Goal: Transaction & Acquisition: Book appointment/travel/reservation

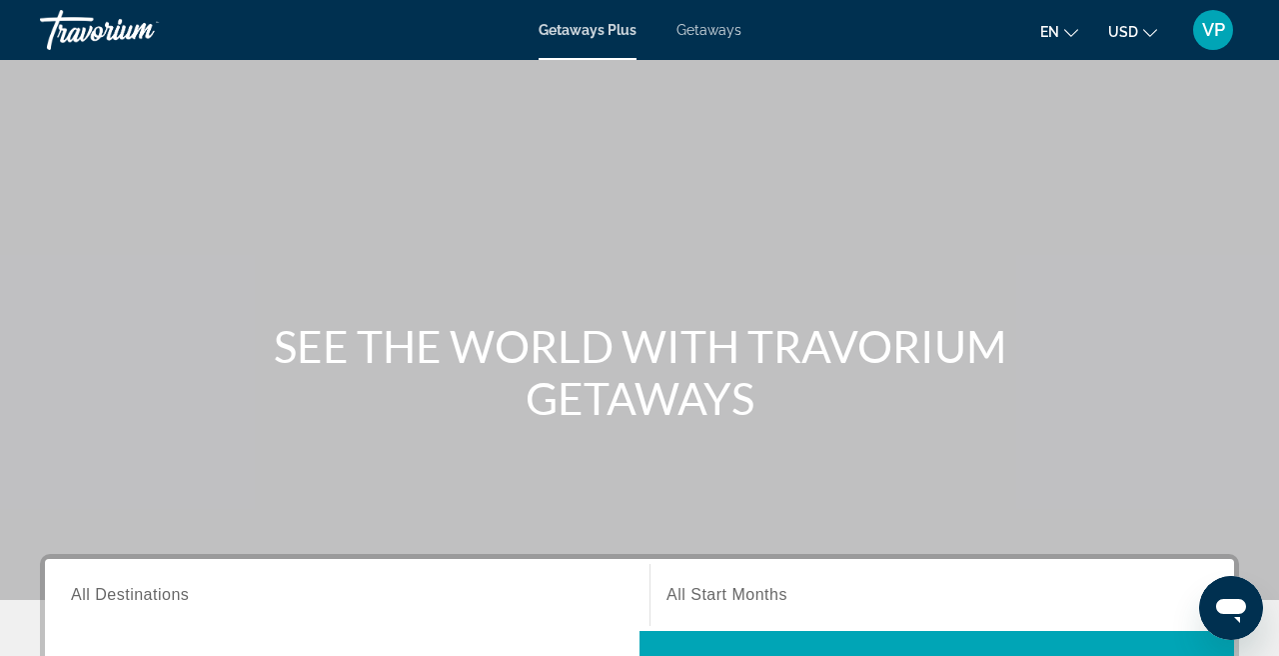
click at [700, 26] on span "Getaways" at bounding box center [709, 30] width 65 height 16
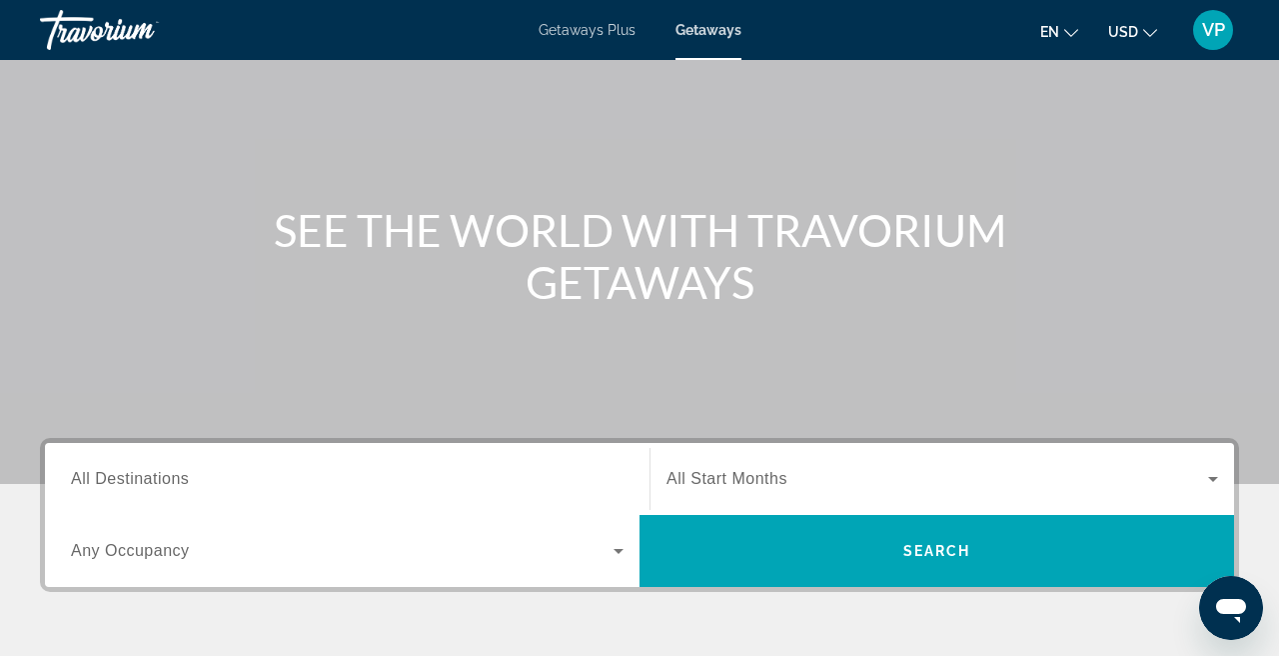
scroll to position [135, 0]
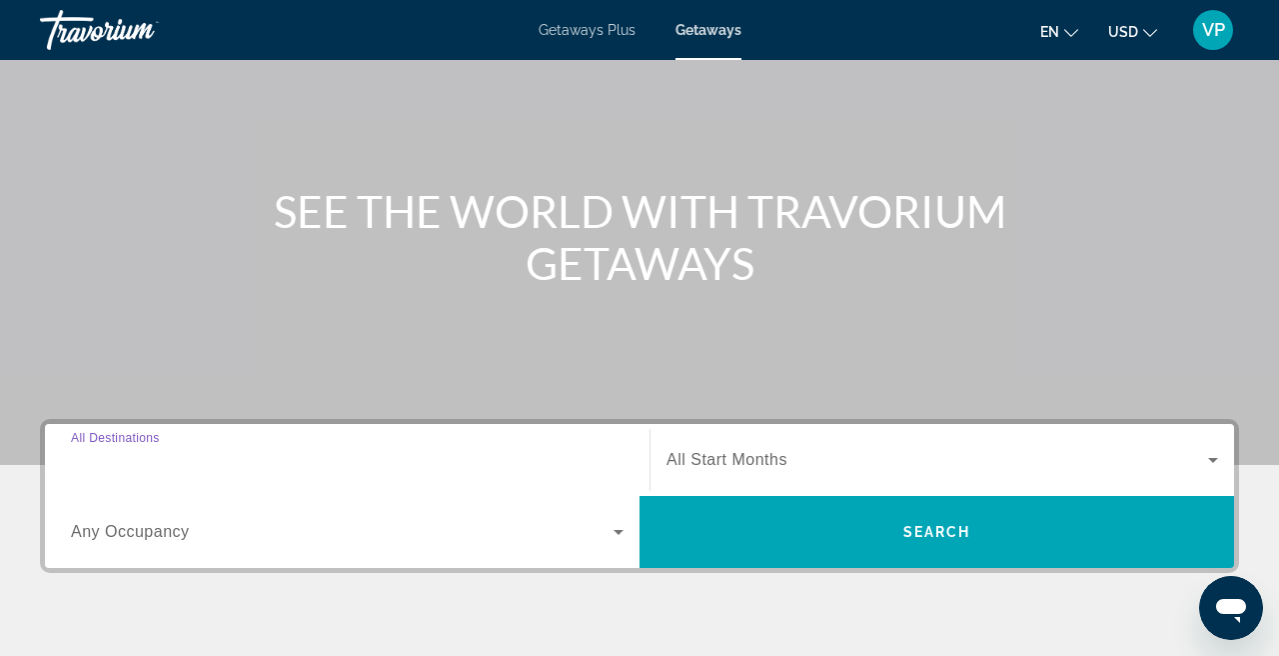
click at [394, 458] on input "Destination All Destinations" at bounding box center [347, 461] width 553 height 24
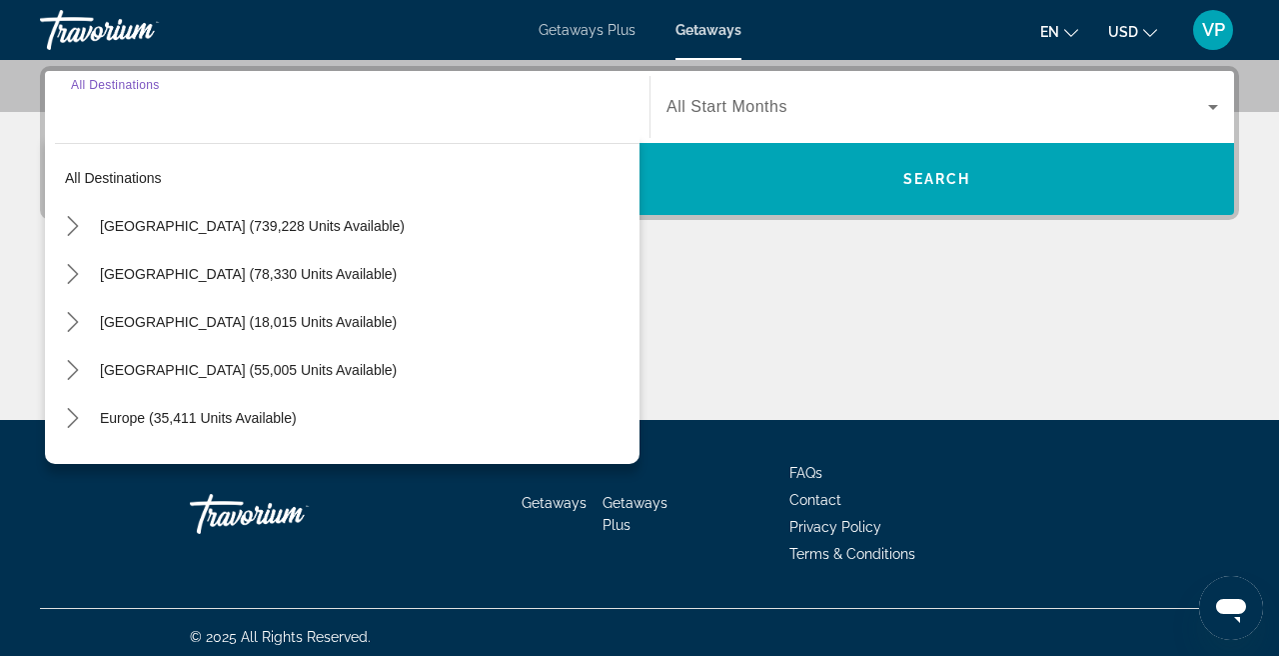
scroll to position [489, 0]
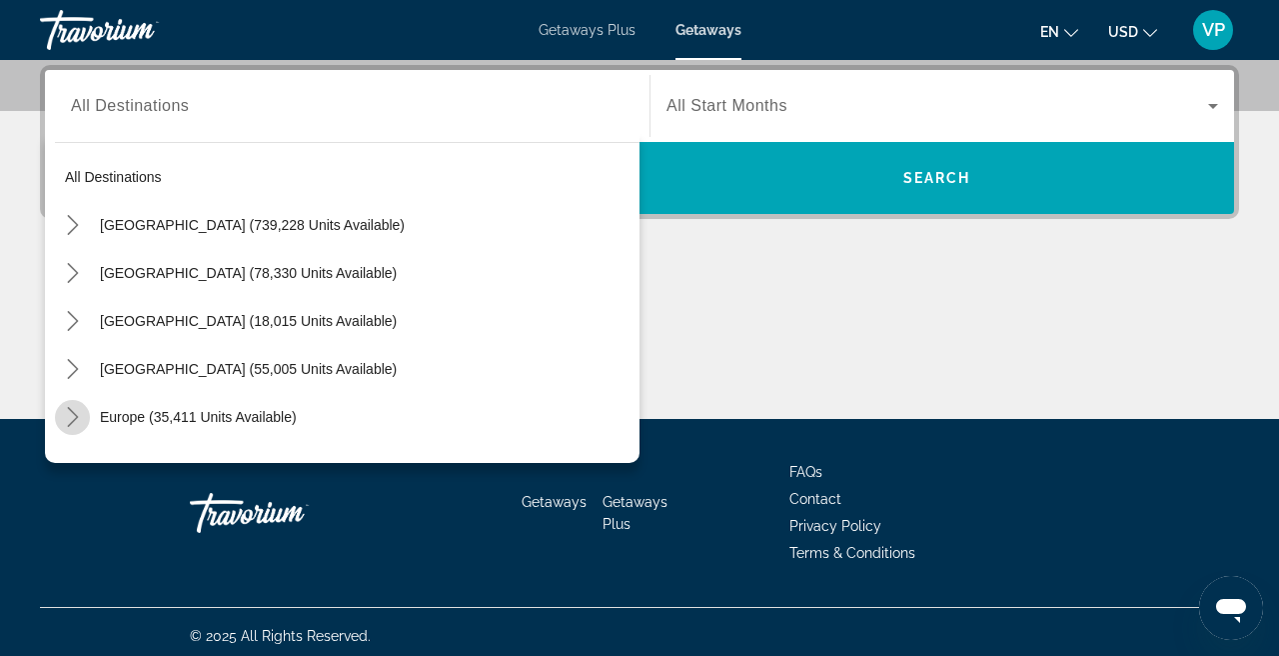
click at [69, 414] on icon "Toggle Europe (35,411 units available) submenu" at bounding box center [73, 417] width 20 height 20
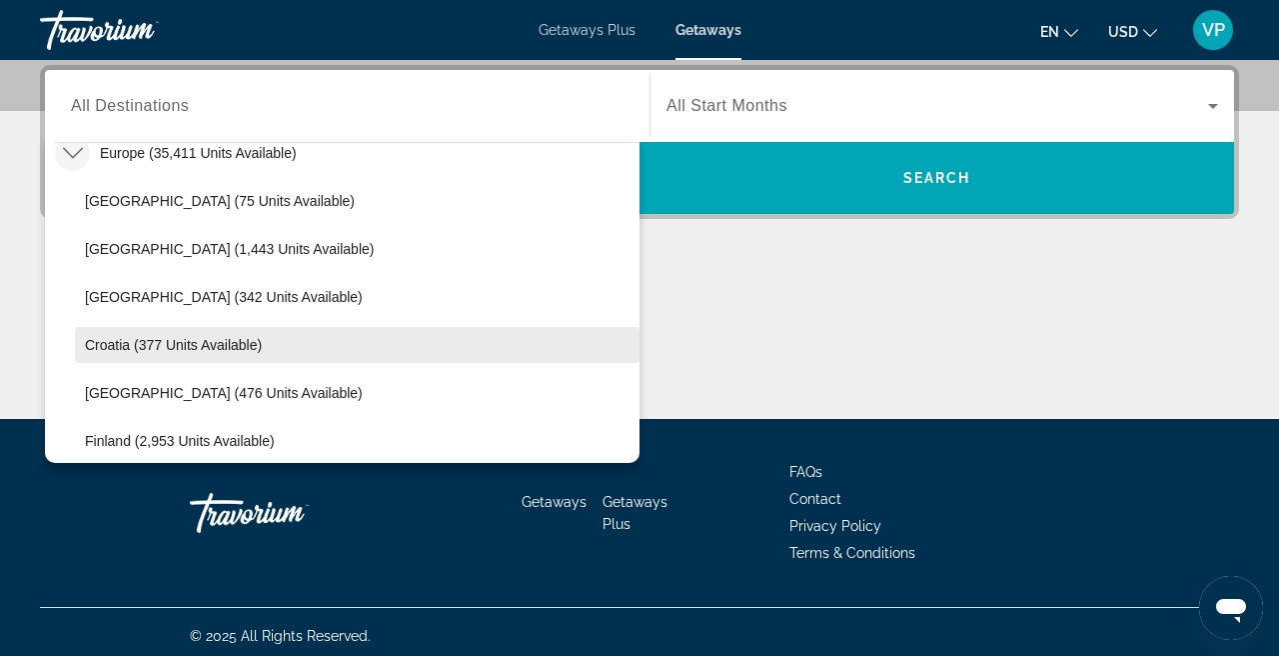
scroll to position [251, 0]
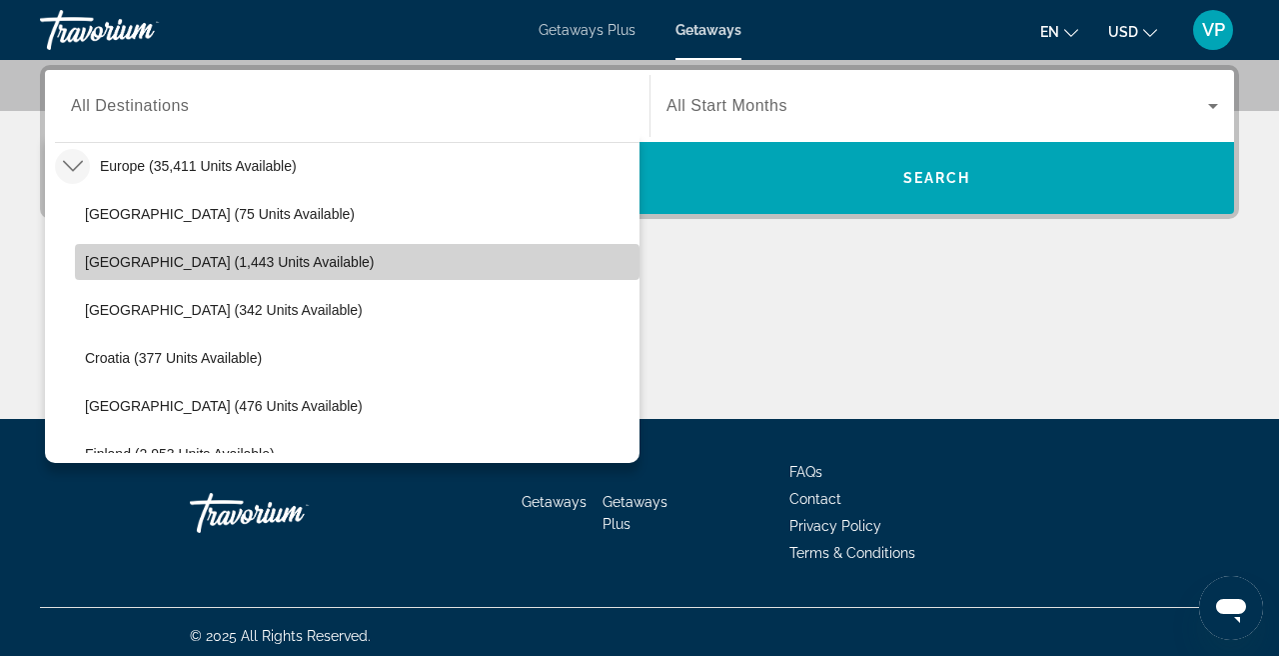
click at [181, 272] on span "Select destination: Austria (1,443 units available)" at bounding box center [357, 262] width 565 height 48
type input "**********"
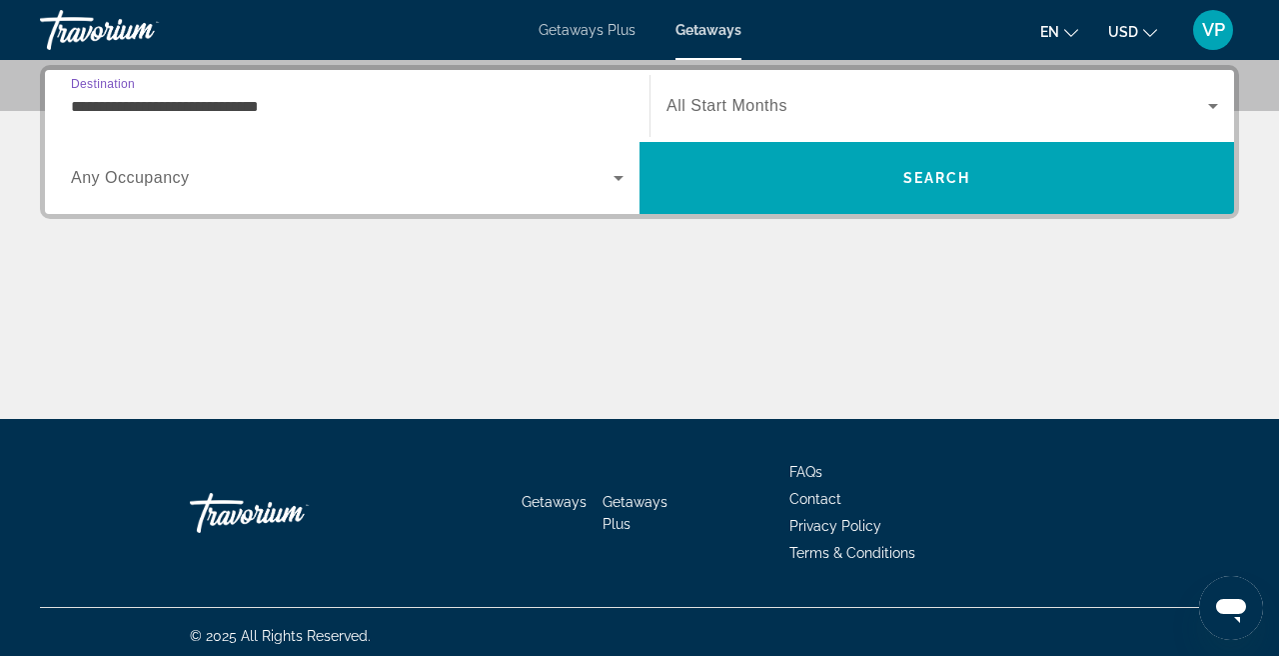
click at [749, 119] on div "Search widget" at bounding box center [943, 106] width 552 height 56
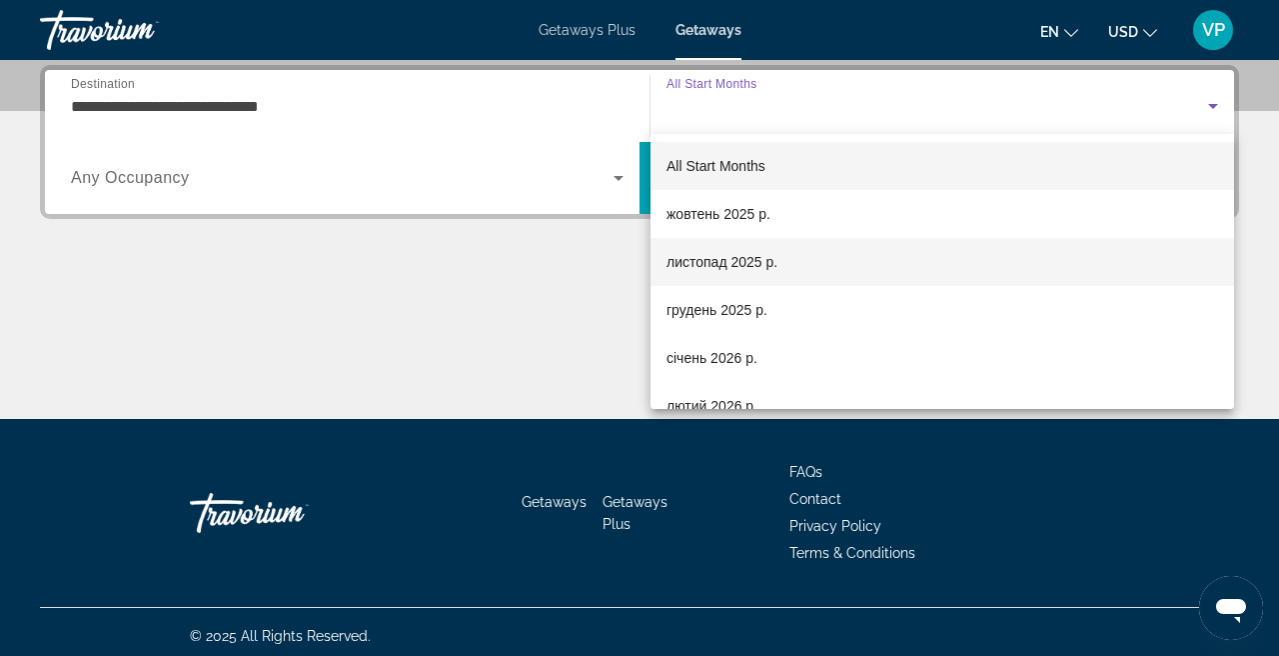
click at [732, 270] on span "листопад 2025 р." at bounding box center [722, 262] width 111 height 24
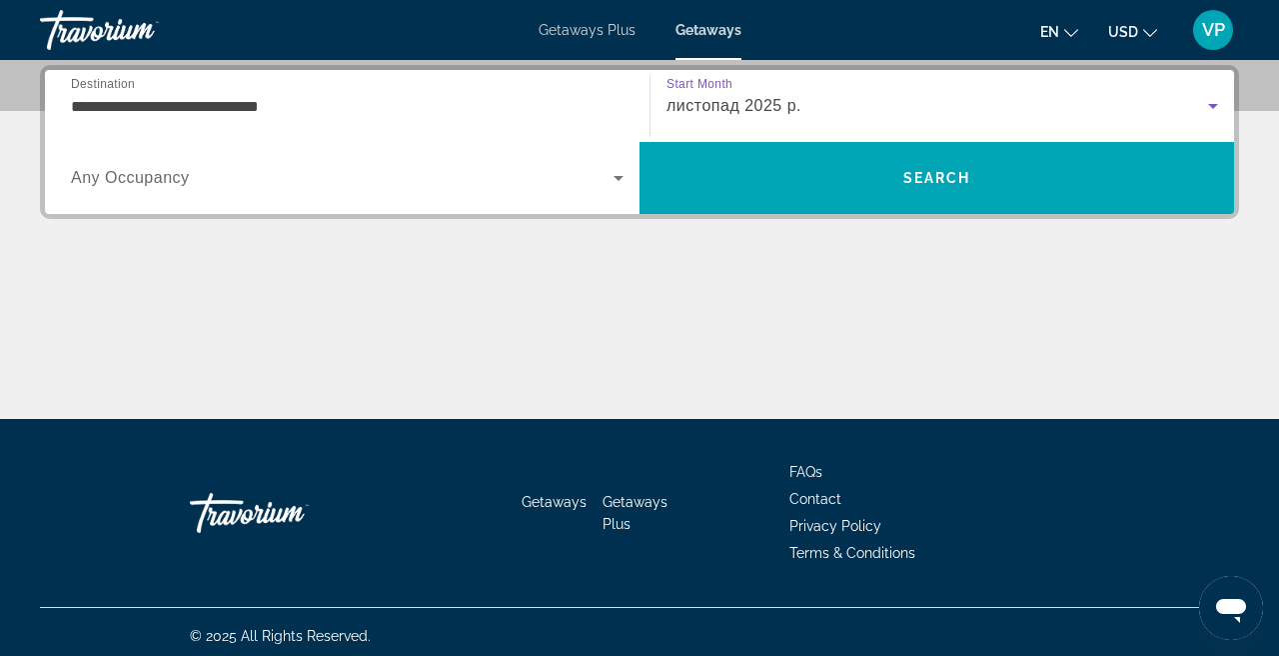
click at [414, 188] on span "Search widget" at bounding box center [342, 178] width 543 height 24
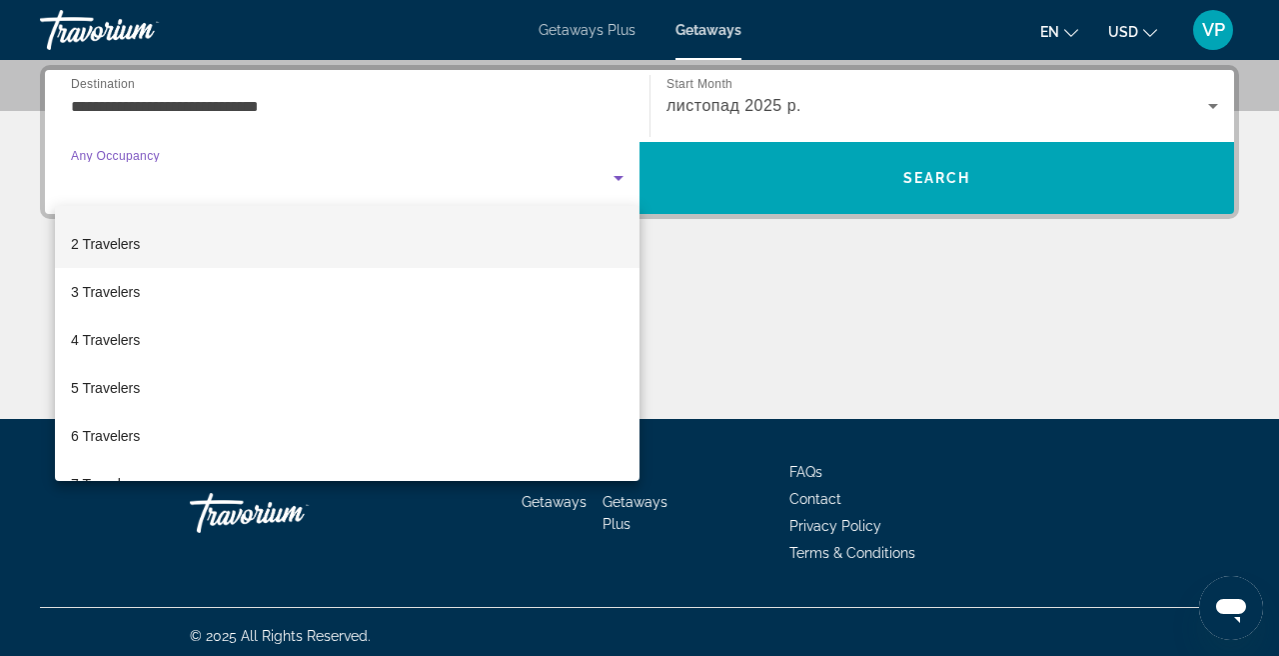
scroll to position [54, 0]
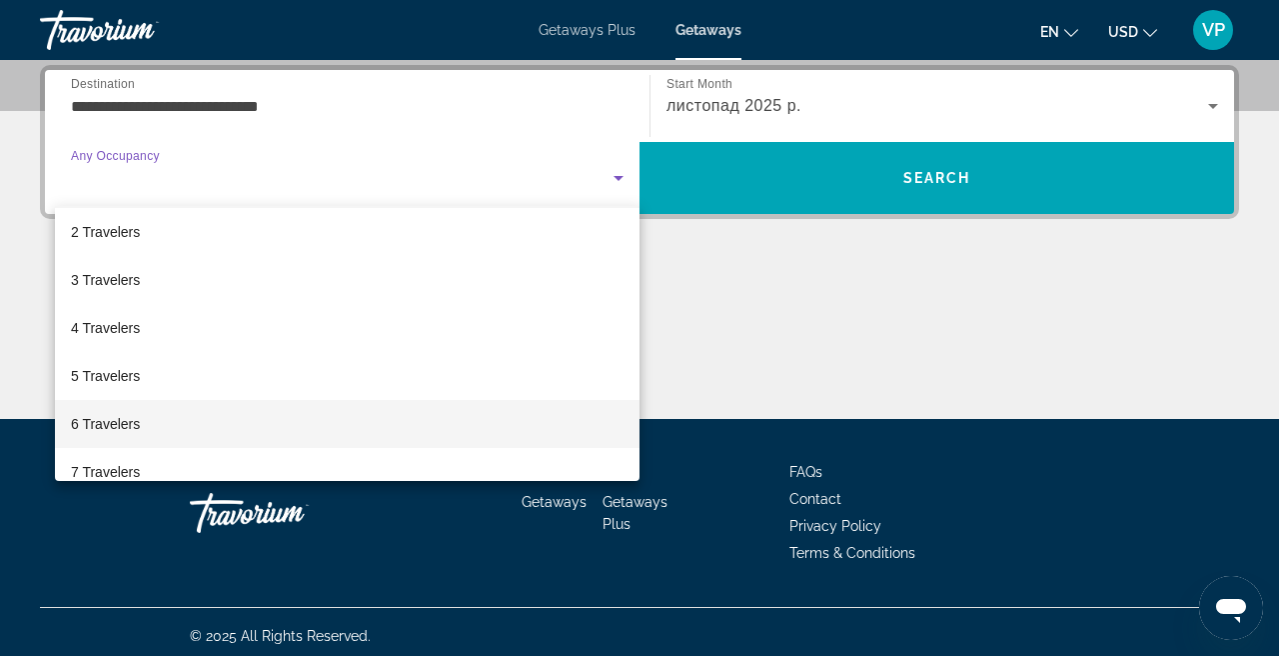
click at [274, 413] on mat-option "6 Travelers" at bounding box center [347, 424] width 585 height 48
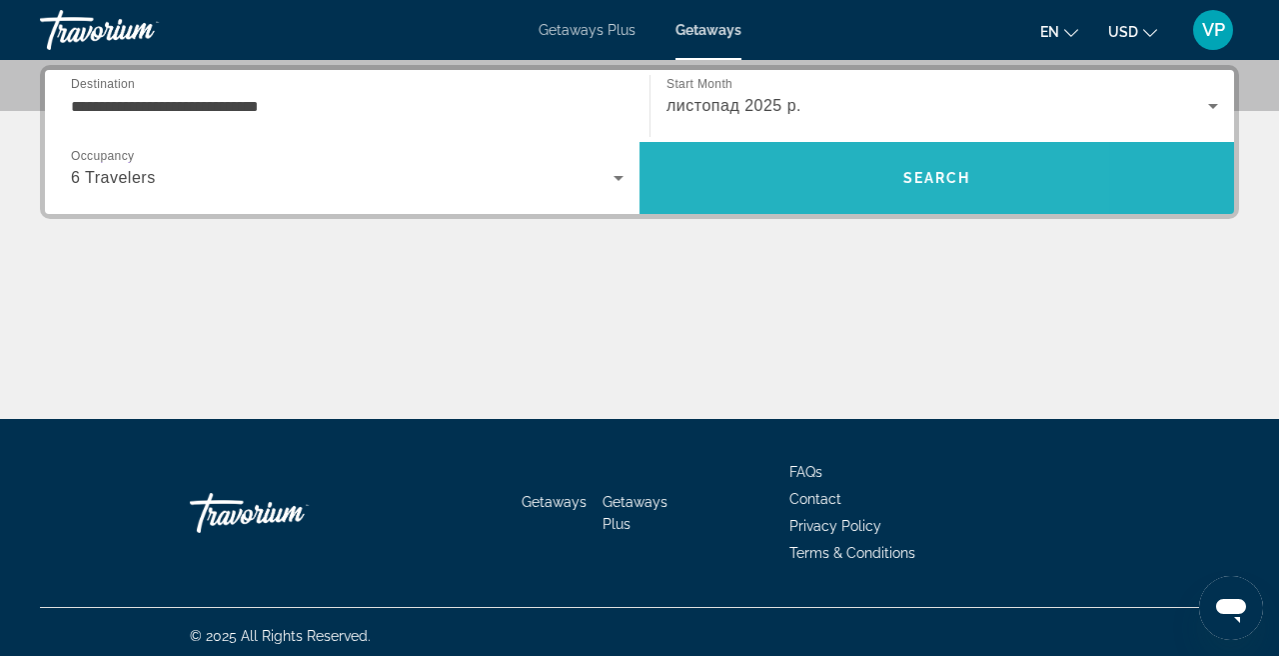
click at [792, 181] on span "Search" at bounding box center [937, 178] width 595 height 48
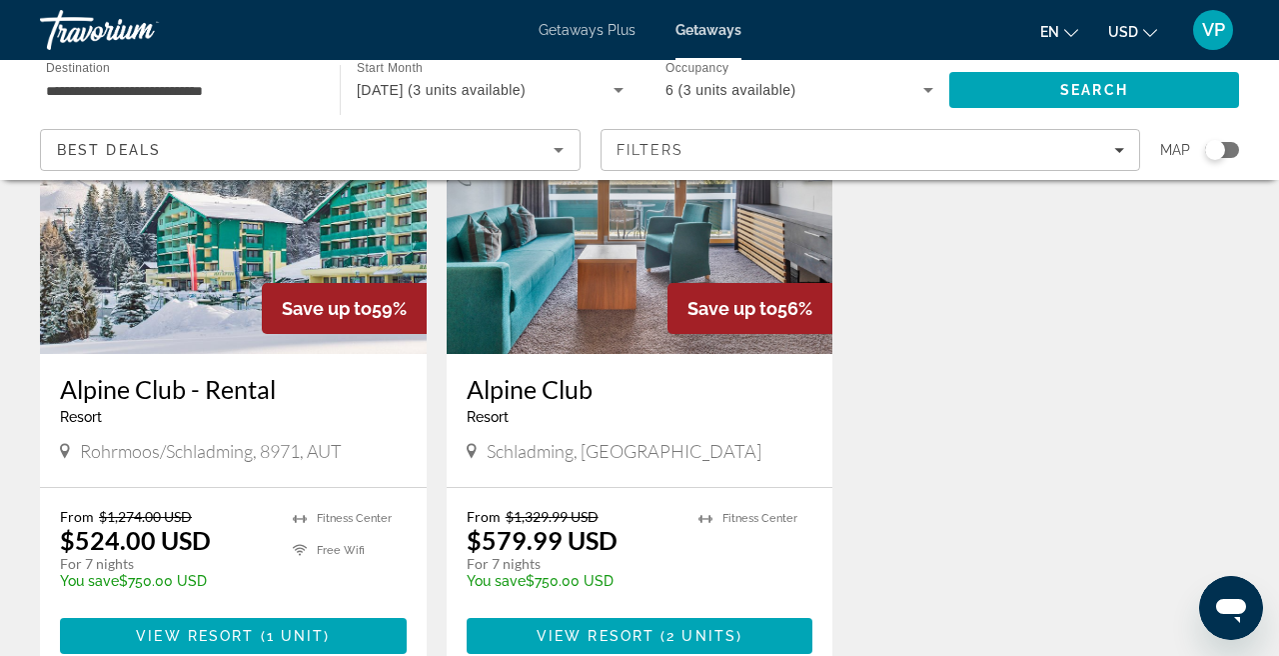
scroll to position [224, 0]
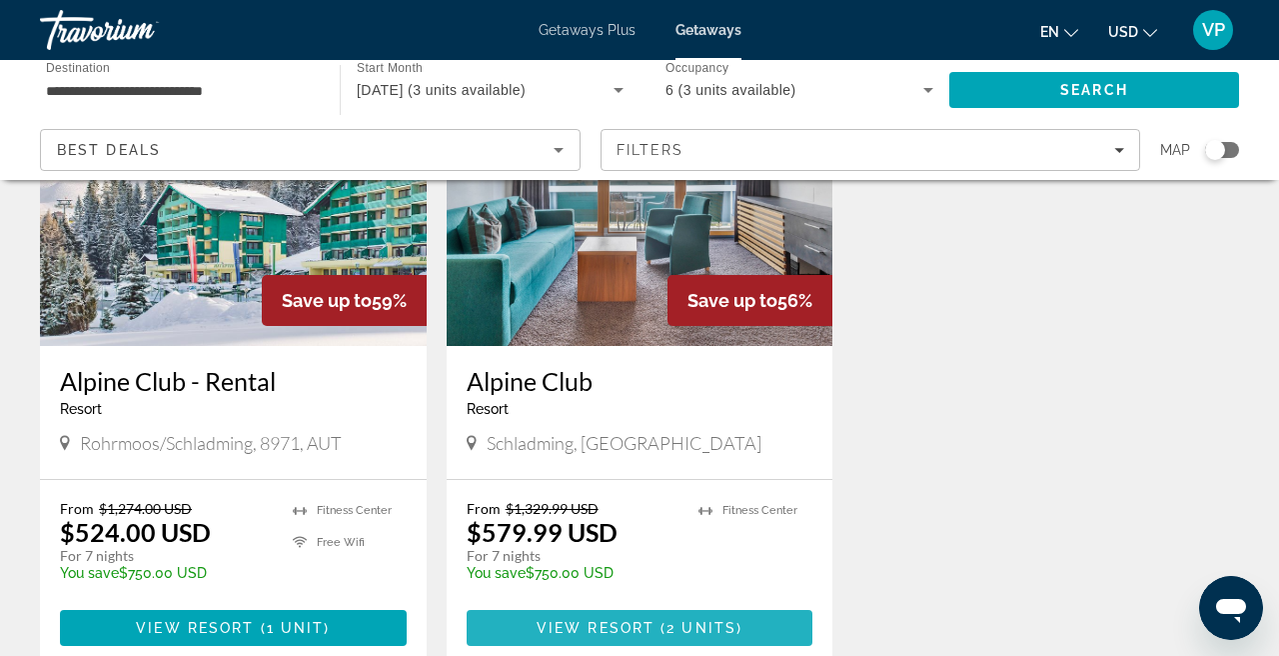
click at [647, 626] on span "View Resort" at bounding box center [596, 628] width 118 height 16
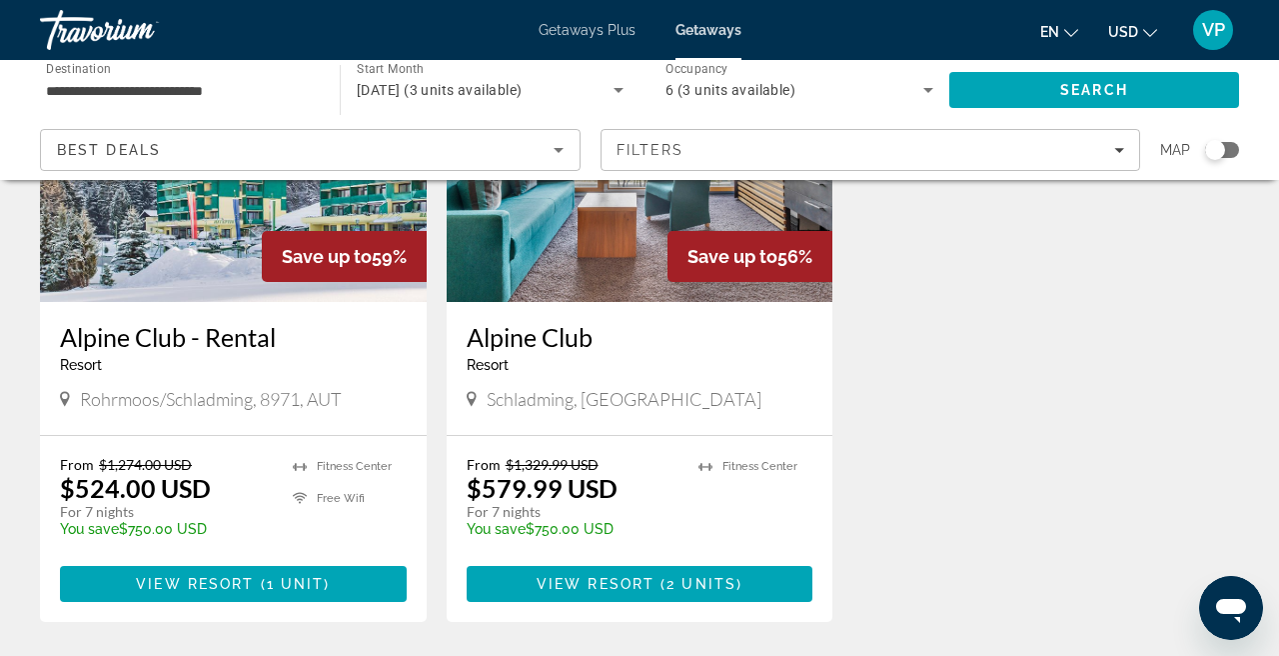
scroll to position [280, 0]
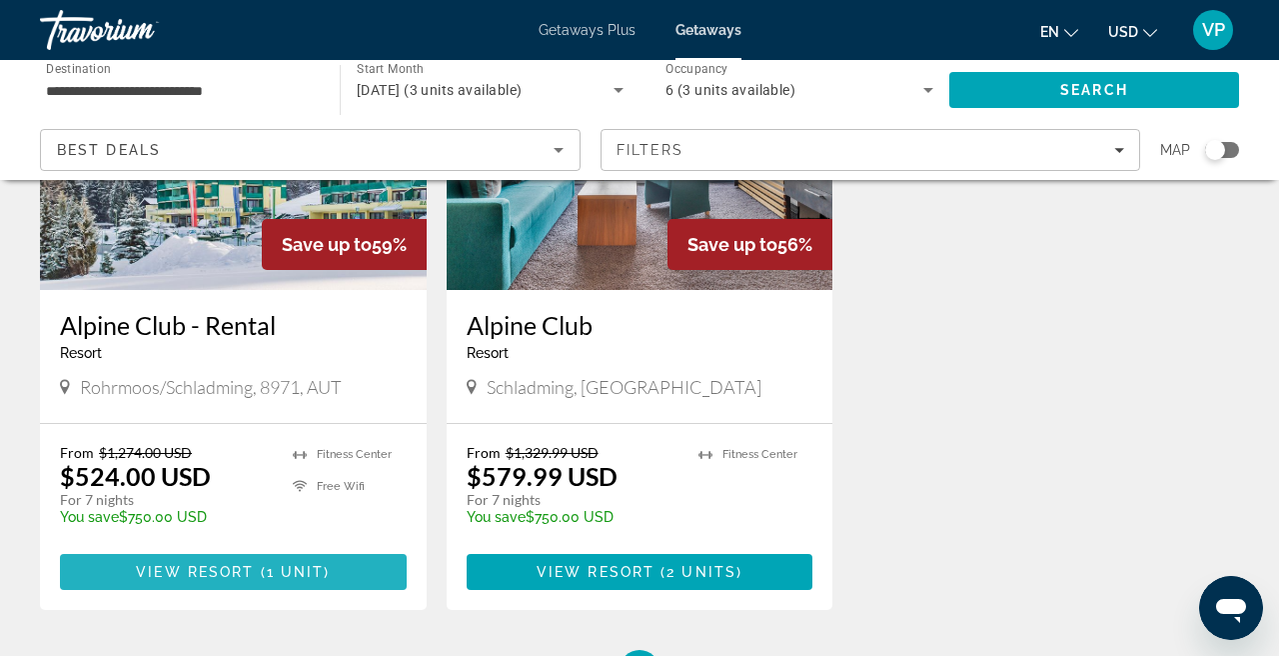
click at [241, 576] on span "View Resort" at bounding box center [195, 572] width 118 height 16
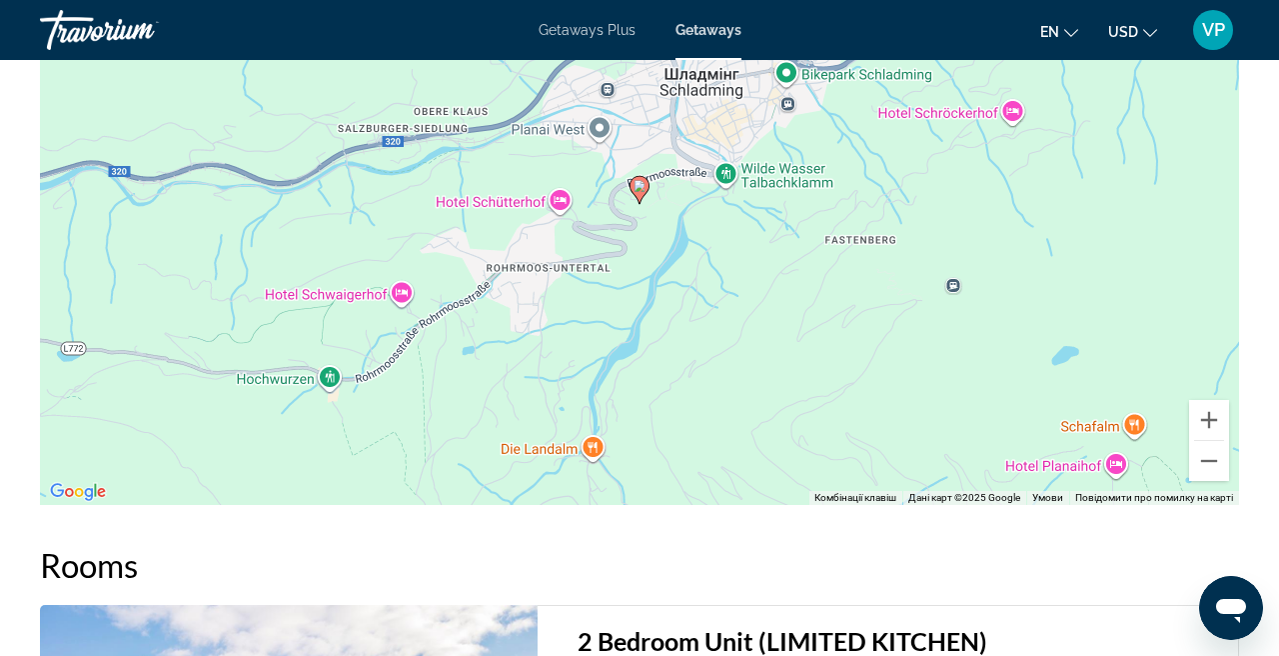
scroll to position [2878, 0]
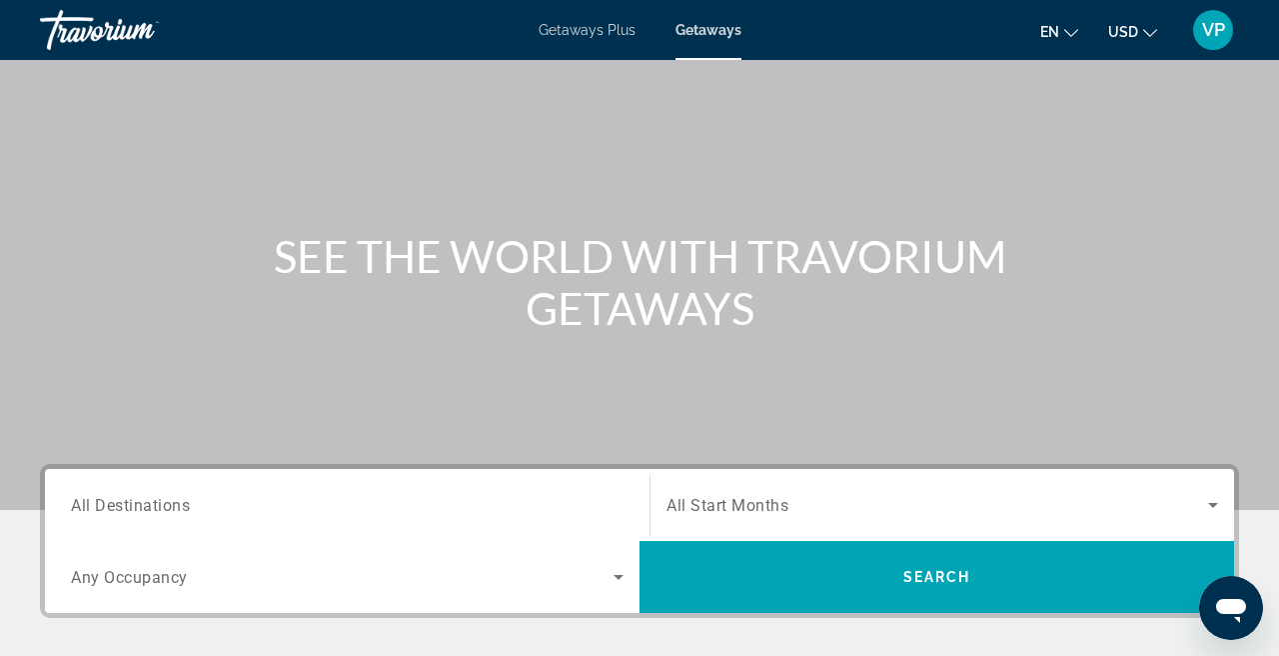
click at [349, 518] on div "Search widget" at bounding box center [347, 505] width 553 height 57
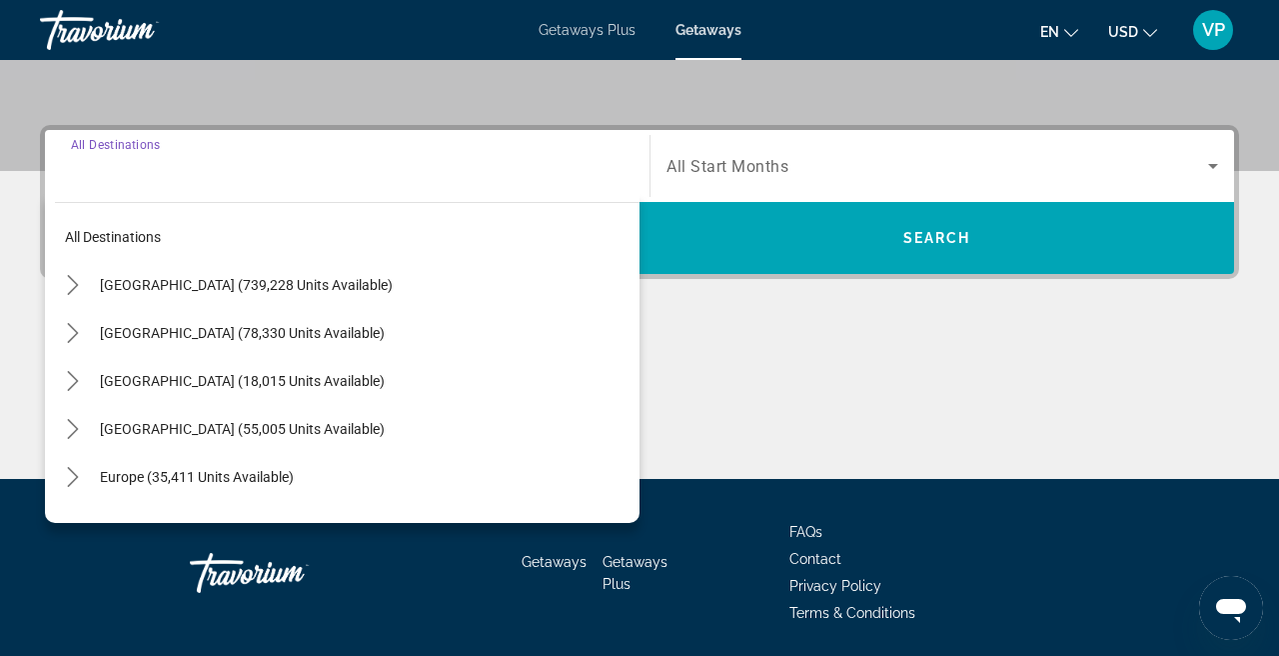
scroll to position [489, 0]
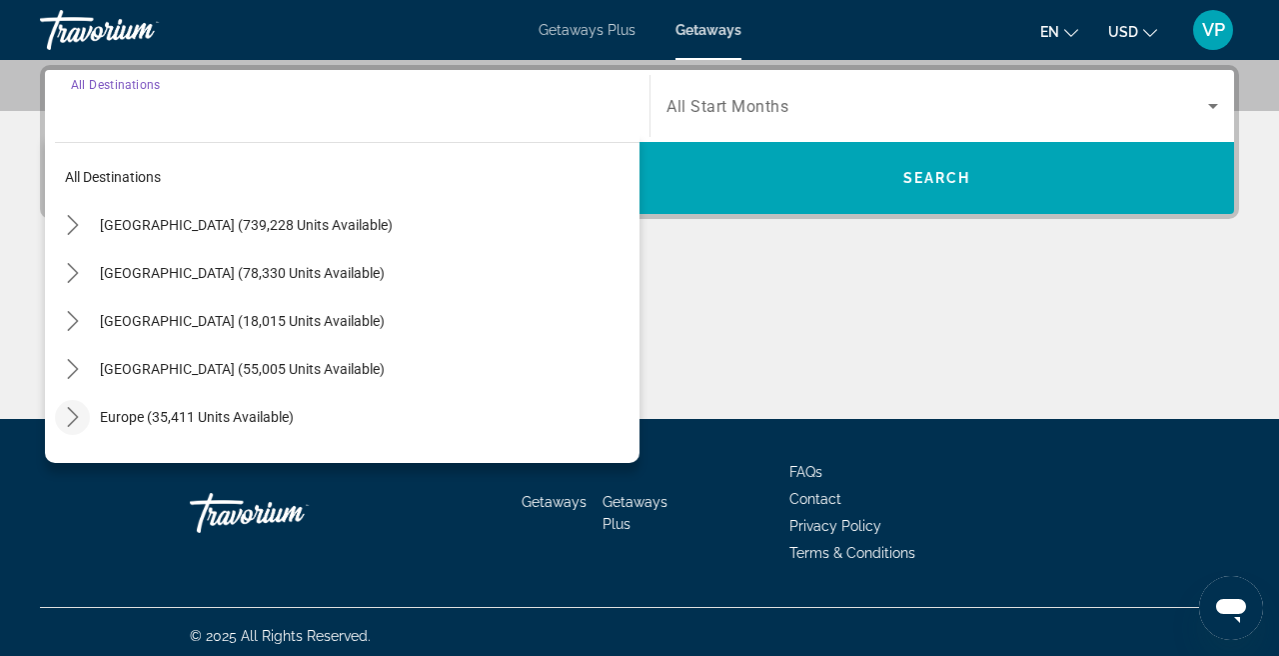
click at [72, 415] on icon "Toggle Europe (35,411 units available) submenu" at bounding box center [73, 417] width 20 height 20
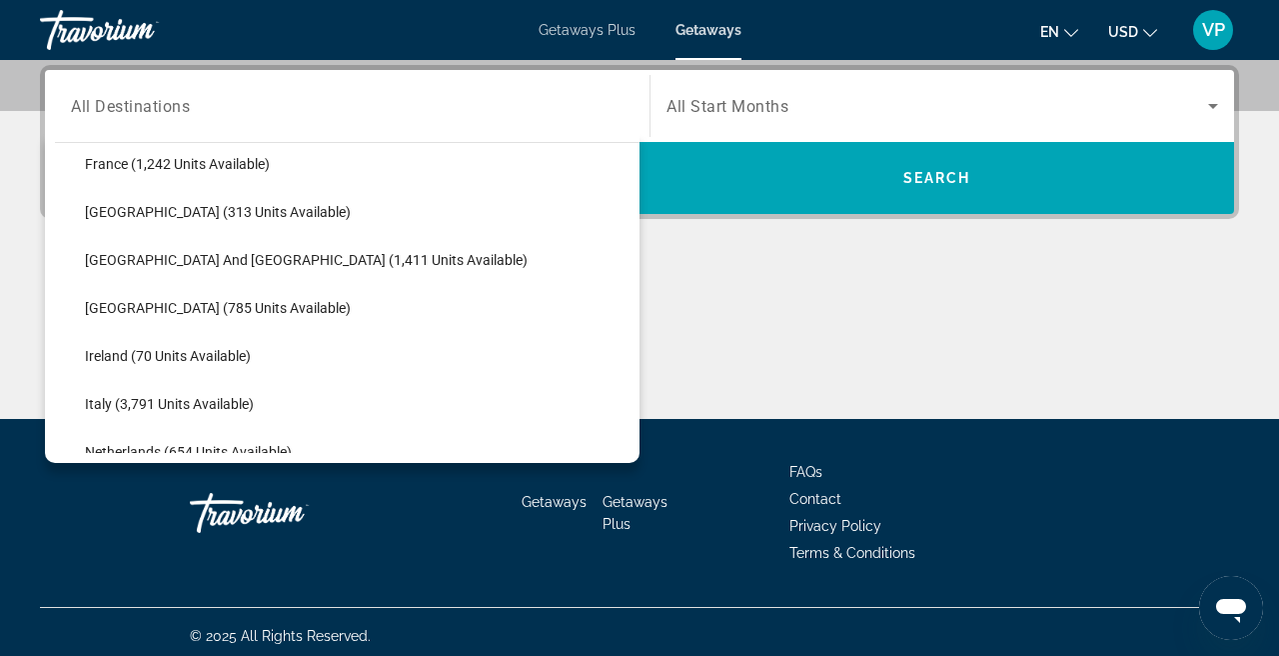
scroll to position [591, 0]
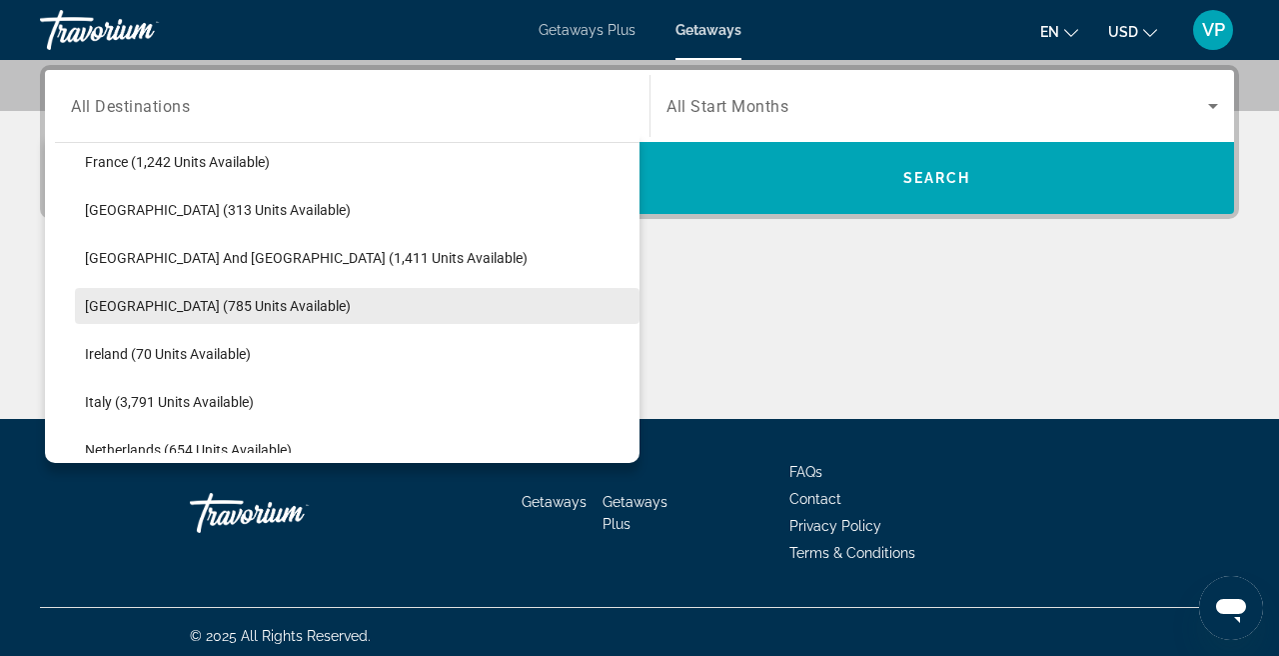
click at [179, 317] on span "Select destination: Hungary (785 units available)" at bounding box center [357, 306] width 565 height 48
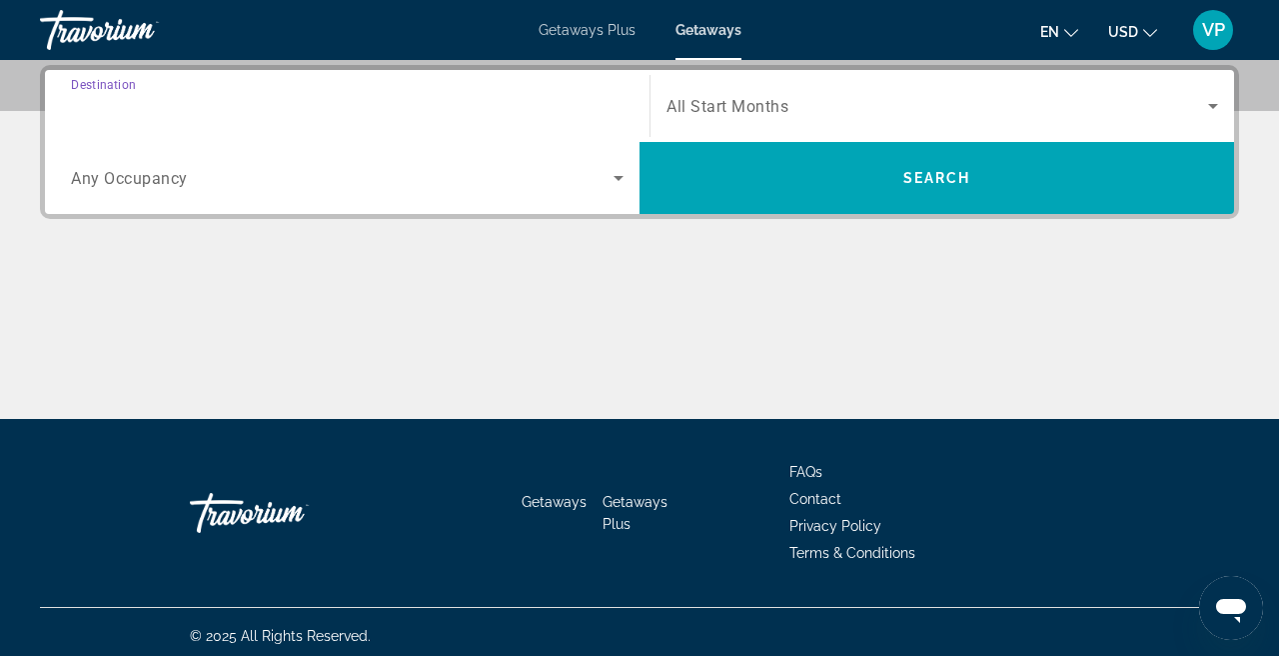
type input "**********"
click at [793, 95] on span "Search widget" at bounding box center [938, 106] width 542 height 24
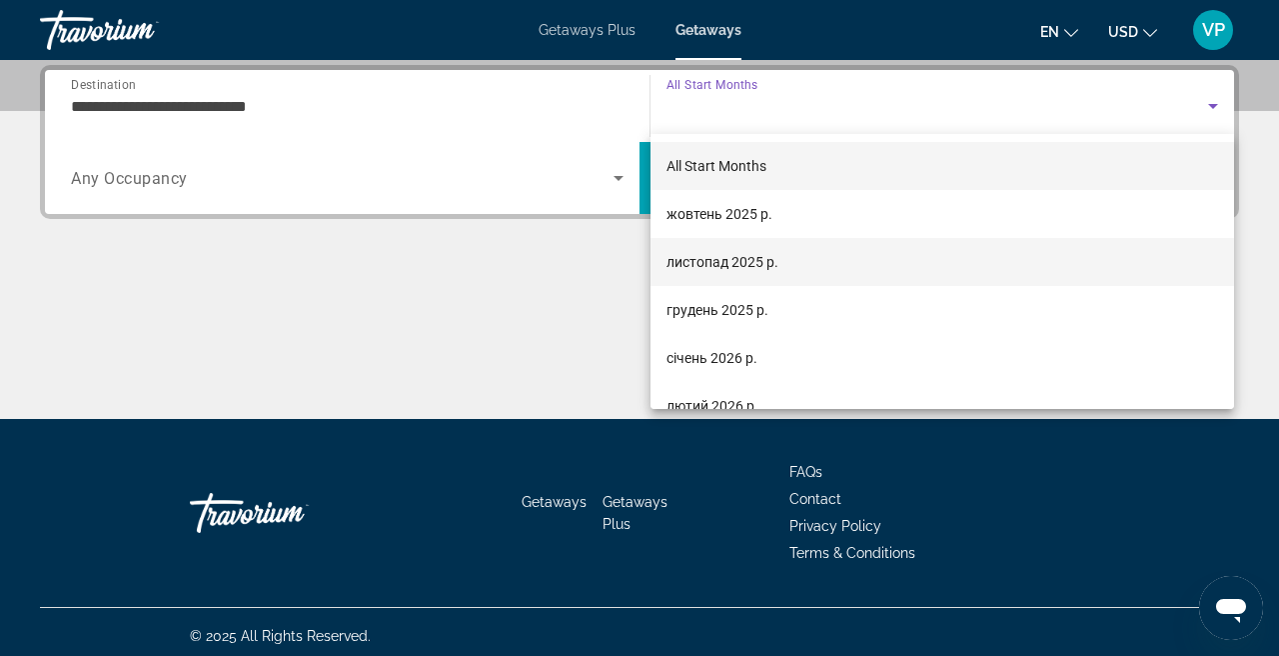
click at [742, 247] on mat-option "листопад 2025 р." at bounding box center [943, 262] width 584 height 48
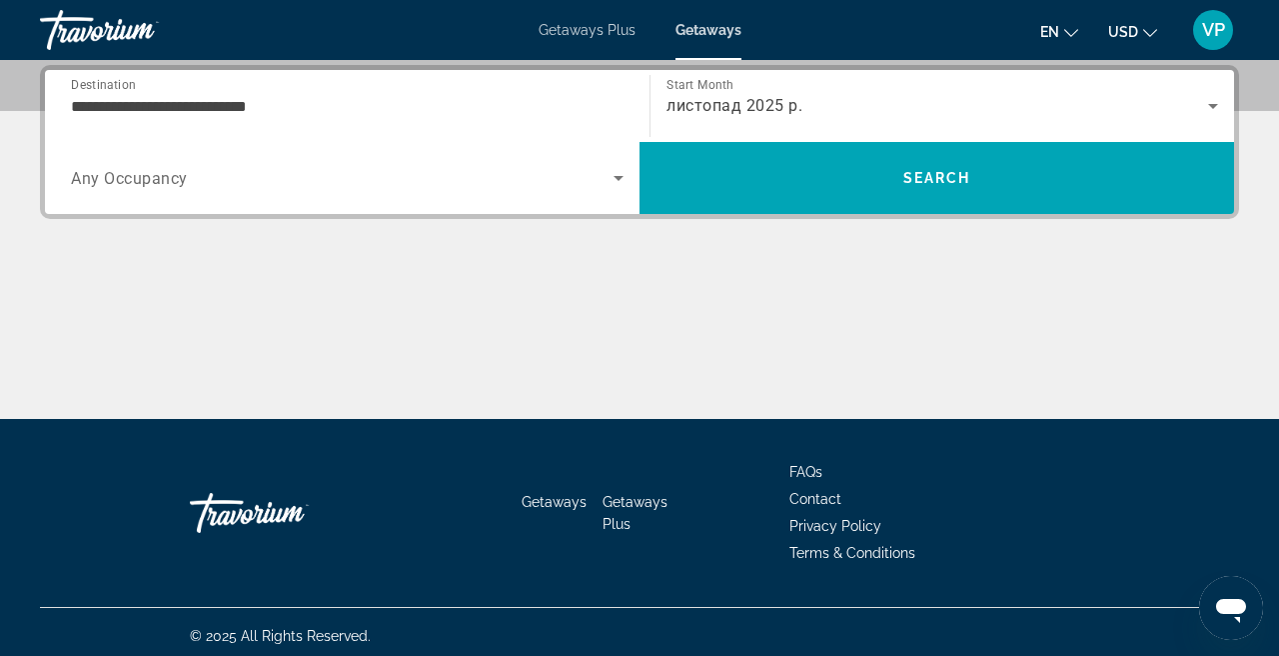
click at [504, 190] on div "Search widget" at bounding box center [347, 178] width 553 height 56
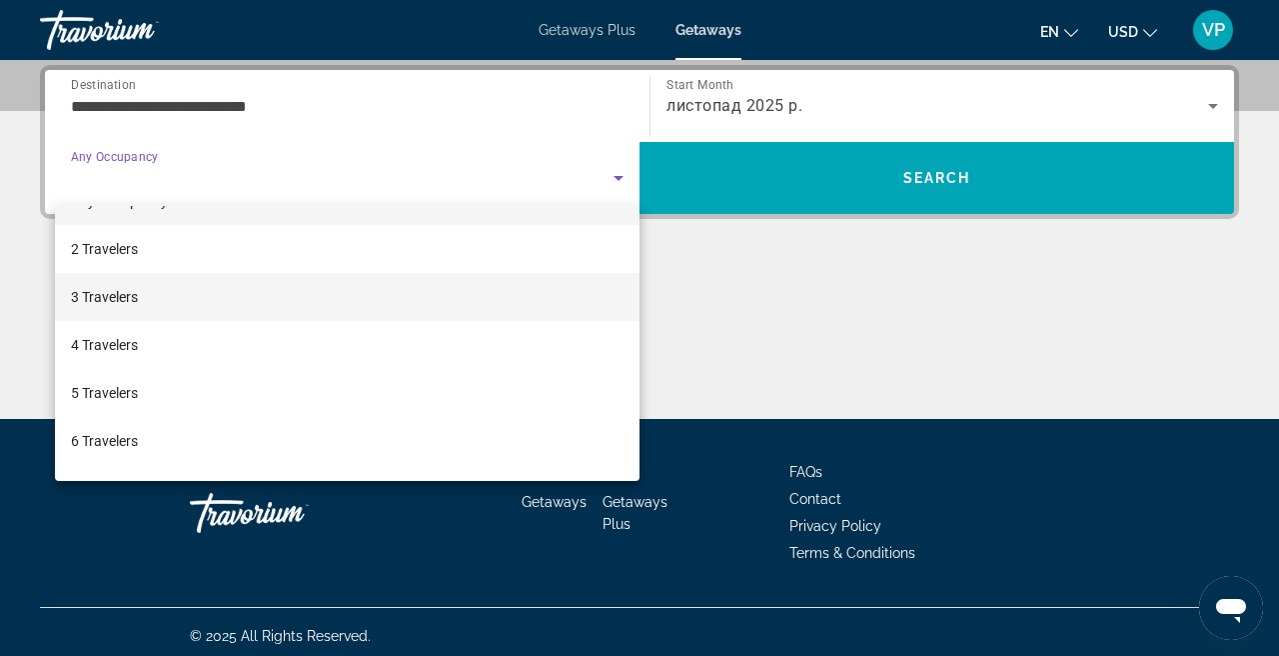
scroll to position [43, 0]
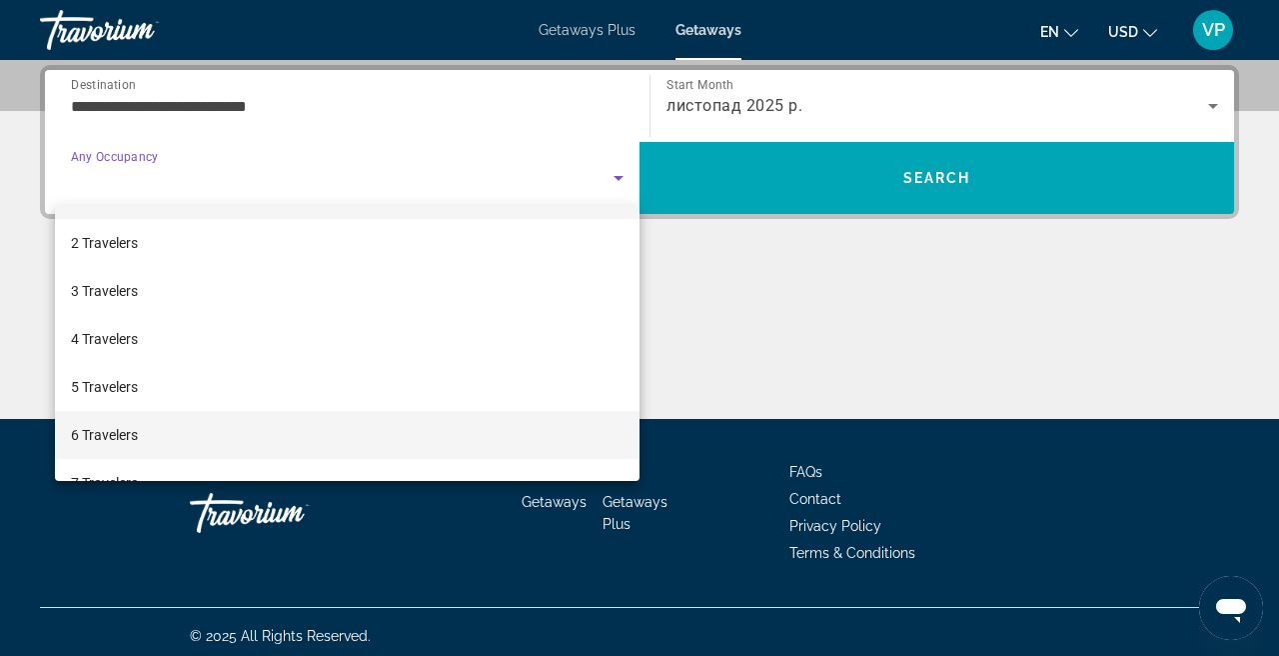
click at [248, 421] on mat-option "6 Travelers" at bounding box center [347, 435] width 585 height 48
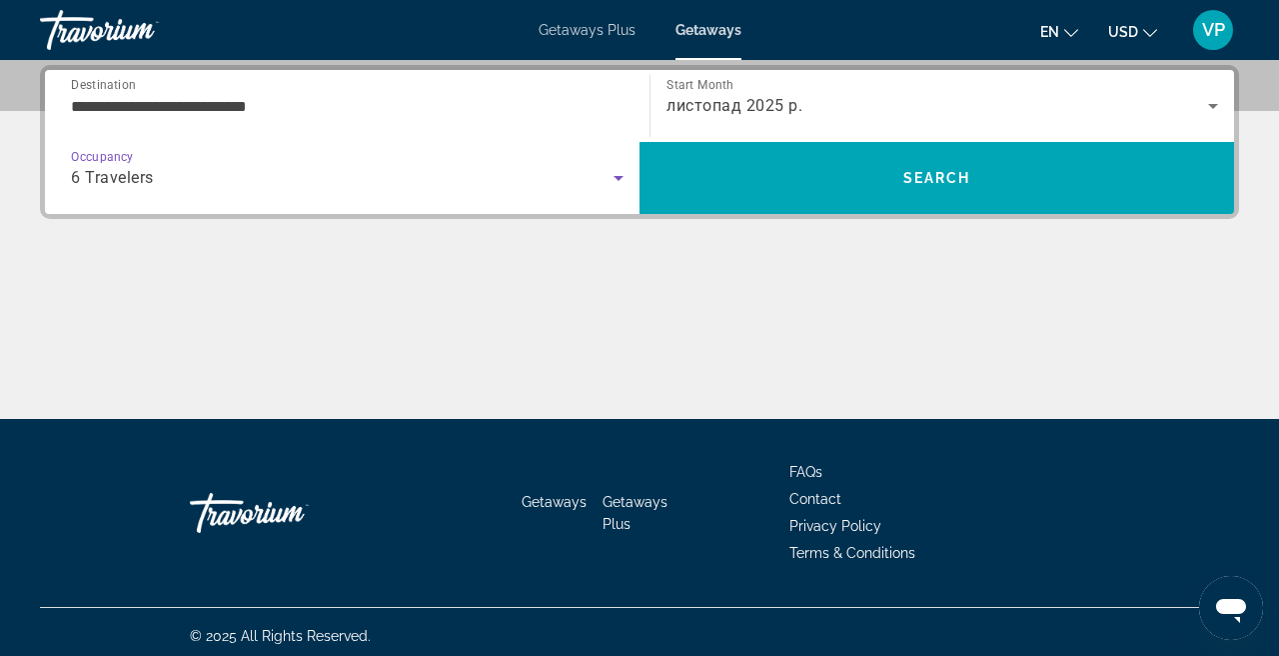
click at [731, 109] on span "листопад 2025 р." at bounding box center [735, 105] width 136 height 19
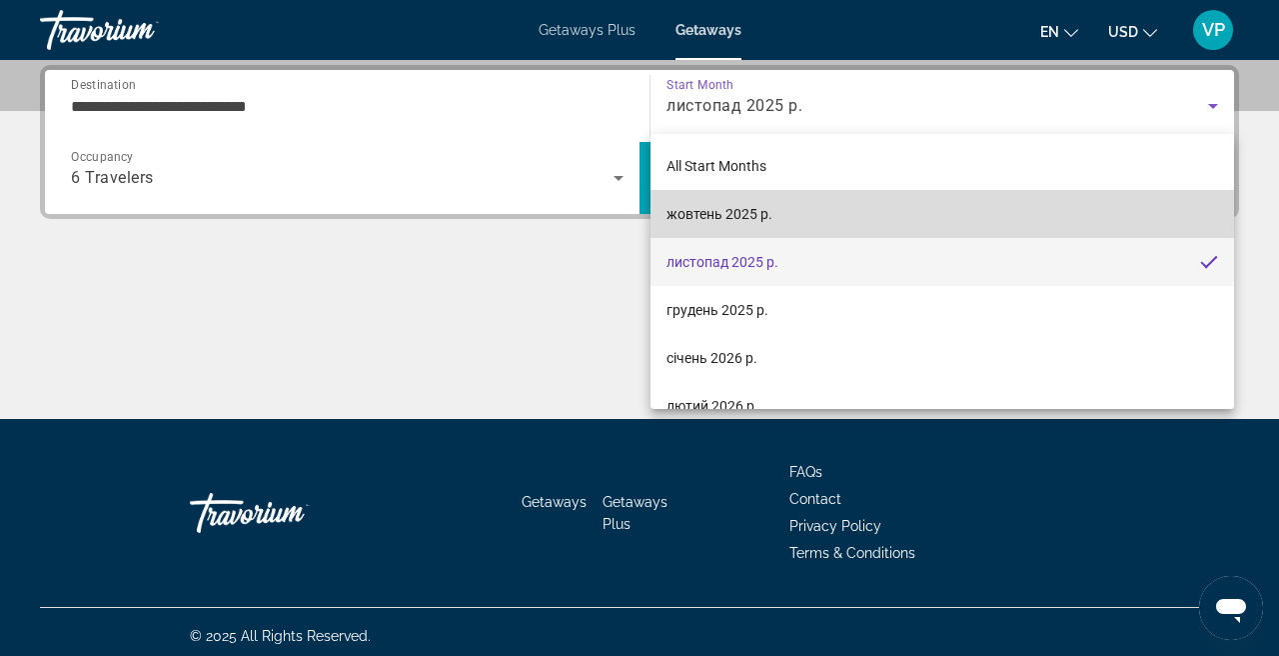
click at [724, 210] on span "жовтень 2025 р." at bounding box center [720, 214] width 106 height 24
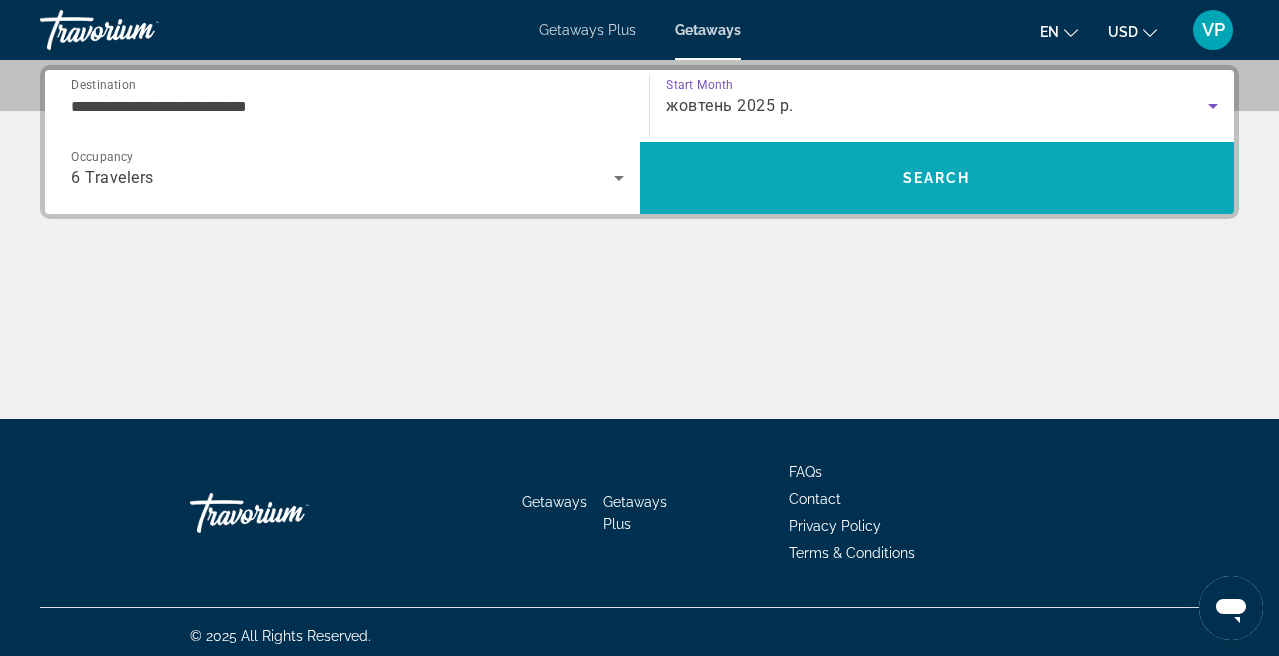
click at [801, 176] on span "Search" at bounding box center [937, 178] width 595 height 48
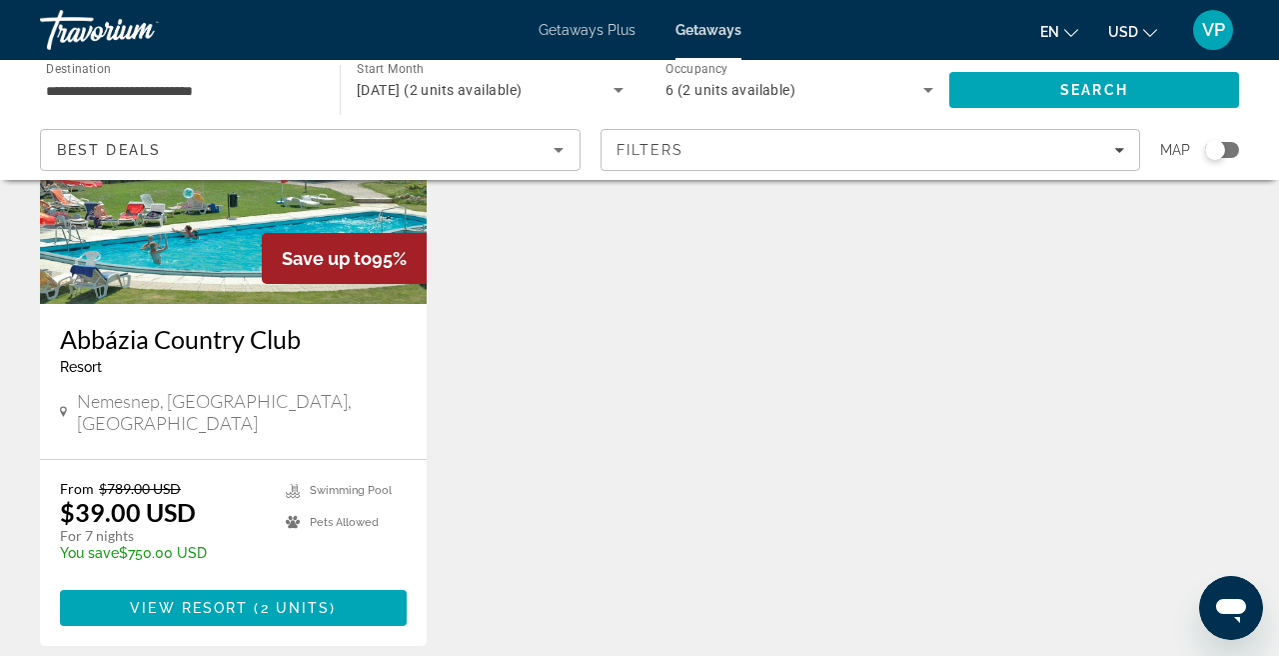
scroll to position [285, 0]
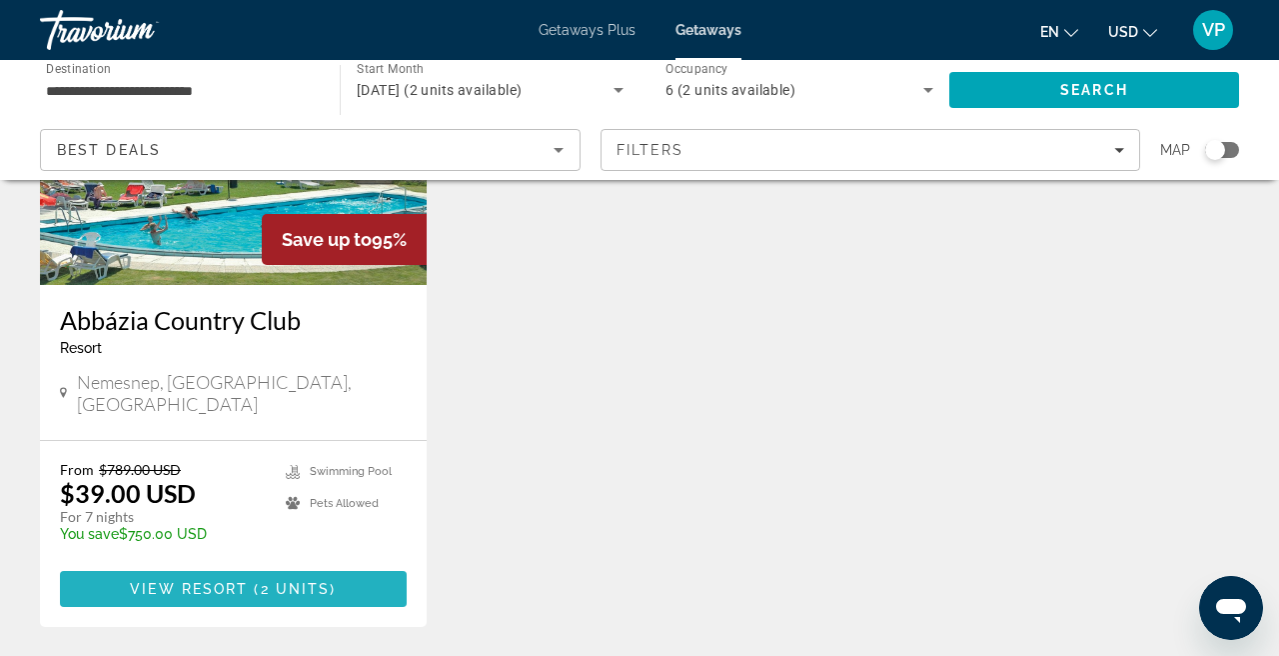
click at [339, 565] on span "Main content" at bounding box center [233, 589] width 347 height 48
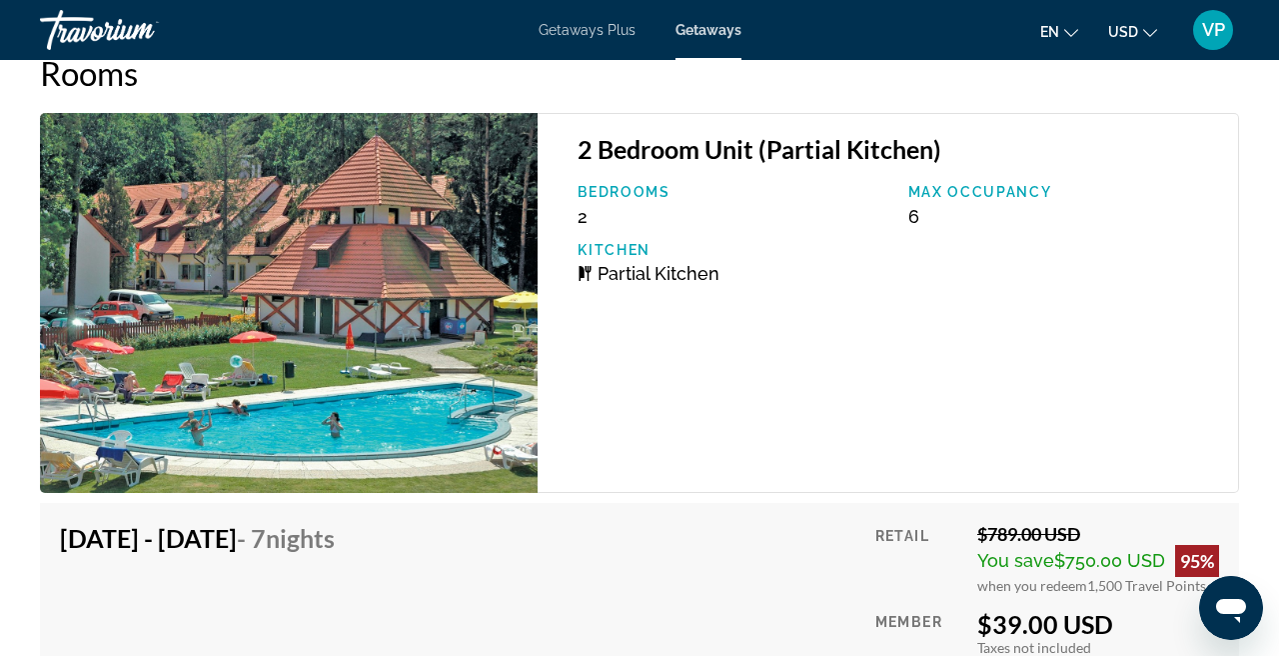
scroll to position [3618, 0]
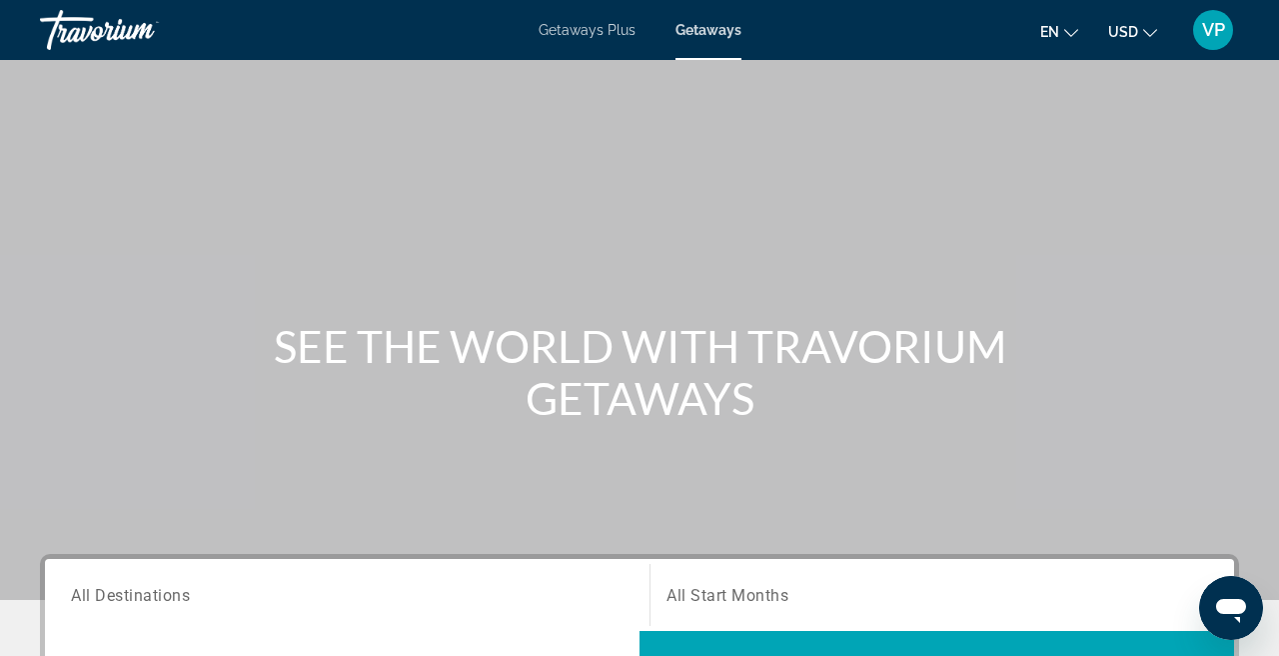
click at [591, 31] on span "Getaways Plus" at bounding box center [587, 30] width 97 height 16
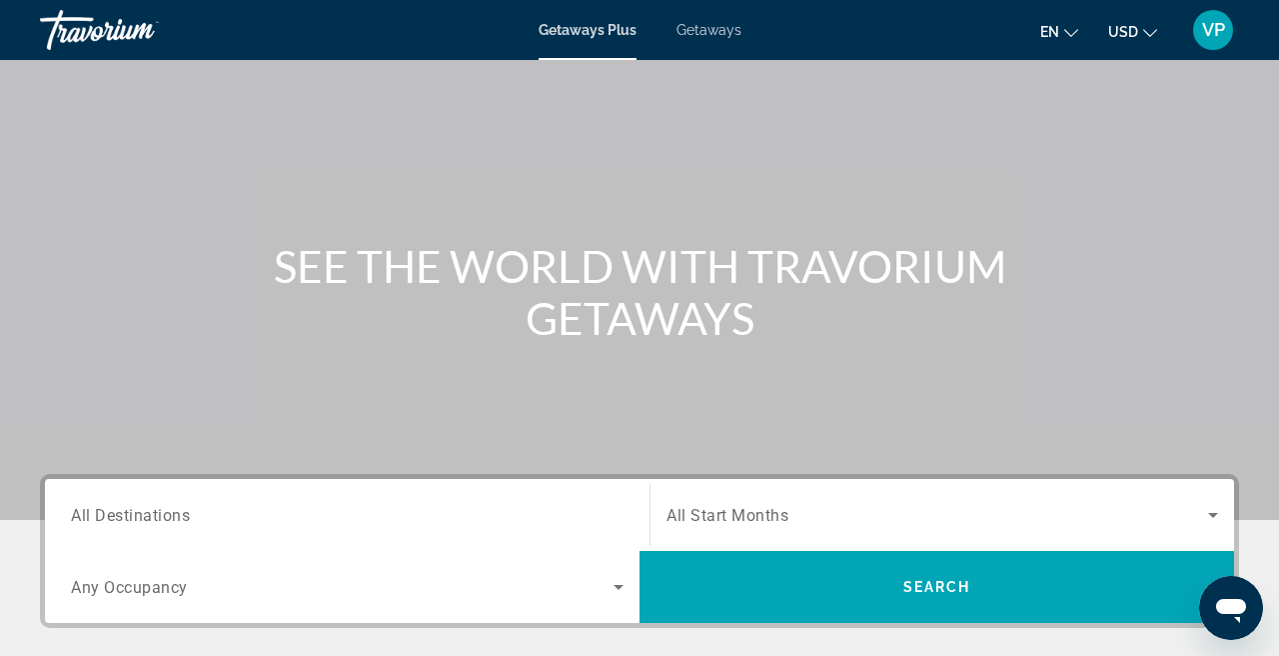
click at [304, 490] on div "Search widget" at bounding box center [347, 515] width 553 height 57
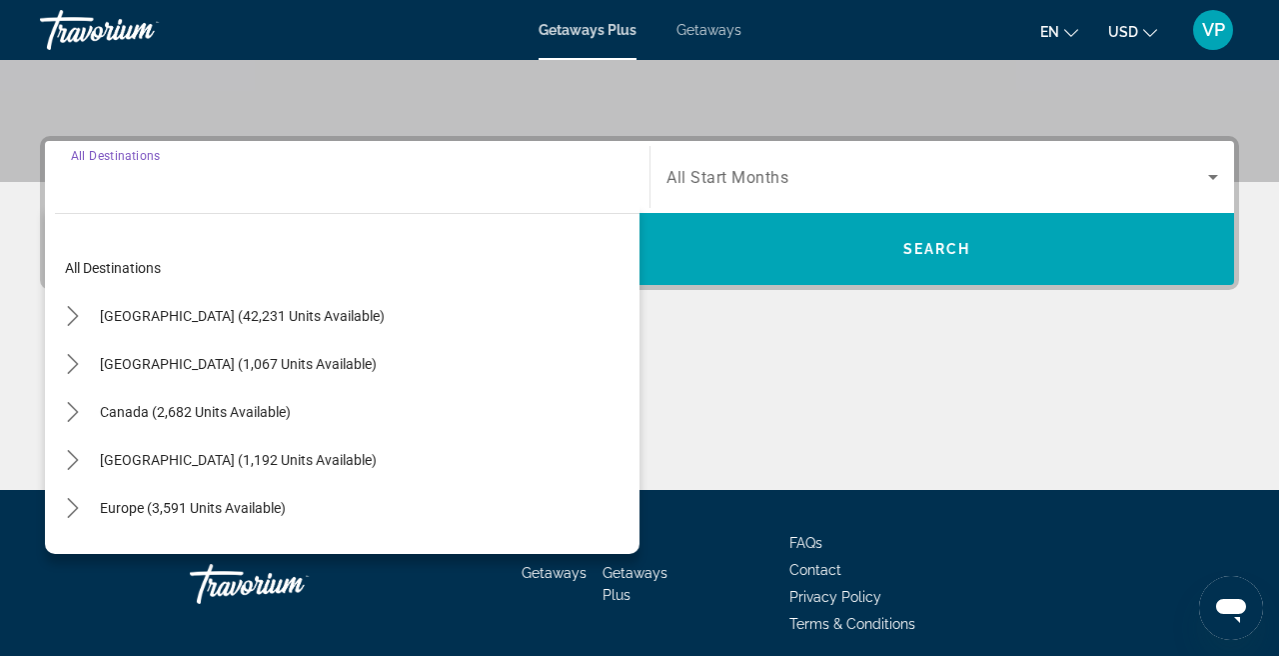
scroll to position [489, 0]
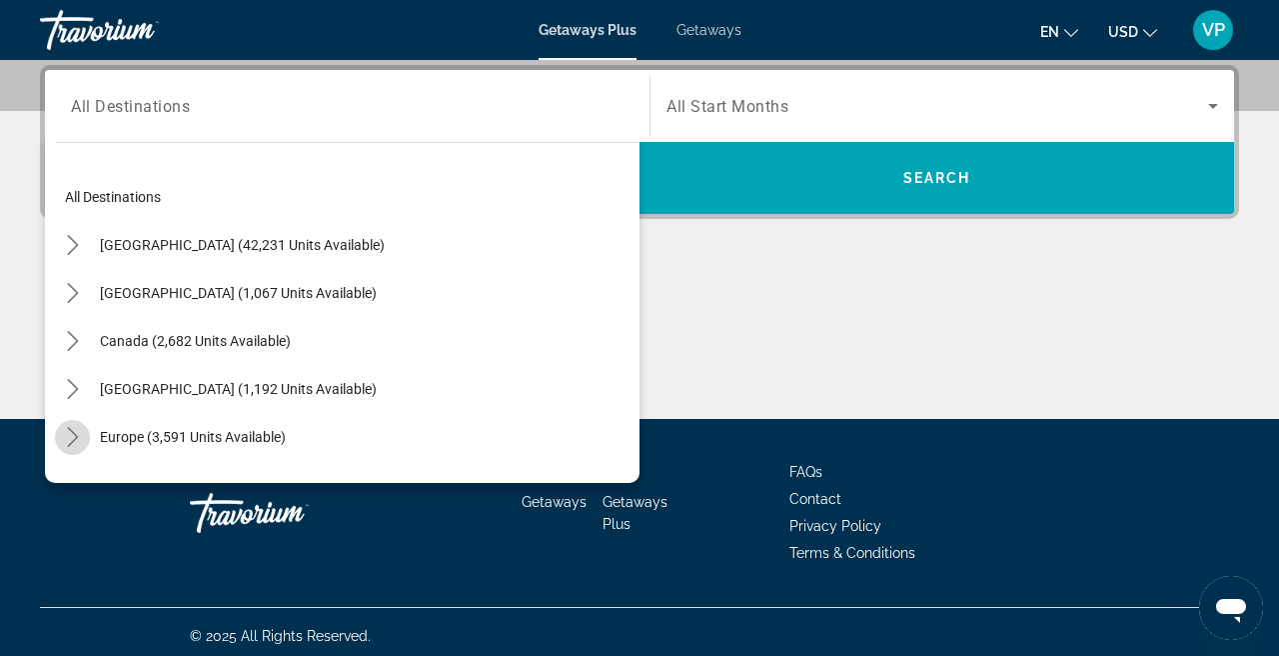
click at [78, 439] on icon "Toggle Europe (3,591 units available) submenu" at bounding box center [73, 437] width 20 height 20
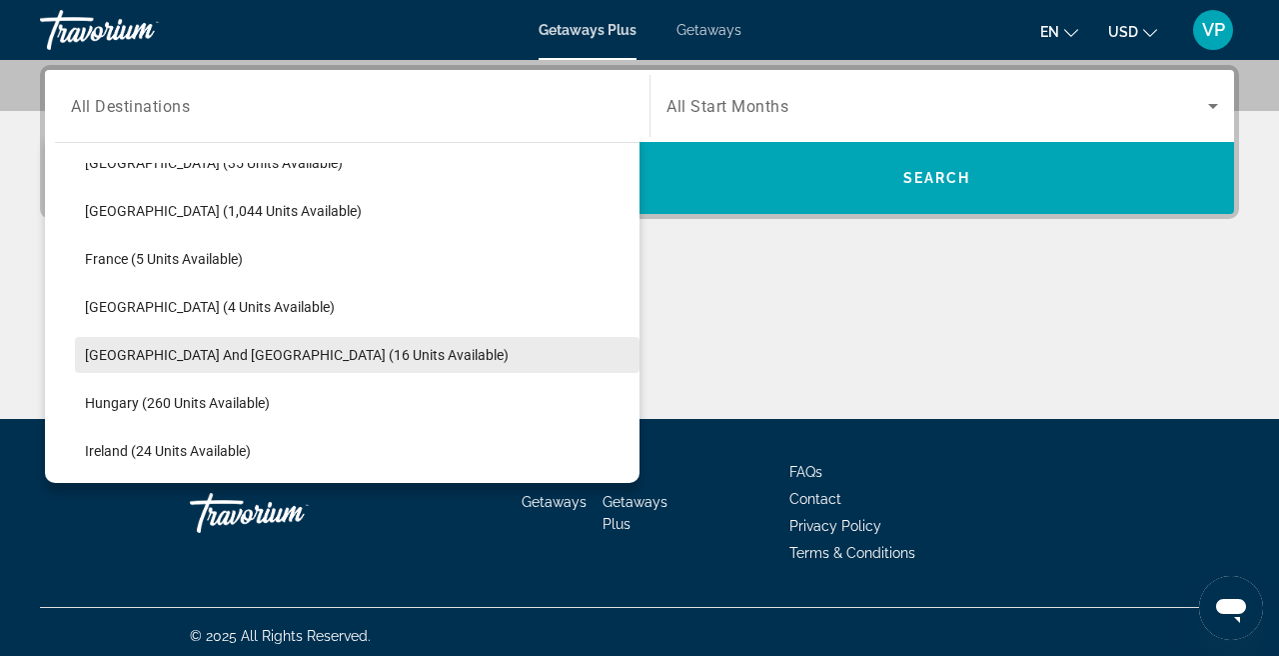
scroll to position [448, 0]
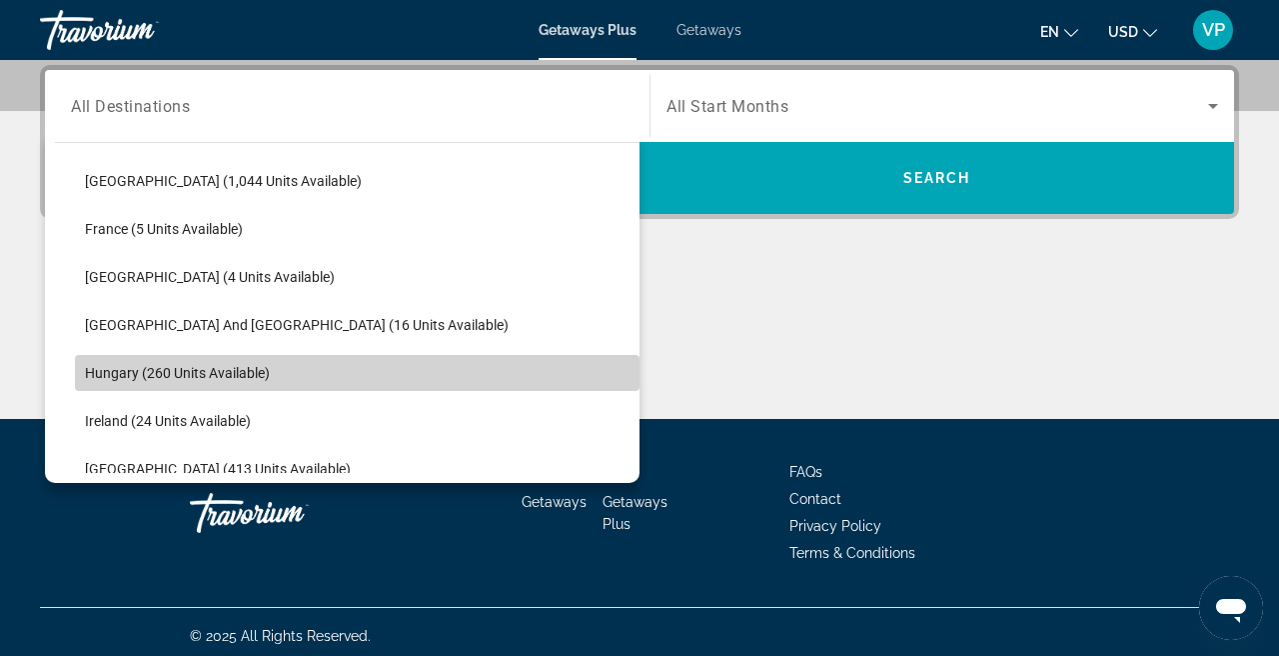
click at [232, 366] on span "Hungary (260 units available)" at bounding box center [177, 373] width 185 height 16
type input "**********"
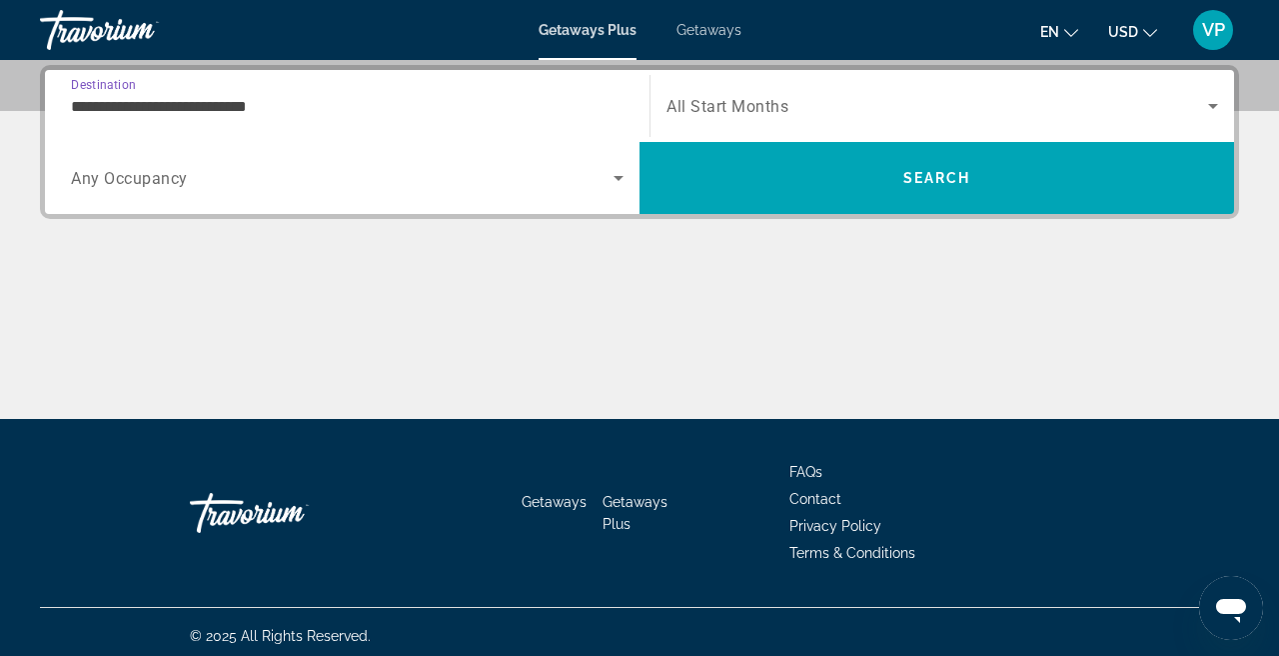
click at [765, 111] on span "All Start Months" at bounding box center [728, 106] width 122 height 19
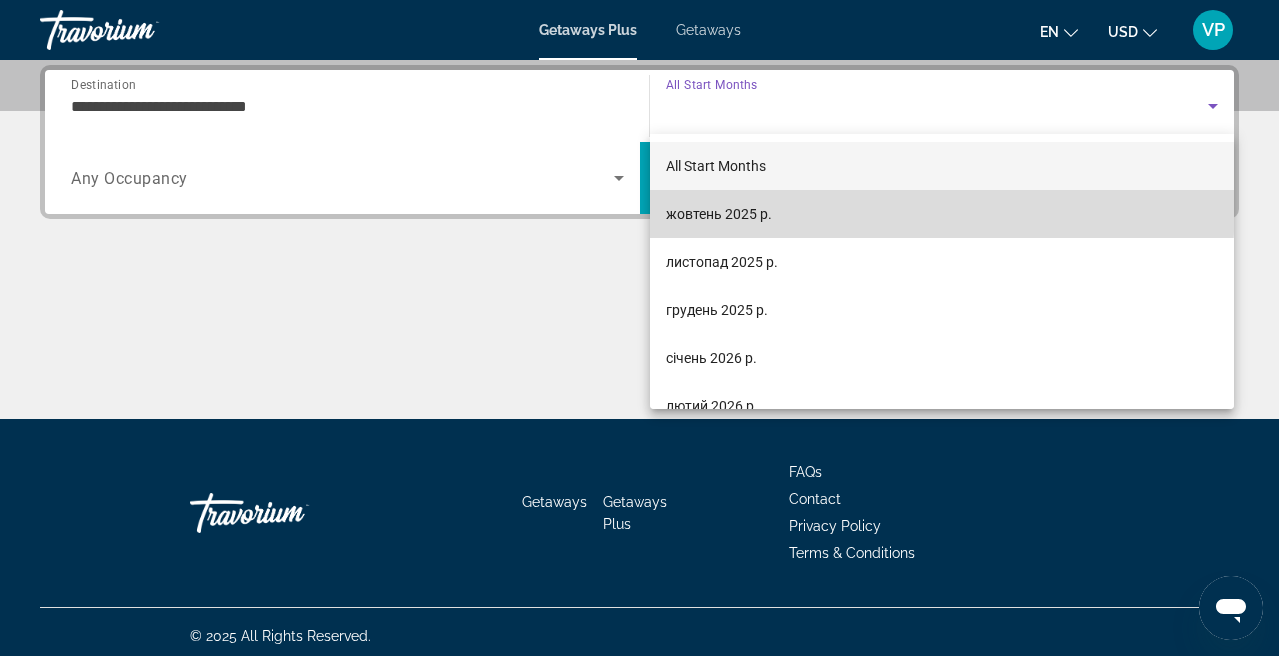
click at [764, 203] on span "жовтень 2025 р." at bounding box center [720, 214] width 106 height 24
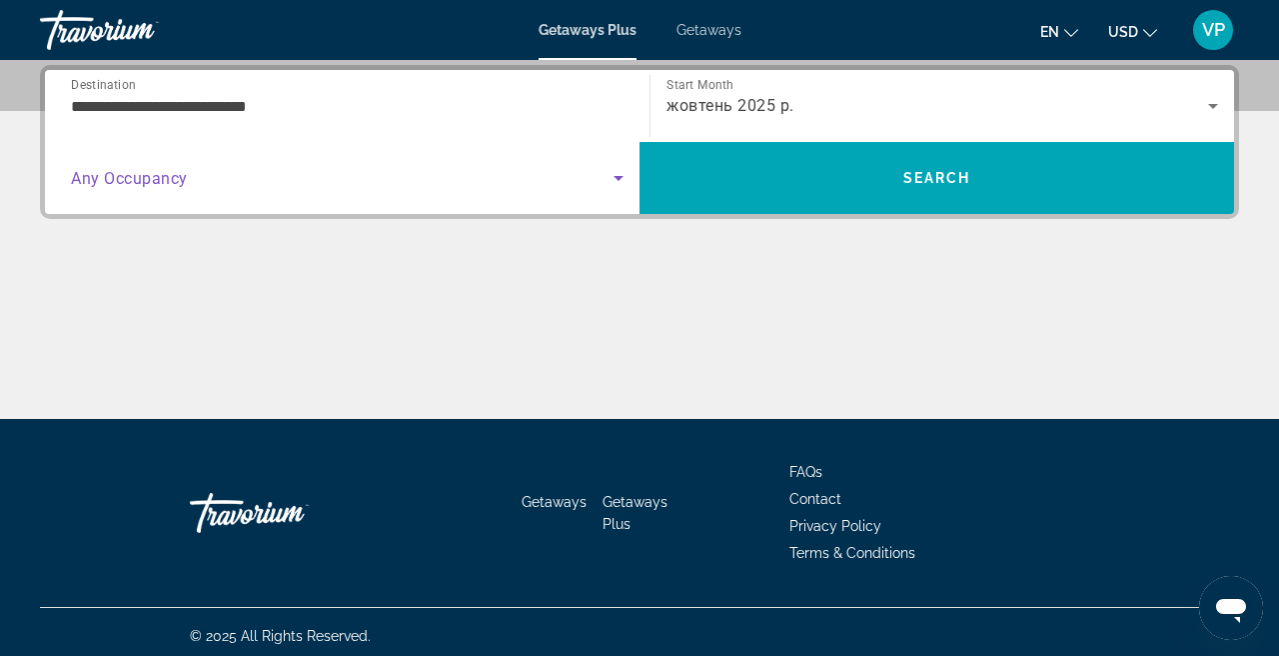
click at [449, 187] on span "Search widget" at bounding box center [342, 178] width 543 height 24
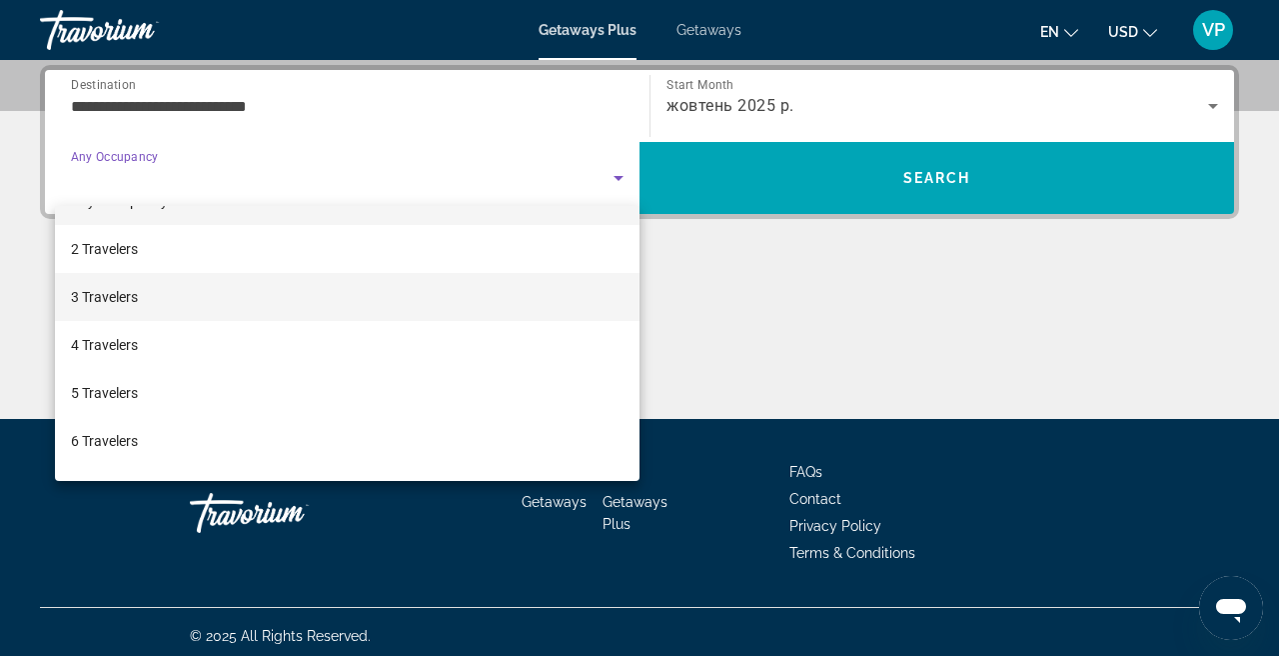
scroll to position [53, 0]
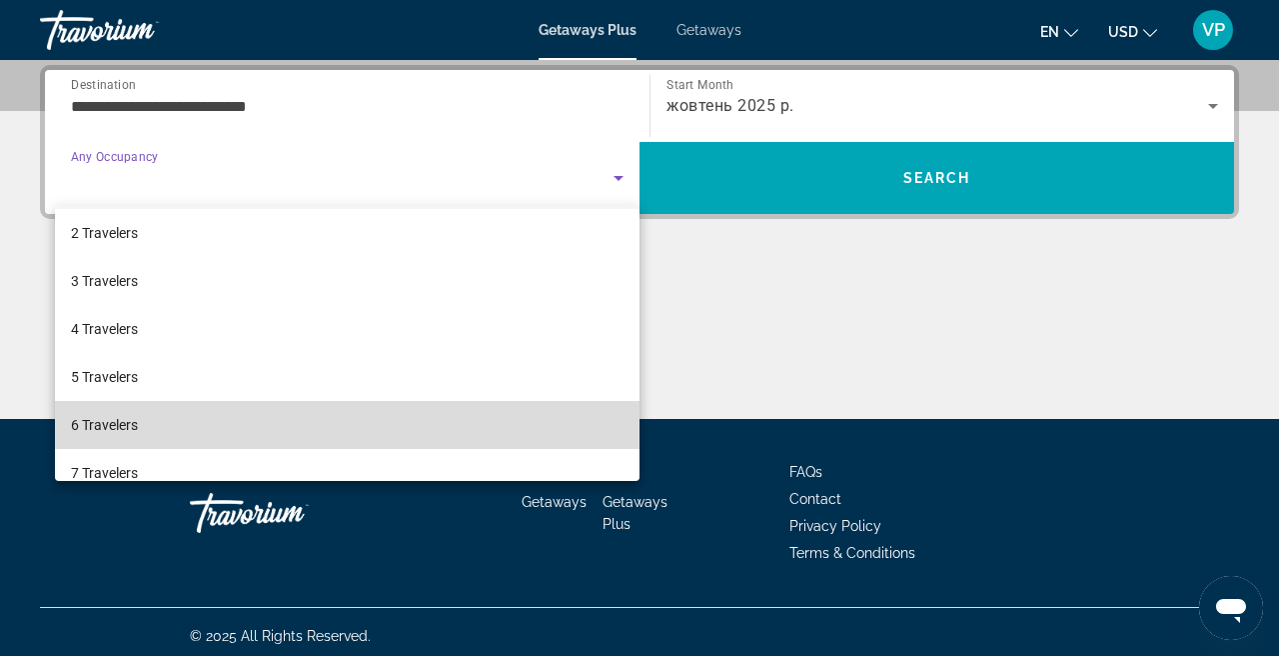
click at [320, 442] on mat-option "6 Travelers" at bounding box center [347, 425] width 585 height 48
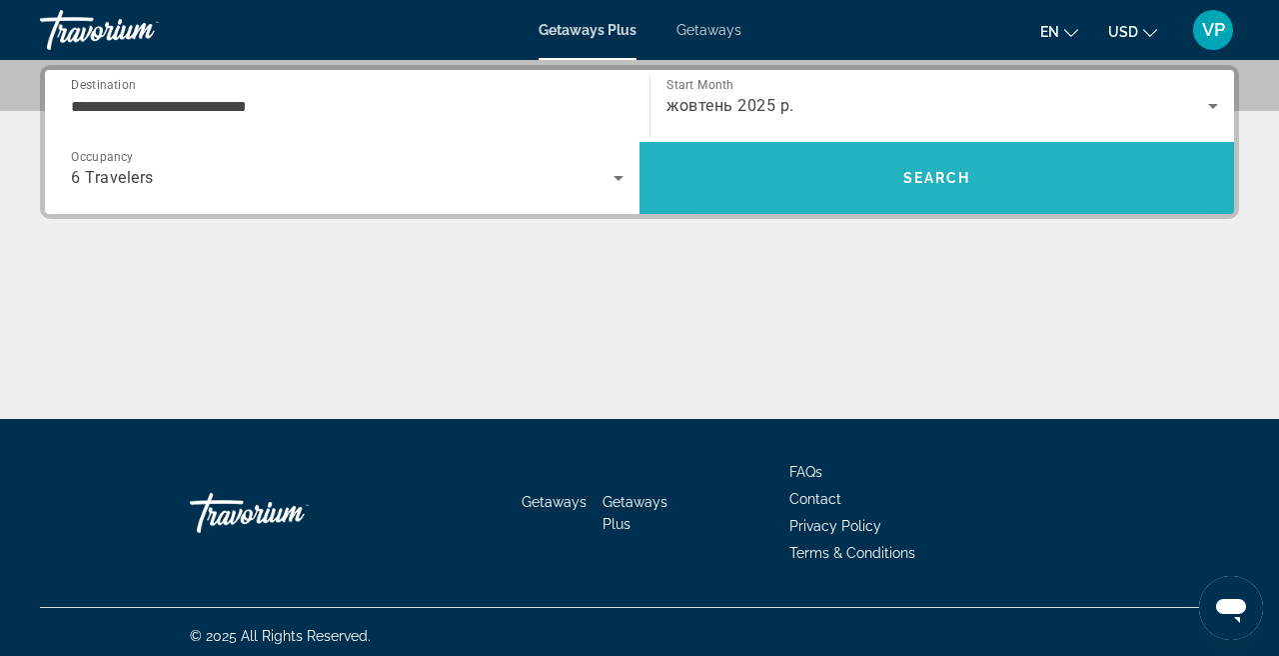
click at [839, 193] on span "Search" at bounding box center [937, 178] width 595 height 48
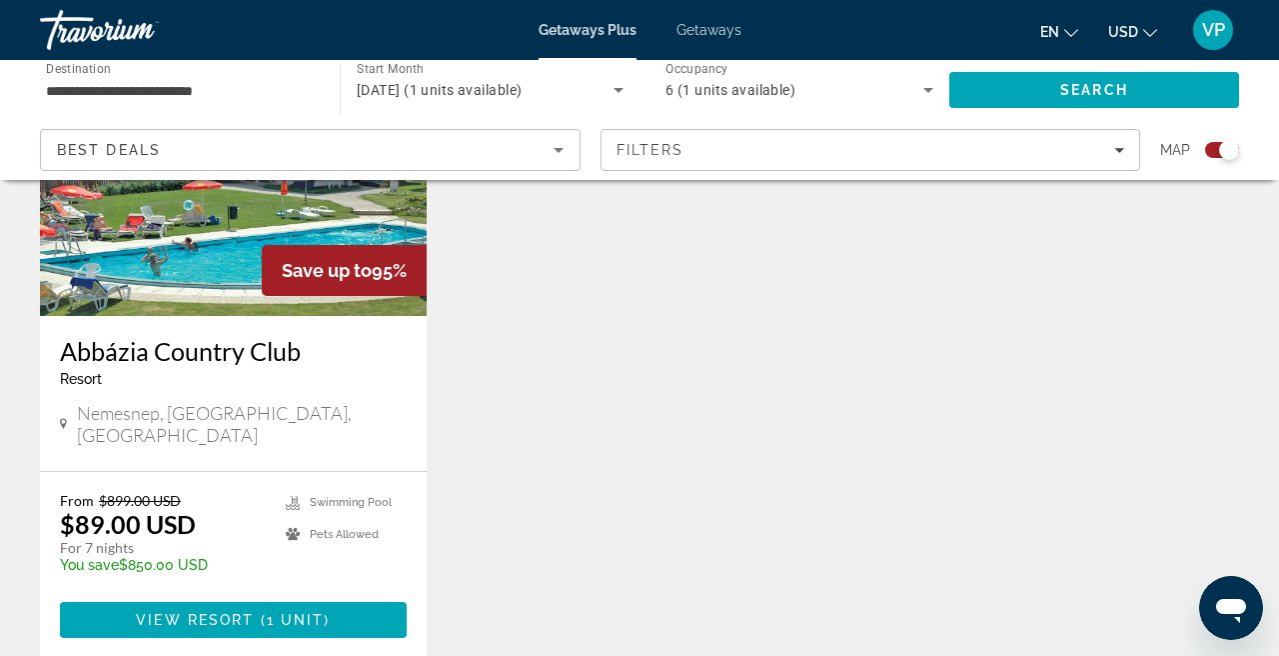
scroll to position [875, 0]
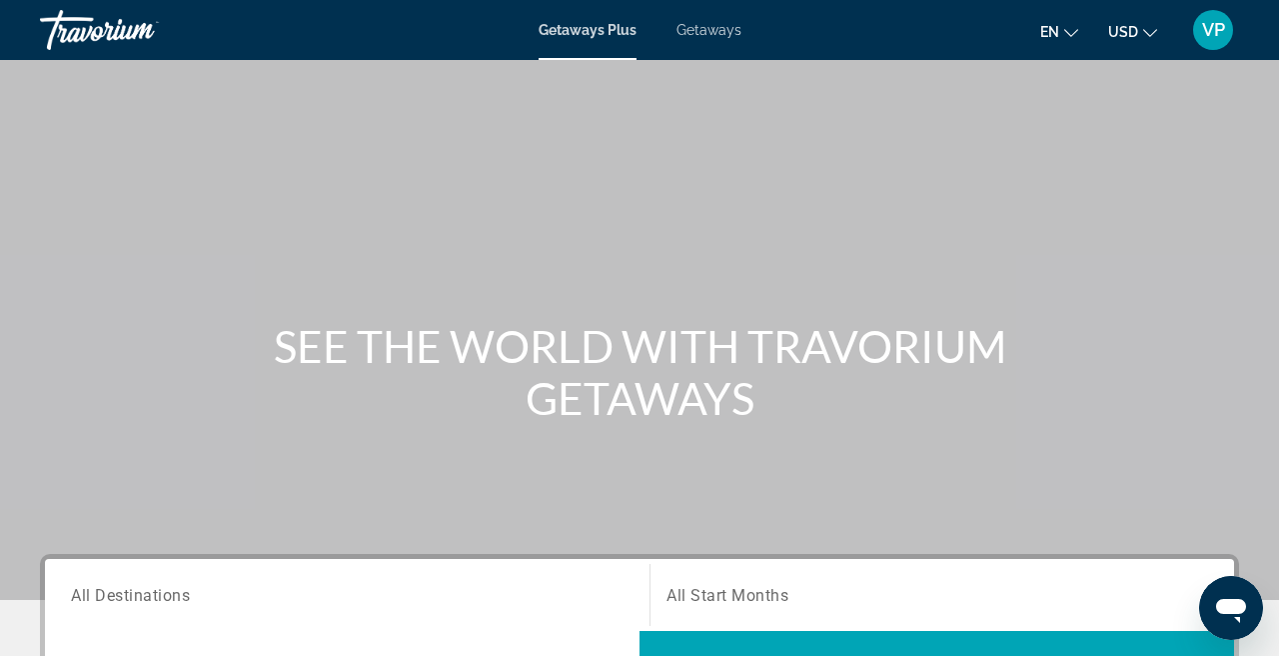
click at [708, 28] on span "Getaways" at bounding box center [709, 30] width 65 height 16
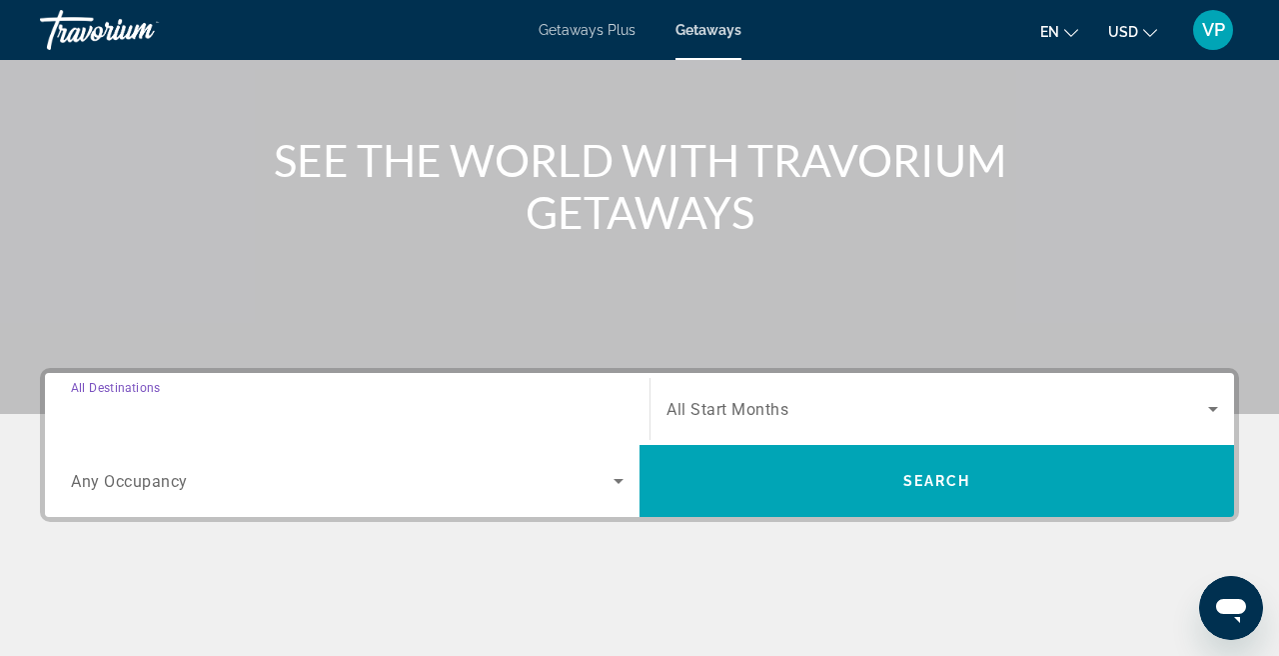
click at [322, 418] on input "Destination All Destinations" at bounding box center [347, 410] width 553 height 24
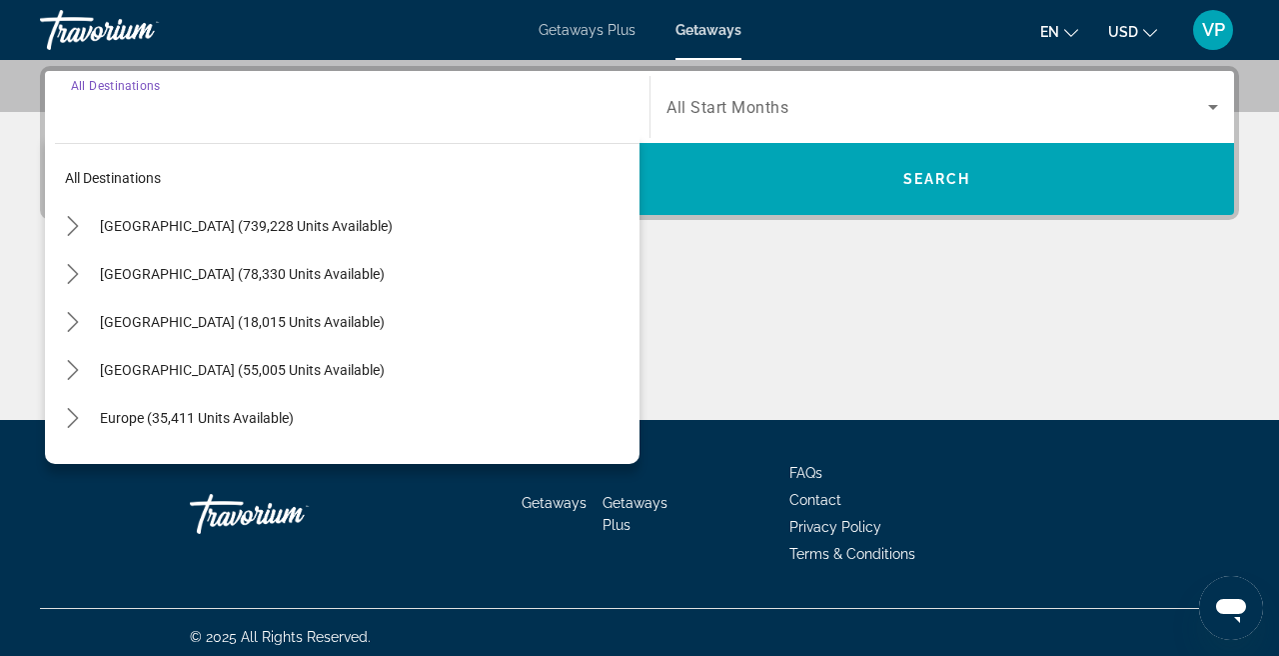
scroll to position [489, 0]
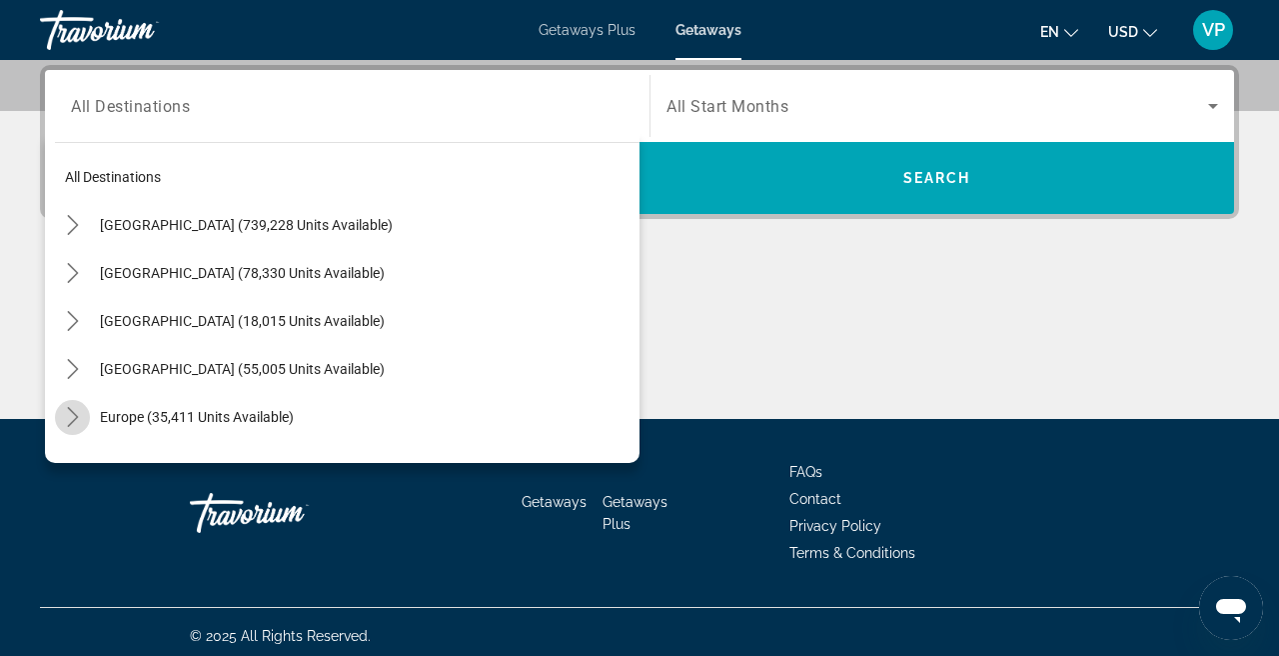
click at [75, 416] on icon "Toggle Europe (35,411 units available) submenu" at bounding box center [72, 417] width 11 height 20
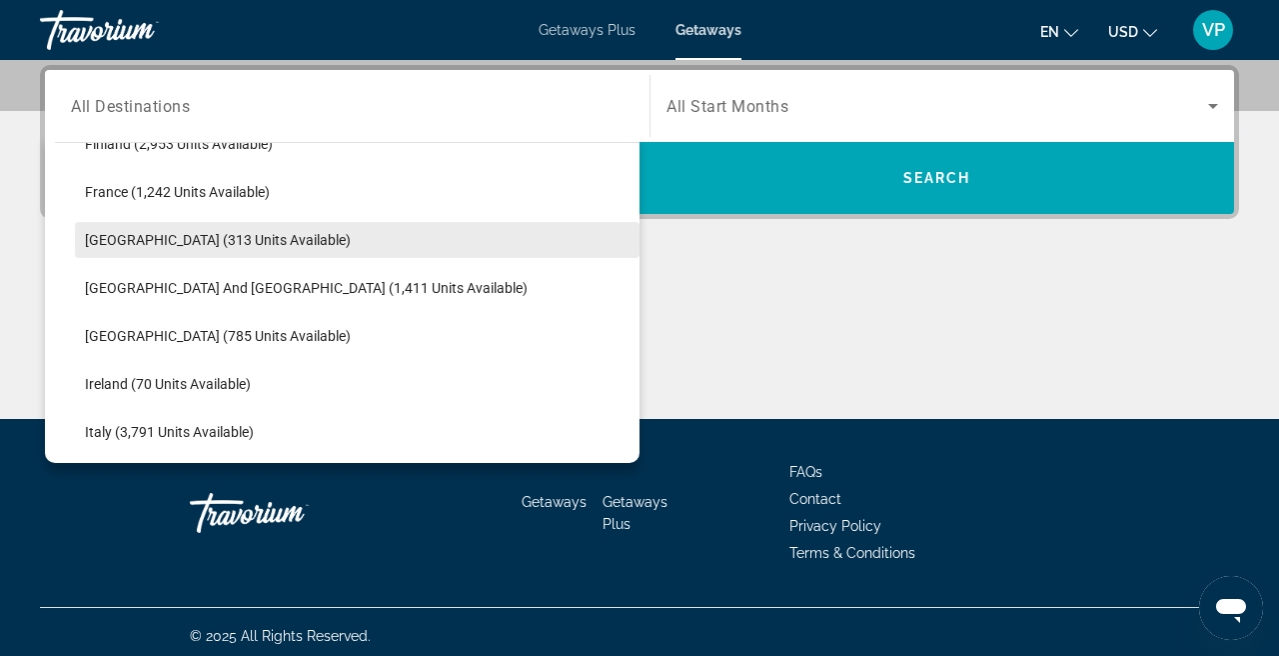
scroll to position [572, 0]
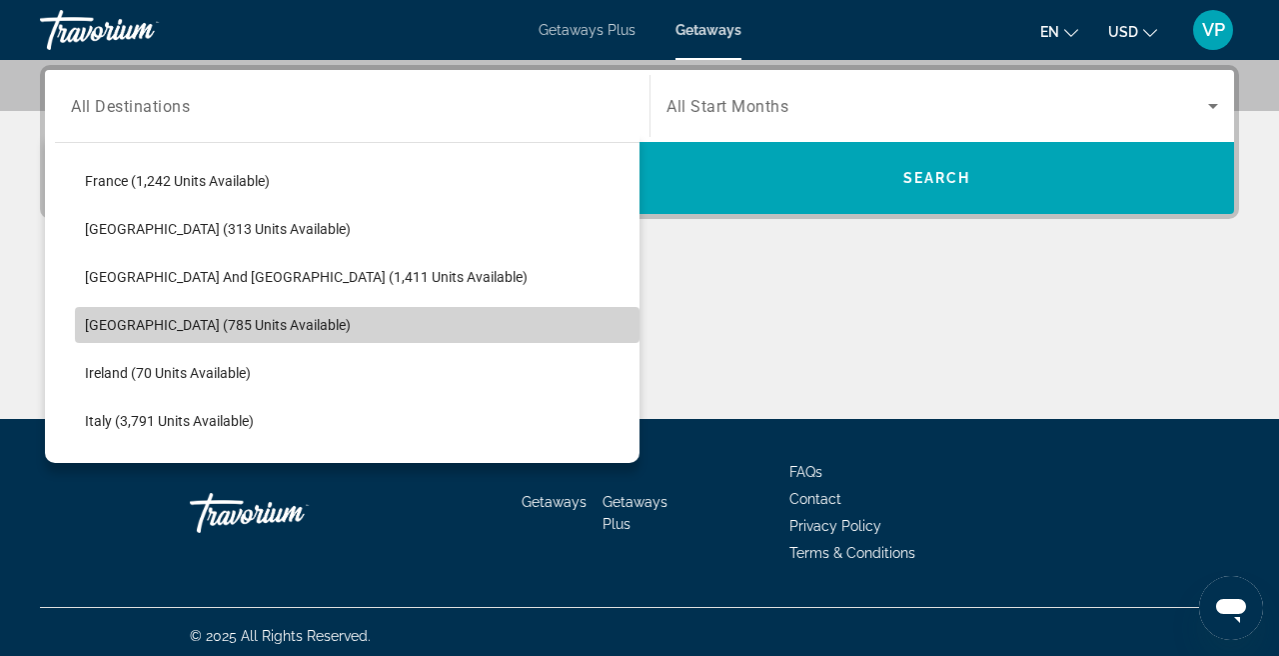
click at [176, 317] on span "Hungary (785 units available)" at bounding box center [218, 325] width 266 height 16
type input "**********"
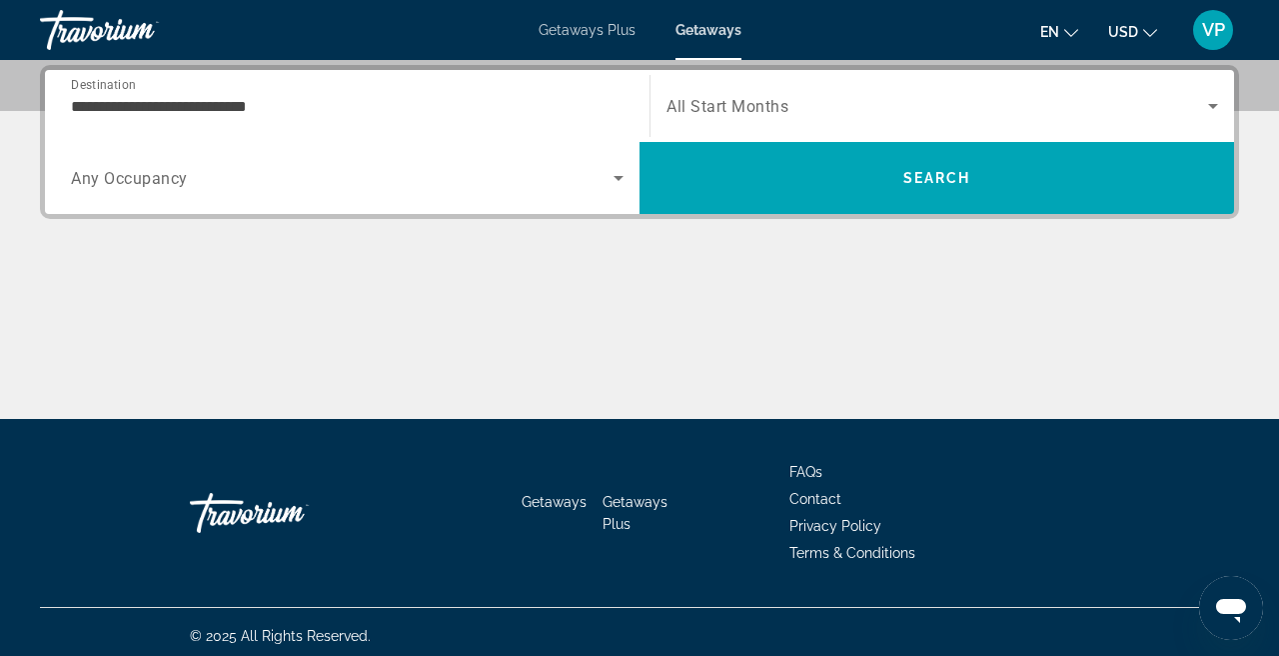
click at [727, 99] on span "All Start Months" at bounding box center [728, 106] width 122 height 19
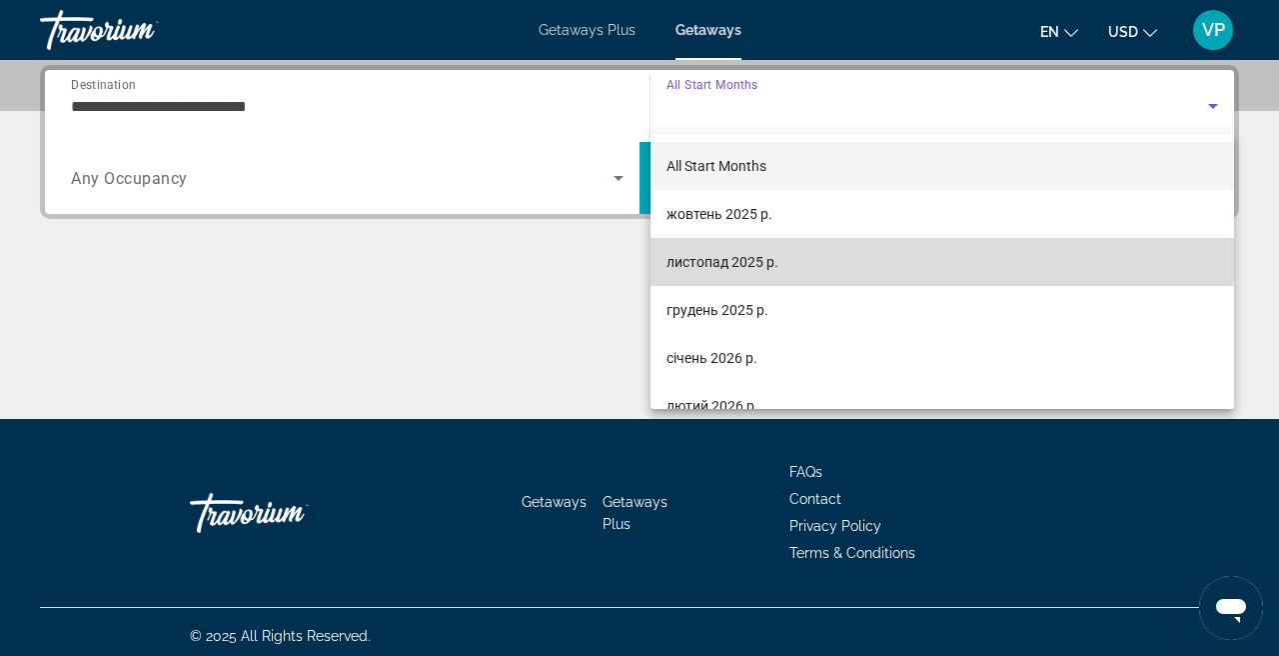
click at [737, 253] on span "листопад 2025 р." at bounding box center [723, 262] width 112 height 24
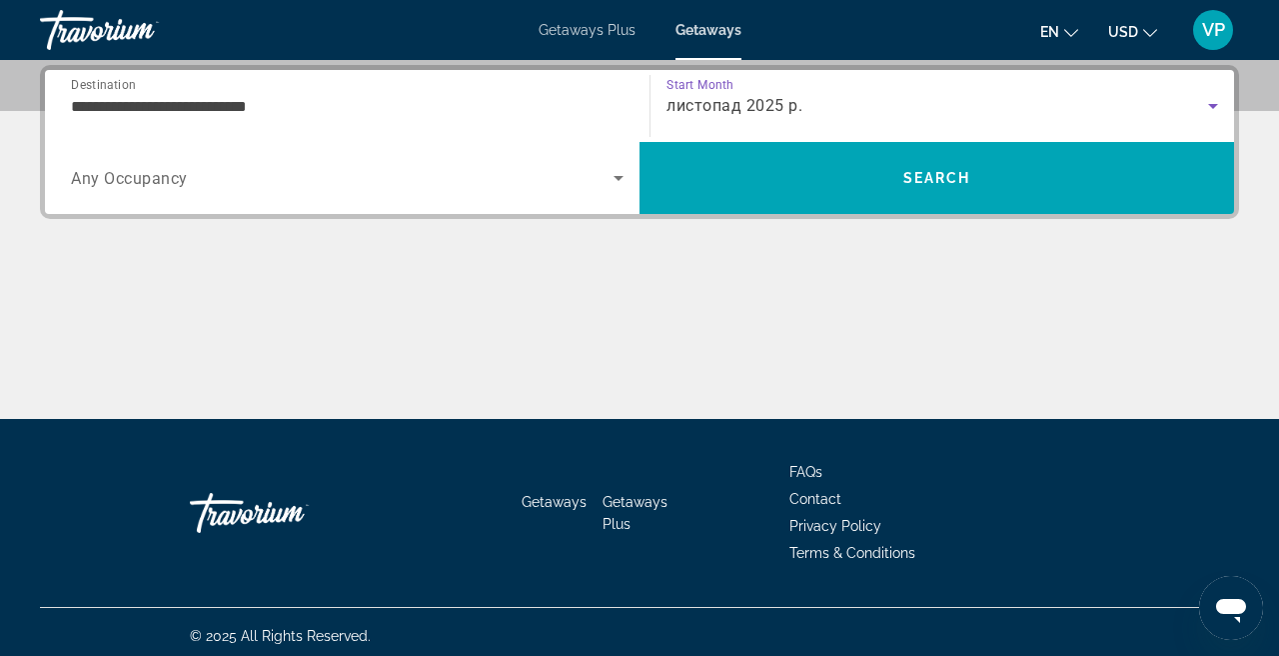
click at [445, 174] on span "Search widget" at bounding box center [342, 178] width 543 height 24
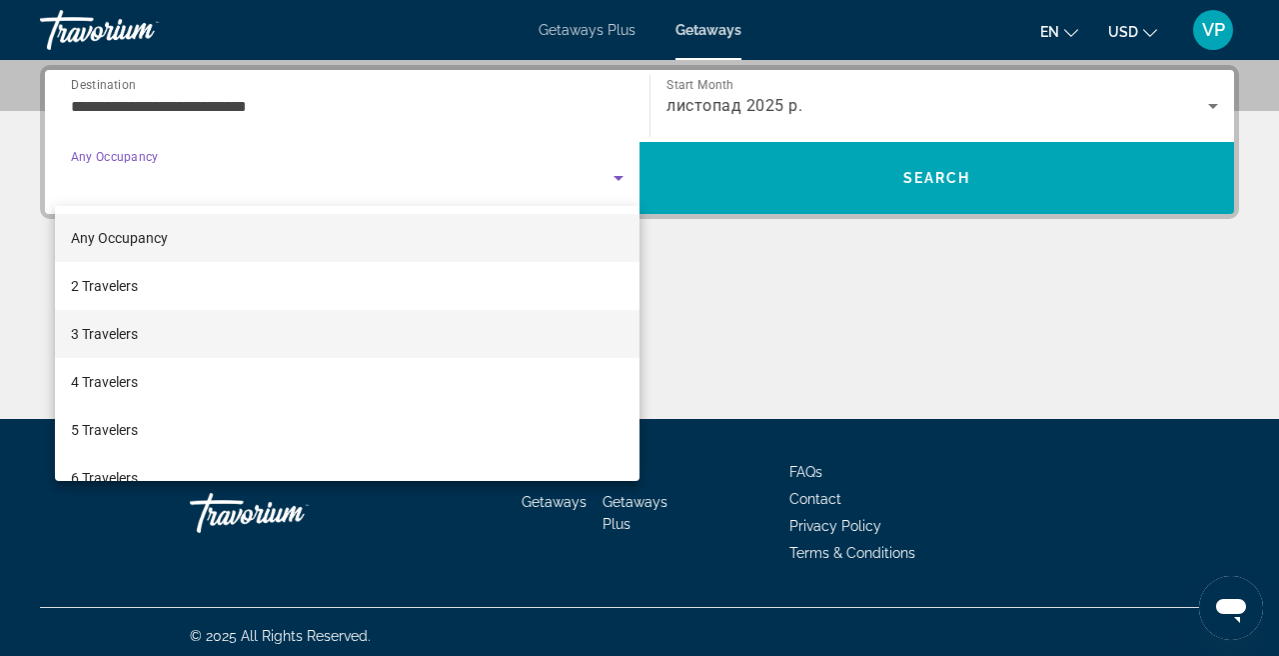
scroll to position [54, 0]
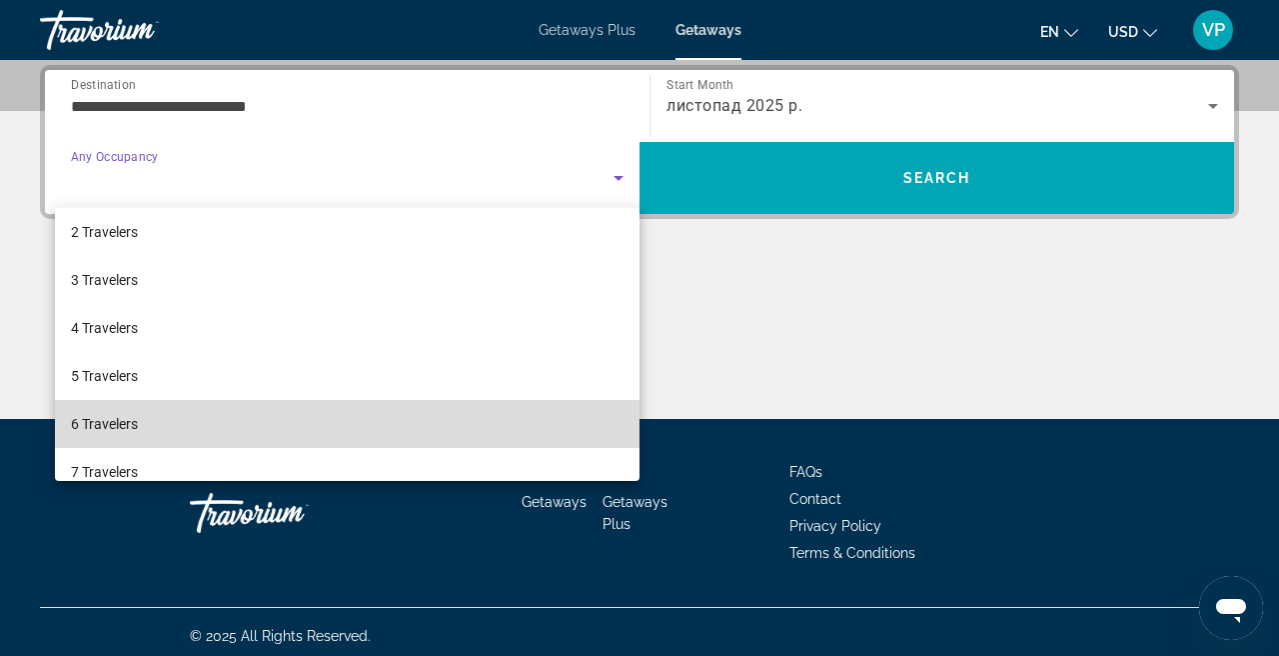
click at [274, 427] on mat-option "6 Travelers" at bounding box center [347, 424] width 585 height 48
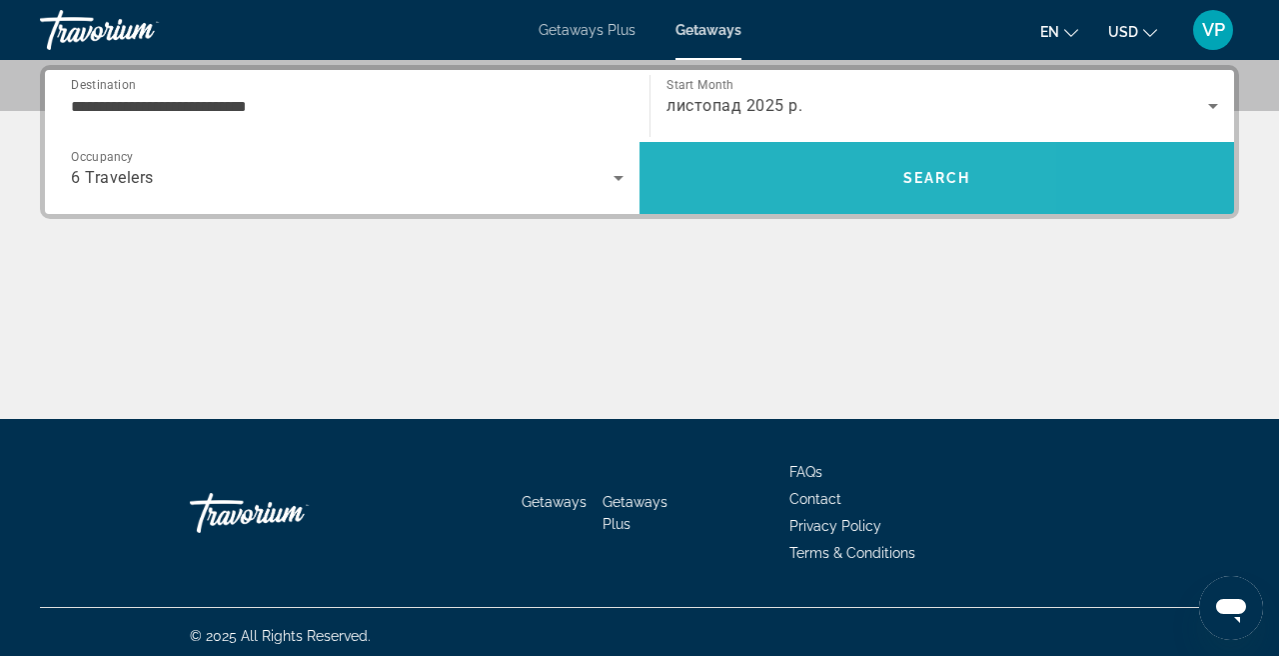
click at [766, 195] on span "Search" at bounding box center [937, 178] width 595 height 48
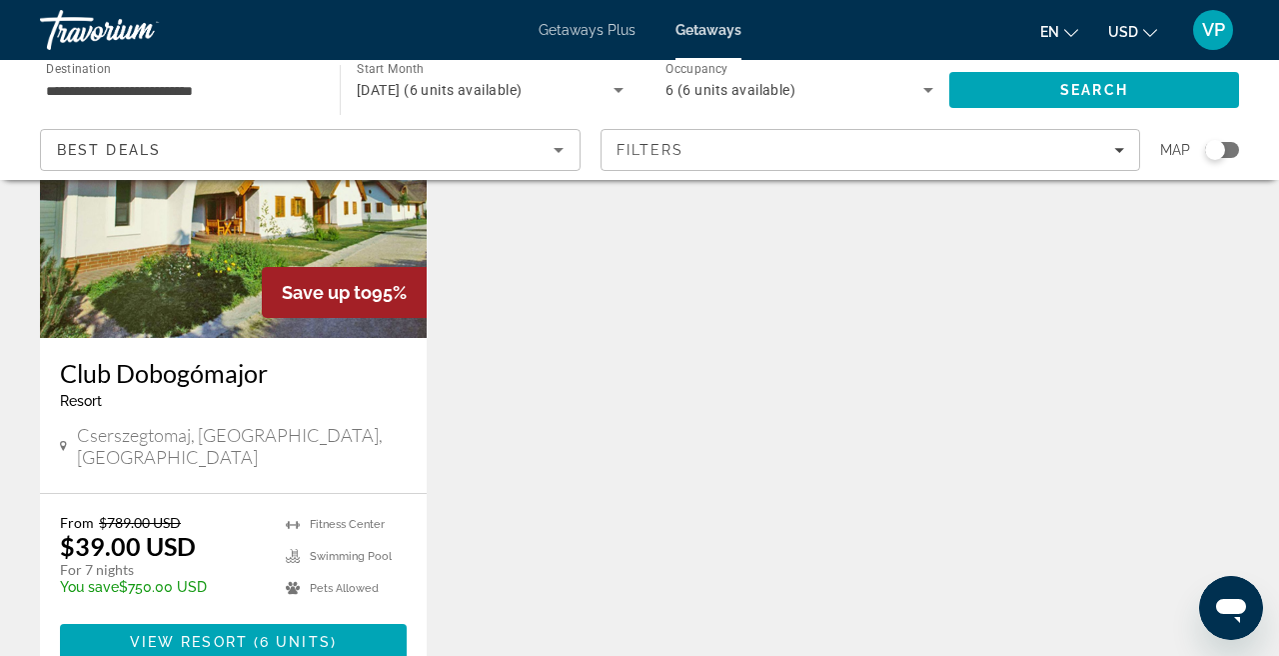
scroll to position [234, 0]
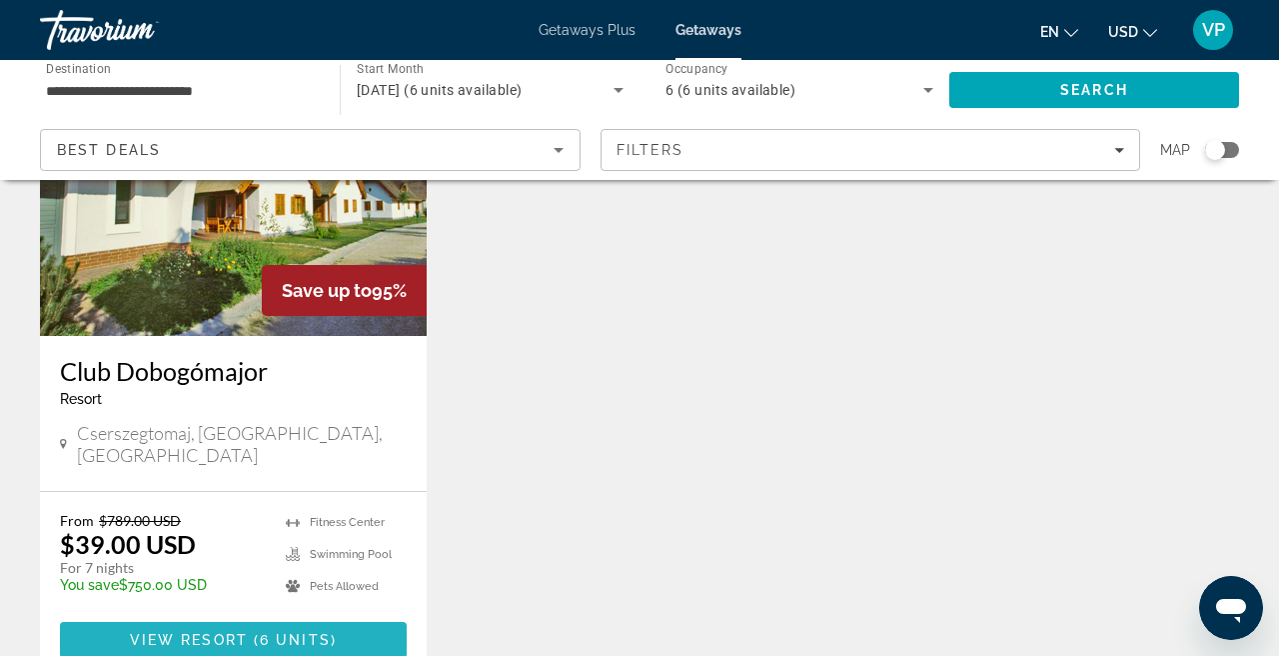
click at [289, 616] on span "Main content" at bounding box center [233, 640] width 347 height 48
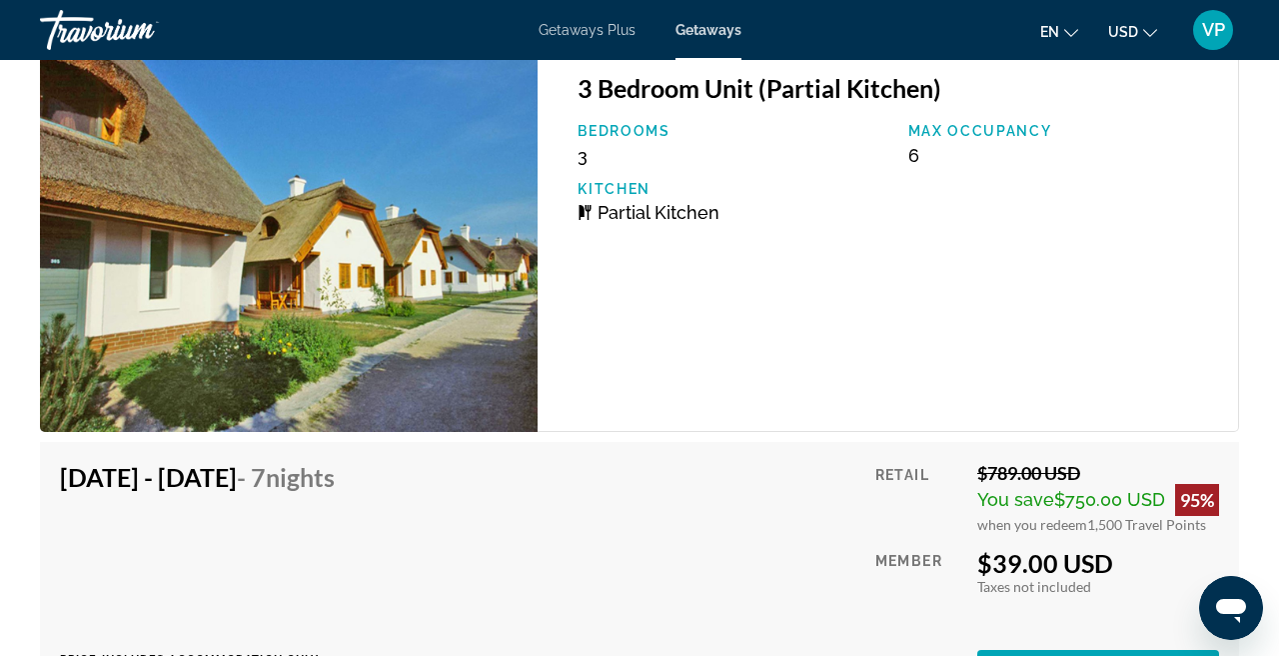
scroll to position [4208, 0]
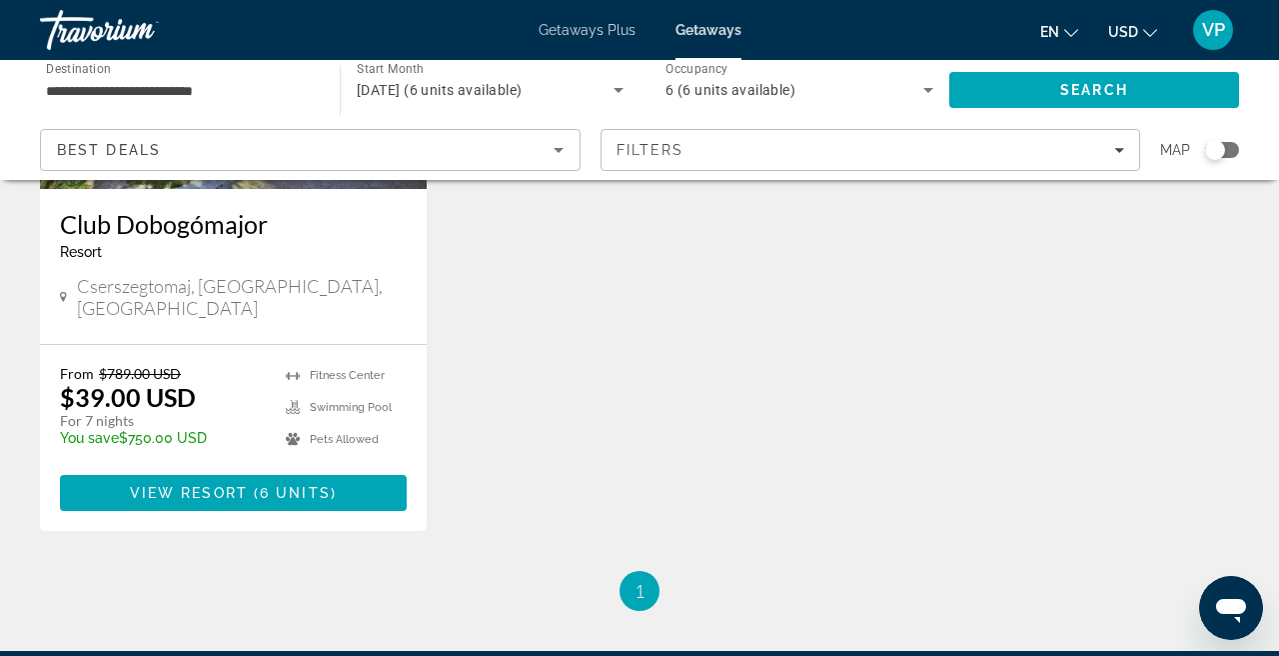
scroll to position [382, 0]
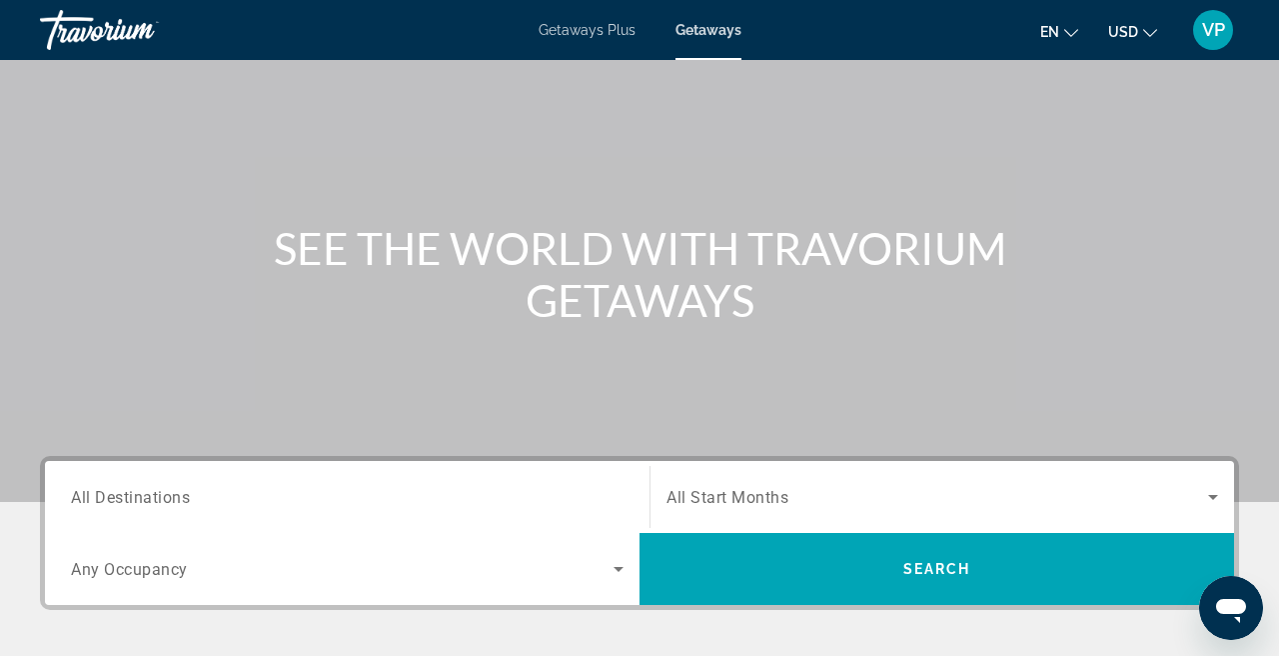
scroll to position [148, 0]
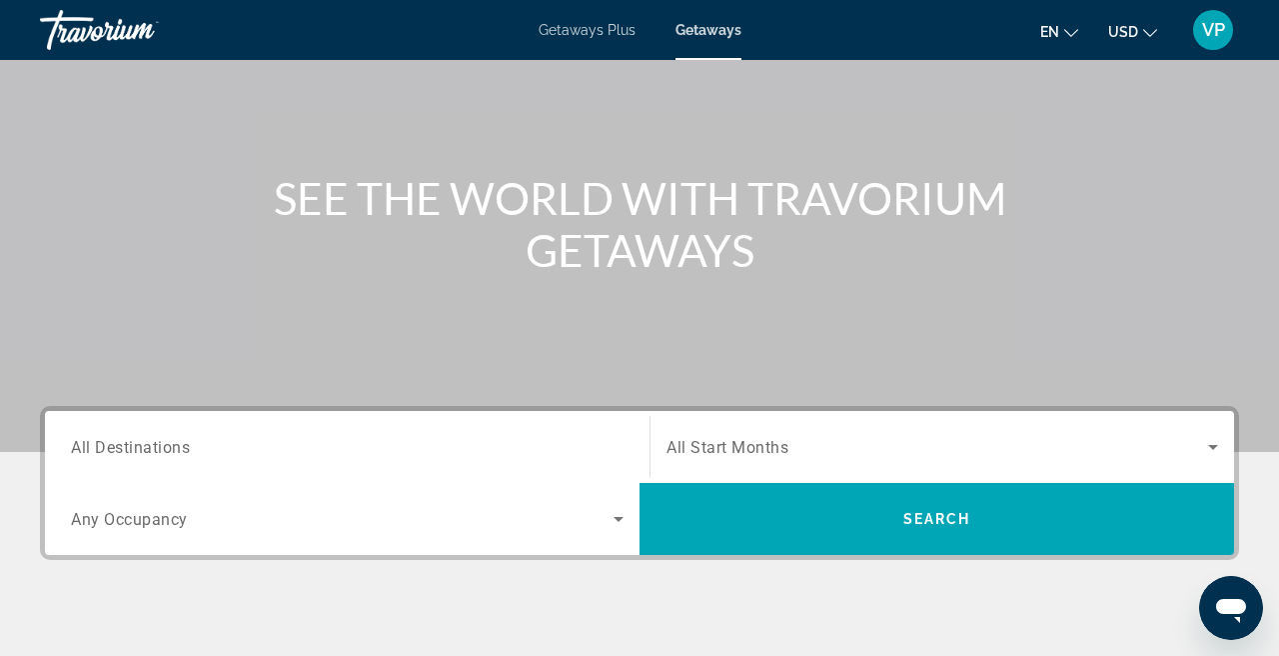
click at [342, 459] on div "Search widget" at bounding box center [347, 447] width 553 height 57
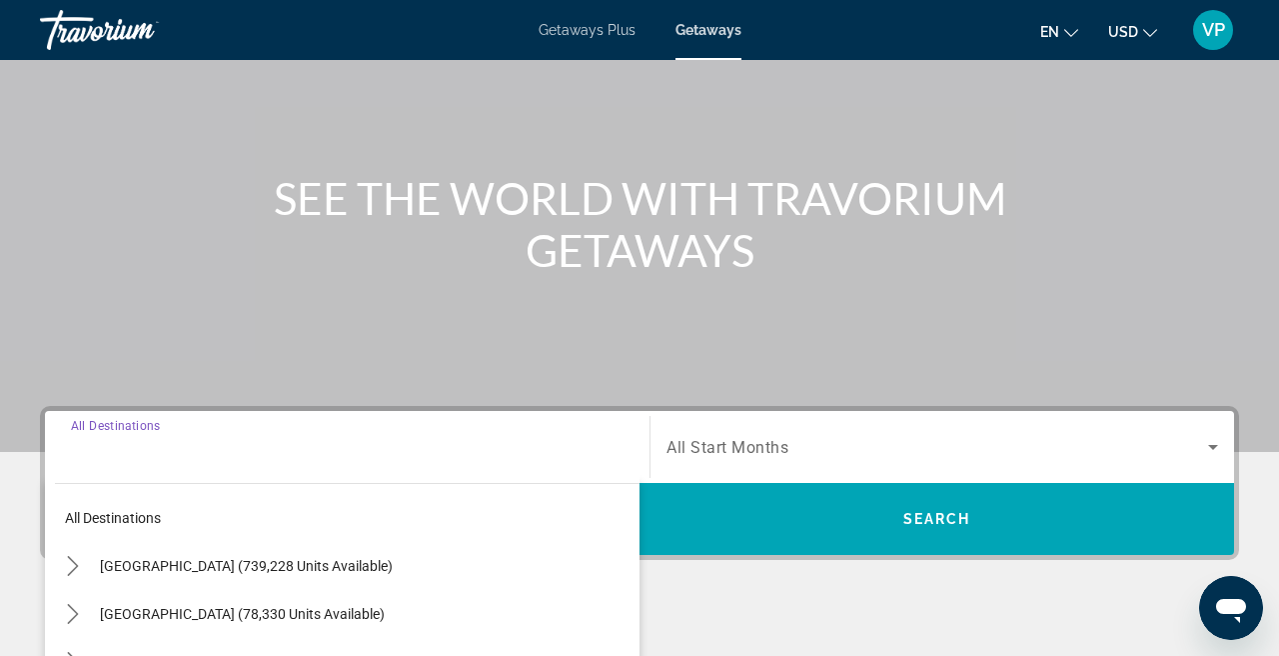
scroll to position [489, 0]
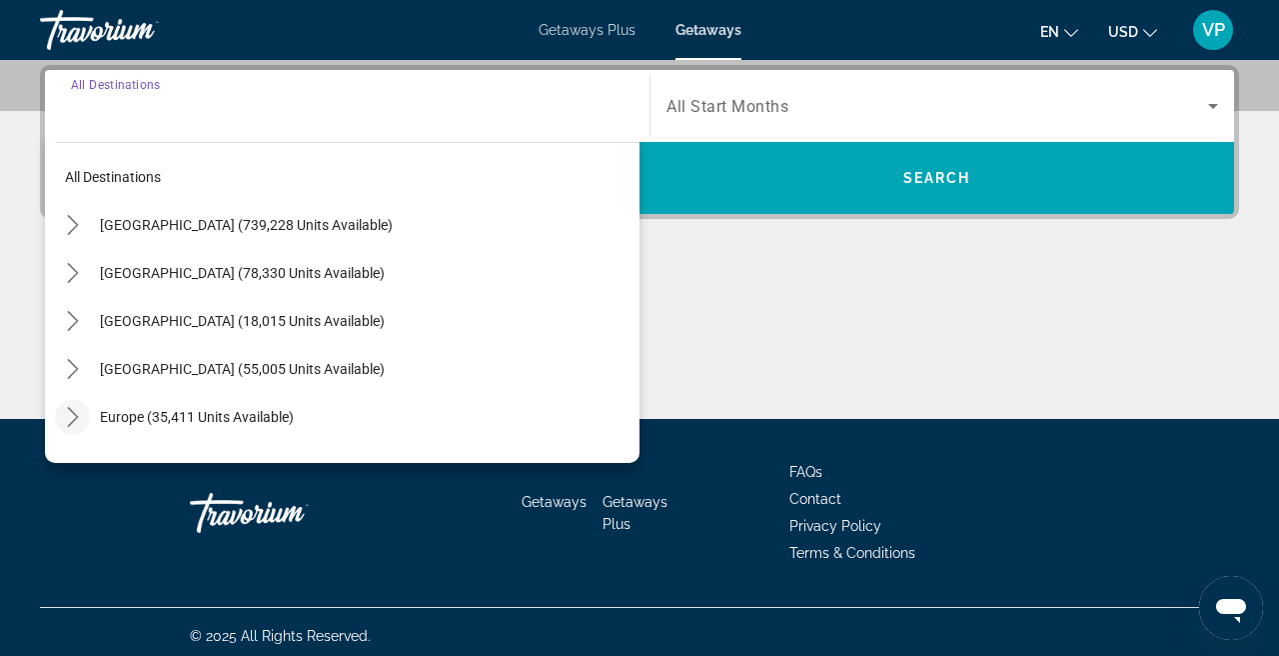
click at [78, 420] on icon "Toggle Europe (35,411 units available) submenu" at bounding box center [73, 417] width 20 height 20
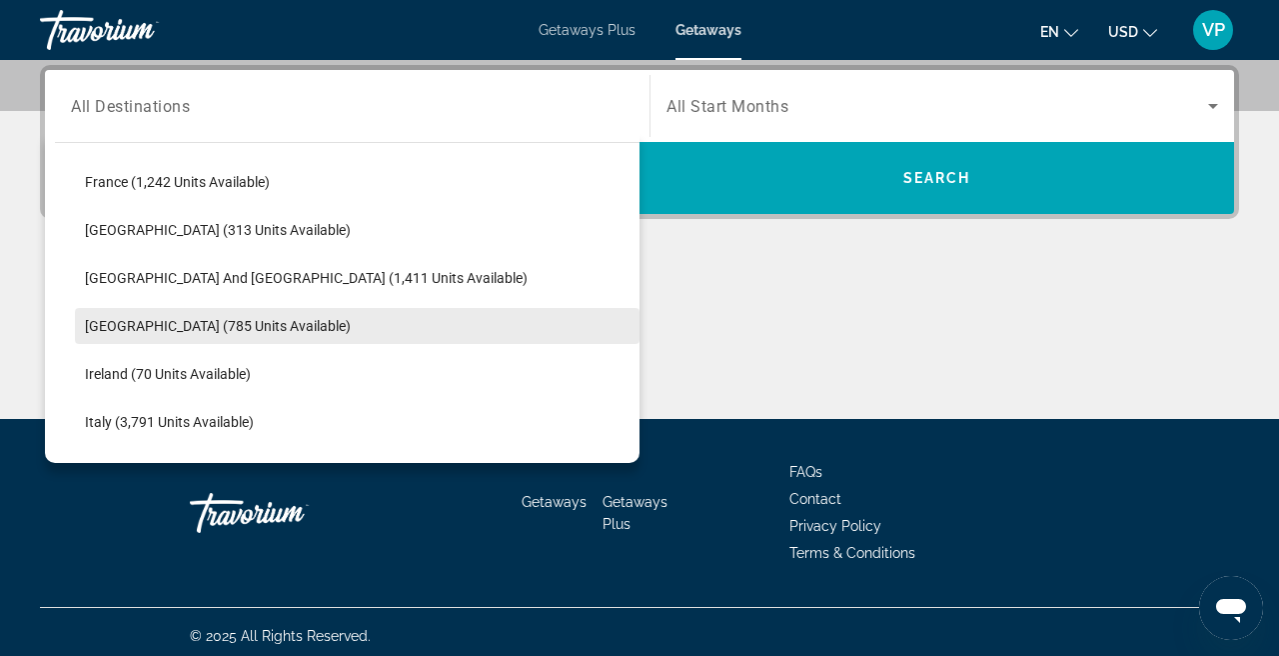
scroll to position [574, 0]
click at [256, 331] on span "Select destination: Hungary (785 units available)" at bounding box center [357, 323] width 565 height 48
type input "**********"
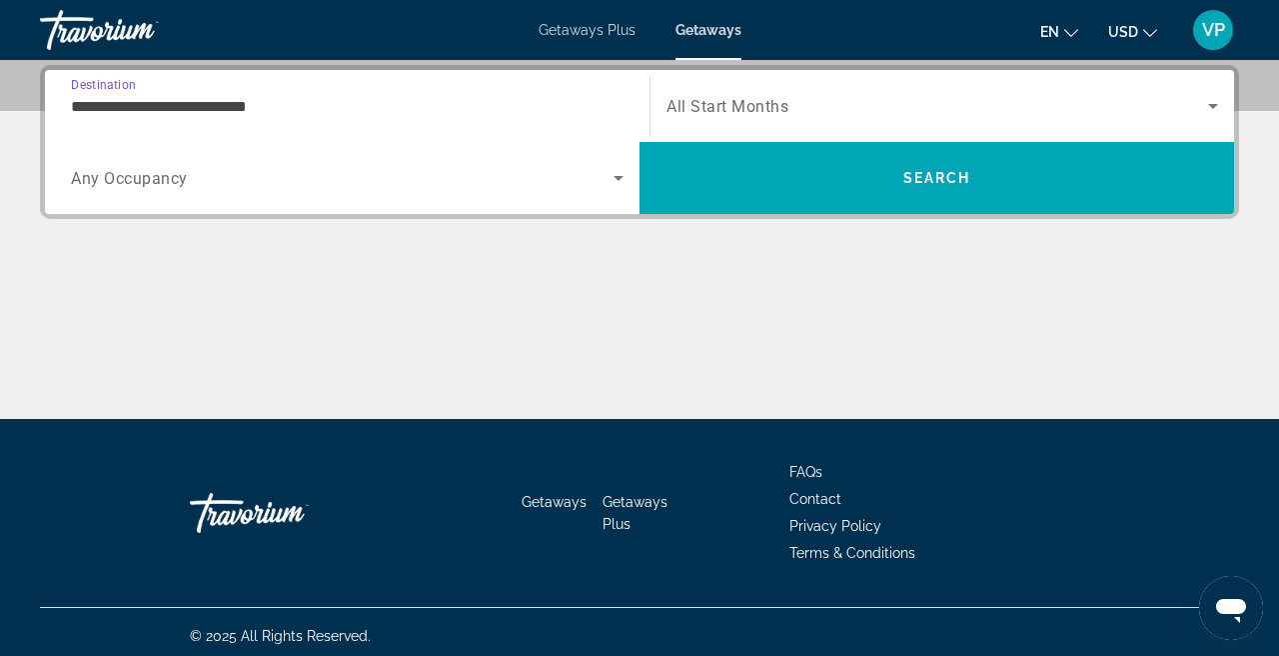
click at [916, 127] on div "Search widget" at bounding box center [943, 106] width 552 height 56
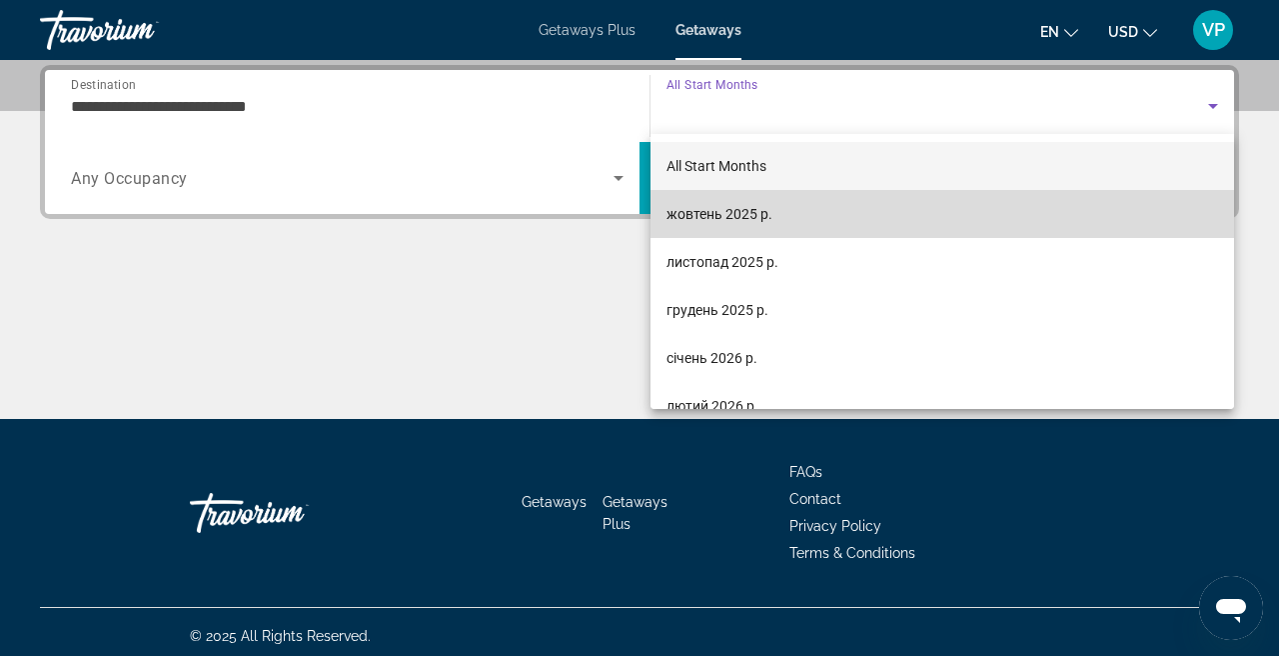
click at [768, 215] on span "жовтень 2025 р." at bounding box center [720, 214] width 106 height 24
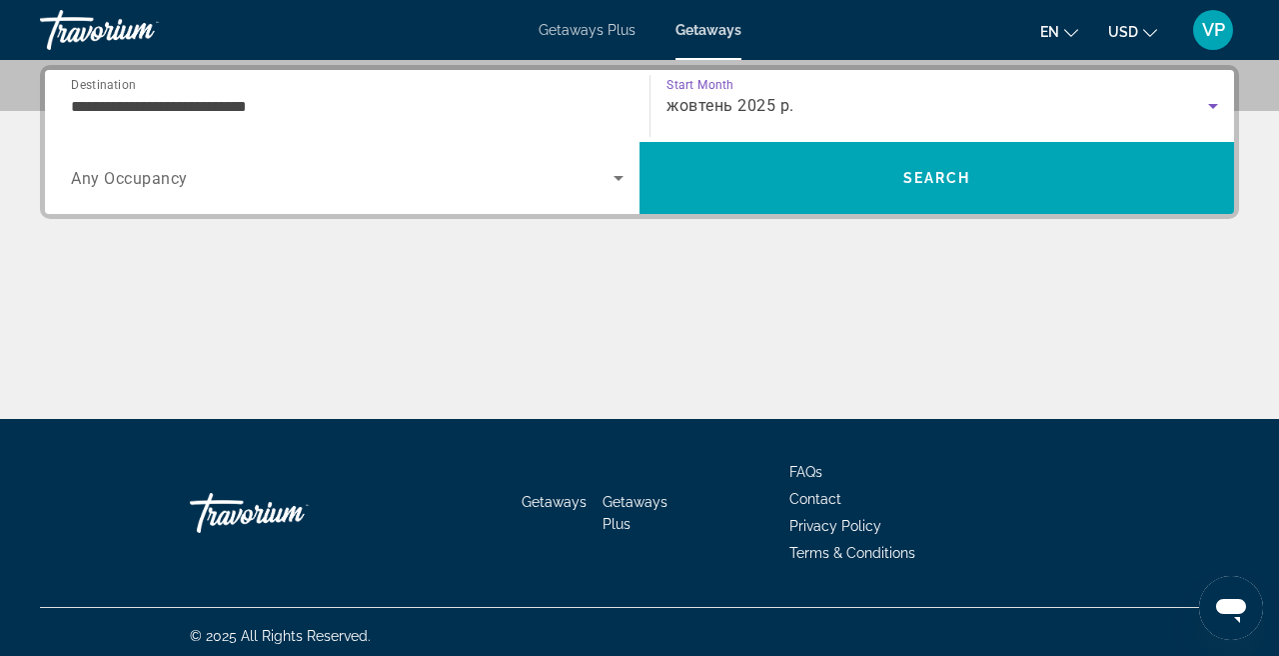
click at [778, 118] on div "жовтень 2025 р." at bounding box center [943, 106] width 552 height 56
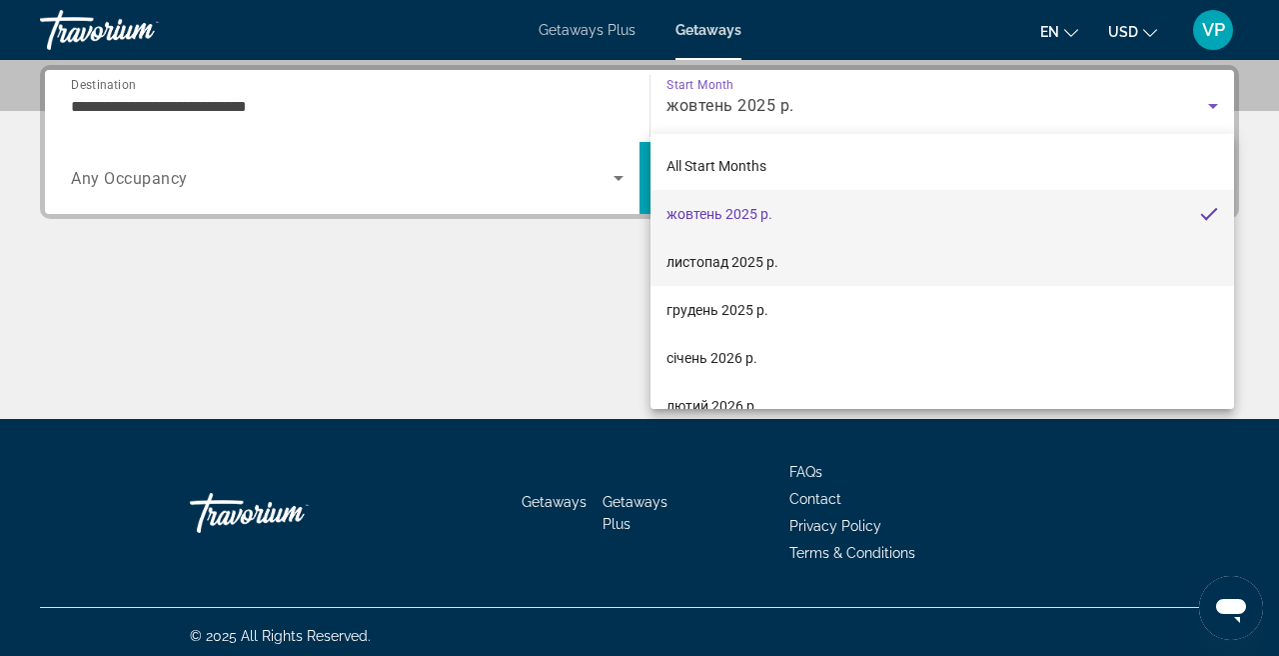
click at [761, 257] on span "листопад 2025 р." at bounding box center [723, 262] width 112 height 24
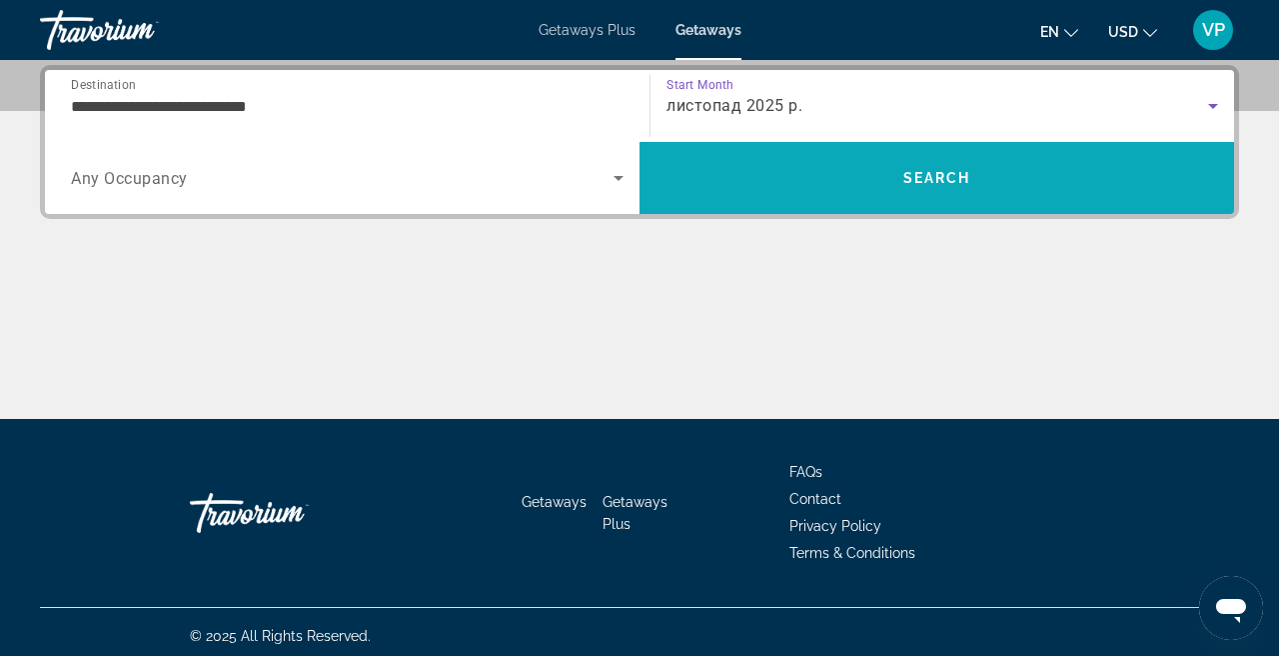
click at [812, 173] on span "Search" at bounding box center [937, 178] width 595 height 48
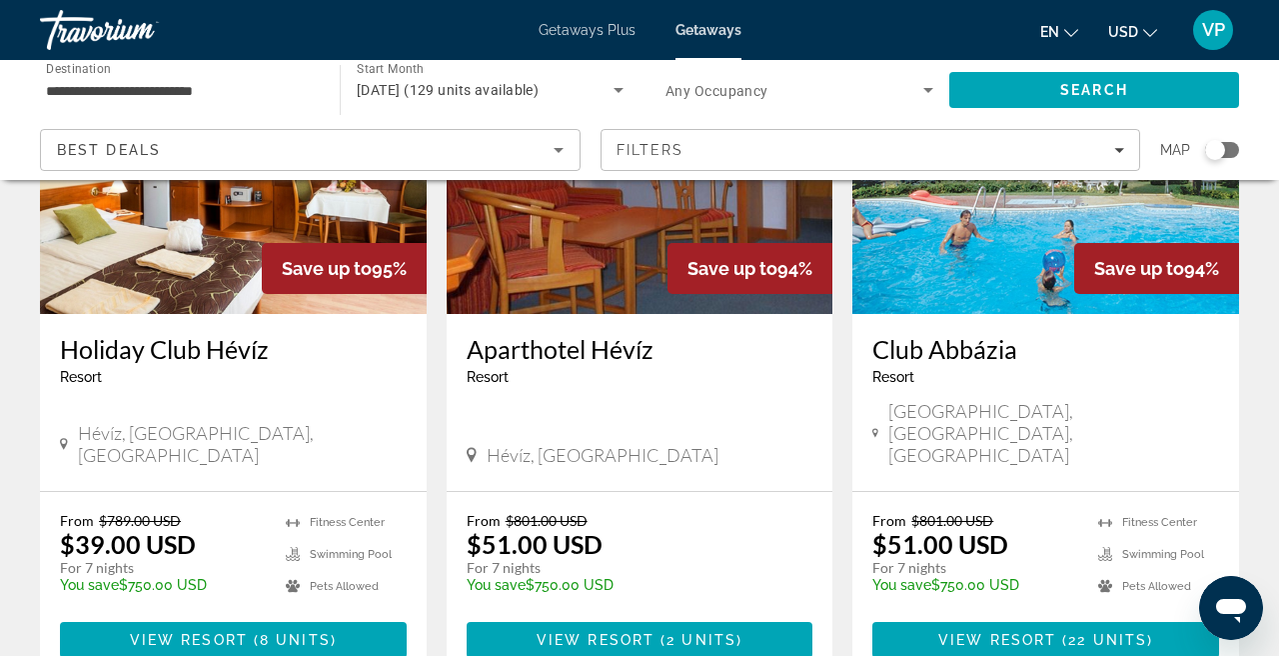
scroll to position [915, 0]
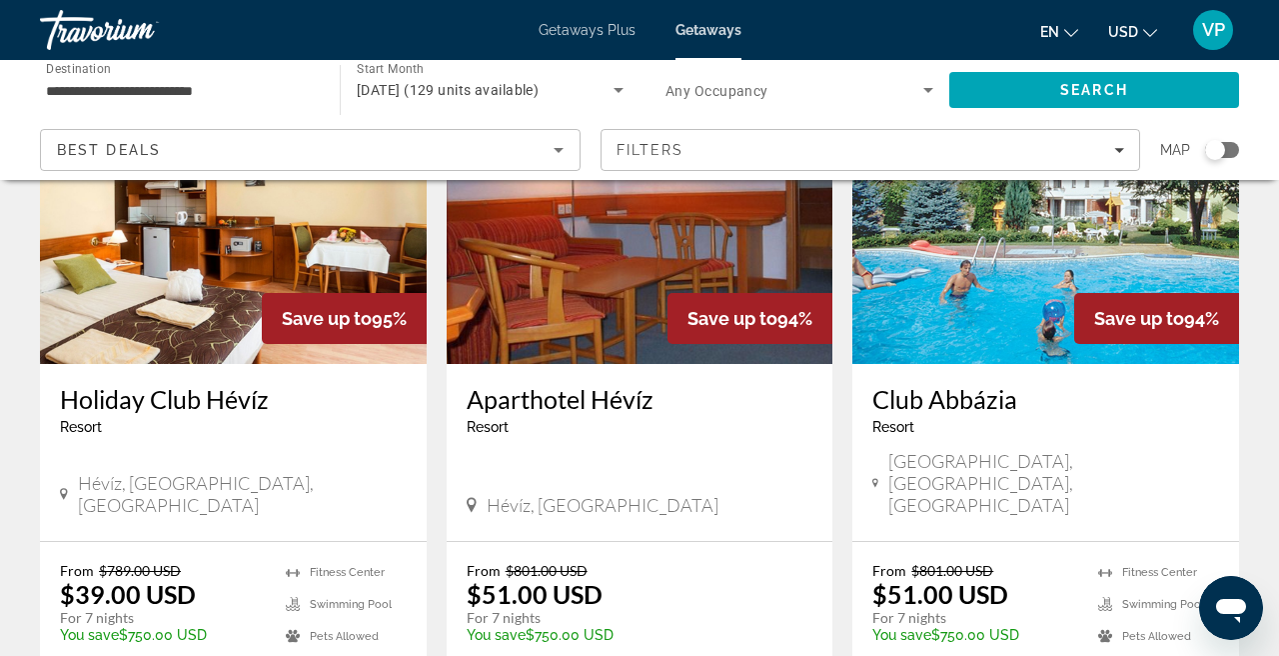
click at [331, 265] on img "Main content" at bounding box center [233, 204] width 387 height 320
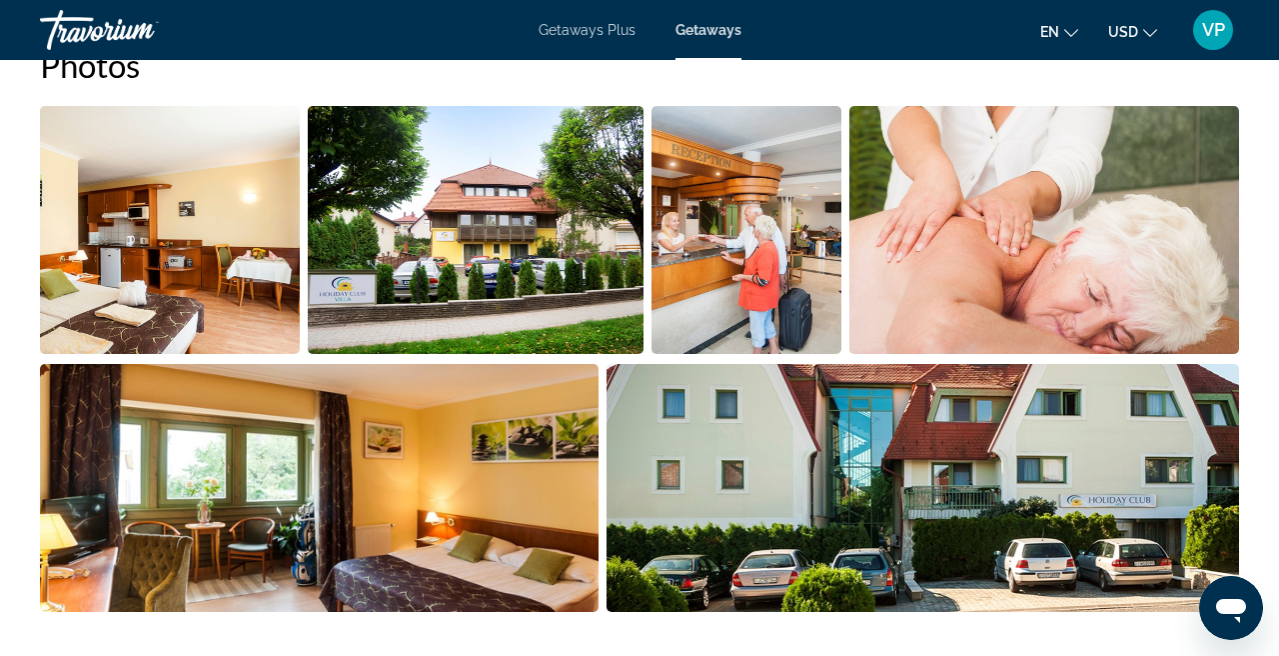
scroll to position [1321, 0]
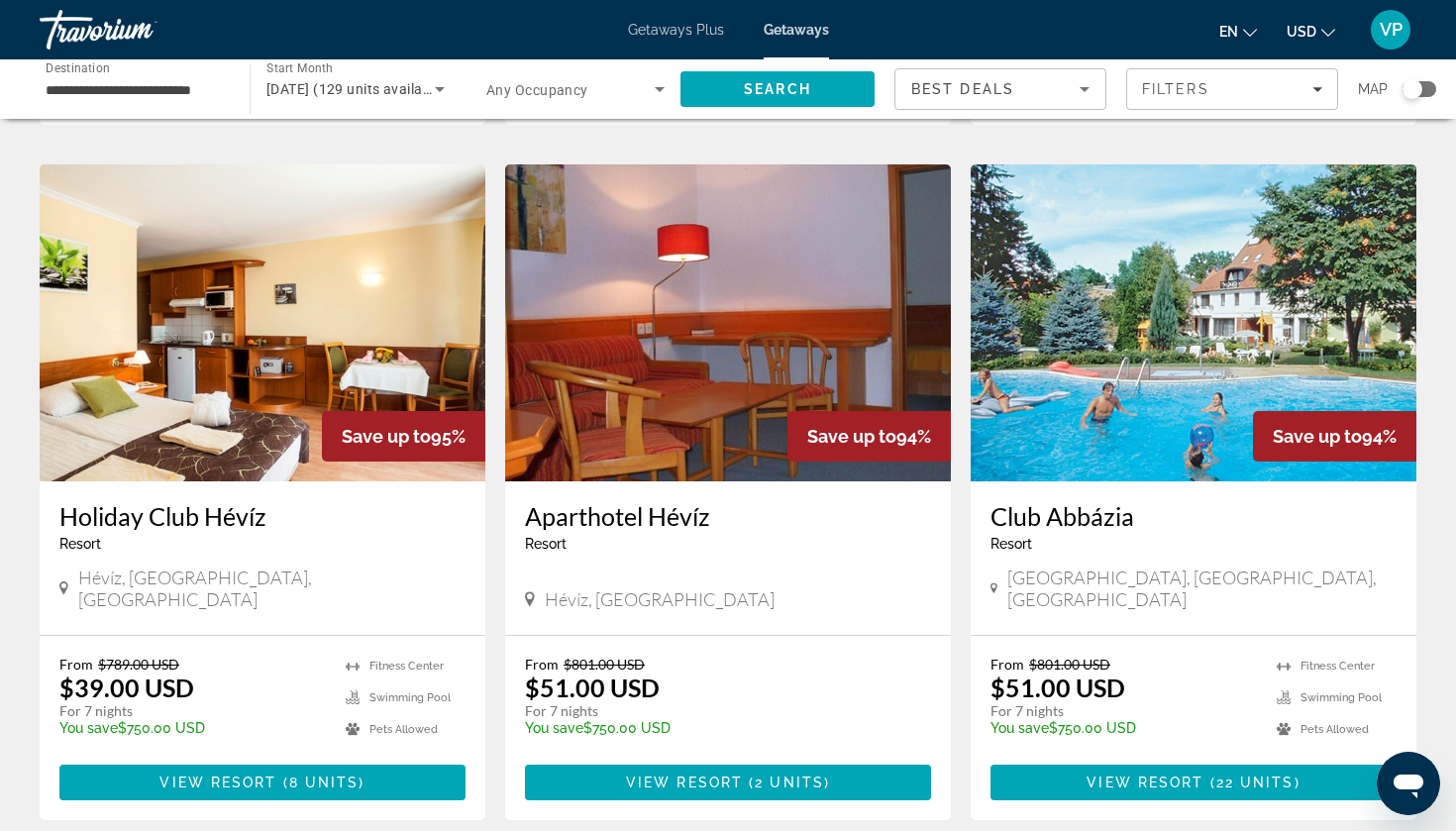
scroll to position [725, 0]
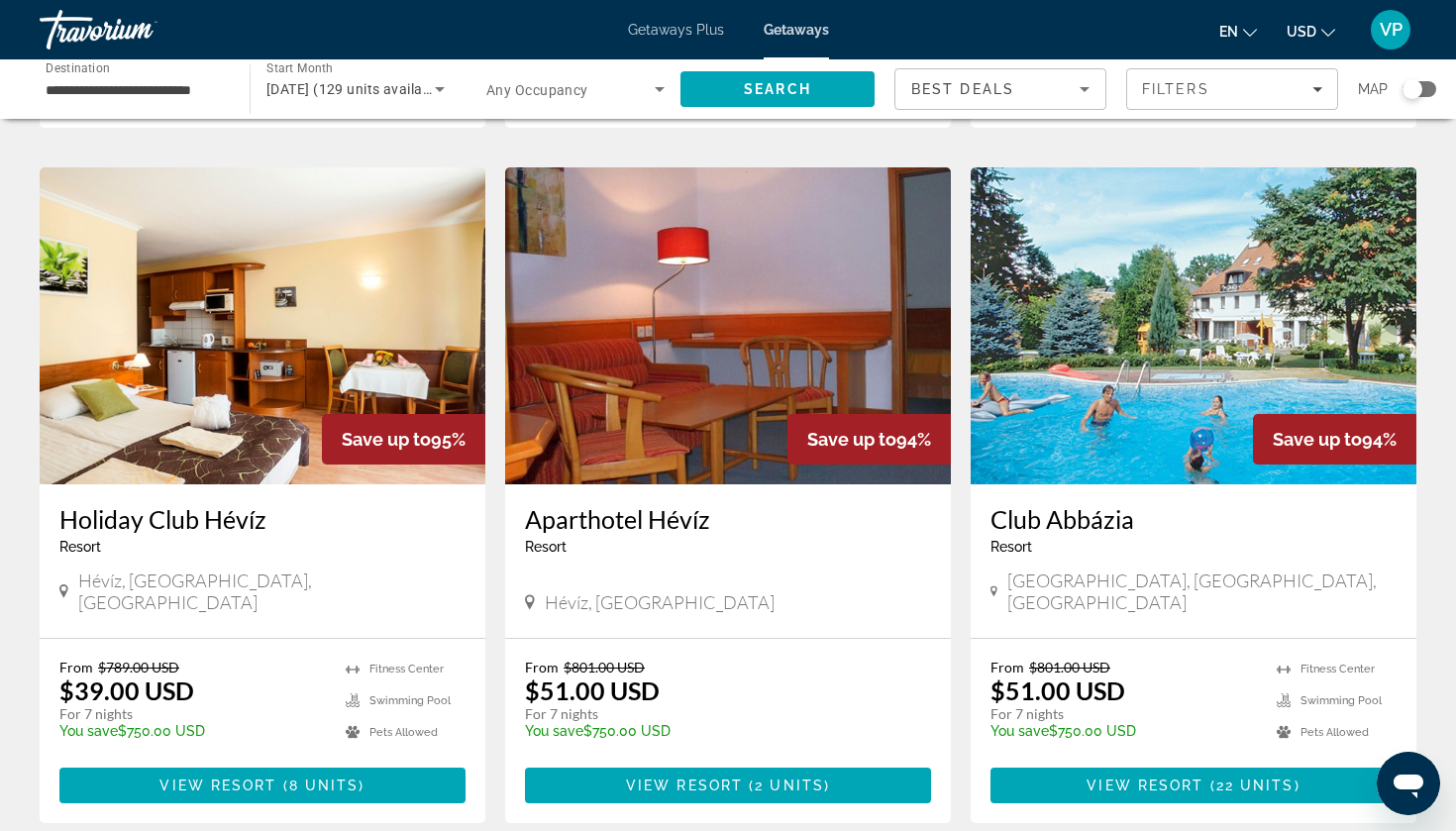
click at [651, 268] on img "Main content" at bounding box center [728, 326] width 446 height 317
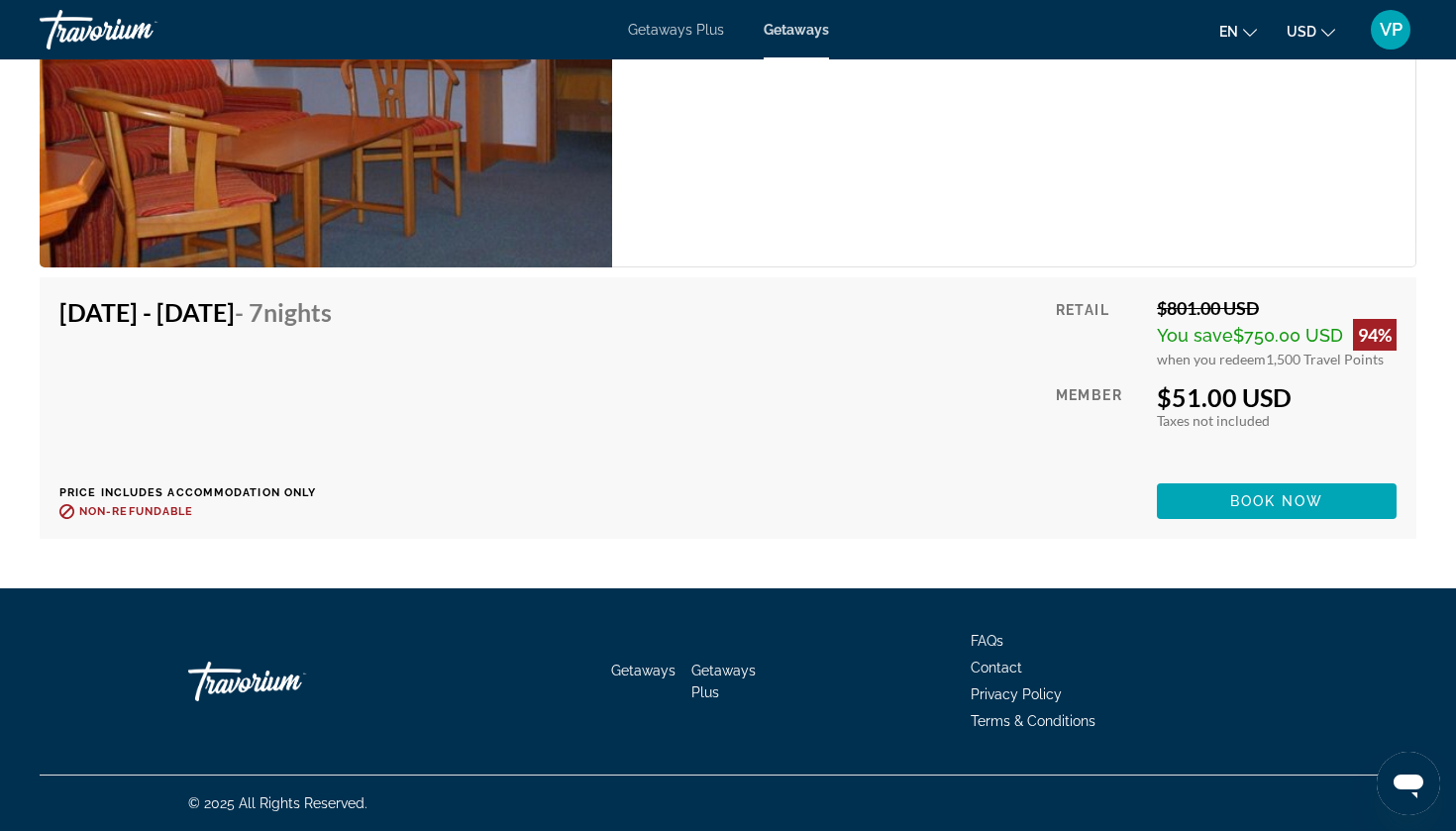
scroll to position [3534, 0]
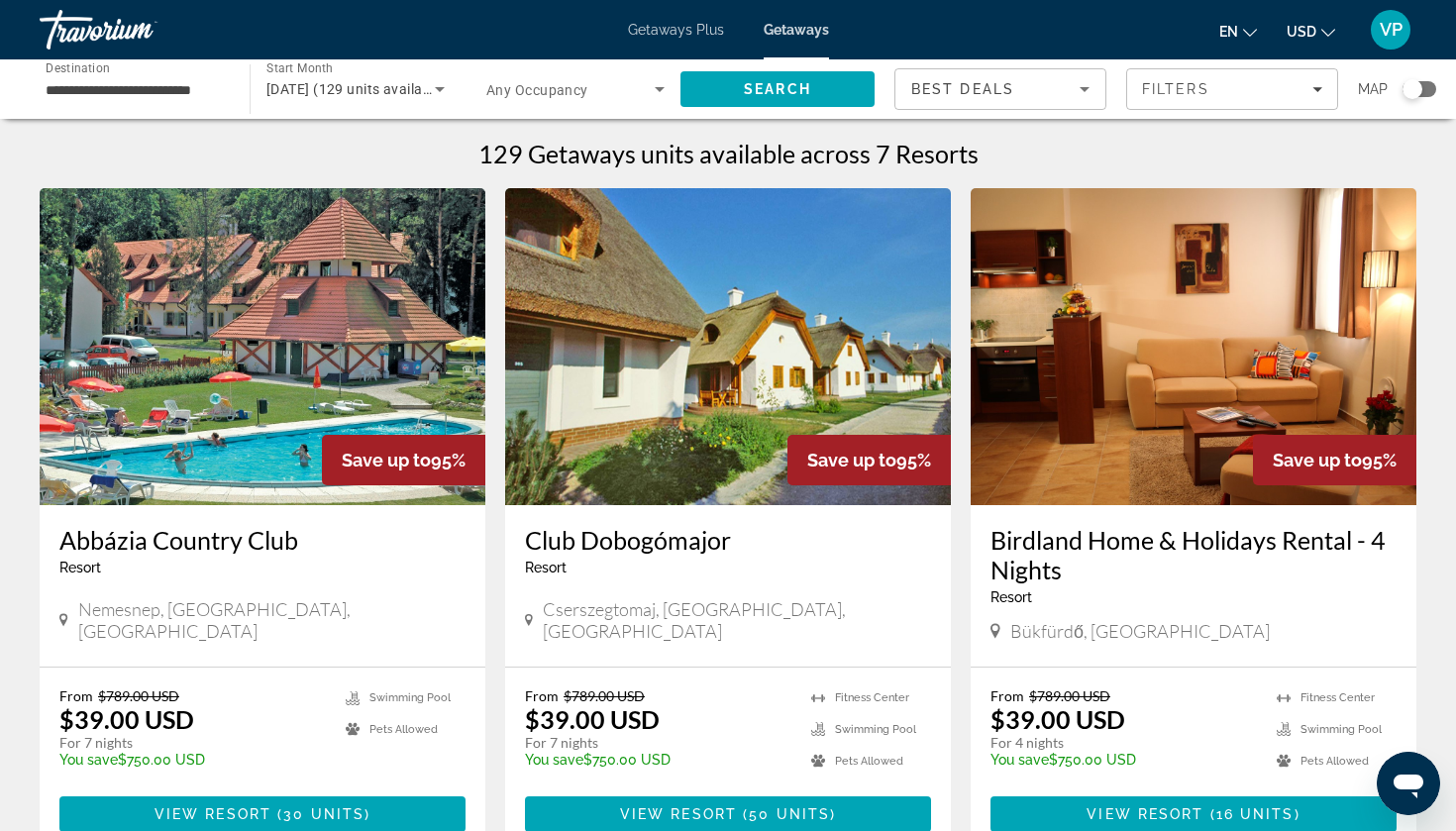
click at [683, 386] on img "Main content" at bounding box center [728, 347] width 446 height 317
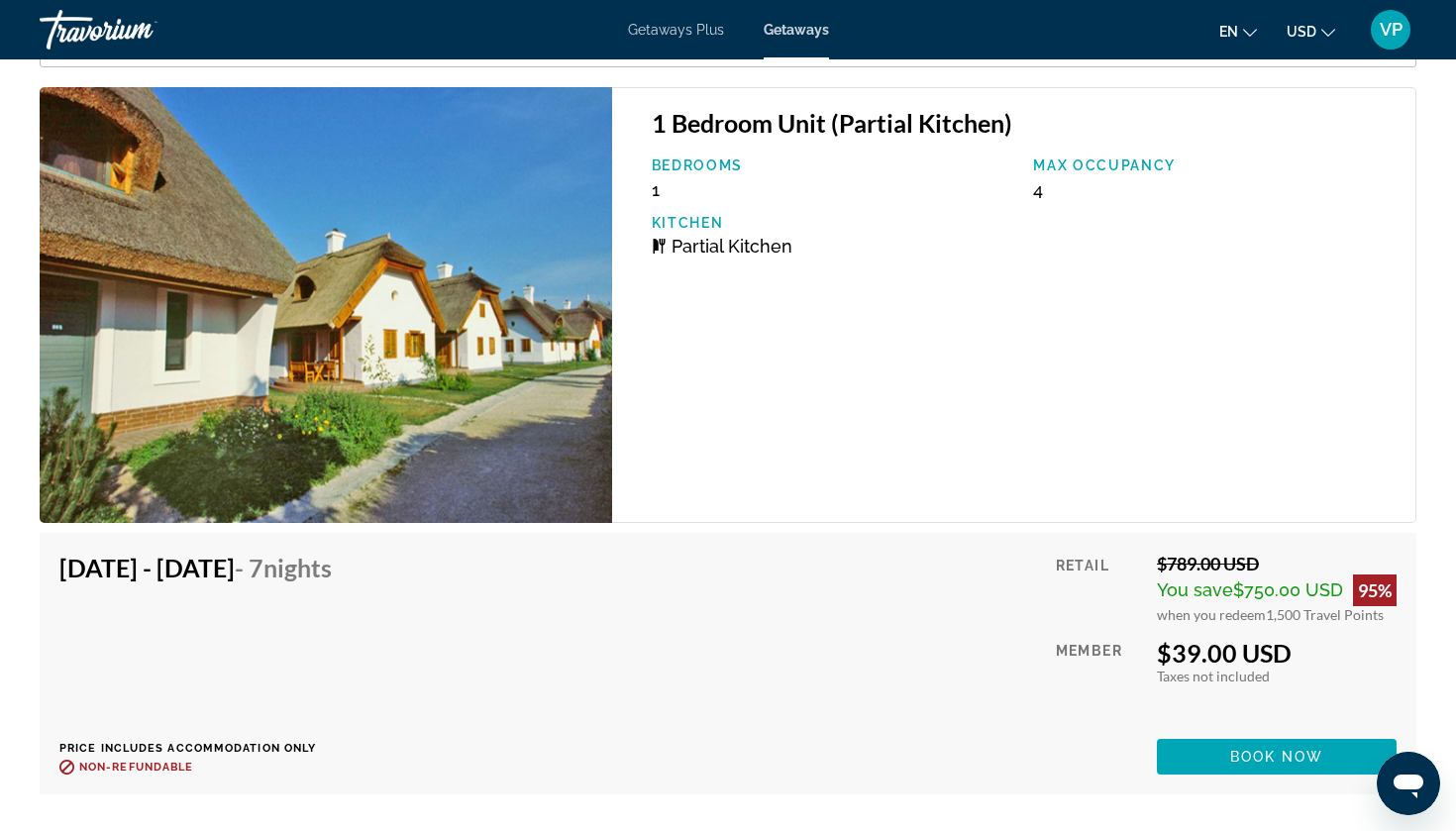
scroll to position [3778, 0]
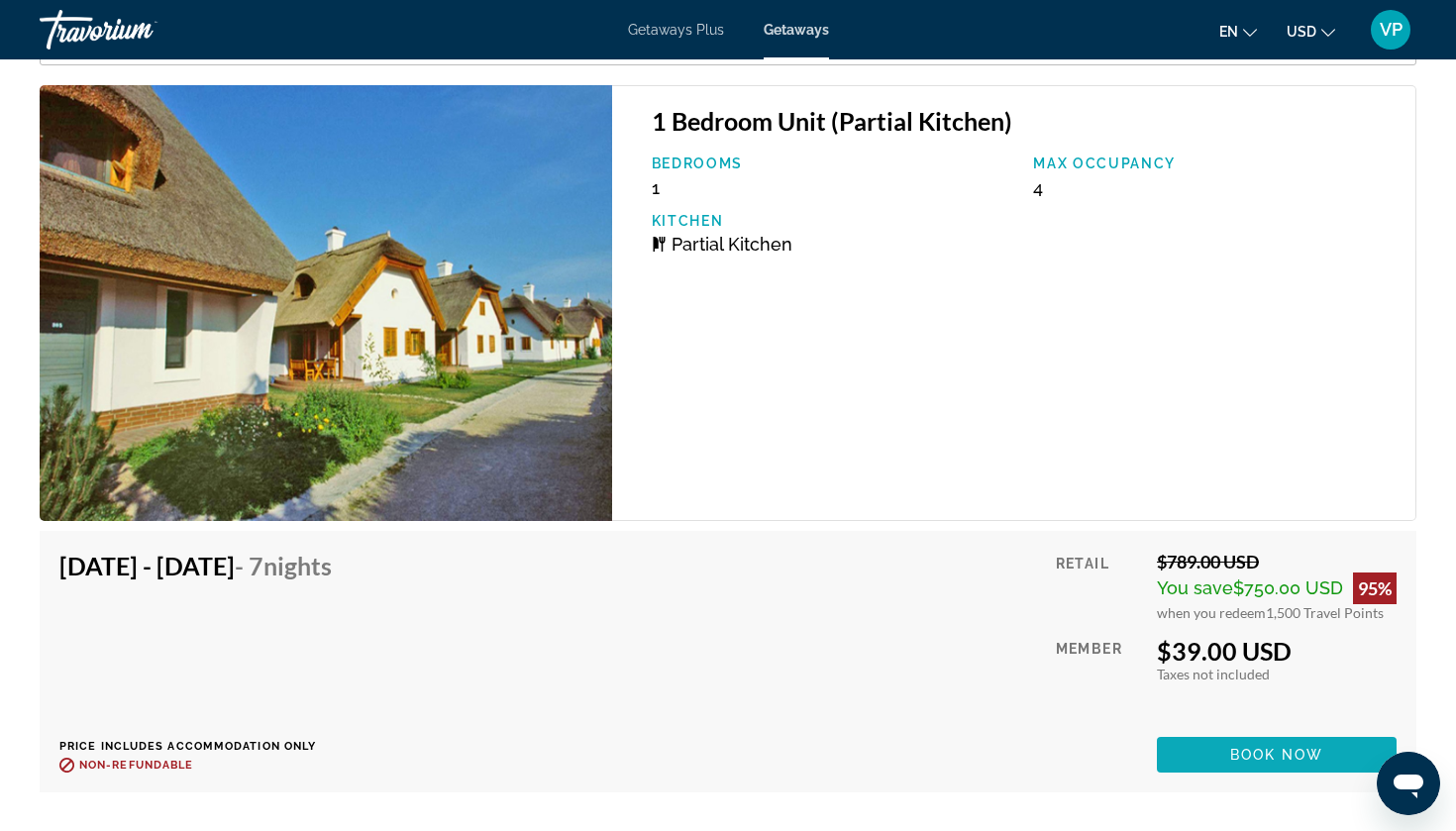
click at [1256, 650] on span "Book now" at bounding box center [1277, 756] width 94 height 16
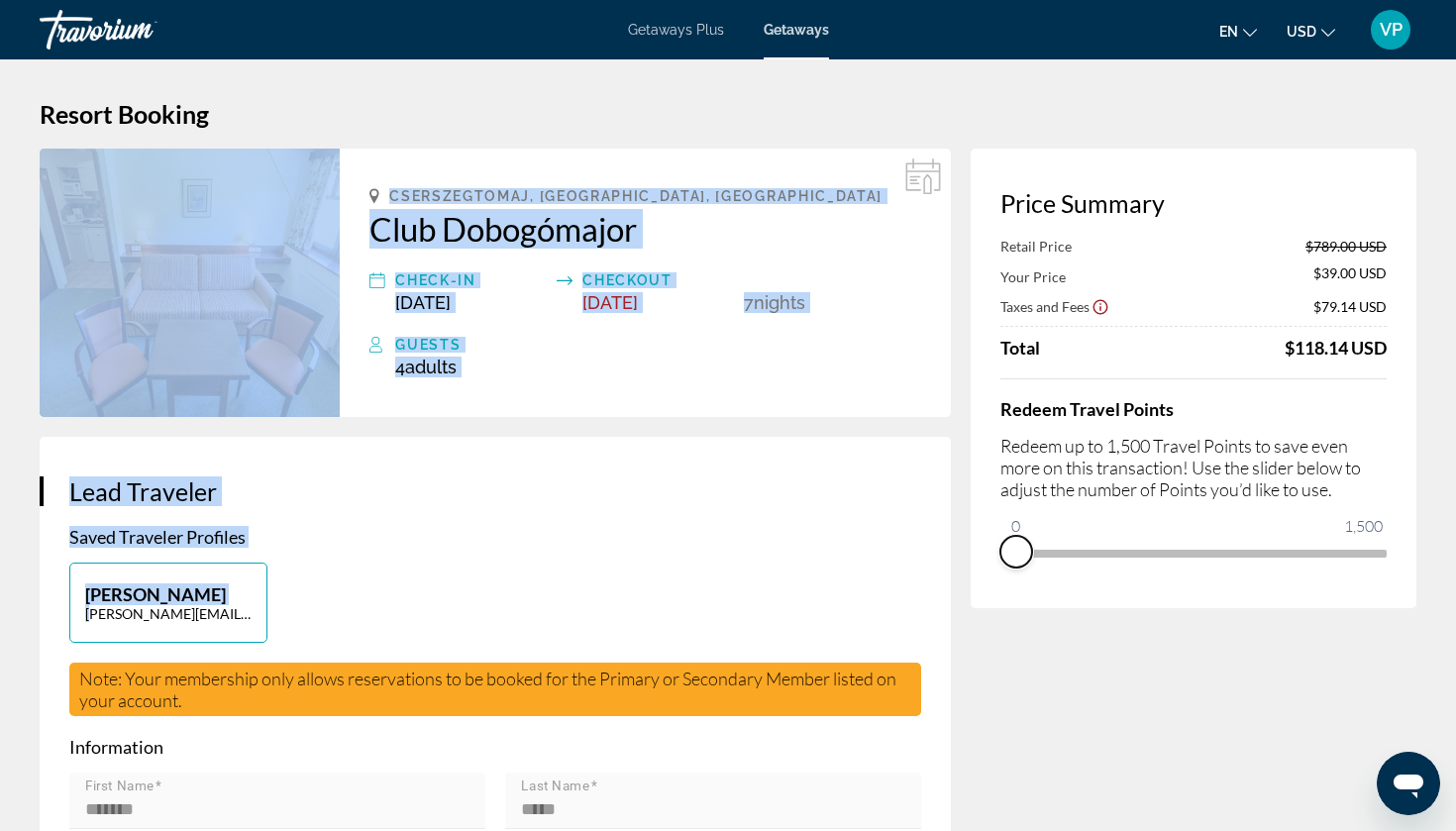
drag, startPoint x: 1376, startPoint y: 587, endPoint x: 958, endPoint y: 588, distance: 418.0
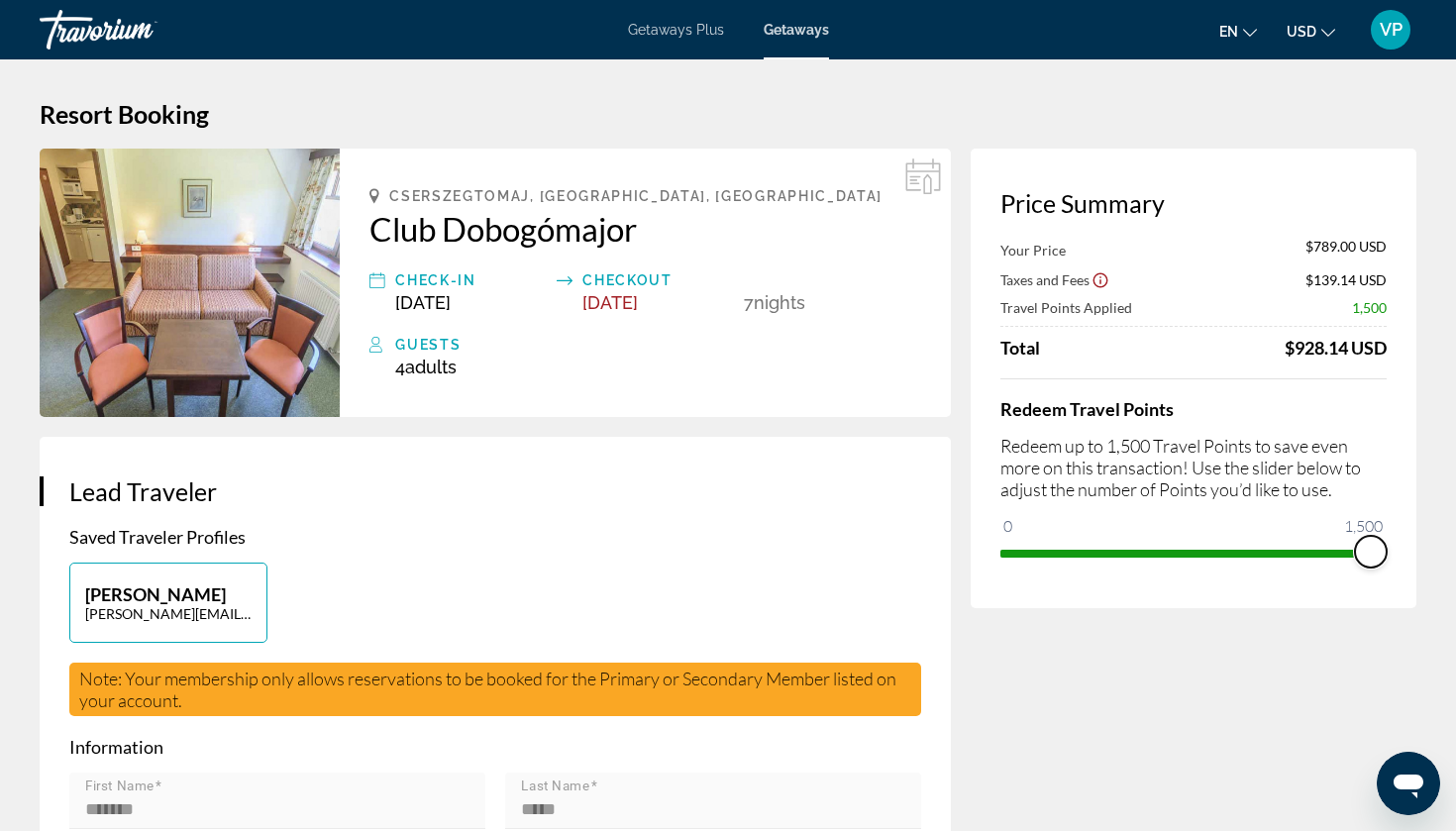
drag, startPoint x: 1012, startPoint y: 532, endPoint x: 1391, endPoint y: 558, distance: 379.9
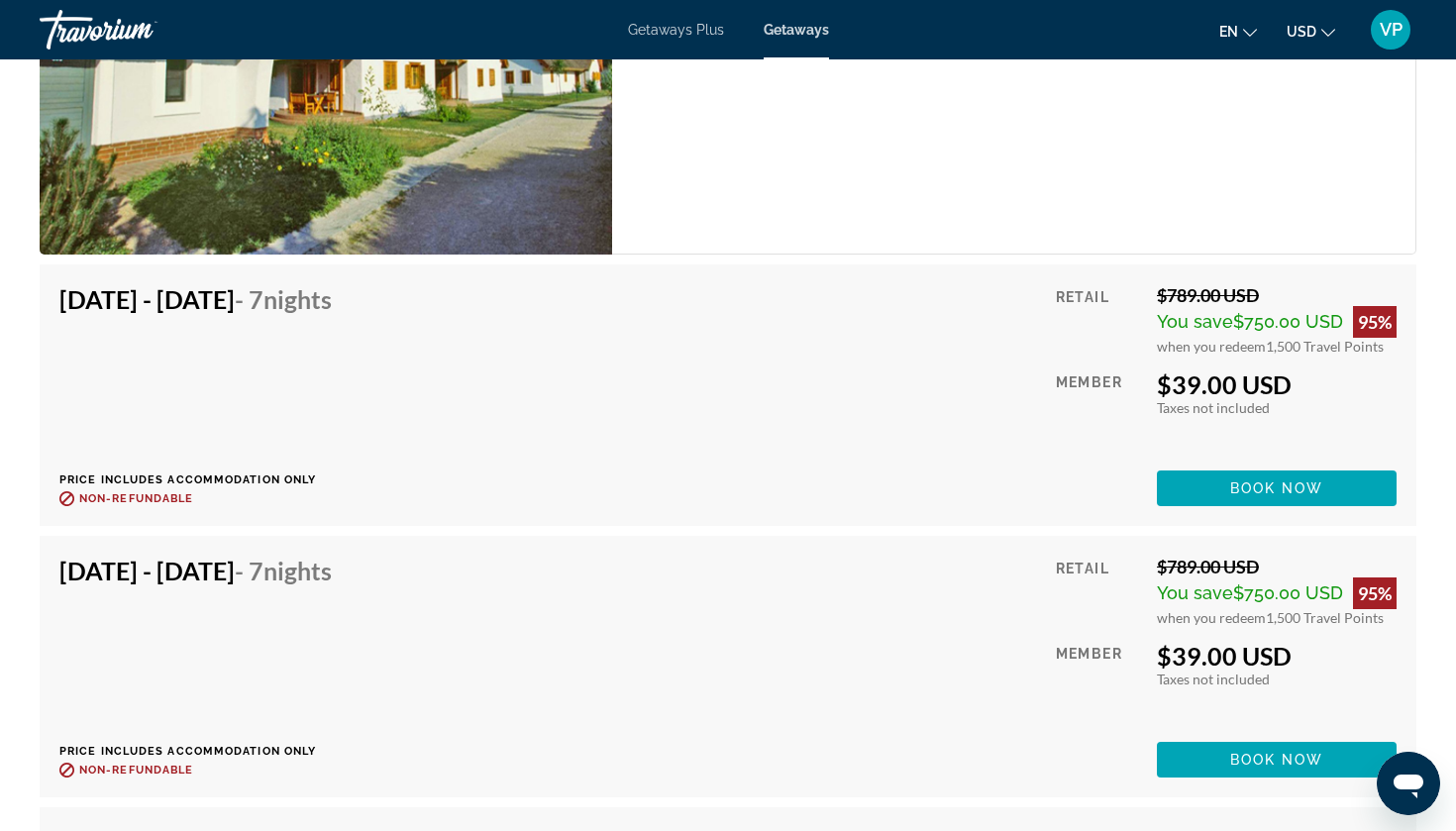
scroll to position [6678, 0]
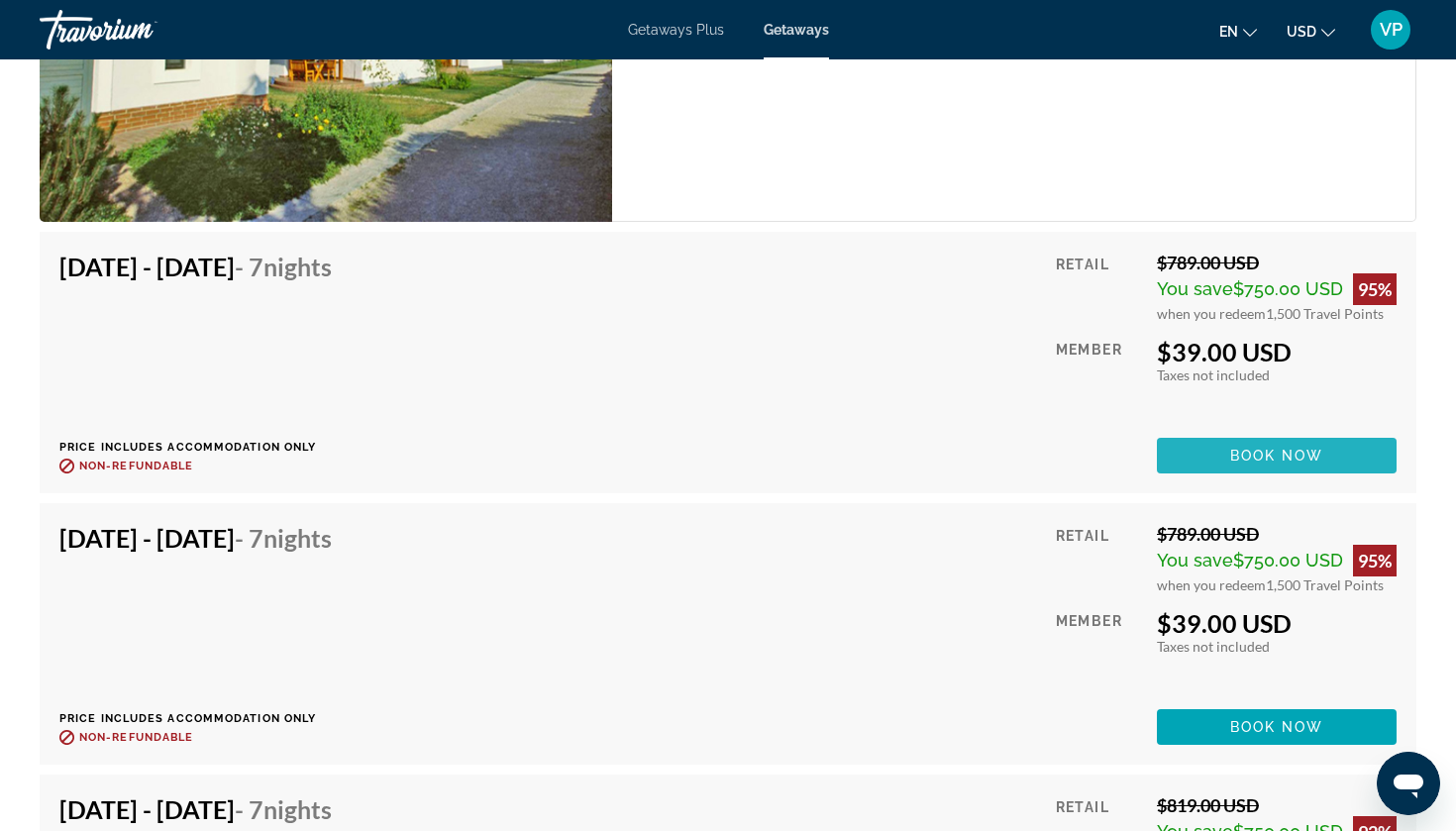
click at [1267, 448] on span "Book now" at bounding box center [1277, 456] width 94 height 16
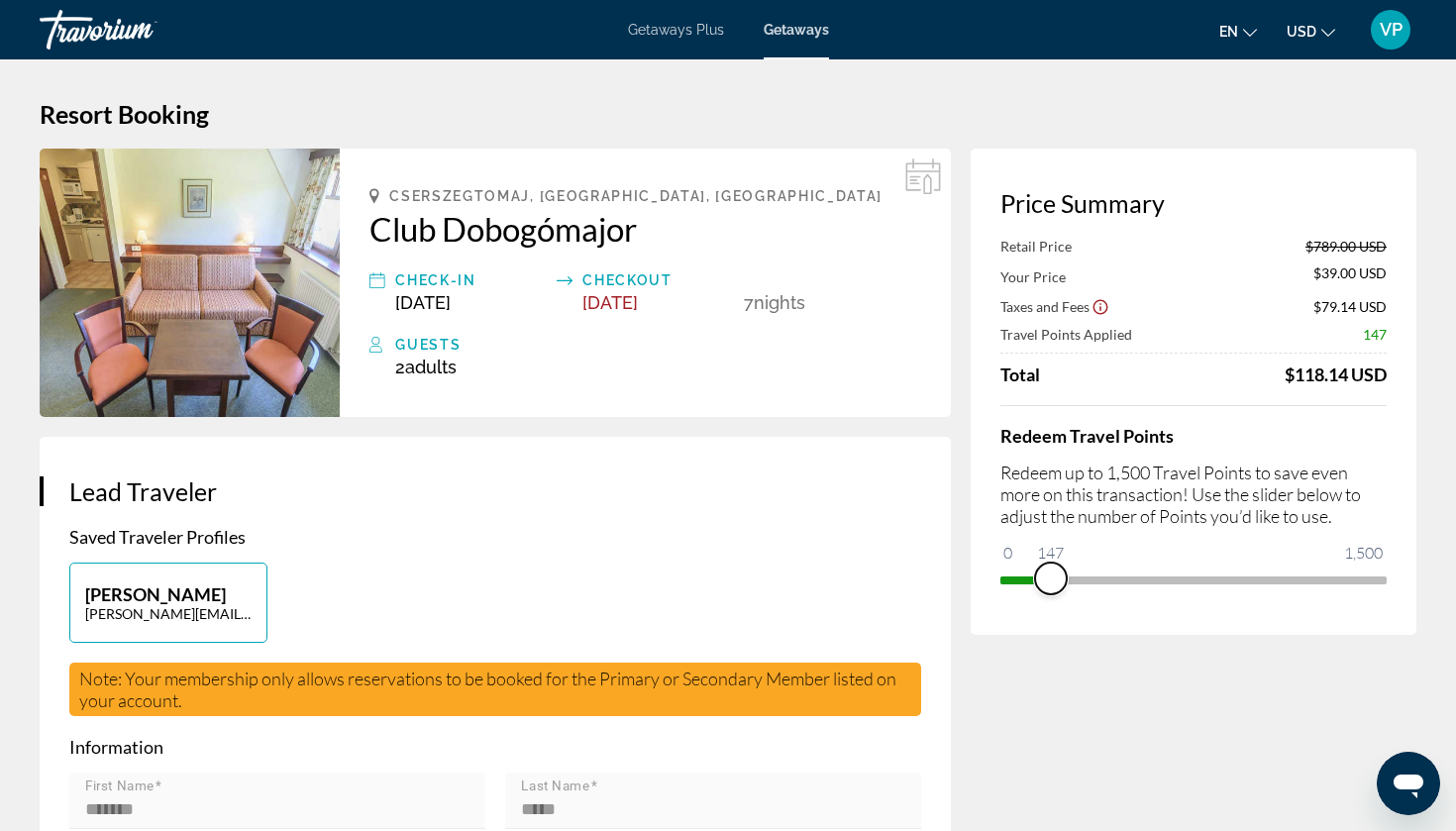
drag, startPoint x: 1381, startPoint y: 583, endPoint x: 1051, endPoint y: 583, distance: 330.0
click at [1051, 583] on span "ngx-slider" at bounding box center [1051, 579] width 32 height 32
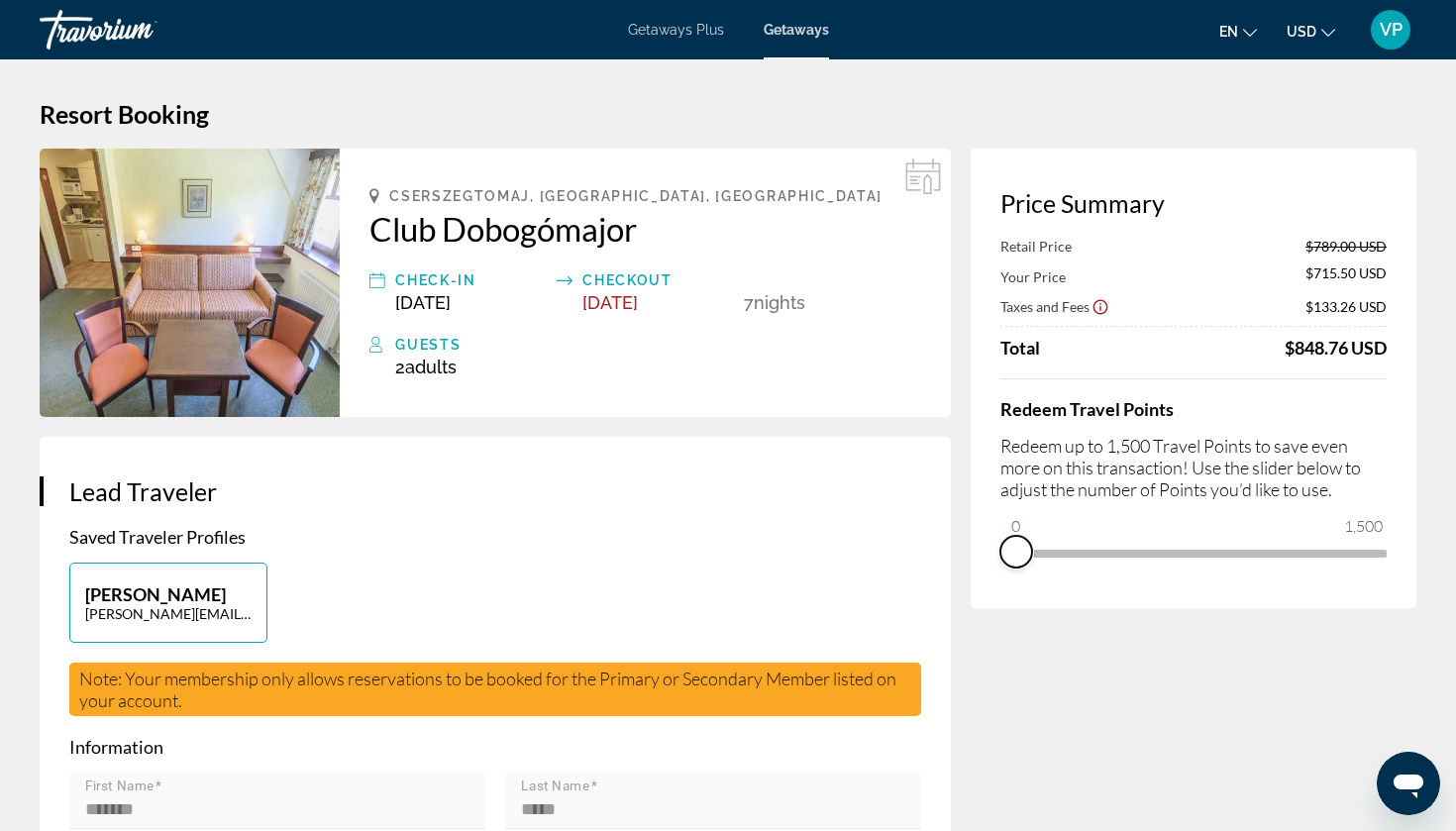
drag, startPoint x: 1051, startPoint y: 583, endPoint x: 1012, endPoint y: 585, distance: 39.1
click at [1012, 585] on div "Price Summary Retail Price $789.00 USD Your Price $715.50 USD Taxes and Fees $1…" at bounding box center [1193, 379] width 446 height 460
drag, startPoint x: 1015, startPoint y: 533, endPoint x: 1080, endPoint y: 541, distance: 65.5
click at [1080, 541] on span "ngx-slider" at bounding box center [1080, 552] width 32 height 32
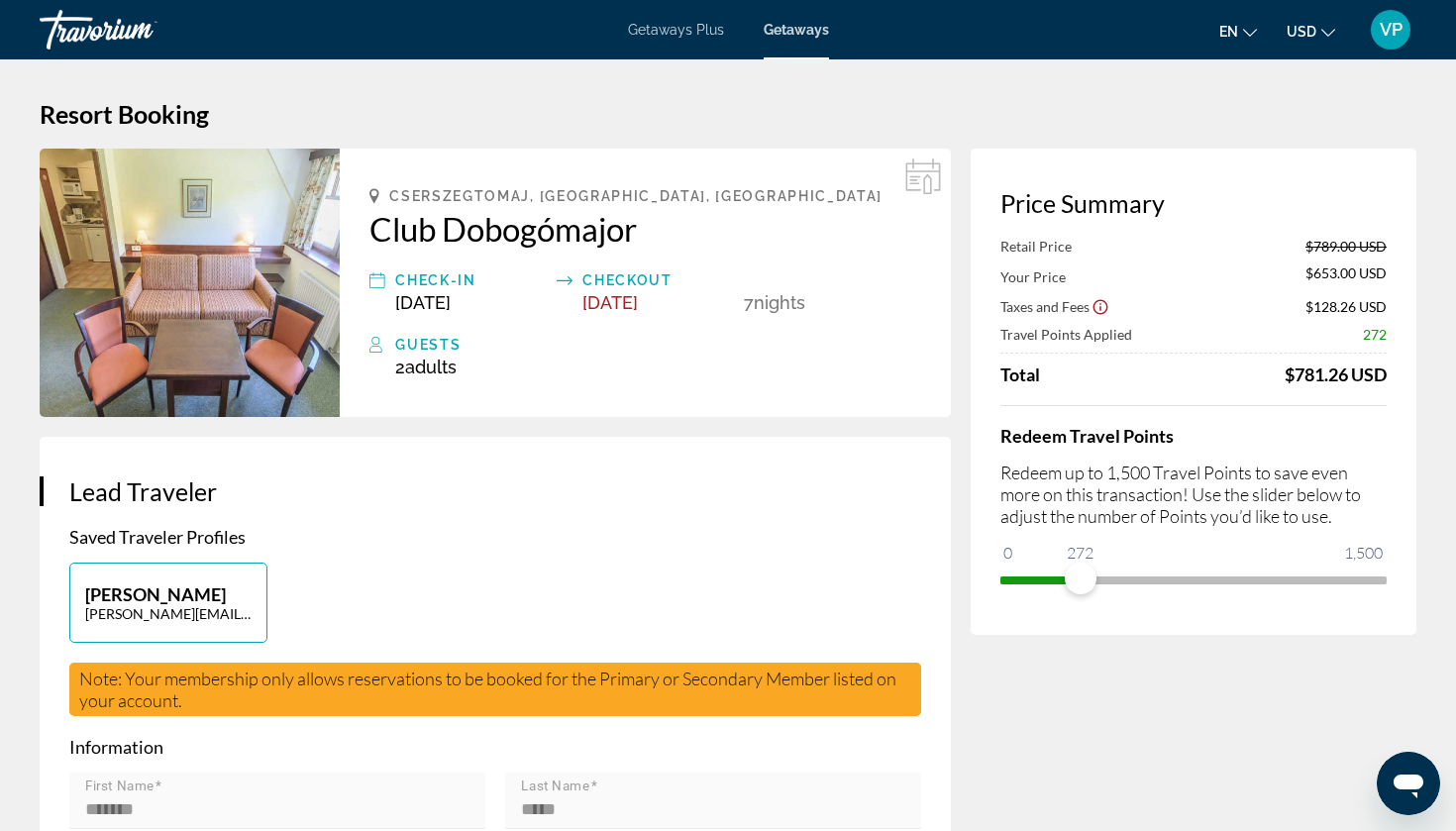
click at [654, 23] on span "Getaways Plus" at bounding box center [676, 30] width 96 height 16
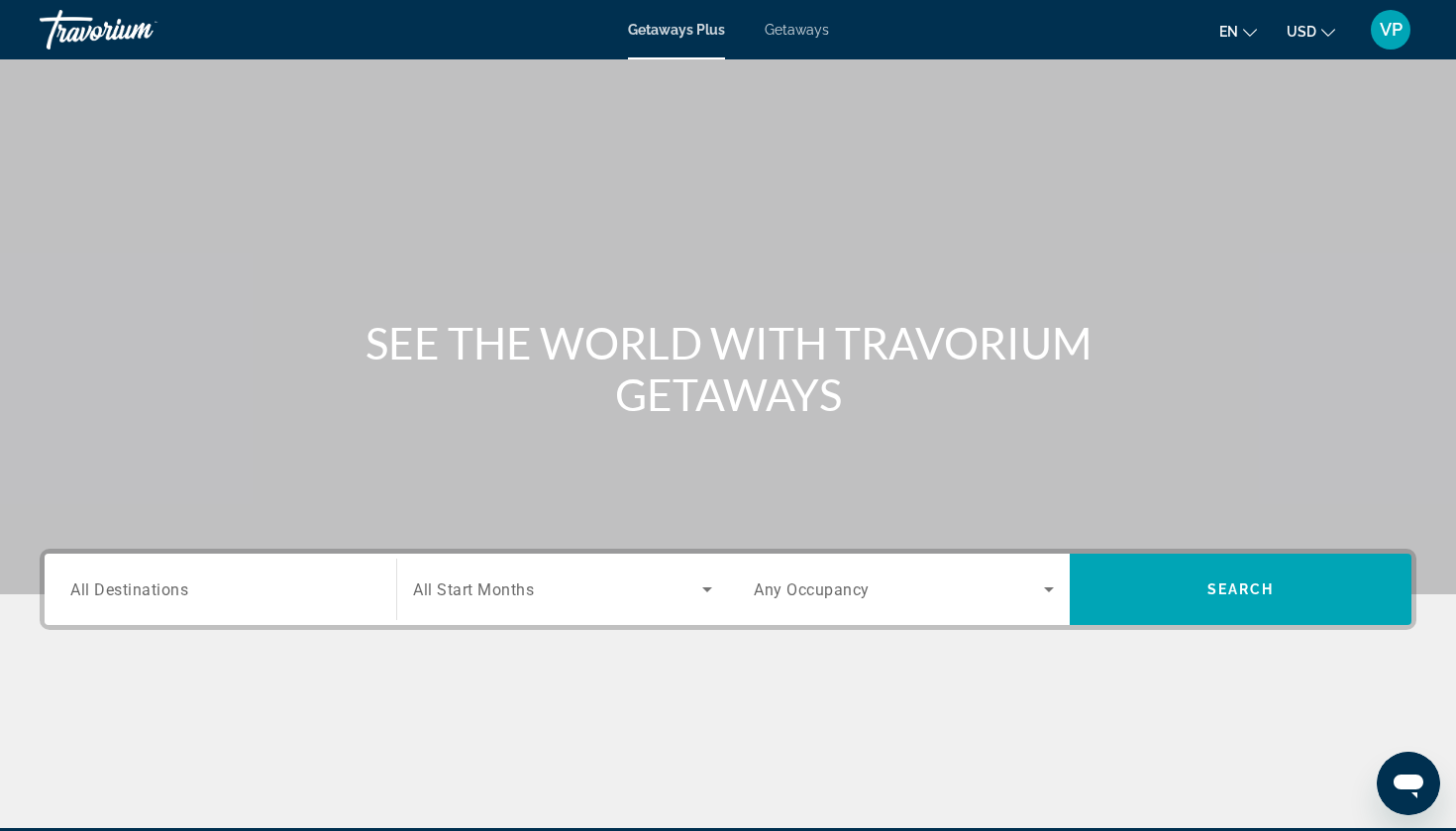
click at [796, 34] on span "Getaways" at bounding box center [797, 30] width 64 height 16
click at [286, 613] on div "Search widget" at bounding box center [220, 590] width 300 height 57
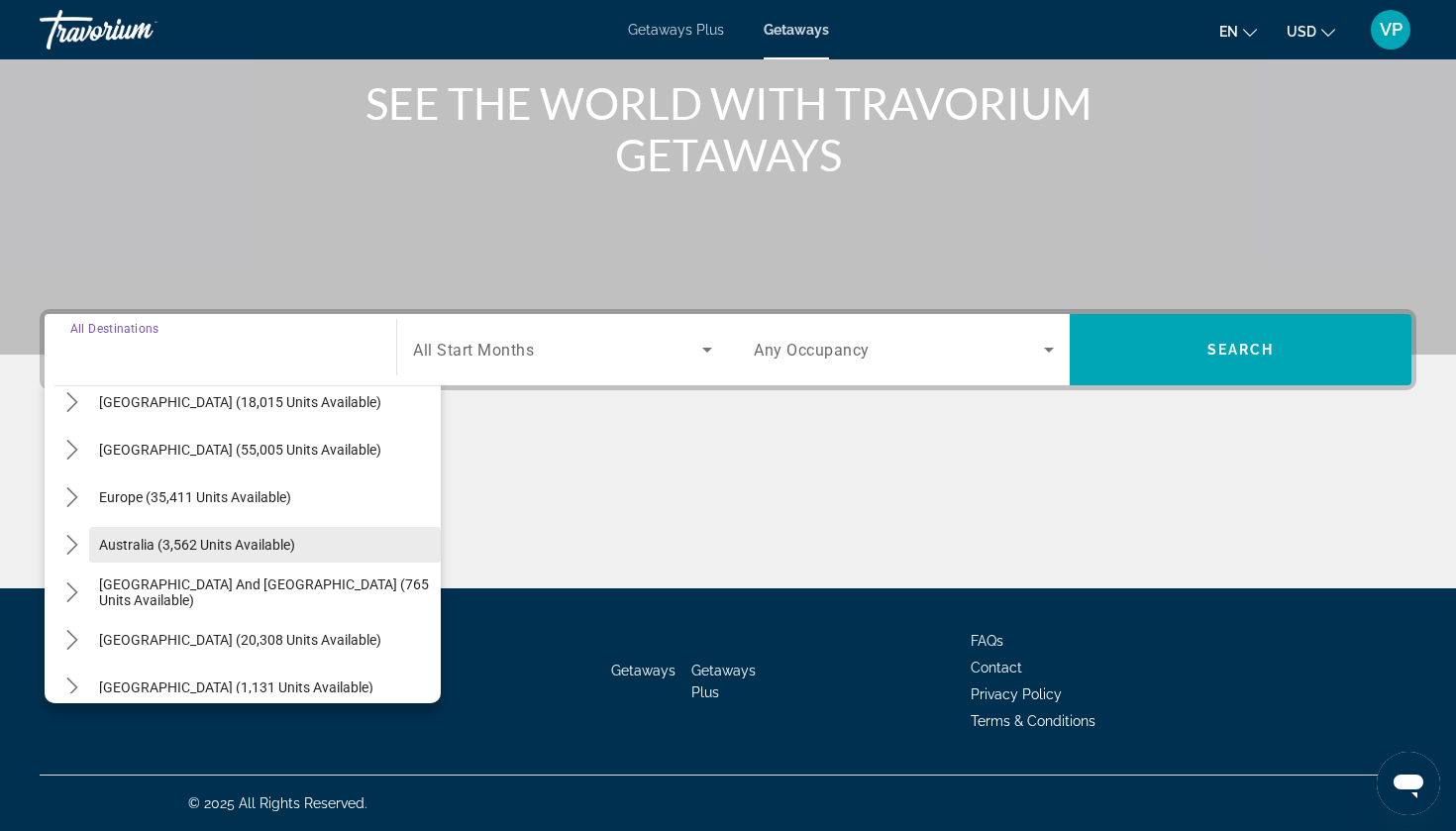
scroll to position [172, 0]
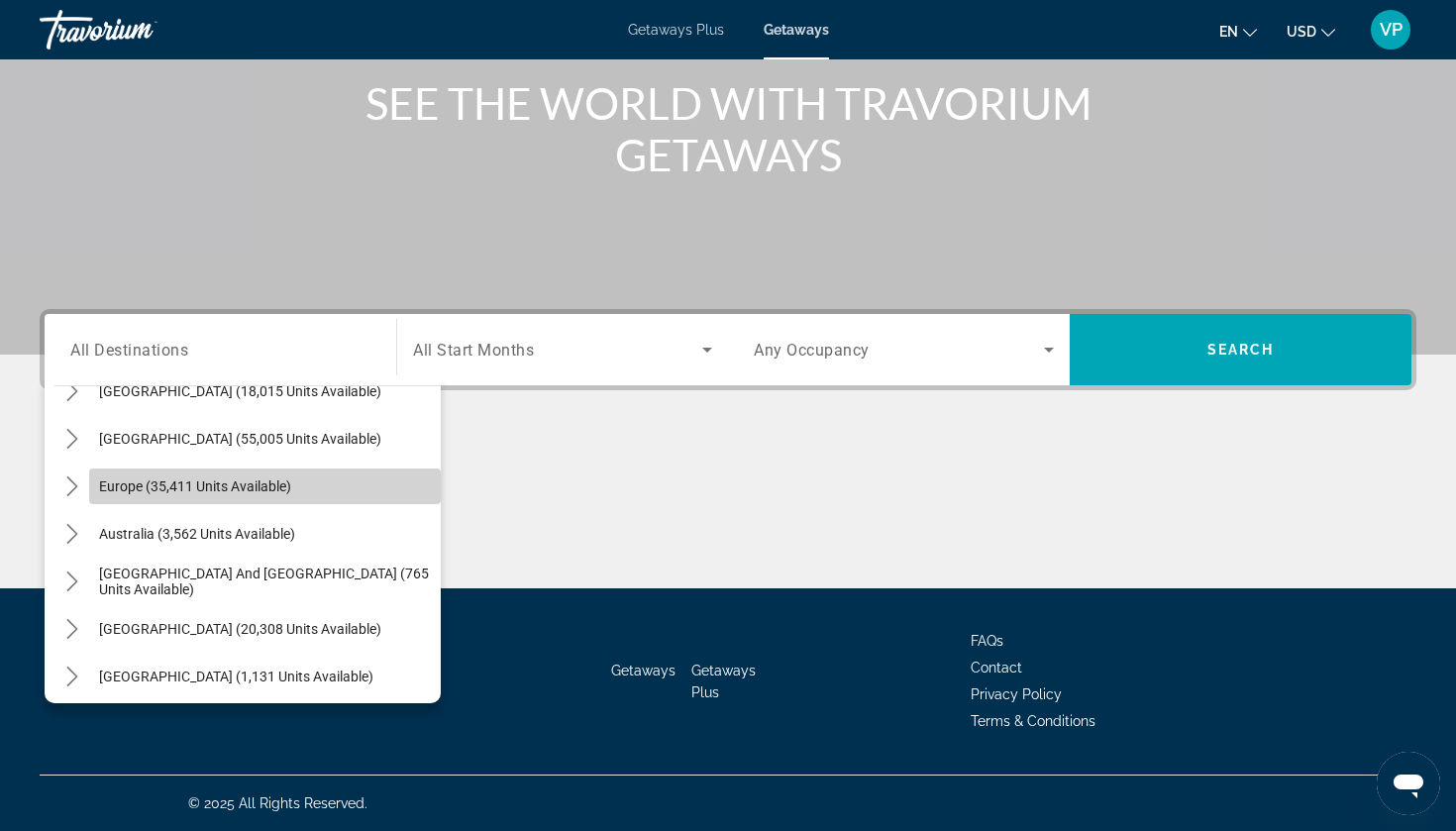
click at [141, 490] on span "Europe (35,411 units available)" at bounding box center [195, 487] width 192 height 16
type input "**********"
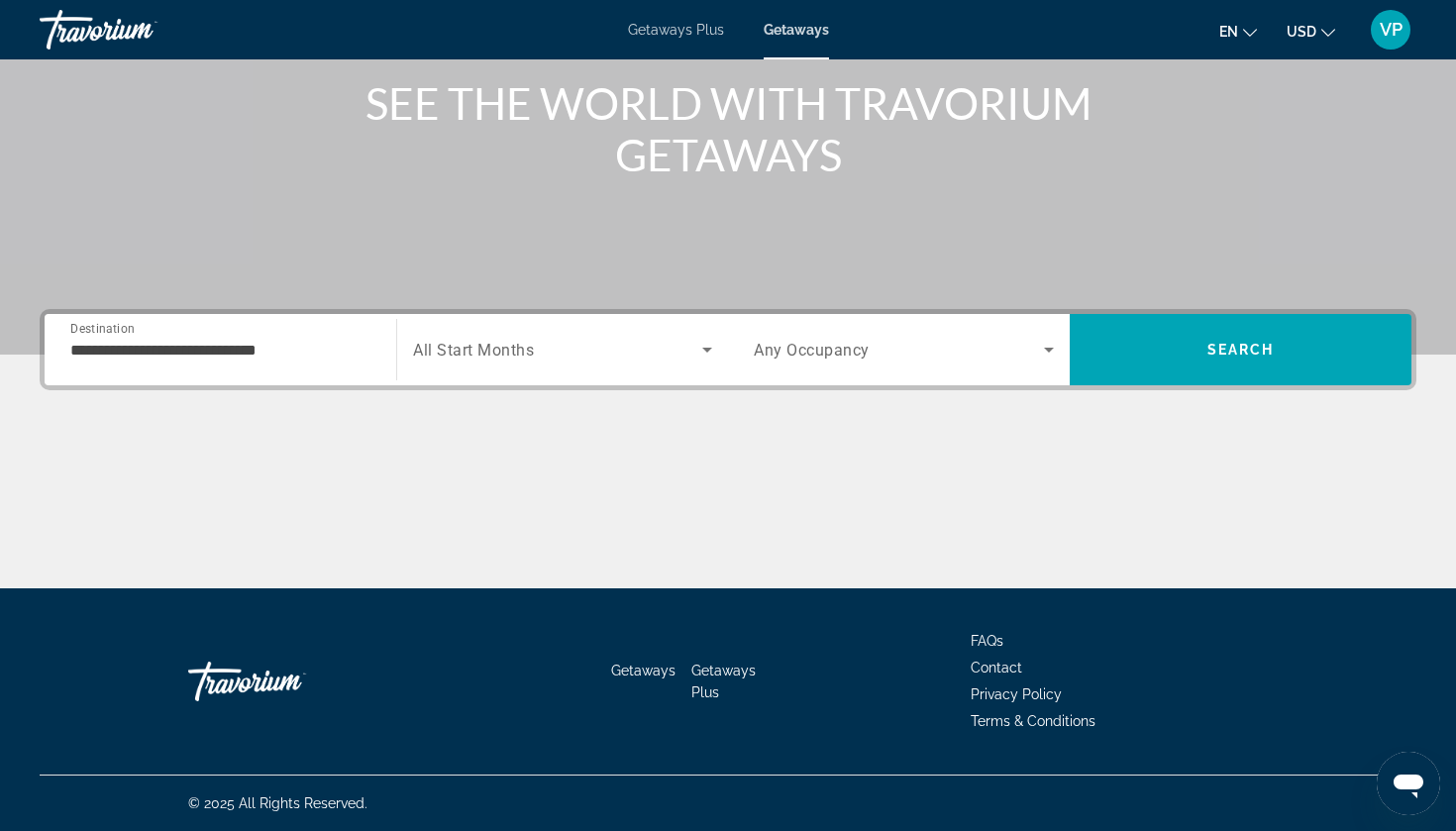
click at [503, 353] on span "All Start Months" at bounding box center [474, 350] width 121 height 19
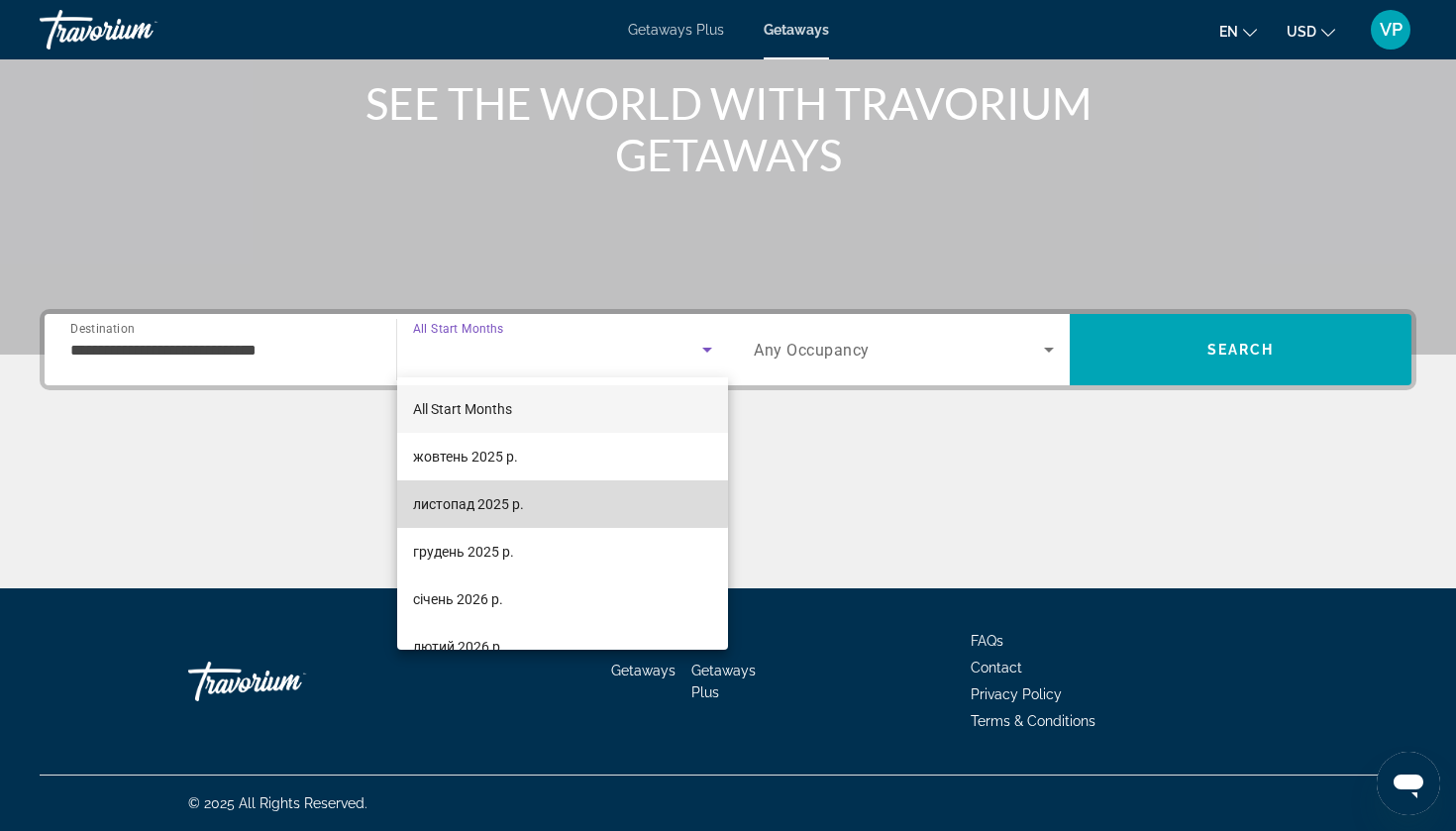
click at [482, 495] on span "листопад 2025 р." at bounding box center [469, 505] width 111 height 24
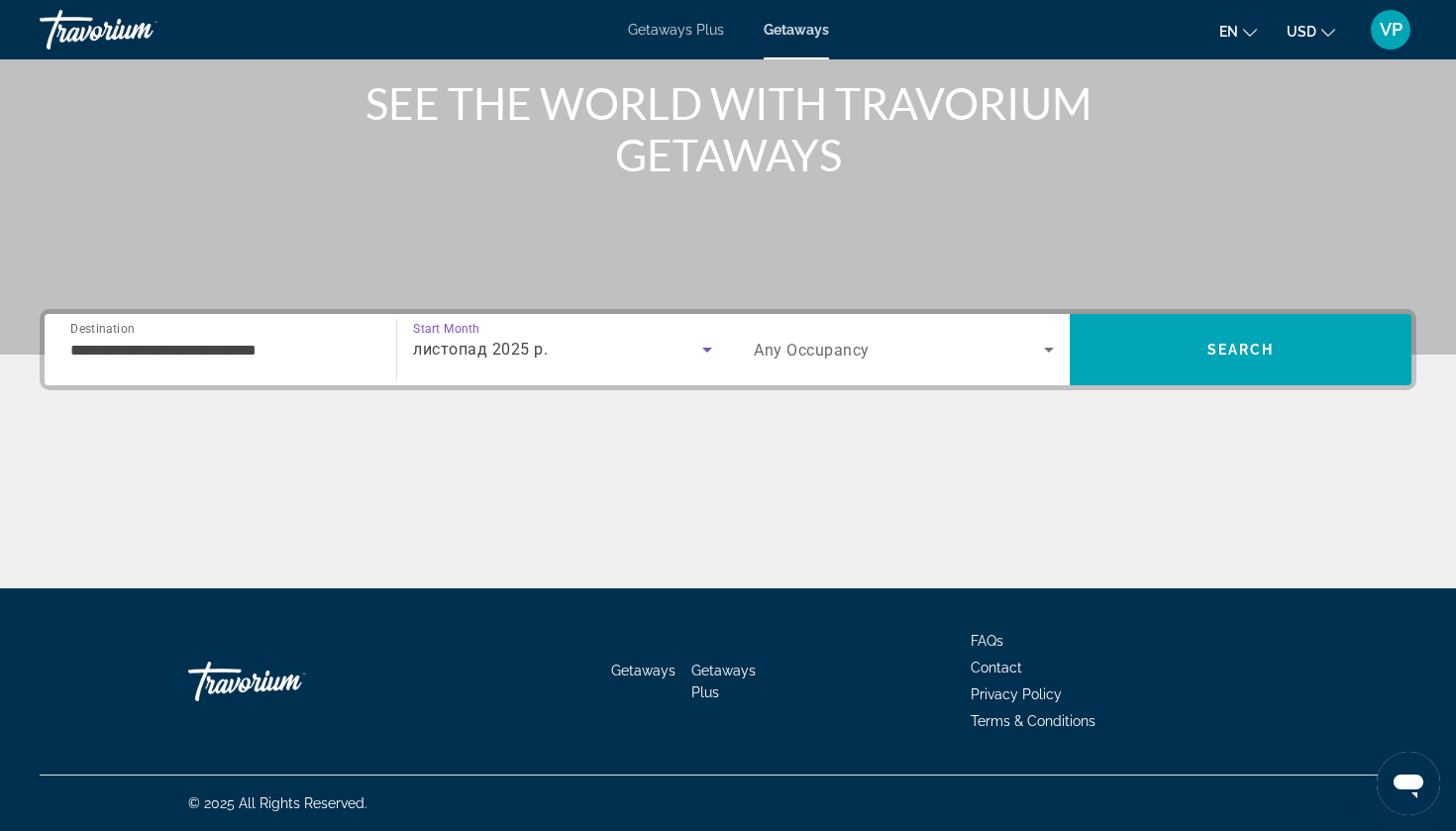
click at [831, 350] on span "Any Occupancy" at bounding box center [812, 350] width 116 height 19
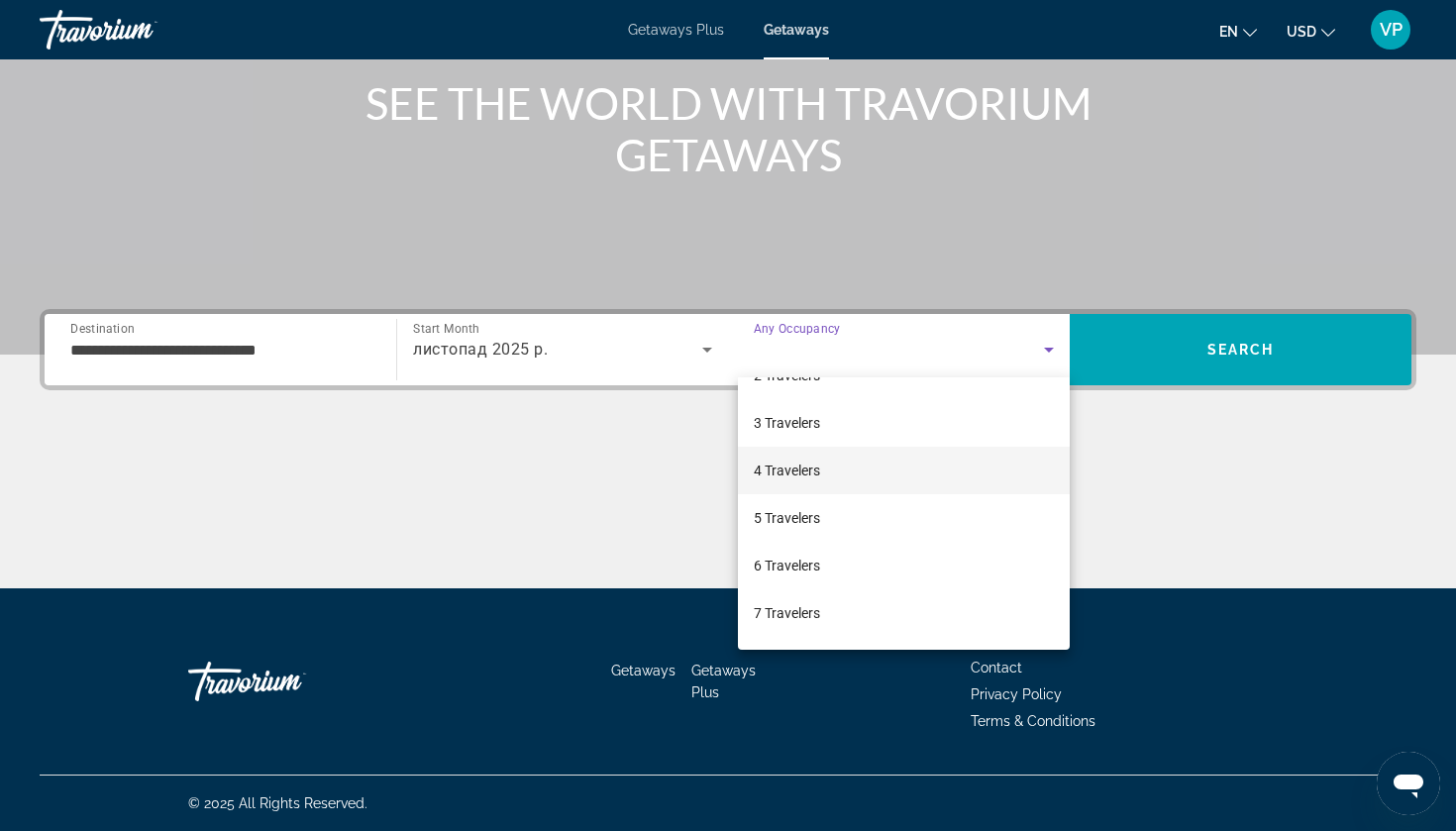
scroll to position [84, 0]
click at [814, 564] on span "6 Travelers" at bounding box center [787, 563] width 66 height 24
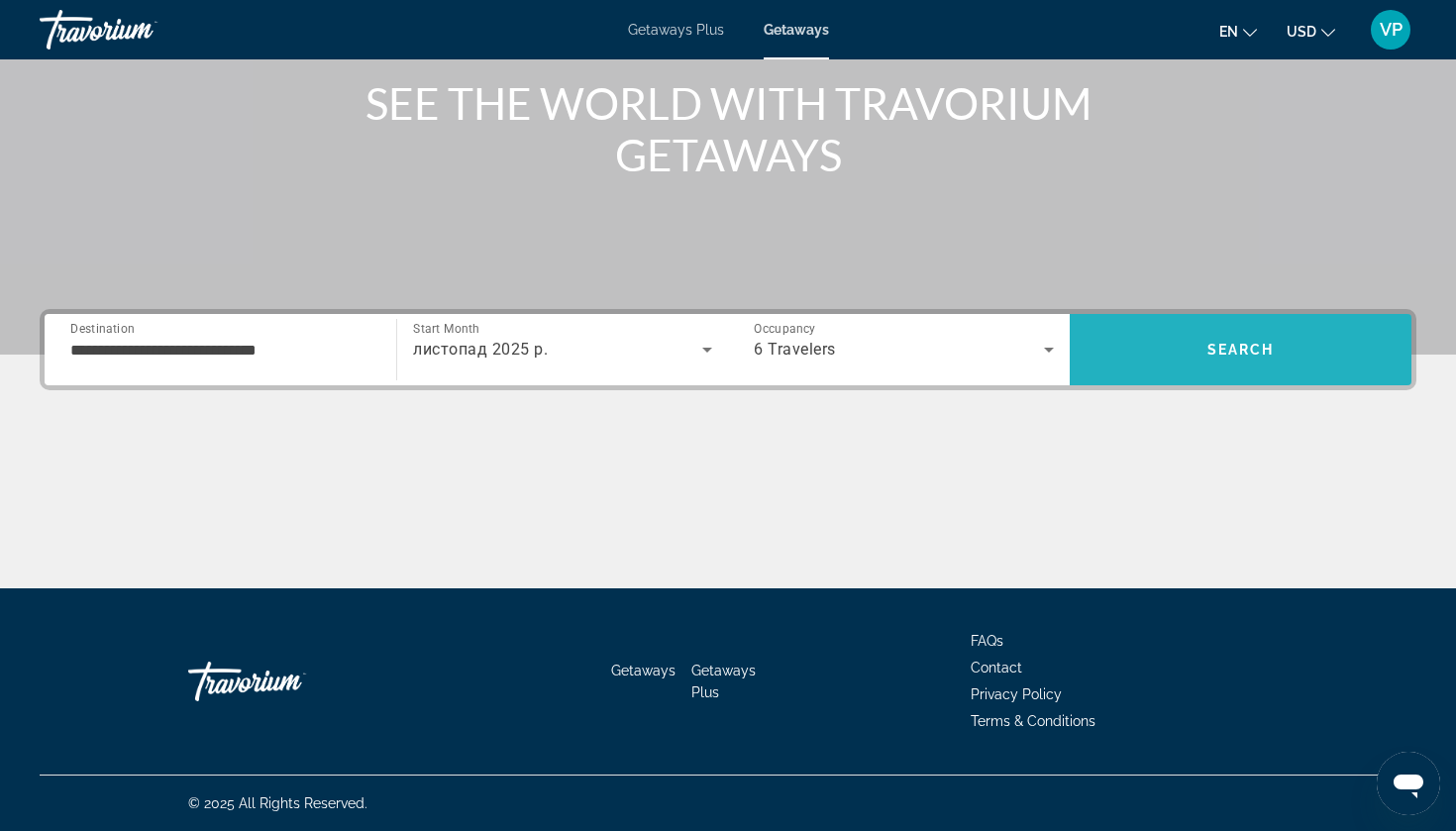
click at [1200, 342] on span "Search" at bounding box center [1240, 350] width 342 height 48
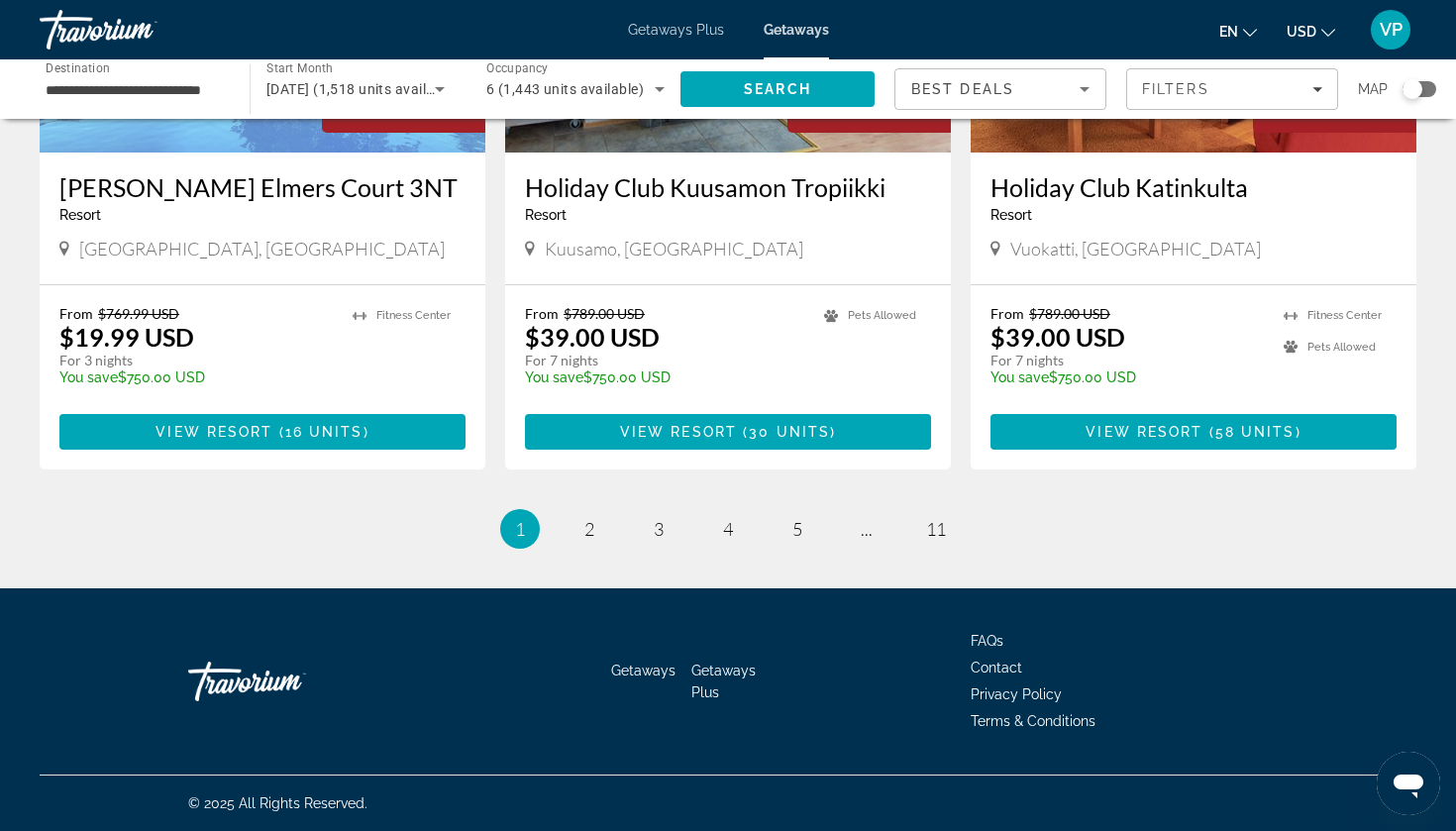
scroll to position [2434, 0]
click at [595, 530] on span "2" at bounding box center [590, 530] width 10 height 22
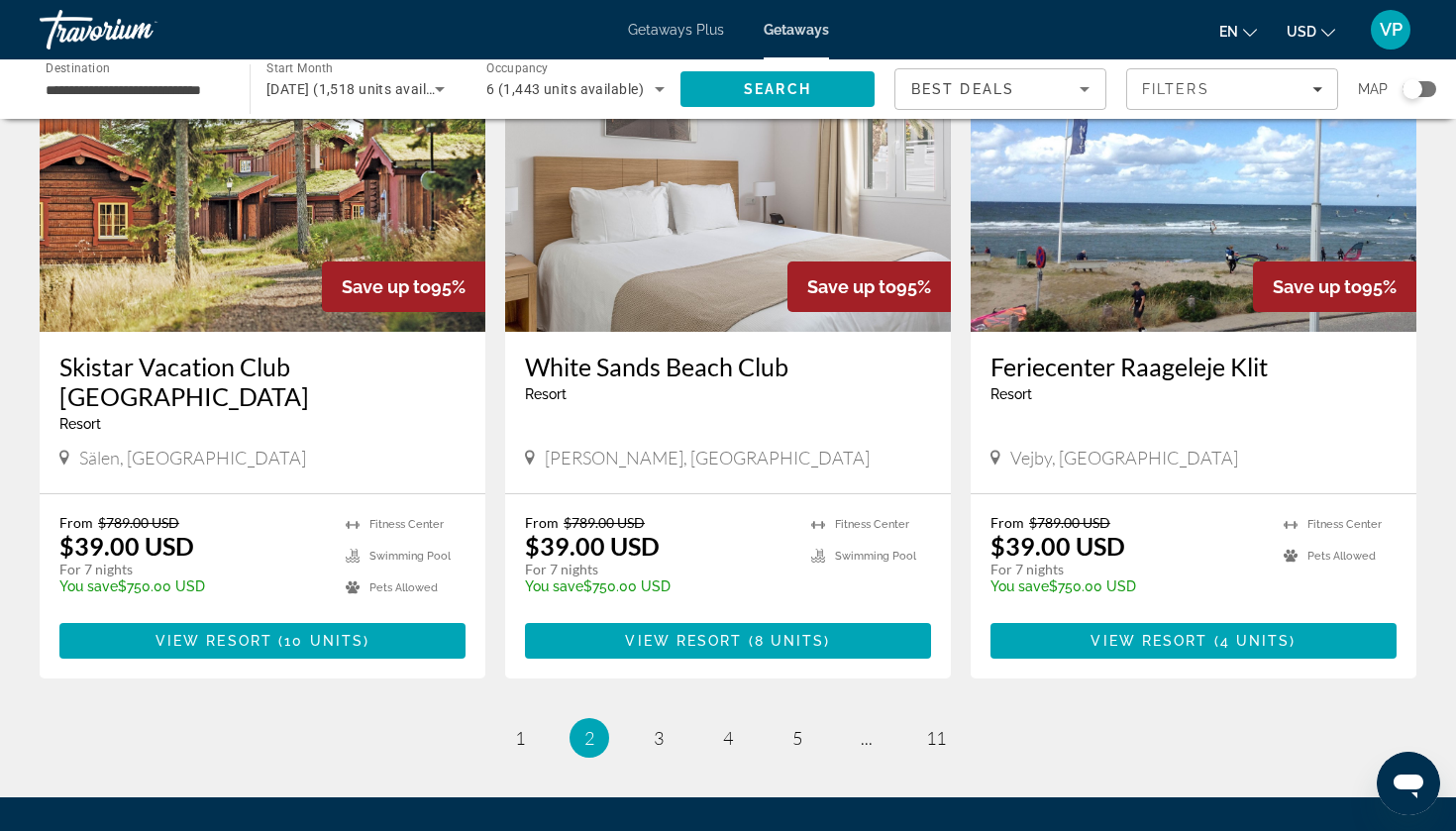
scroll to position [2197, 0]
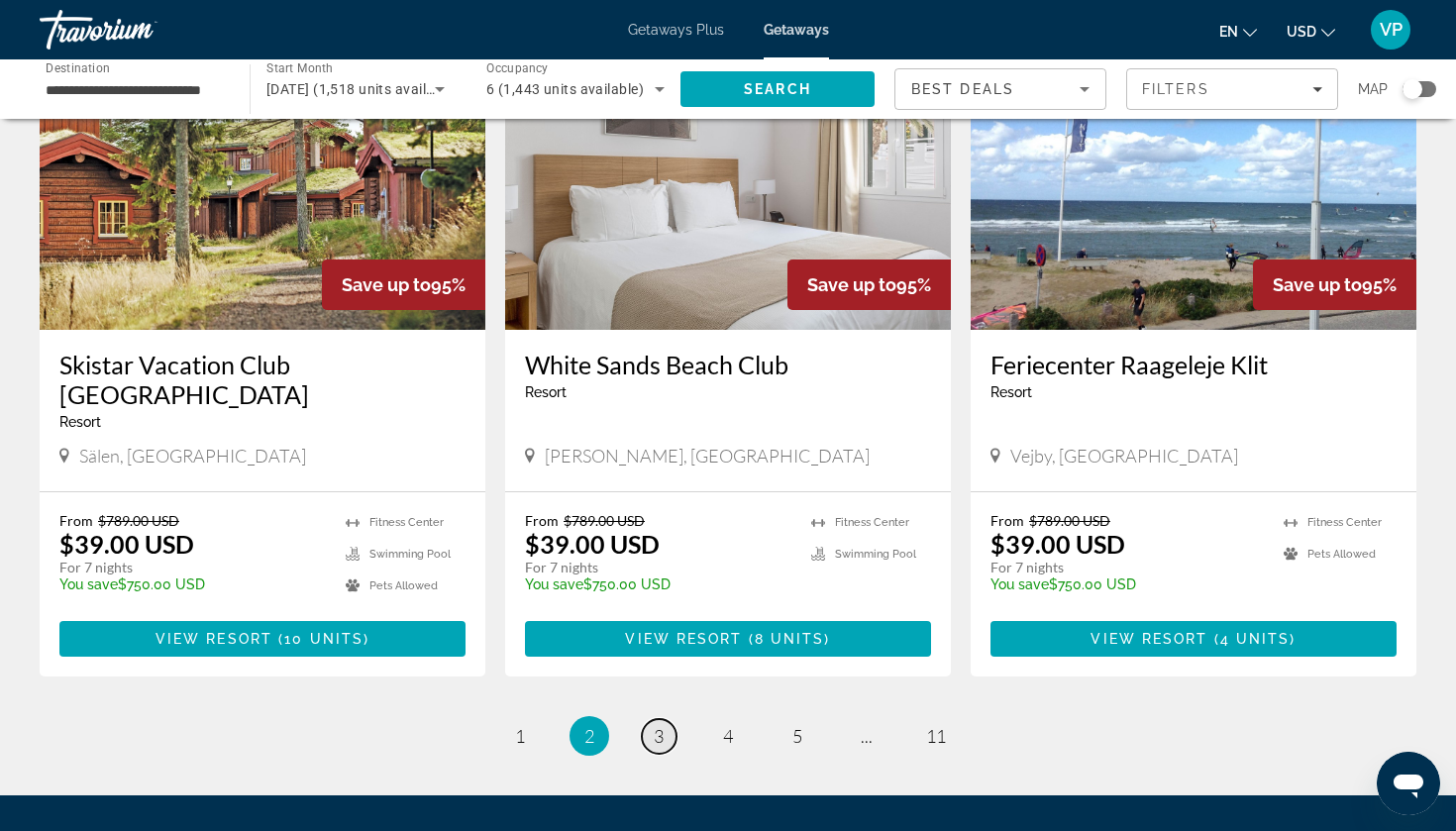
click at [663, 650] on span "3" at bounding box center [659, 737] width 10 height 22
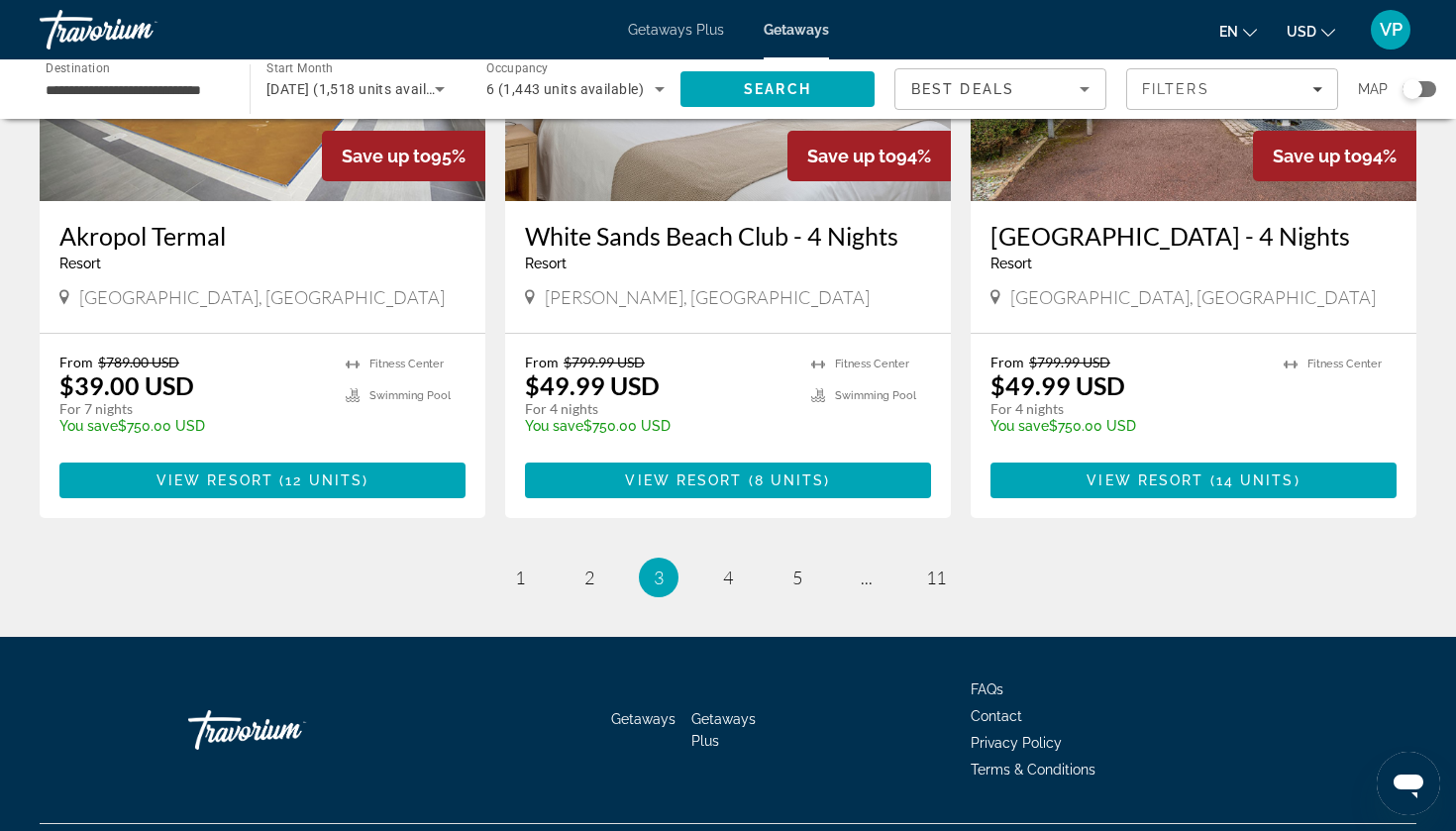
scroll to position [2376, 0]
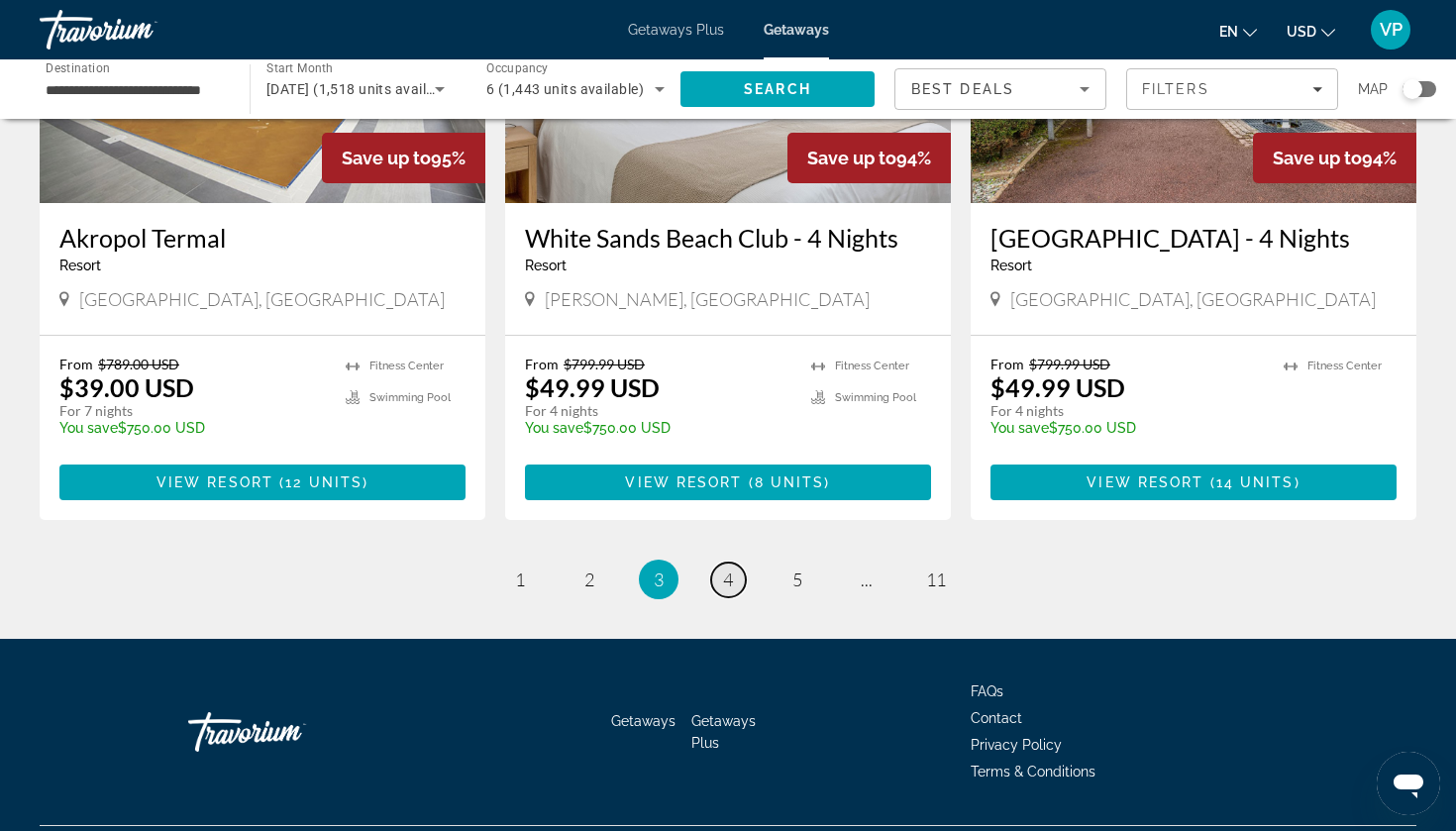
click at [726, 569] on span "4" at bounding box center [728, 580] width 10 height 22
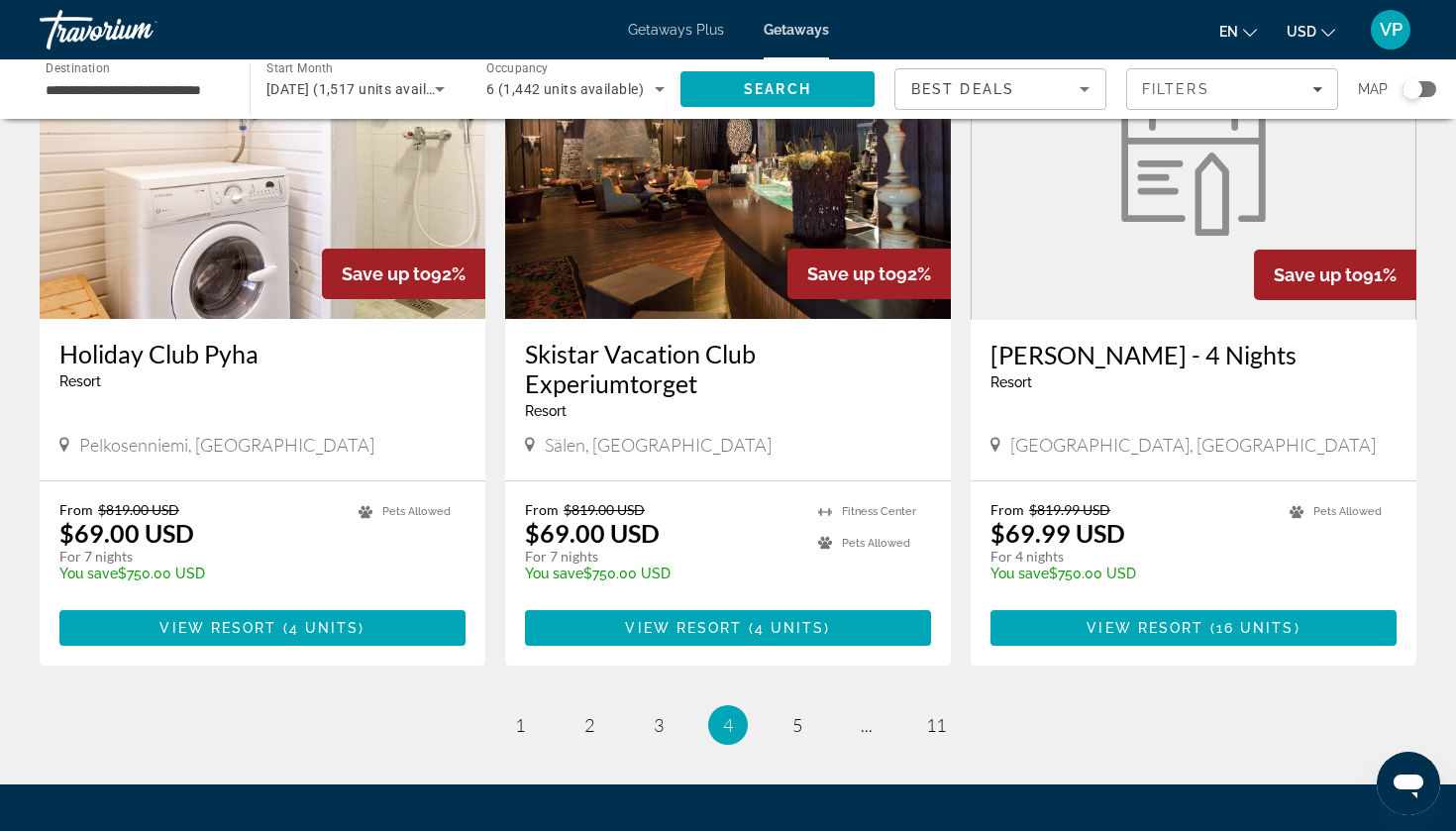
scroll to position [2209, 0]
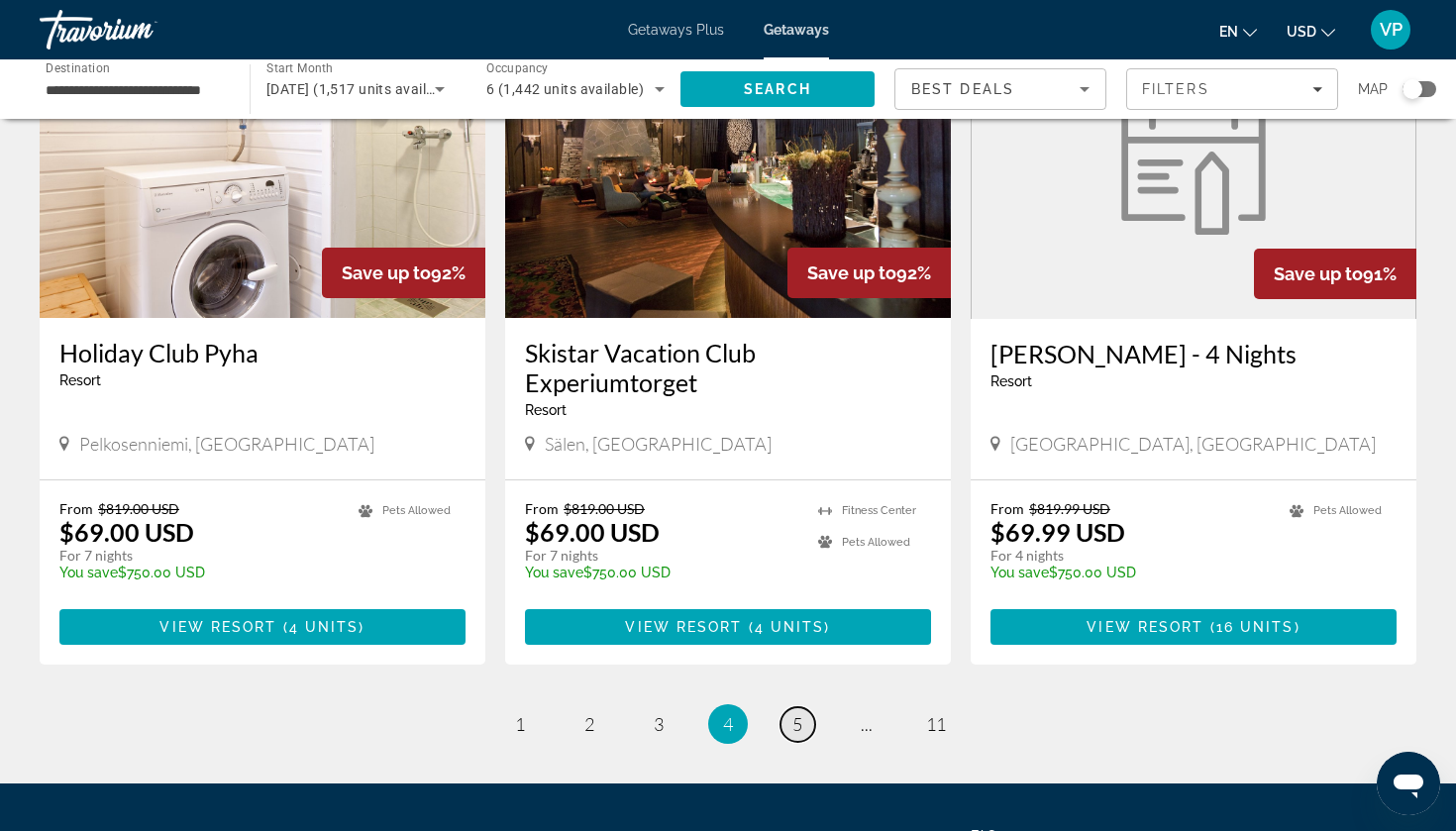
click at [798, 650] on span "5" at bounding box center [798, 725] width 10 height 22
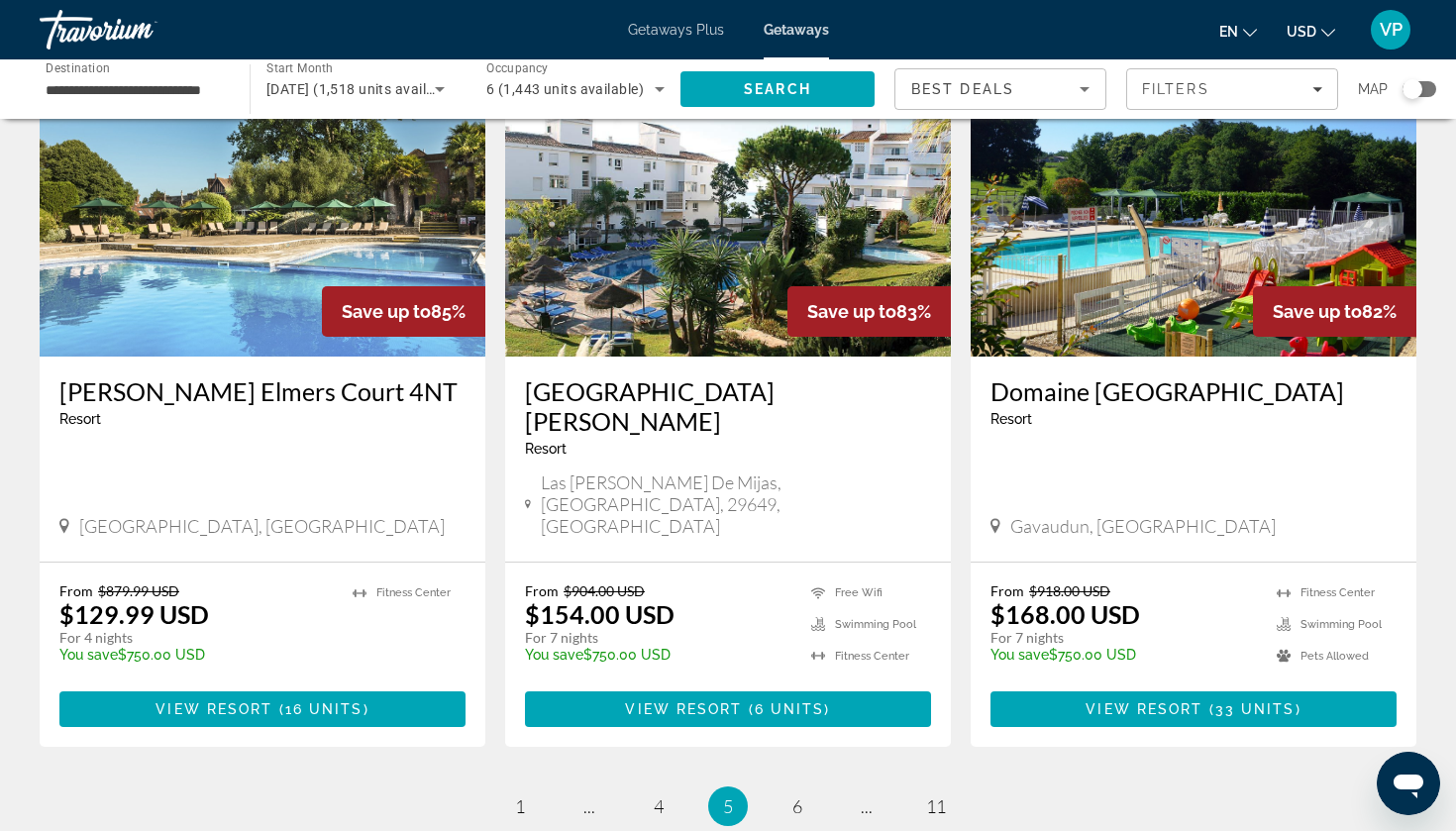
scroll to position [2265, 0]
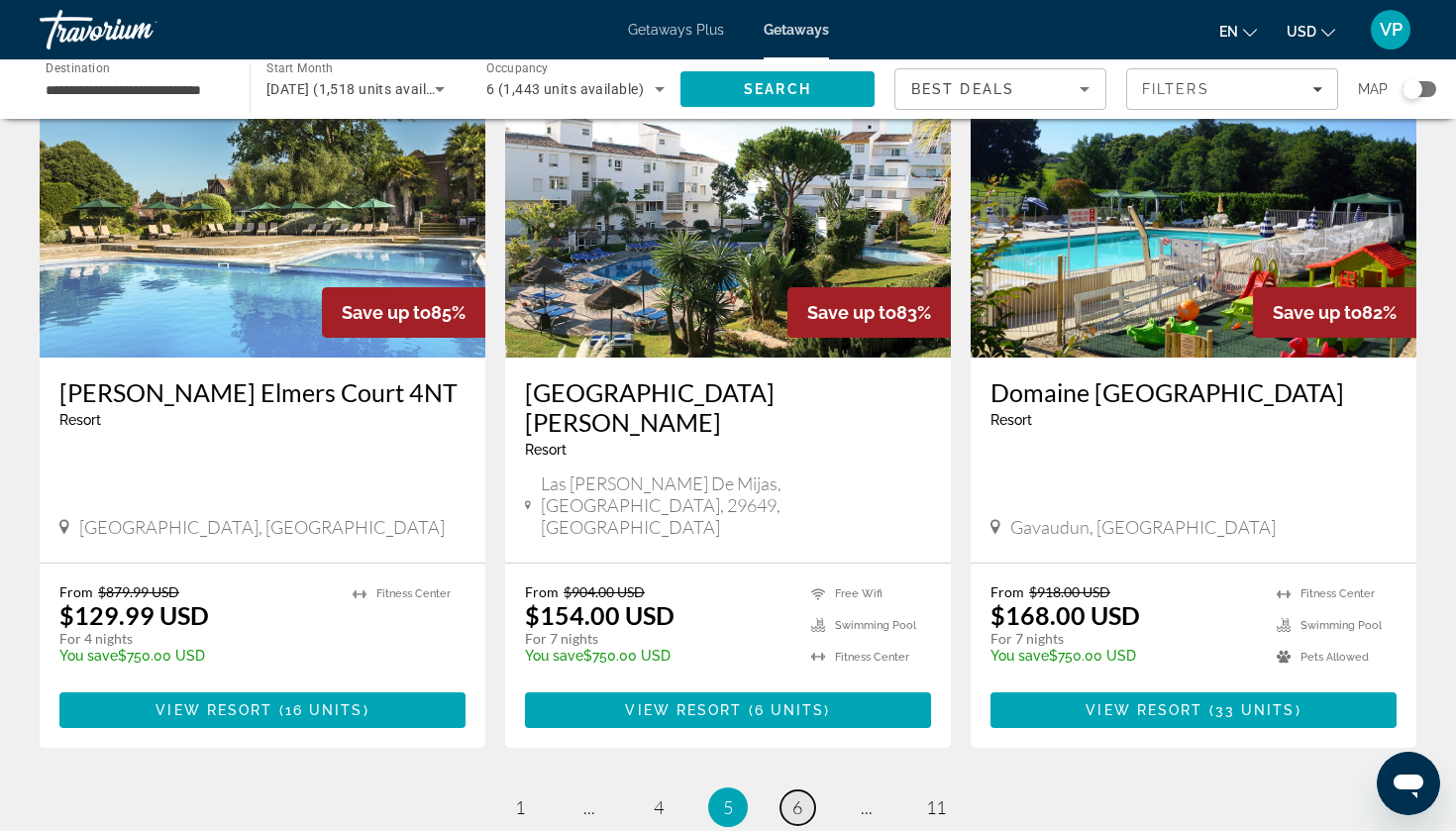
click at [800, 650] on span "6" at bounding box center [798, 808] width 10 height 22
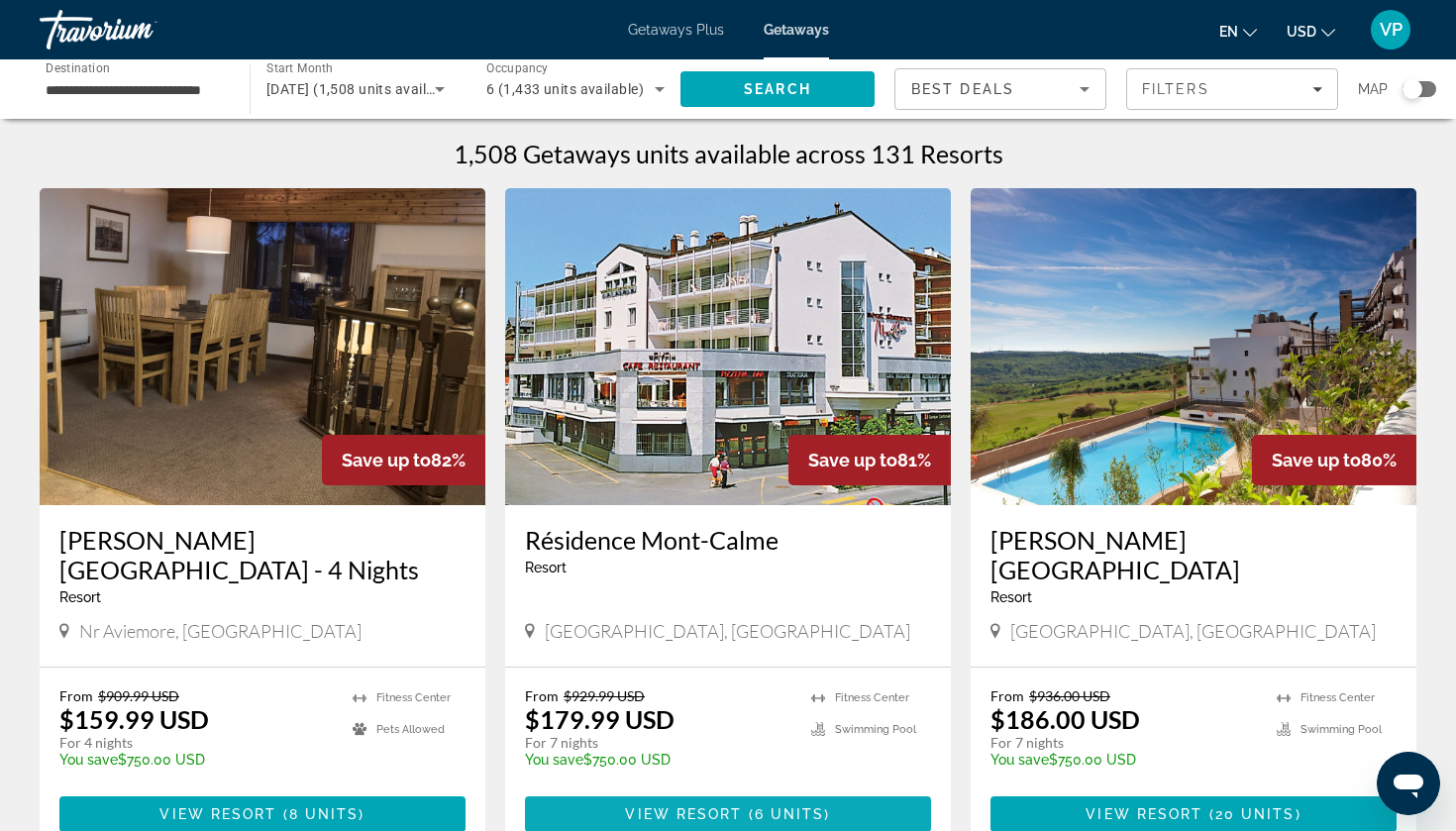
click at [781, 650] on span "6 units" at bounding box center [790, 815] width 70 height 16
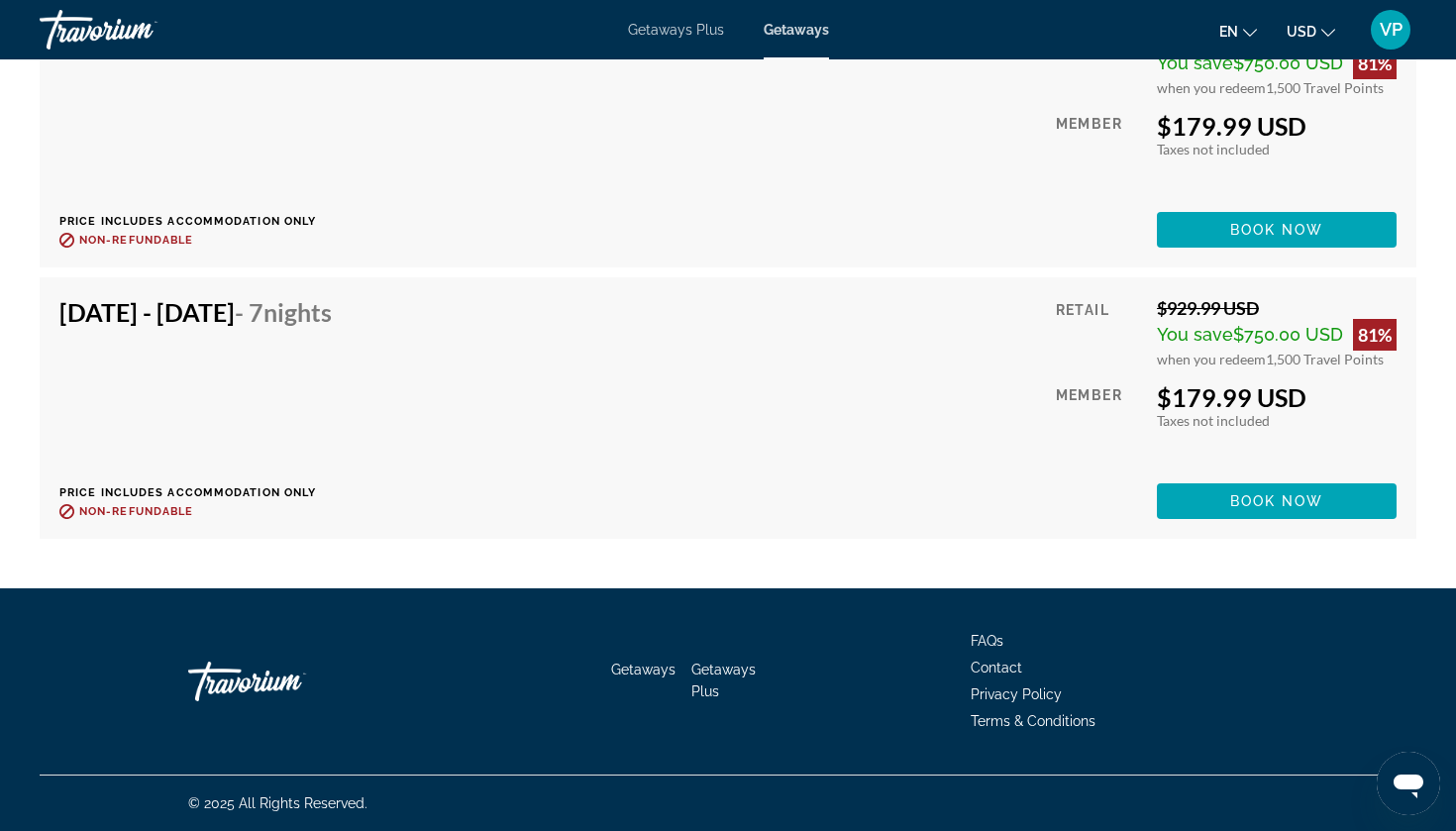
scroll to position [4361, 0]
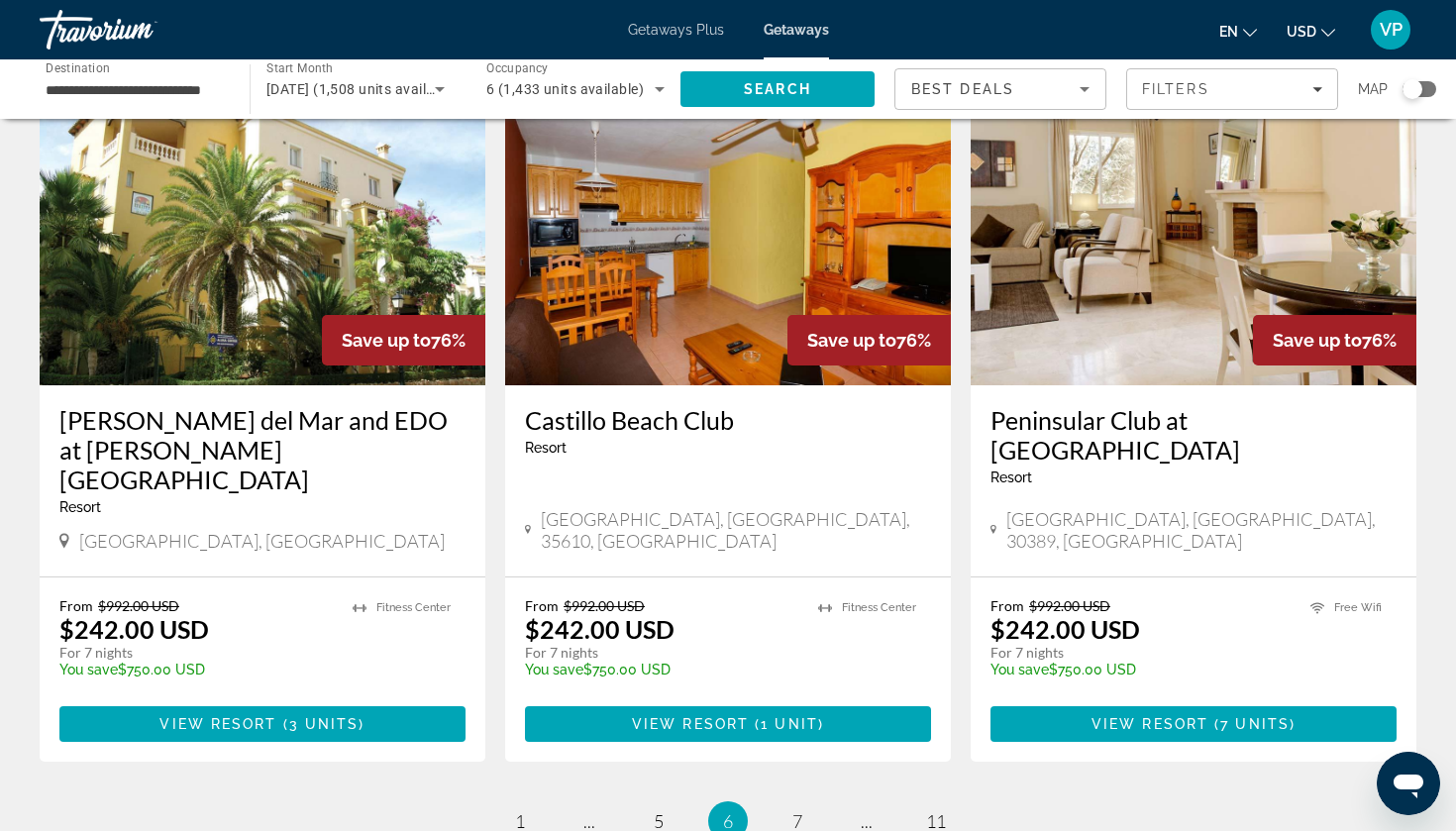
scroll to position [2432, 0]
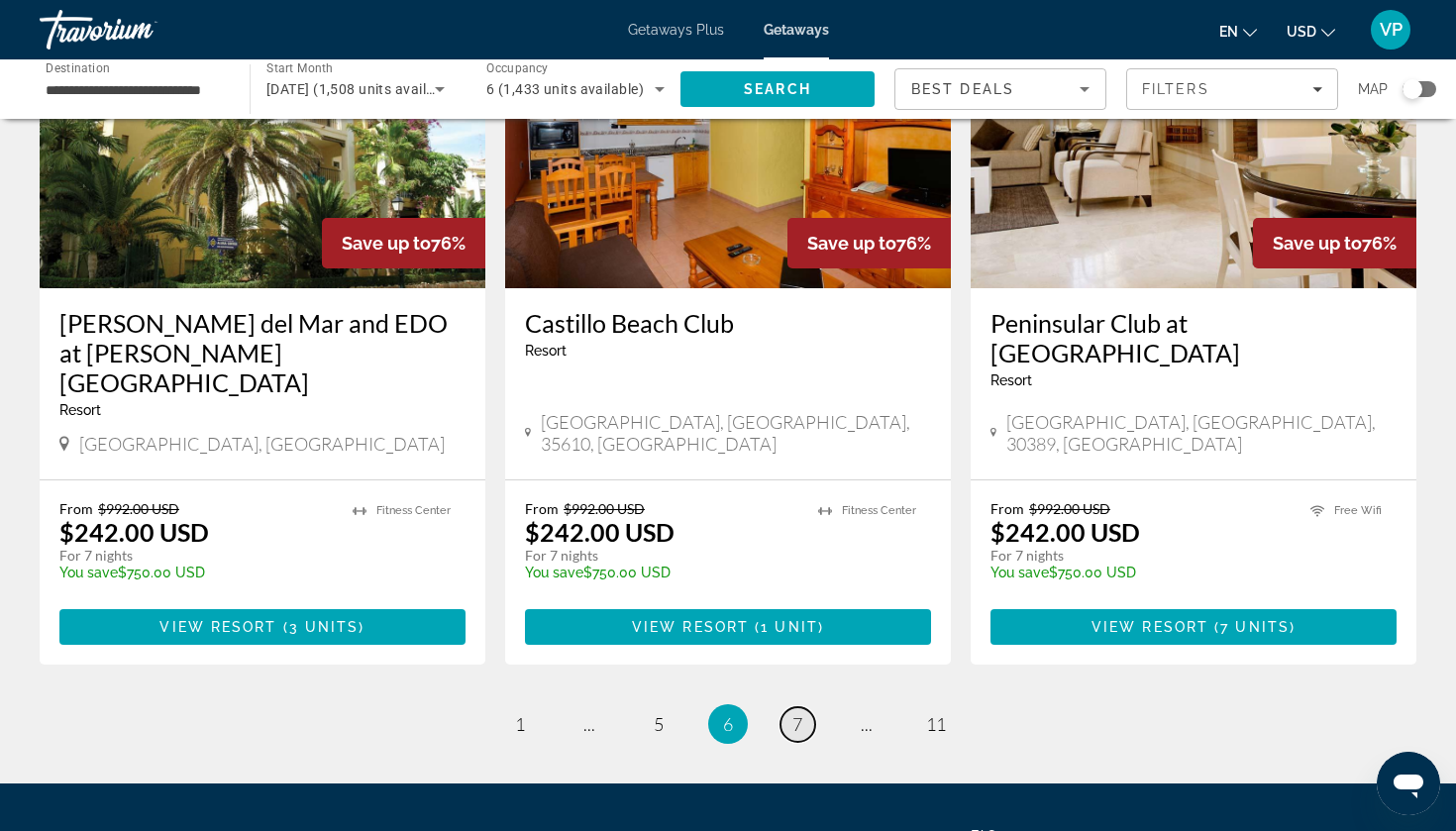
click at [795, 650] on span "7" at bounding box center [798, 725] width 10 height 22
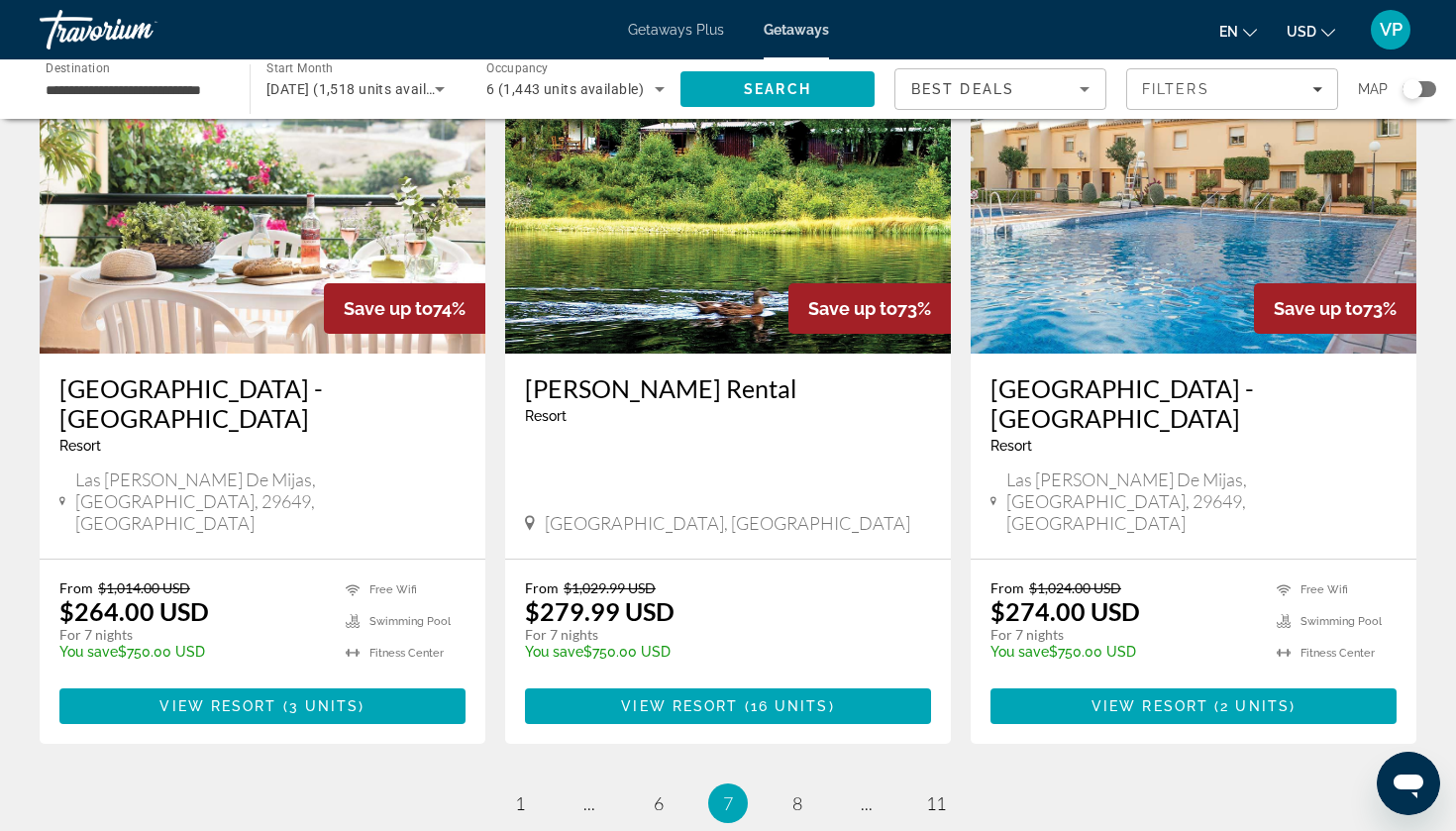
scroll to position [2278, 0]
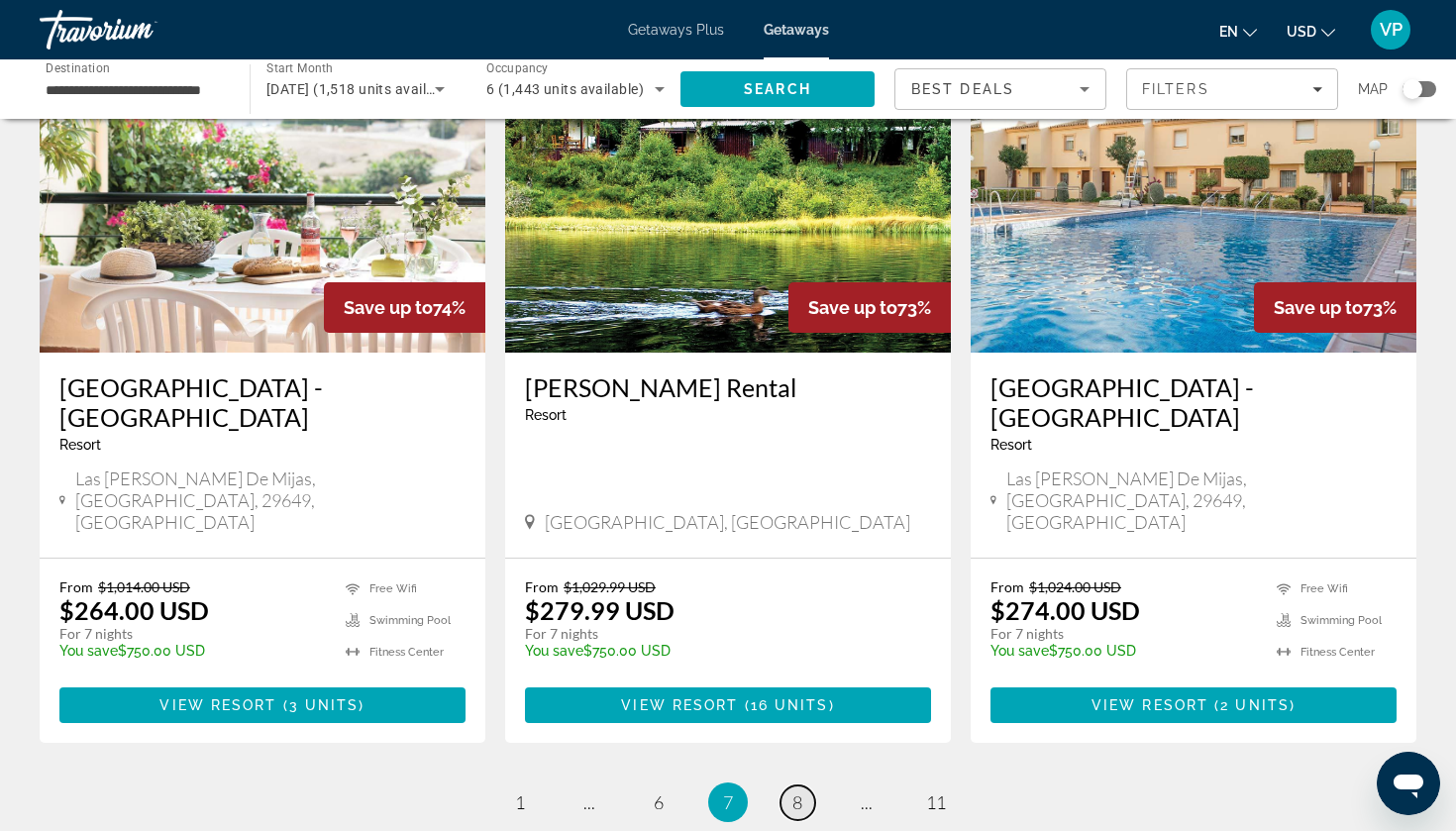
click at [801, 650] on span "8" at bounding box center [798, 803] width 10 height 22
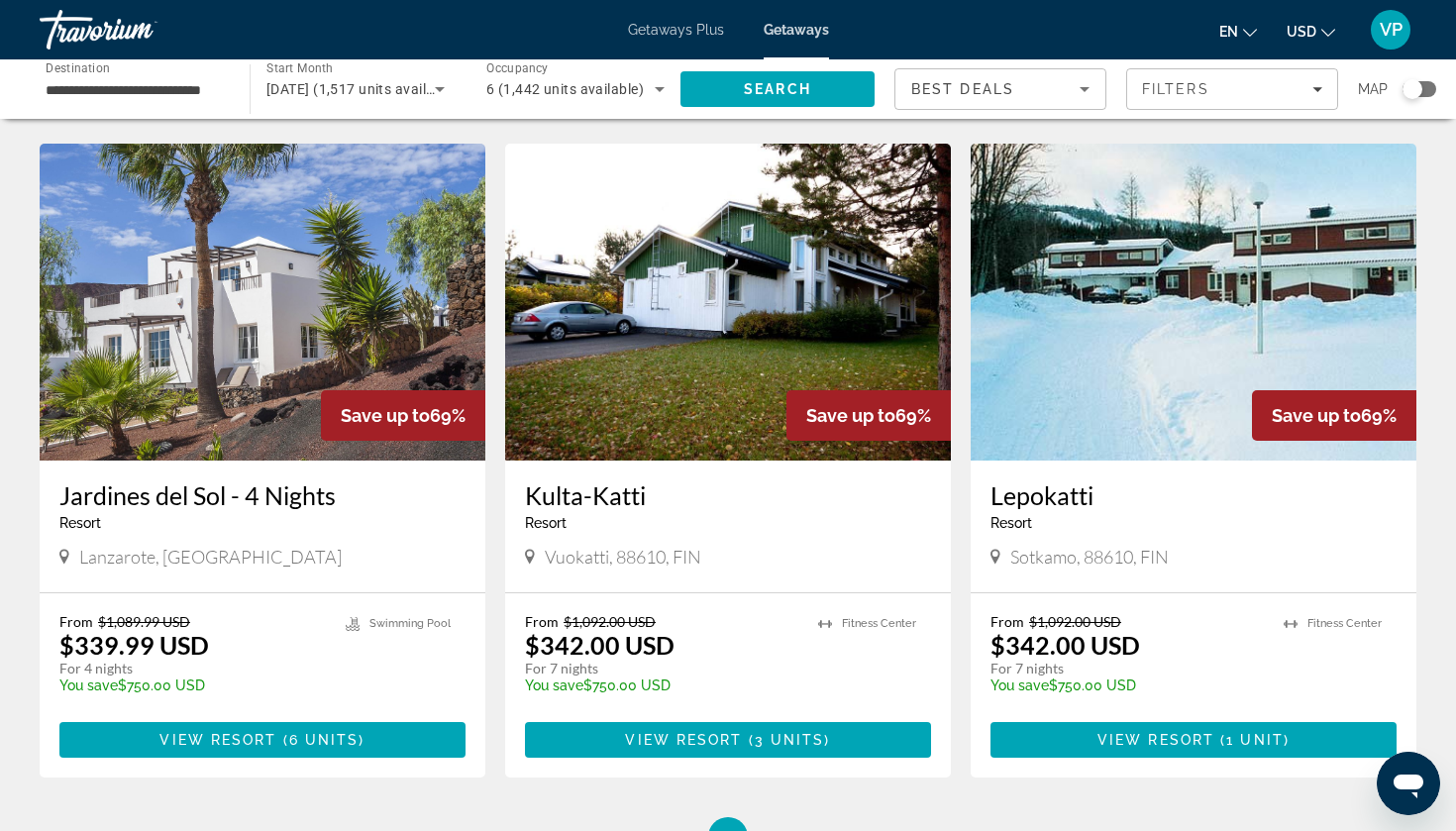
scroll to position [2128, 0]
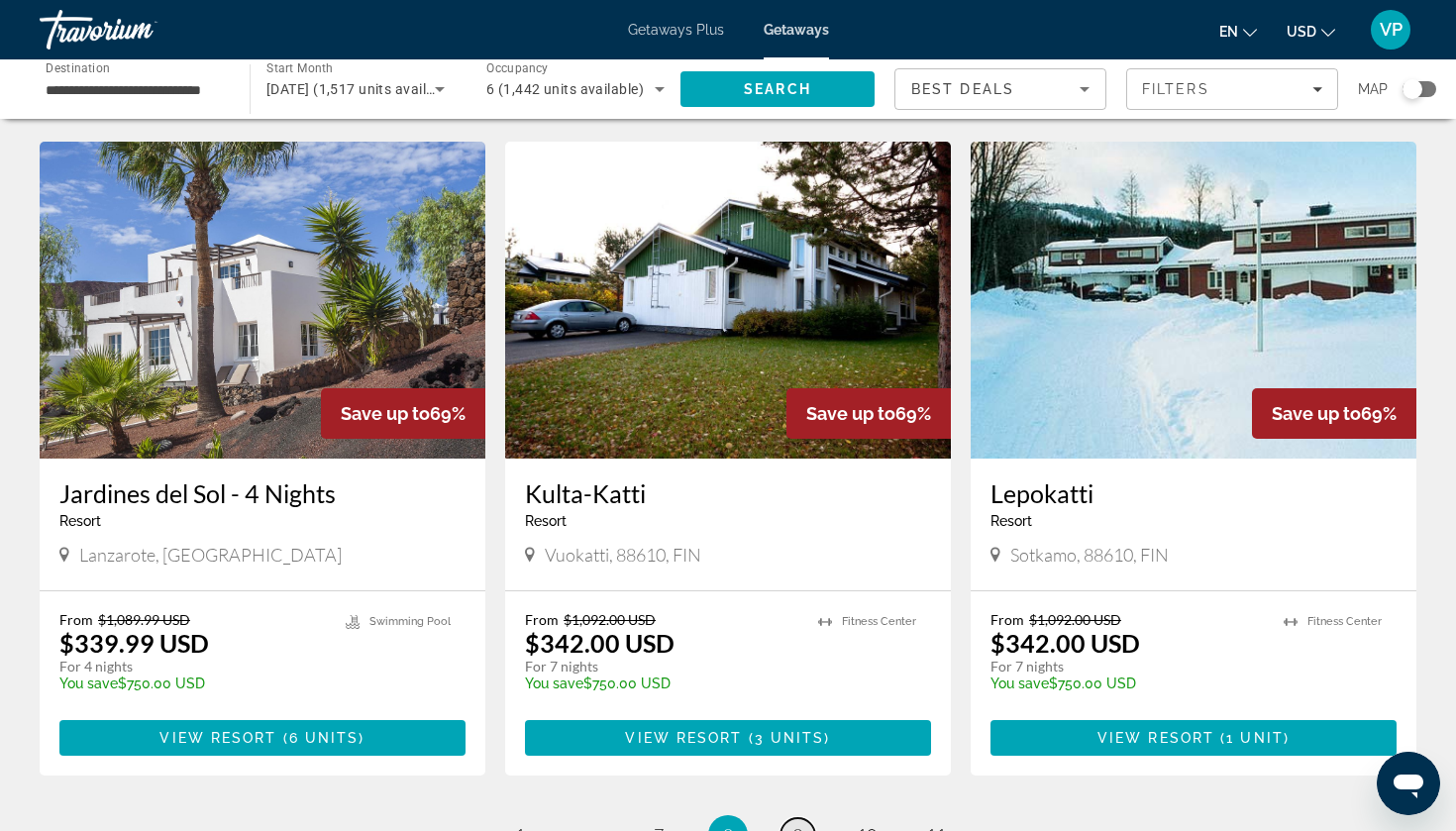
click at [795, 650] on span "9" at bounding box center [798, 835] width 10 height 22
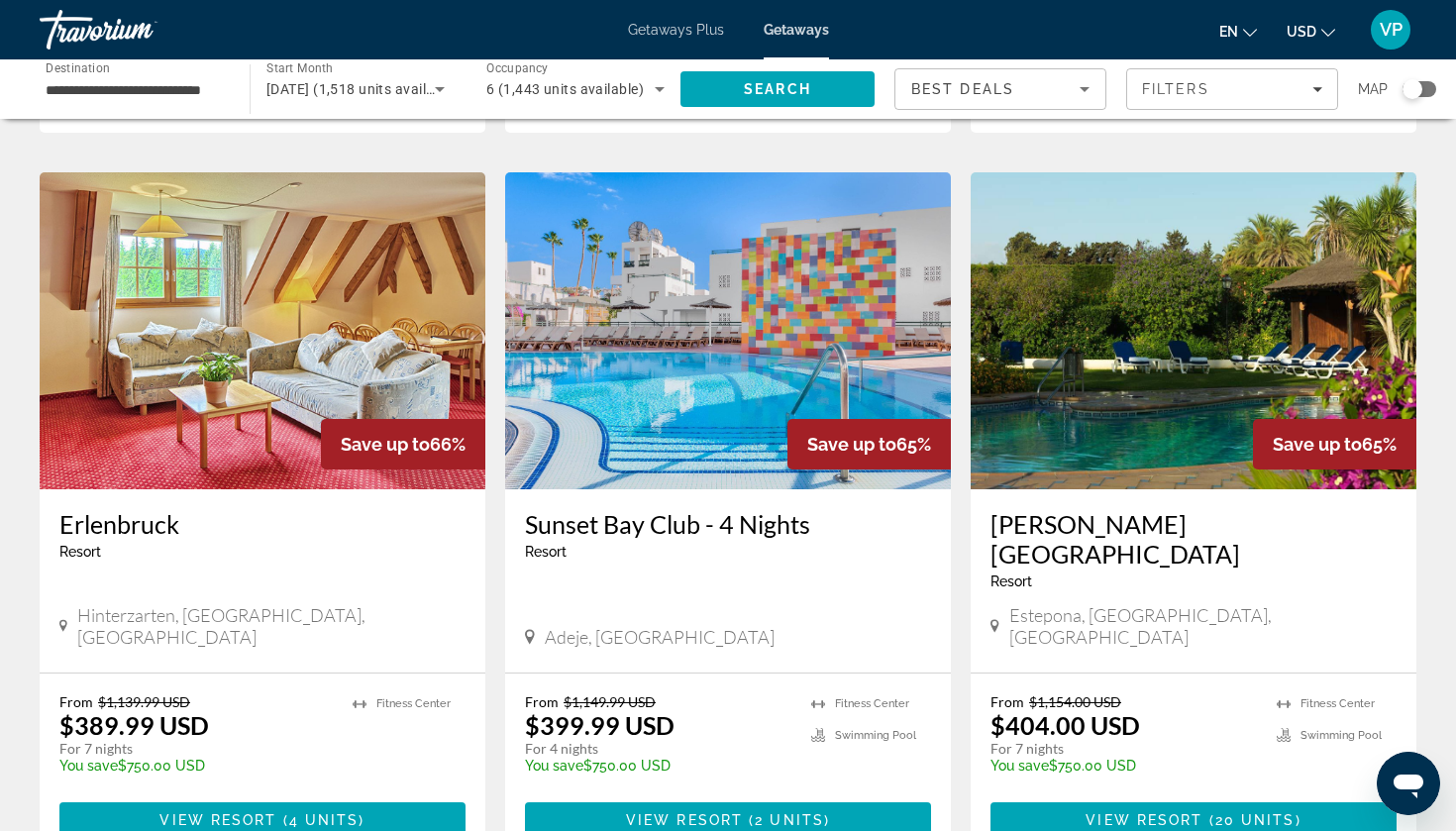
scroll to position [704, 0]
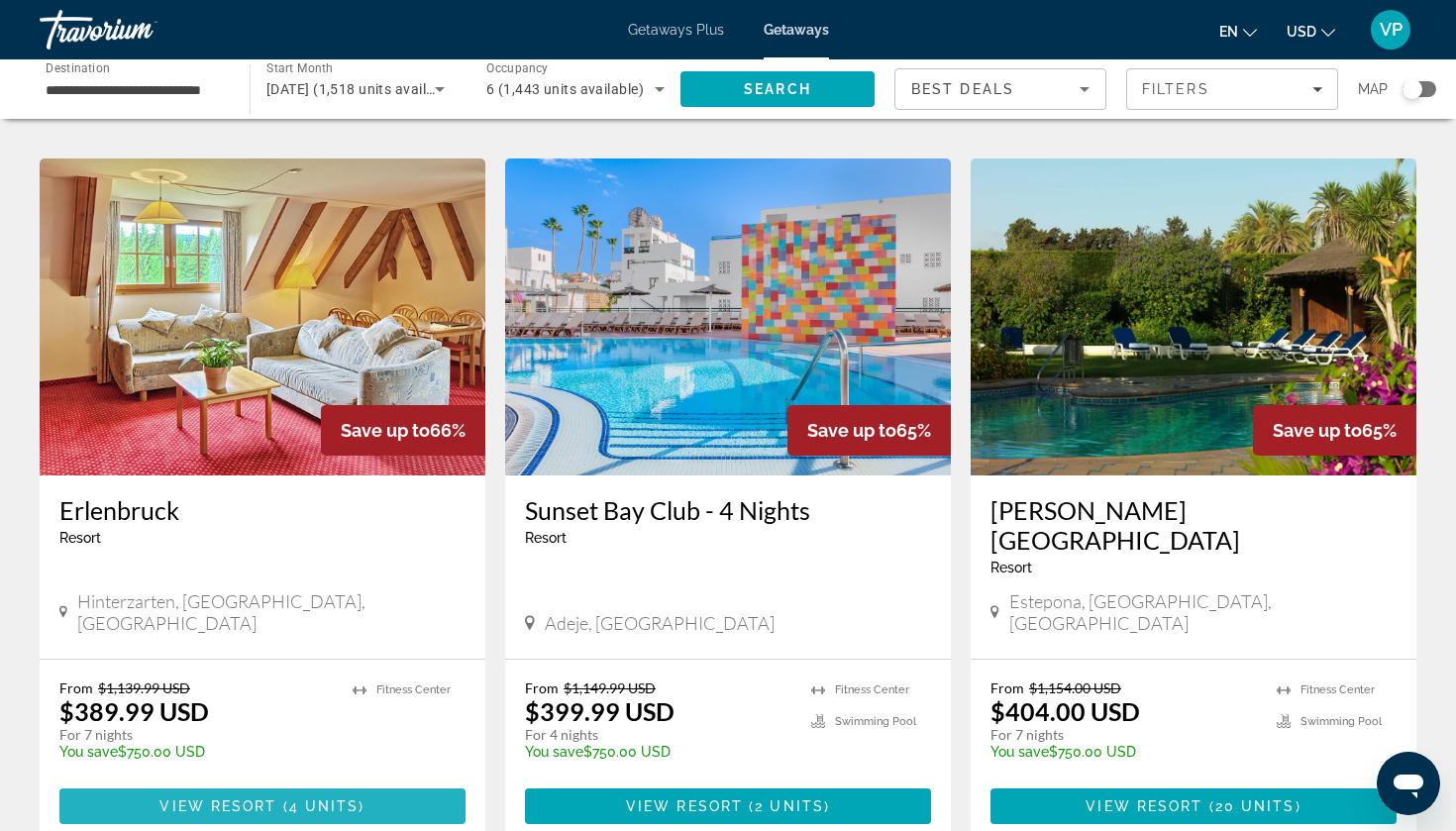
click at [343, 650] on span "Main content" at bounding box center [263, 807] width 406 height 48
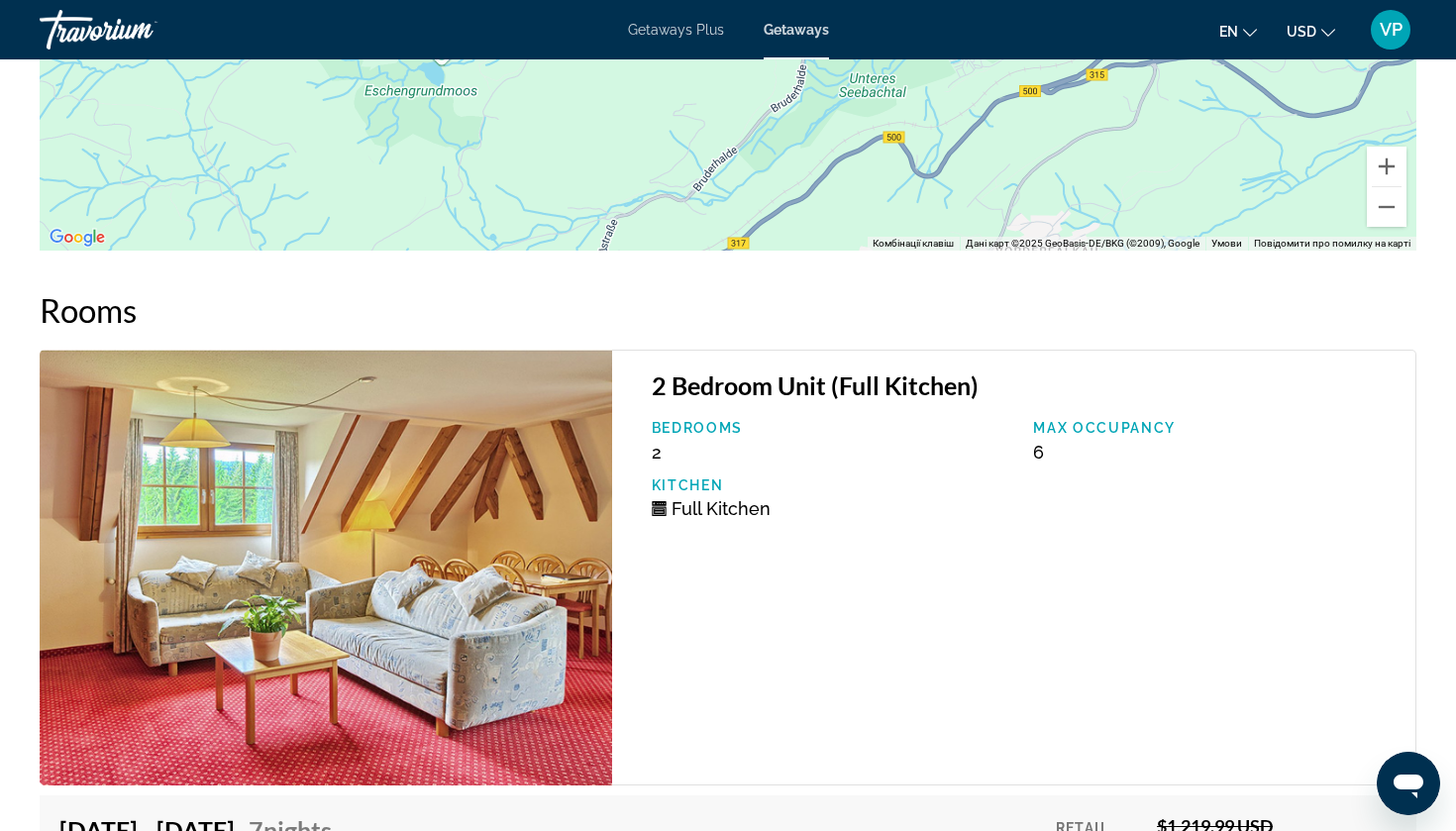
scroll to position [3160, 0]
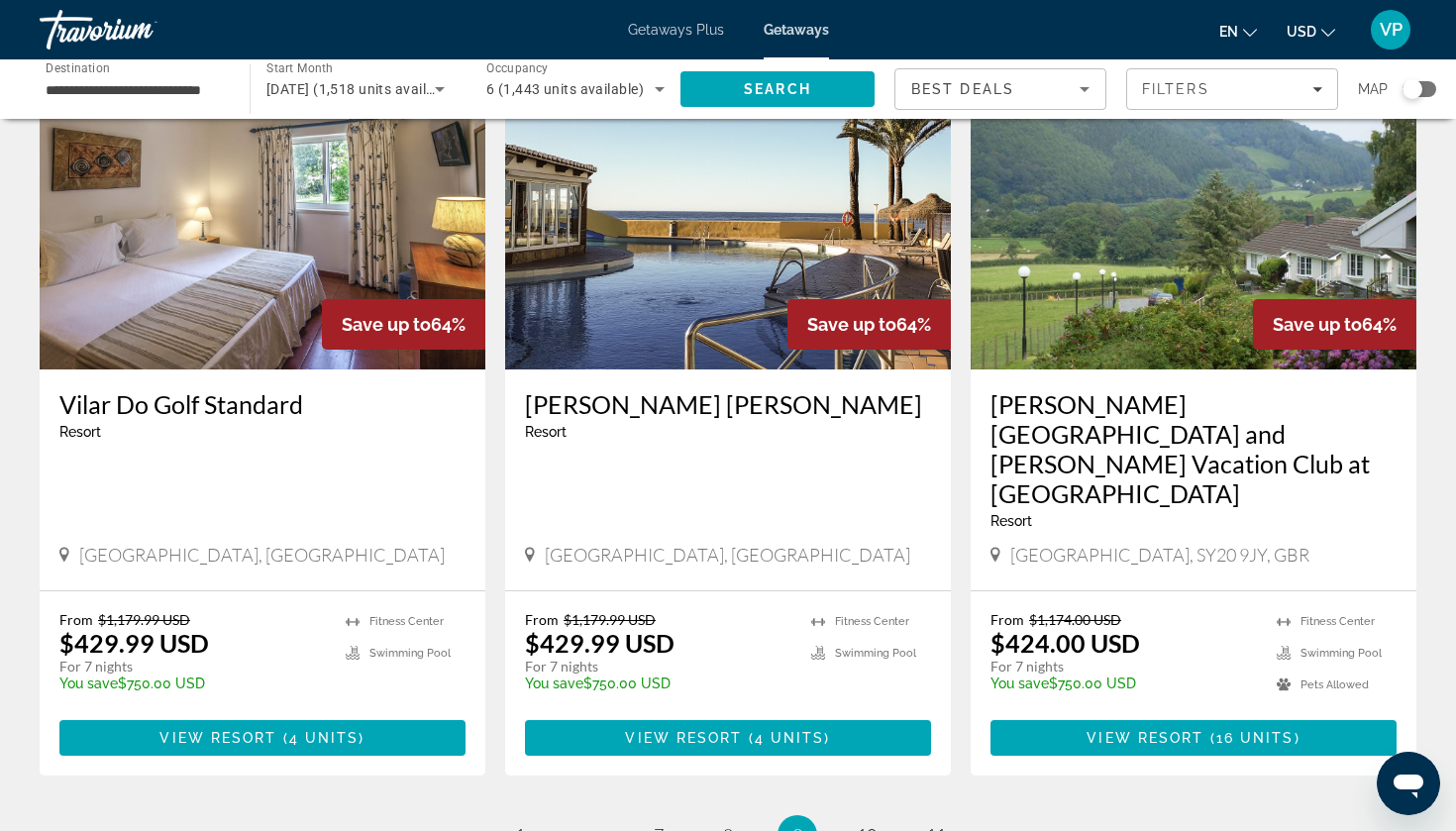
scroll to position [2211, 0]
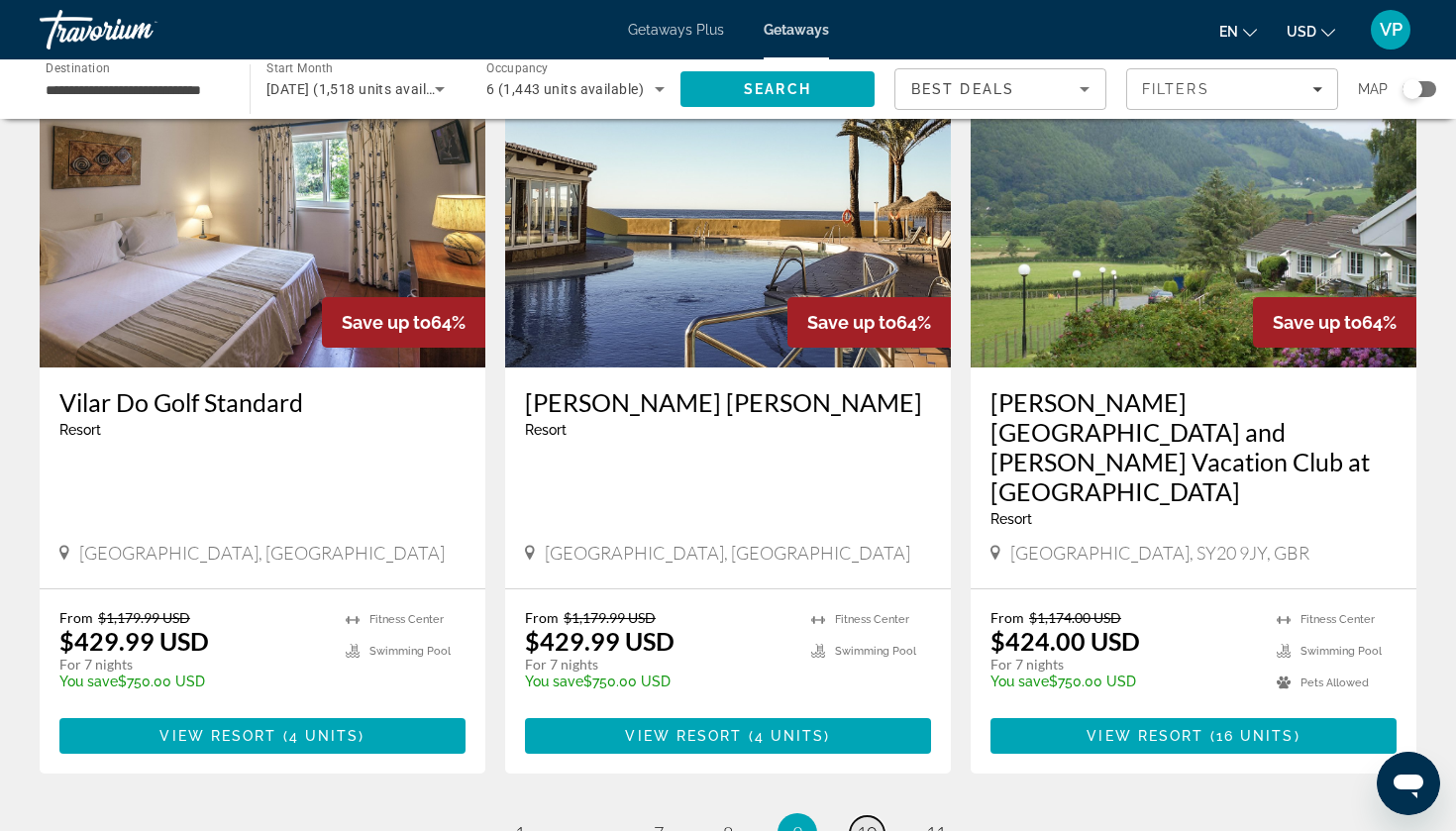
click at [863, 650] on span "10" at bounding box center [866, 833] width 20 height 22
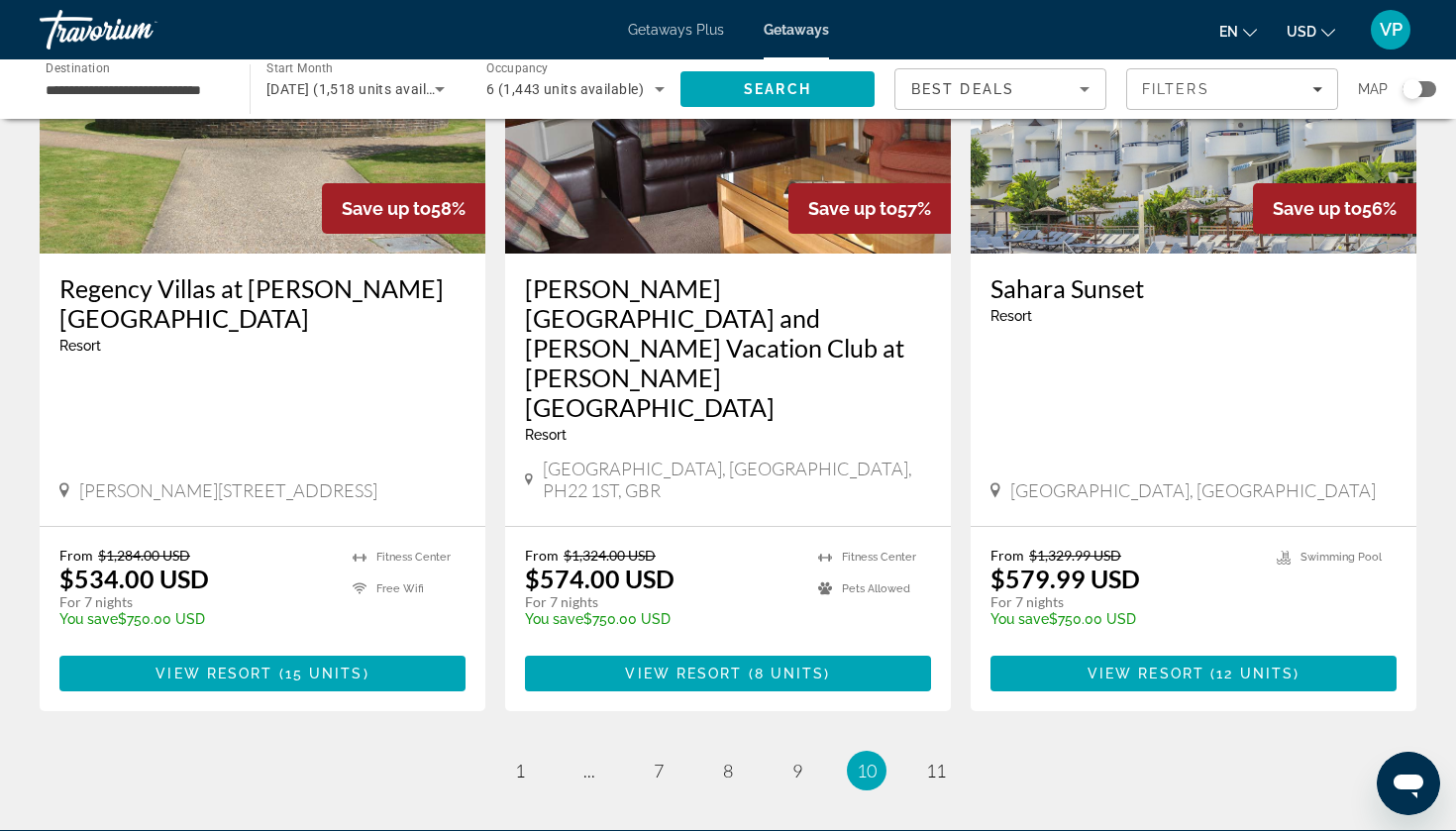
scroll to position [2583, 0]
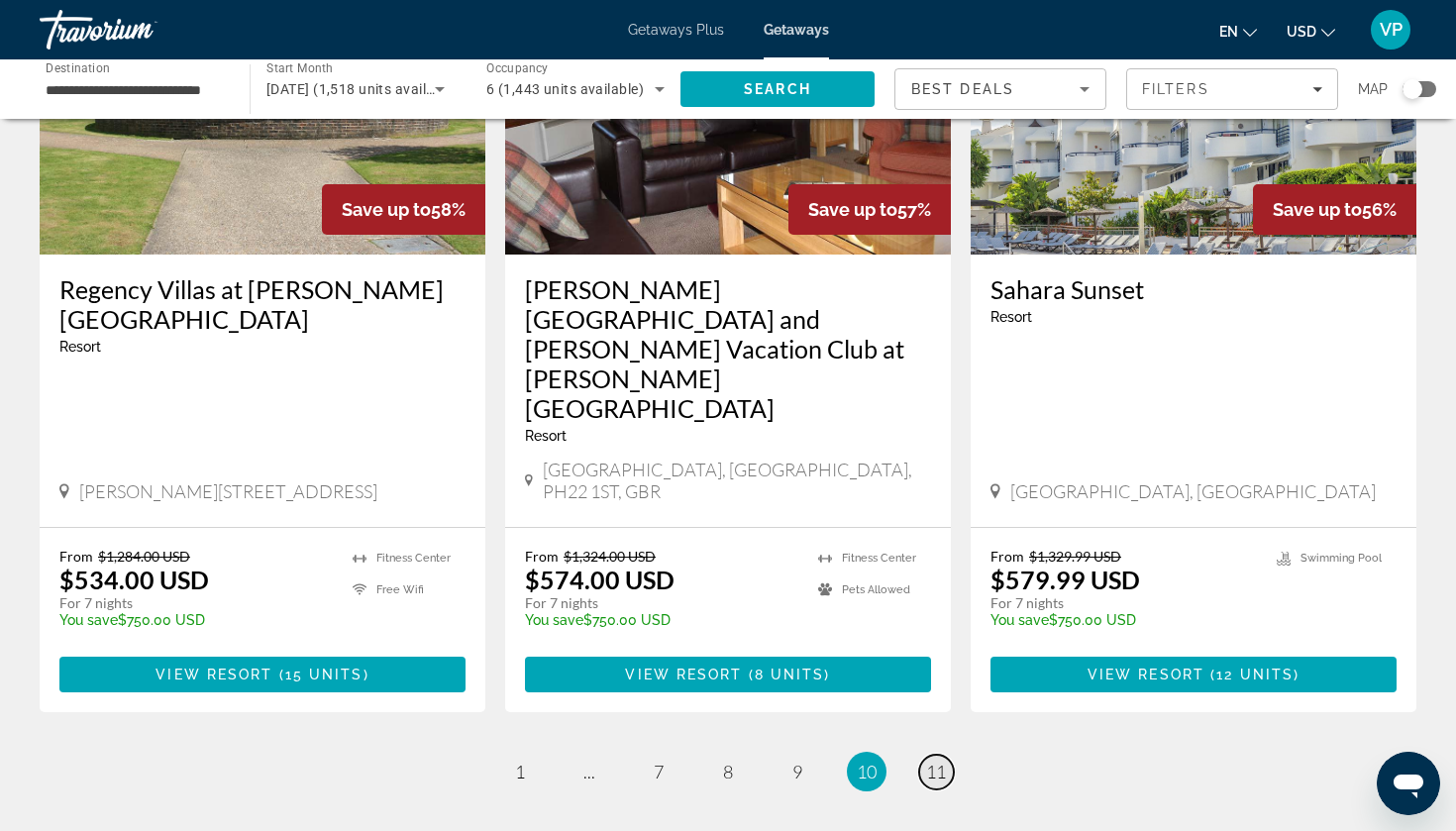
click at [943, 650] on link "page 11" at bounding box center [936, 772] width 35 height 35
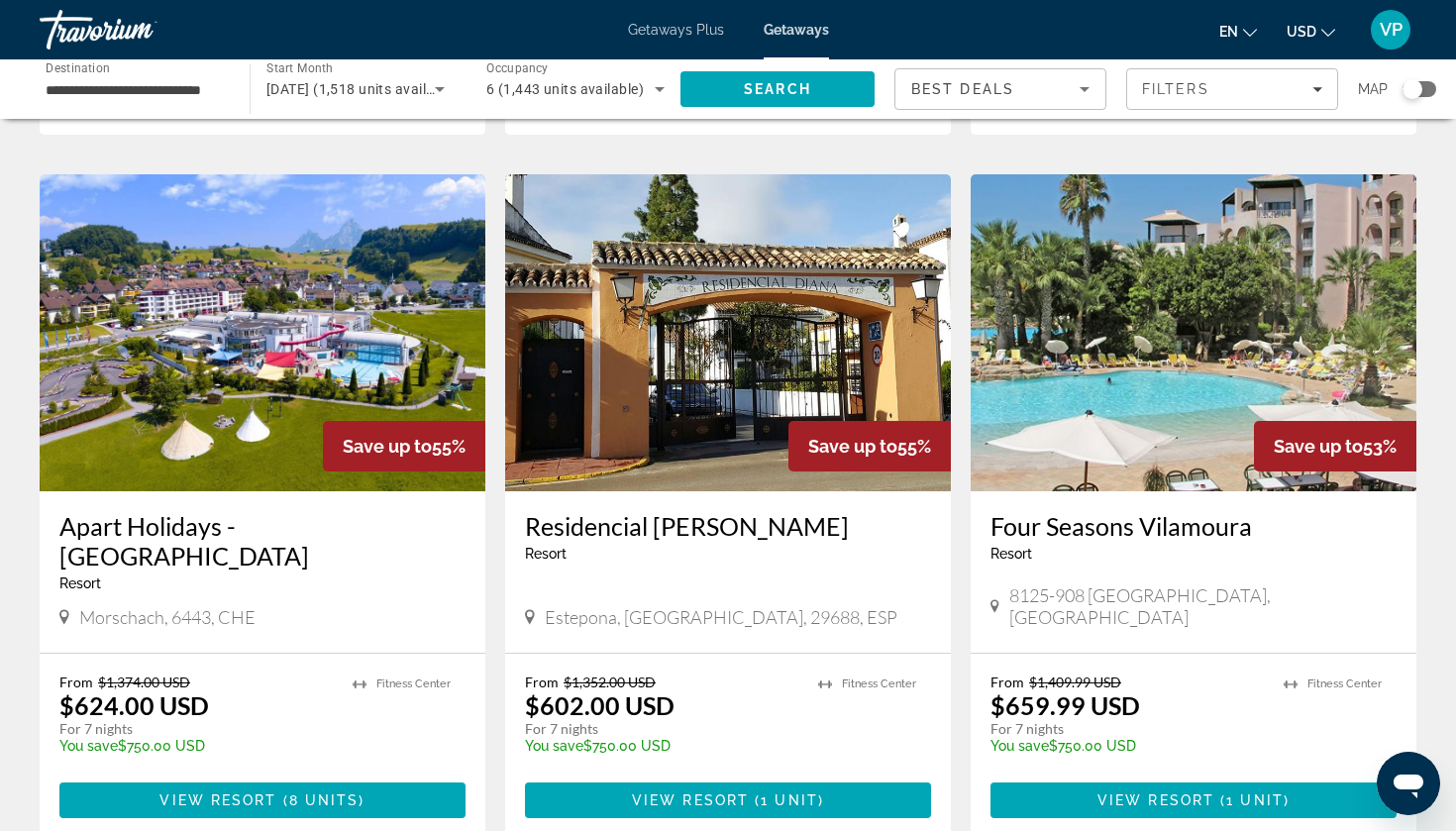
scroll to position [719, 0]
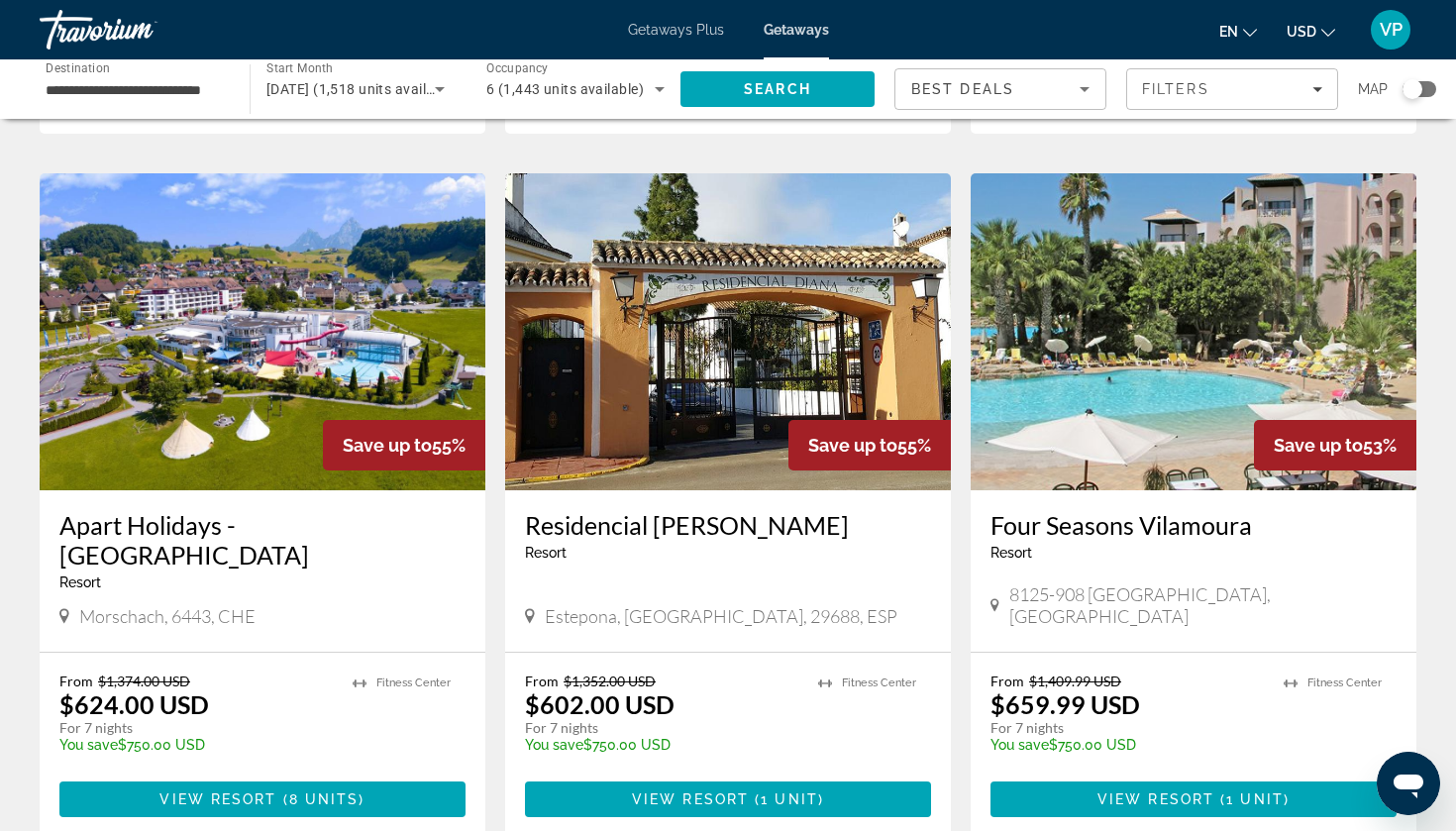
drag, startPoint x: 53, startPoint y: 483, endPoint x: 470, endPoint y: 500, distance: 417.3
click at [470, 500] on div "Apart Holidays - Swiss Holiday Park Resort - This is an adults only resort Mors…" at bounding box center [263, 571] width 446 height 162
copy h3 "Apart Holidays - Swiss Holiday Park"
click at [183, 650] on span "View Resort" at bounding box center [218, 800] width 117 height 16
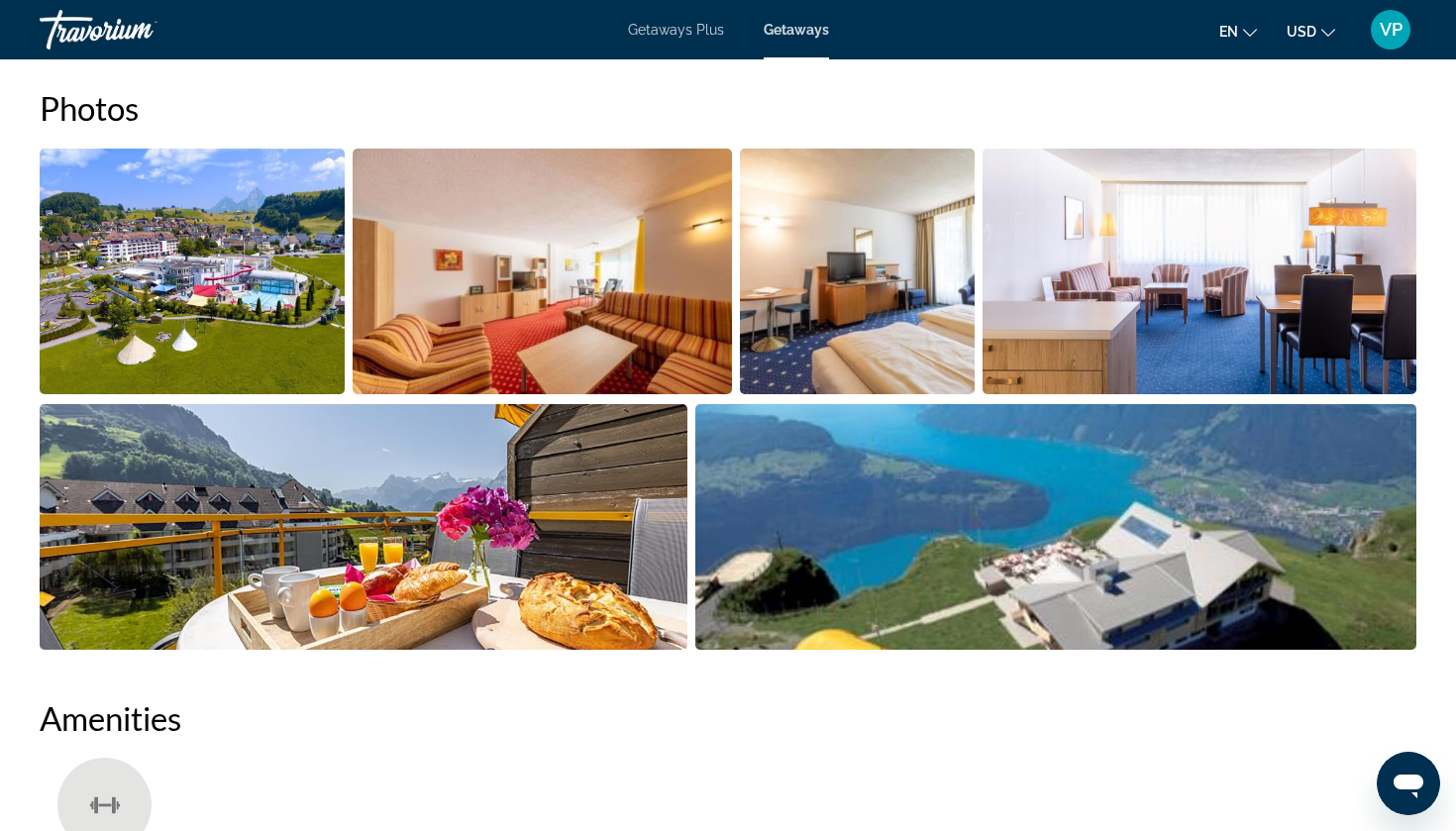
scroll to position [928, 0]
click at [582, 488] on img "Open full-screen image slider" at bounding box center [364, 529] width 648 height 246
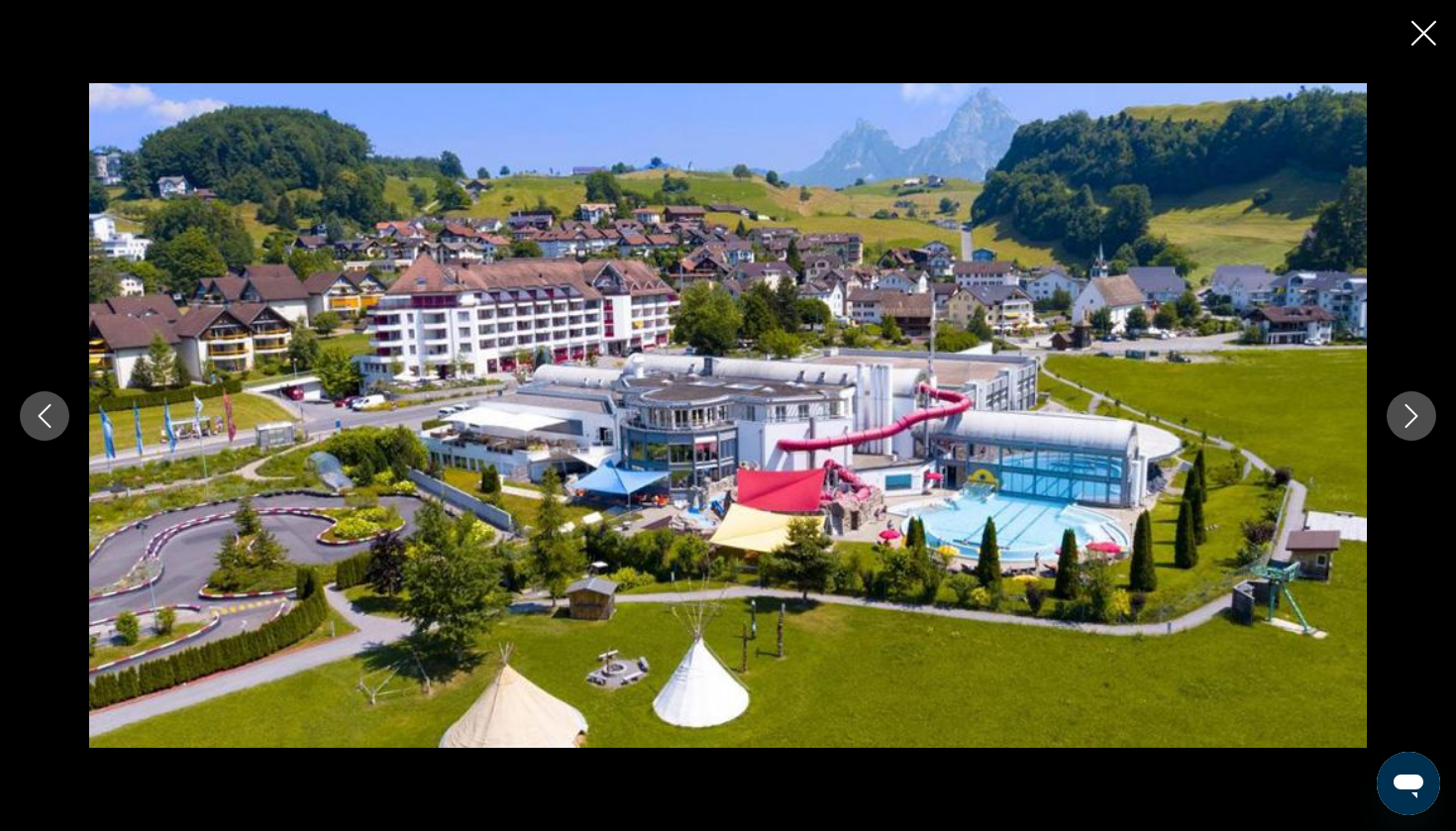
click at [1267, 416] on icon "Next image" at bounding box center [1411, 416] width 24 height 24
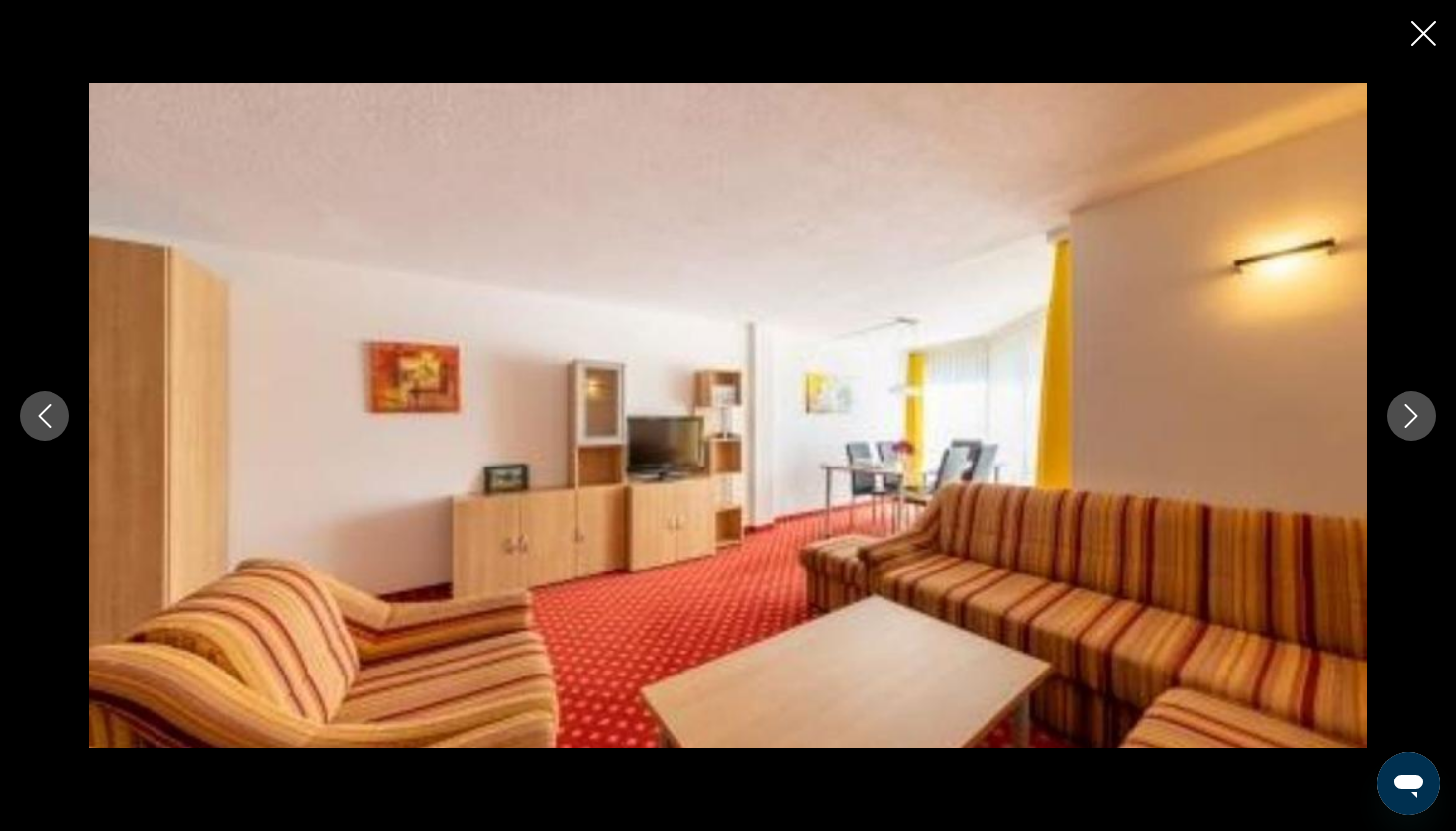
click at [1267, 416] on icon "Next image" at bounding box center [1411, 416] width 24 height 24
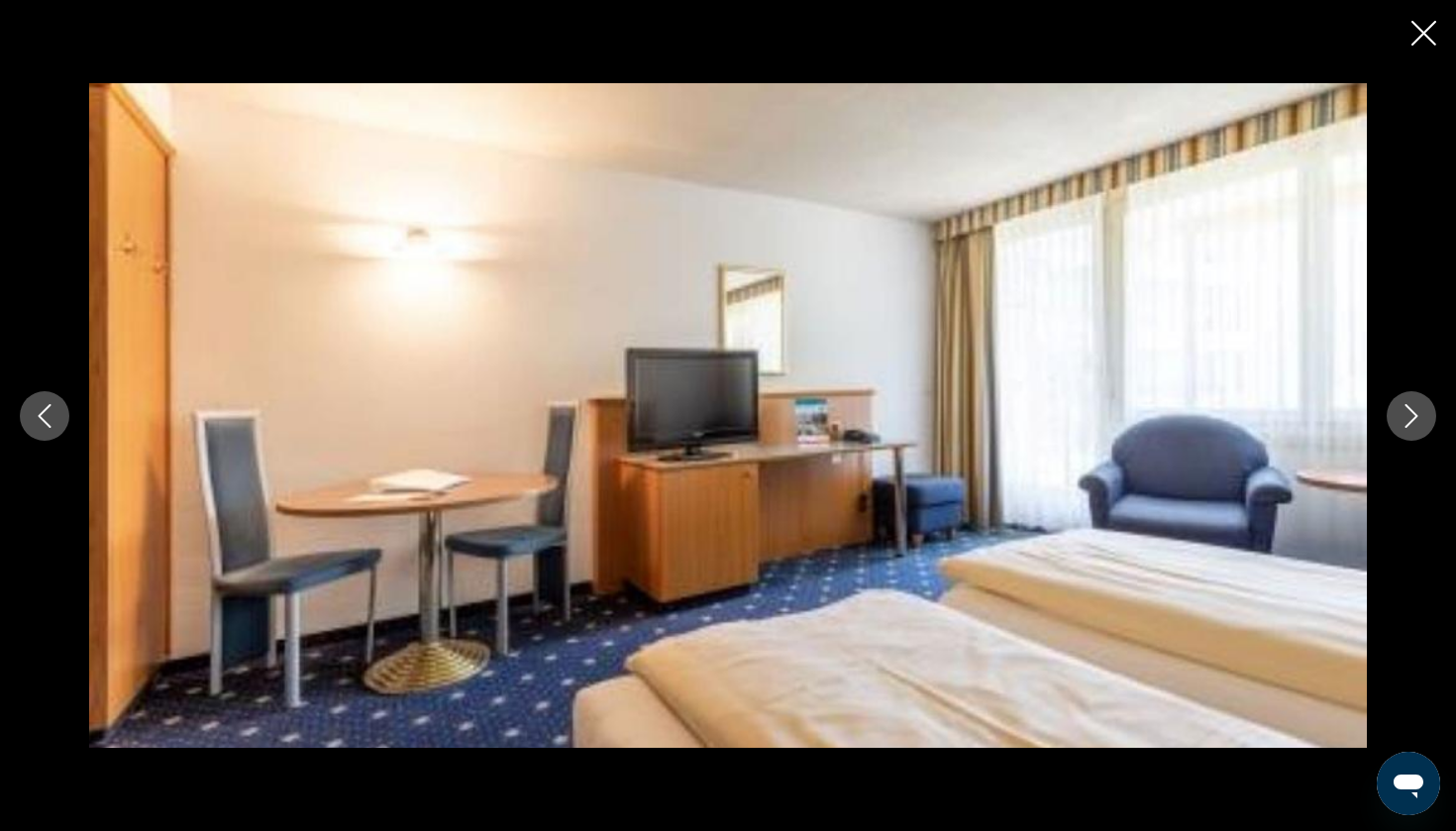
click at [1267, 416] on icon "Next image" at bounding box center [1411, 416] width 24 height 24
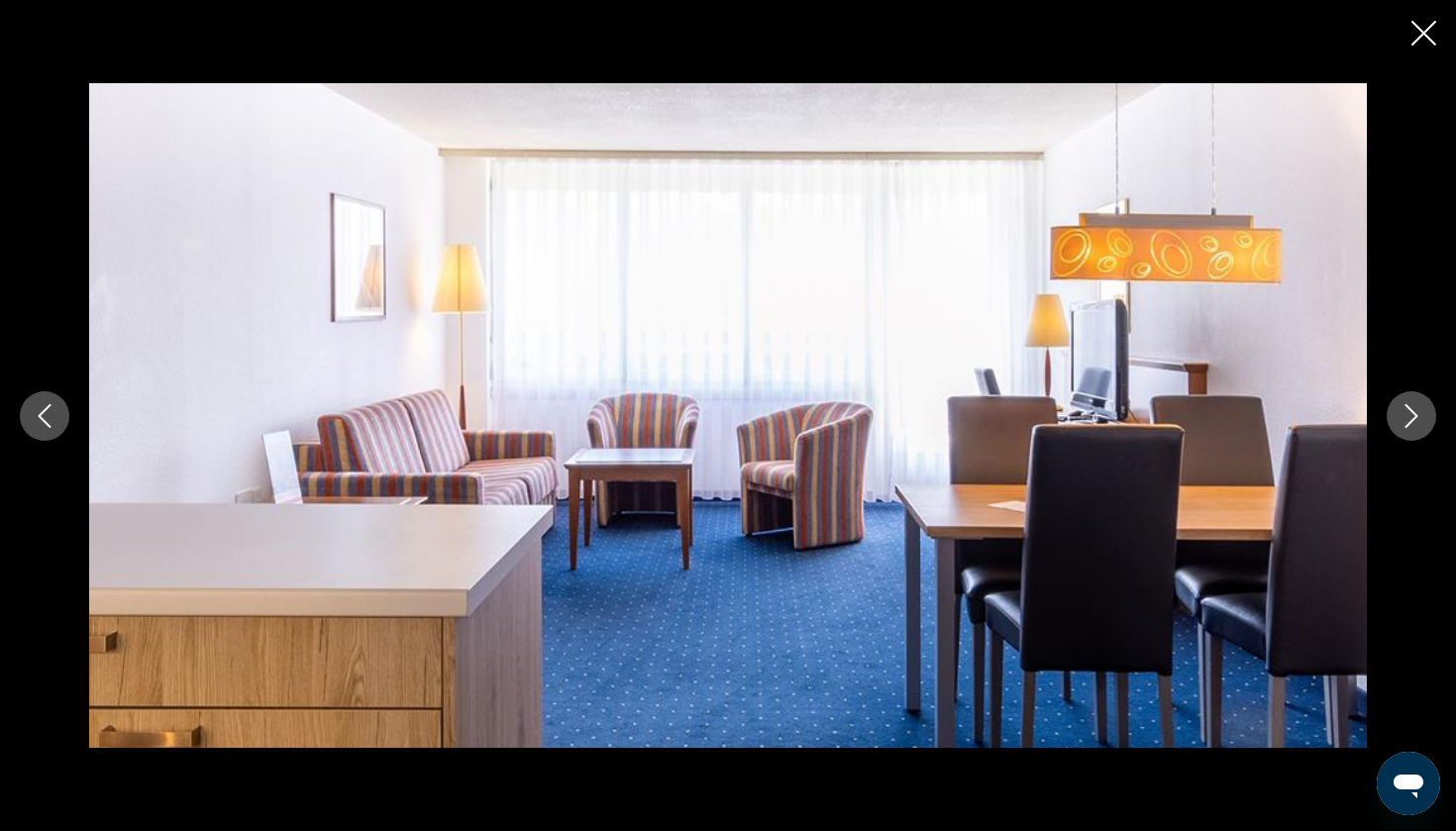
click at [1267, 416] on icon "Next image" at bounding box center [1411, 416] width 24 height 24
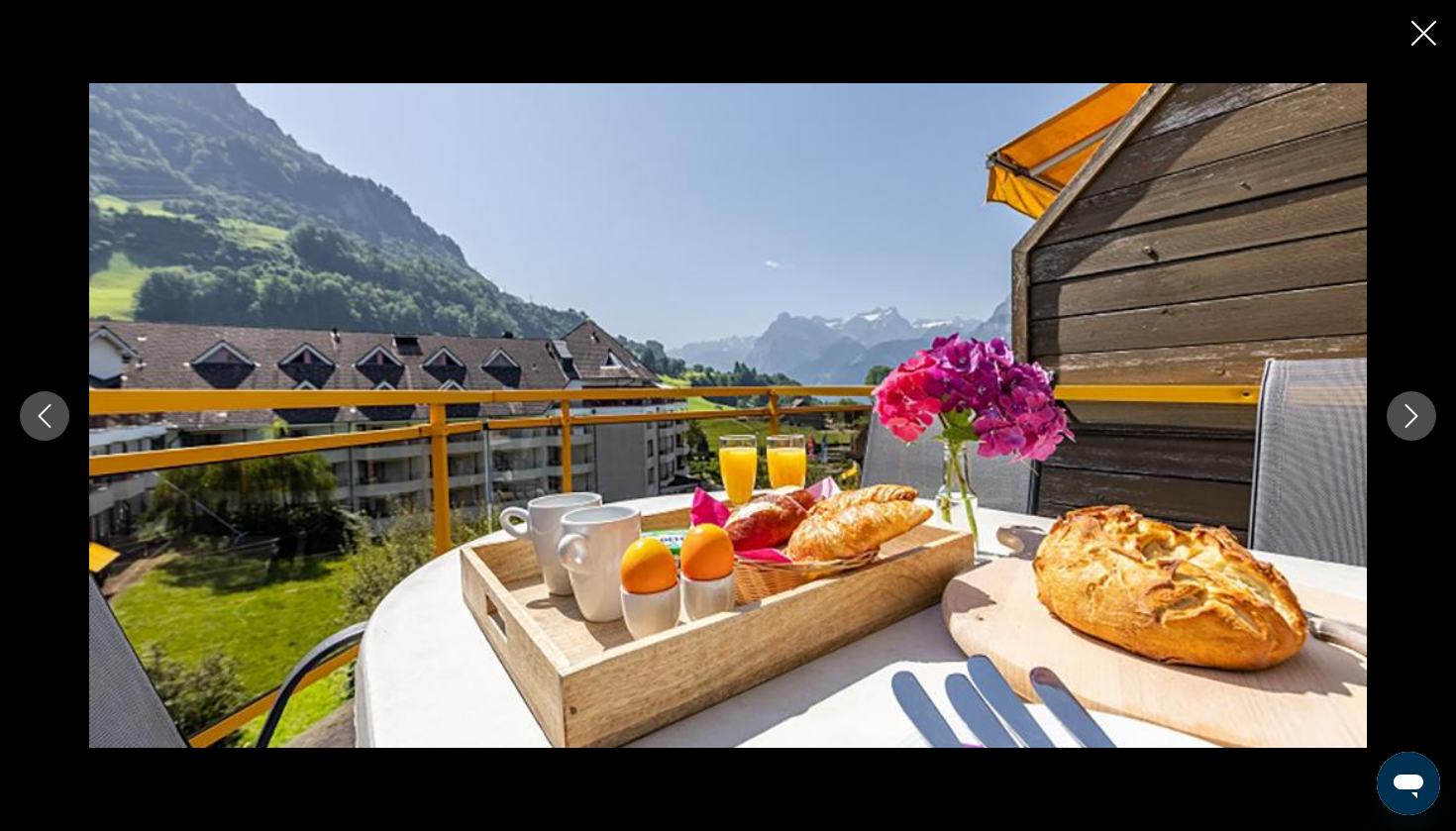
click at [1267, 416] on icon "Next image" at bounding box center [1411, 416] width 24 height 24
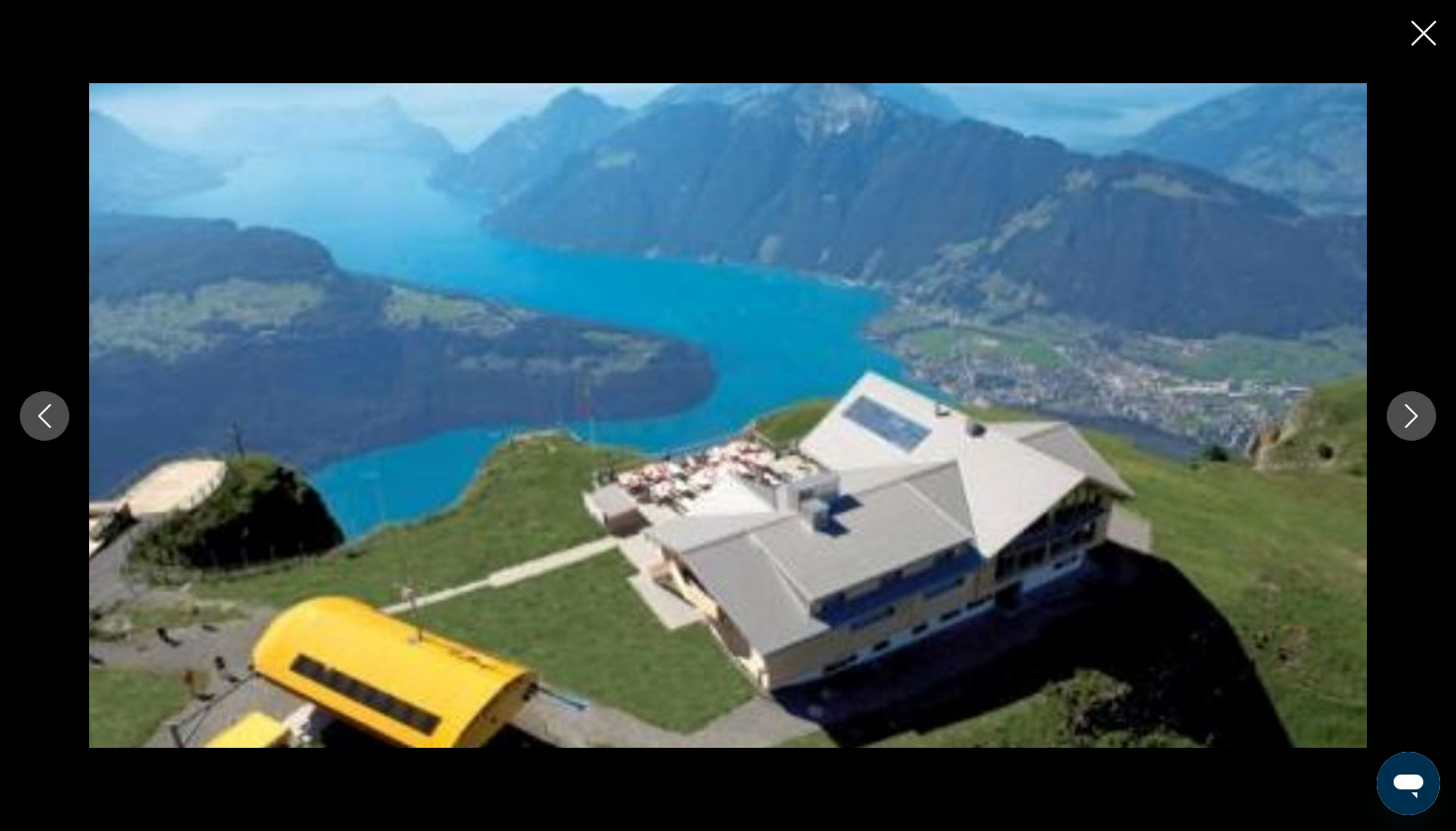
click at [1267, 38] on icon "Close slideshow" at bounding box center [1423, 33] width 25 height 25
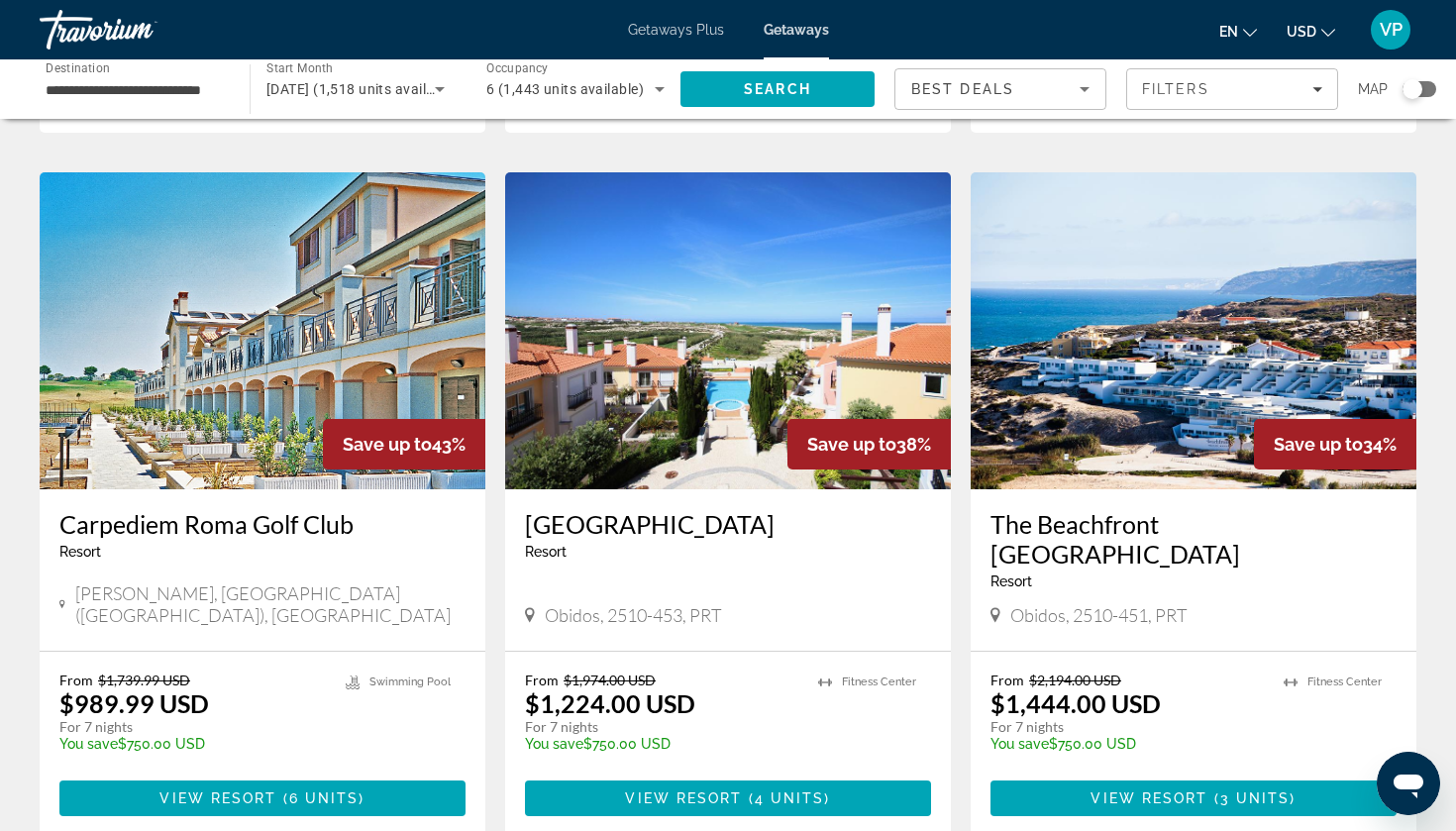
scroll to position [2101, 0]
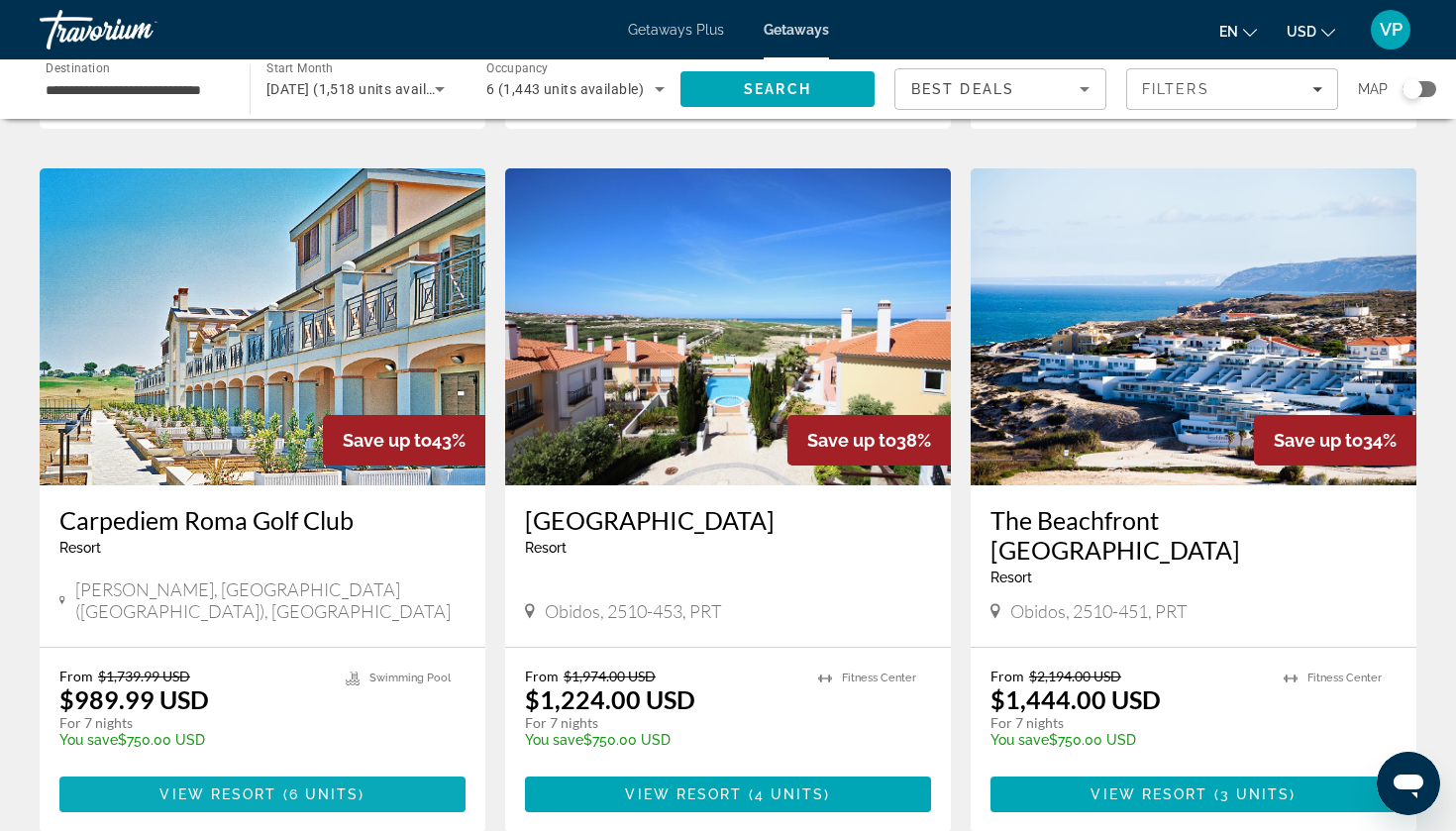
click at [372, 650] on span "Main content" at bounding box center [263, 795] width 406 height 48
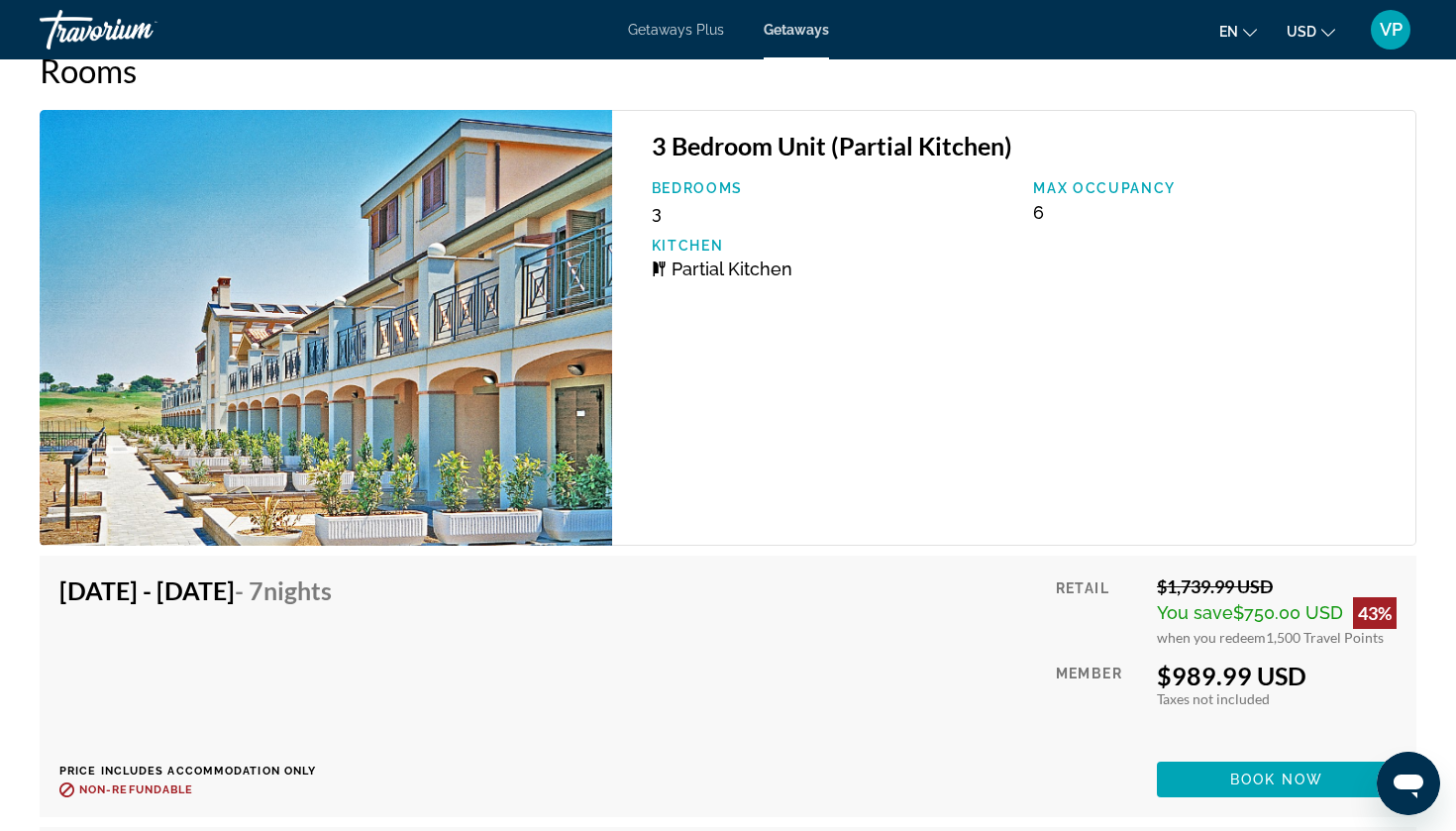
scroll to position [3647, 0]
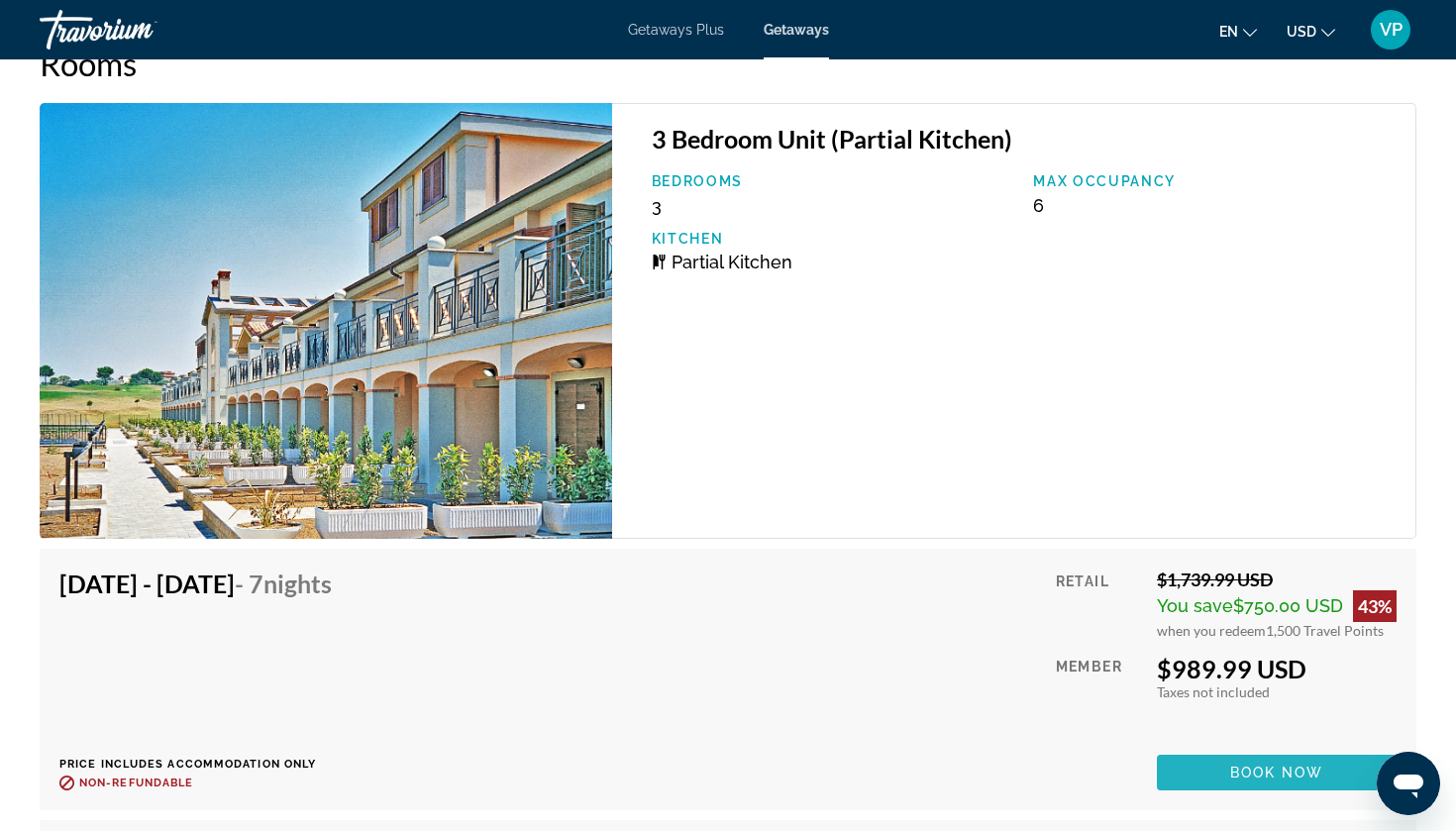
click at [1267, 650] on span "Book now" at bounding box center [1277, 773] width 94 height 16
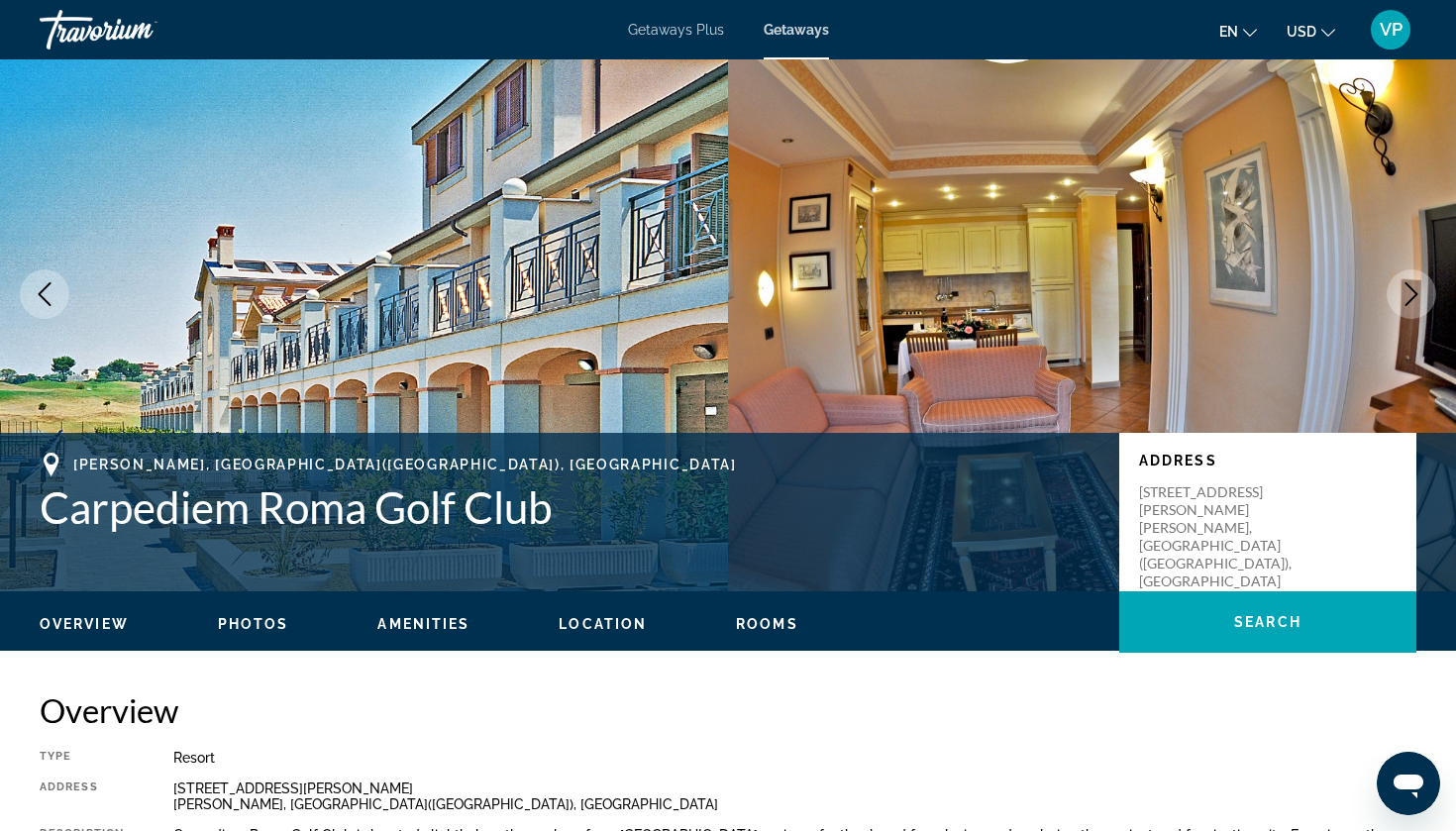
scroll to position [61, 0]
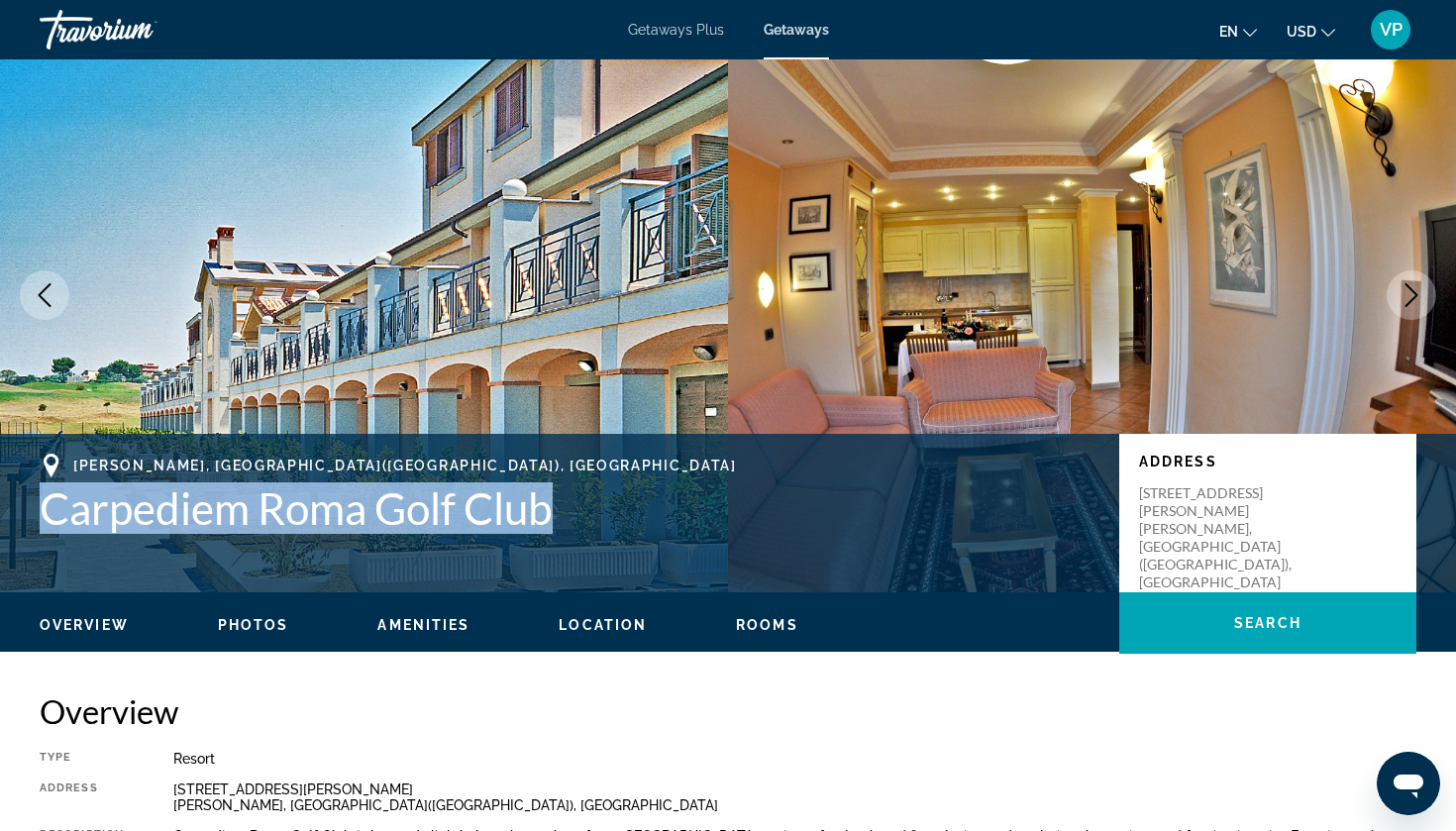
drag, startPoint x: 32, startPoint y: 498, endPoint x: 533, endPoint y: 535, distance: 502.4
click at [533, 535] on div "Guidonia Montecelio, Roma(RM), Italy Carpediem Roma Golf Club Address Via Di Ma…" at bounding box center [728, 514] width 1456 height 119
copy h1 "Carpediem Roma Golf Club"
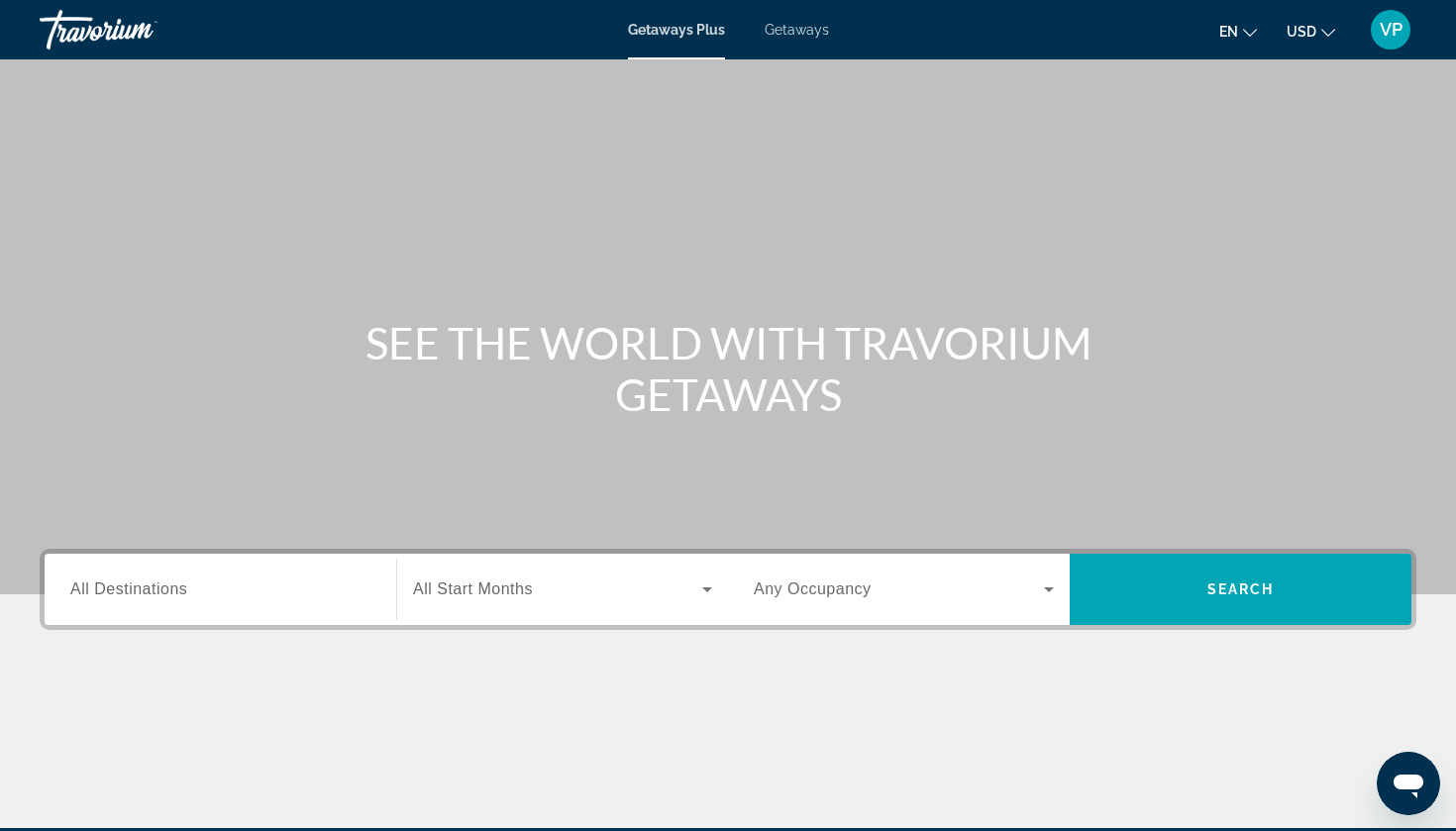
click at [278, 587] on input "Destination All Destinations" at bounding box center [220, 591] width 300 height 24
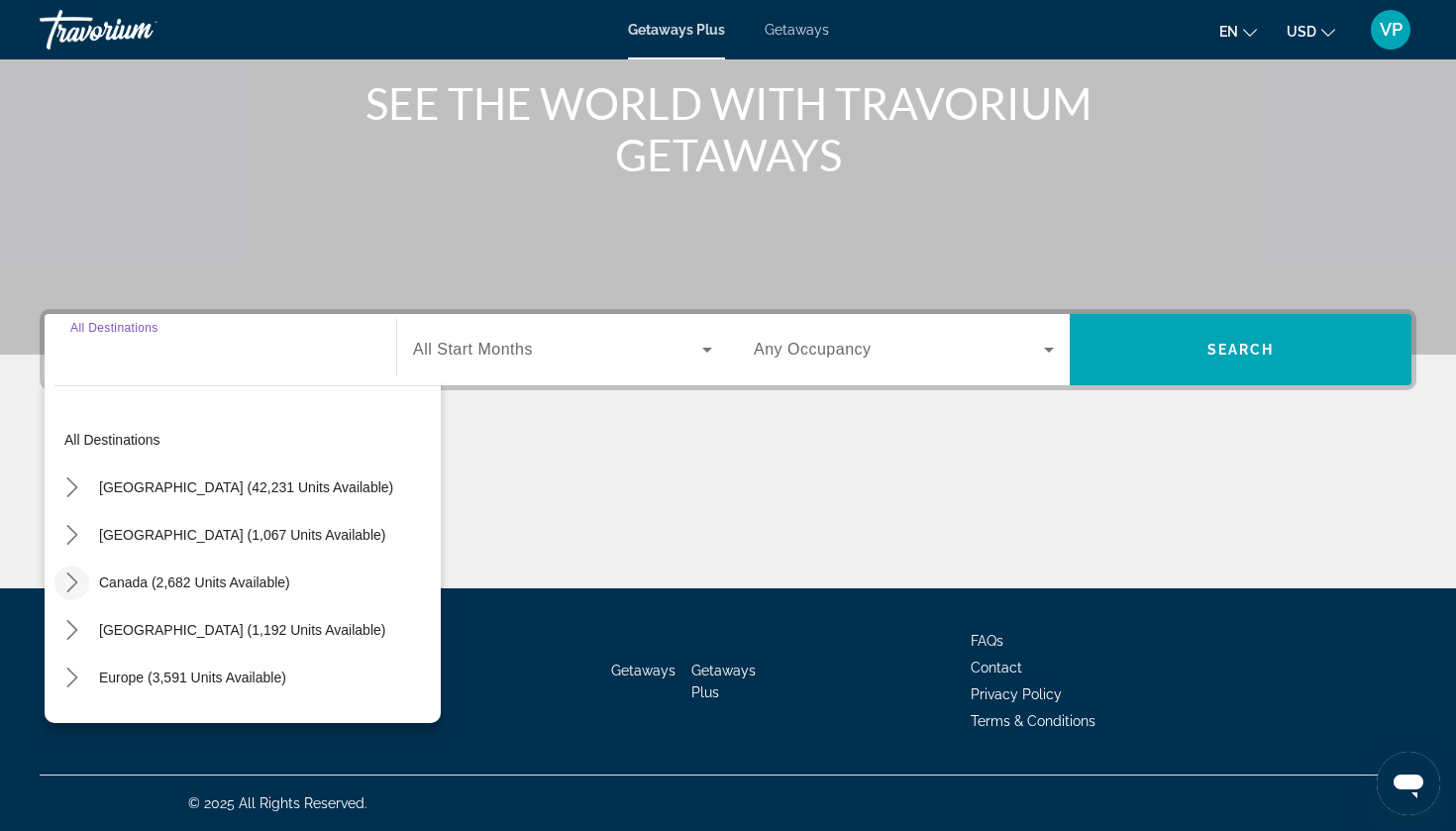
scroll to position [67, 0]
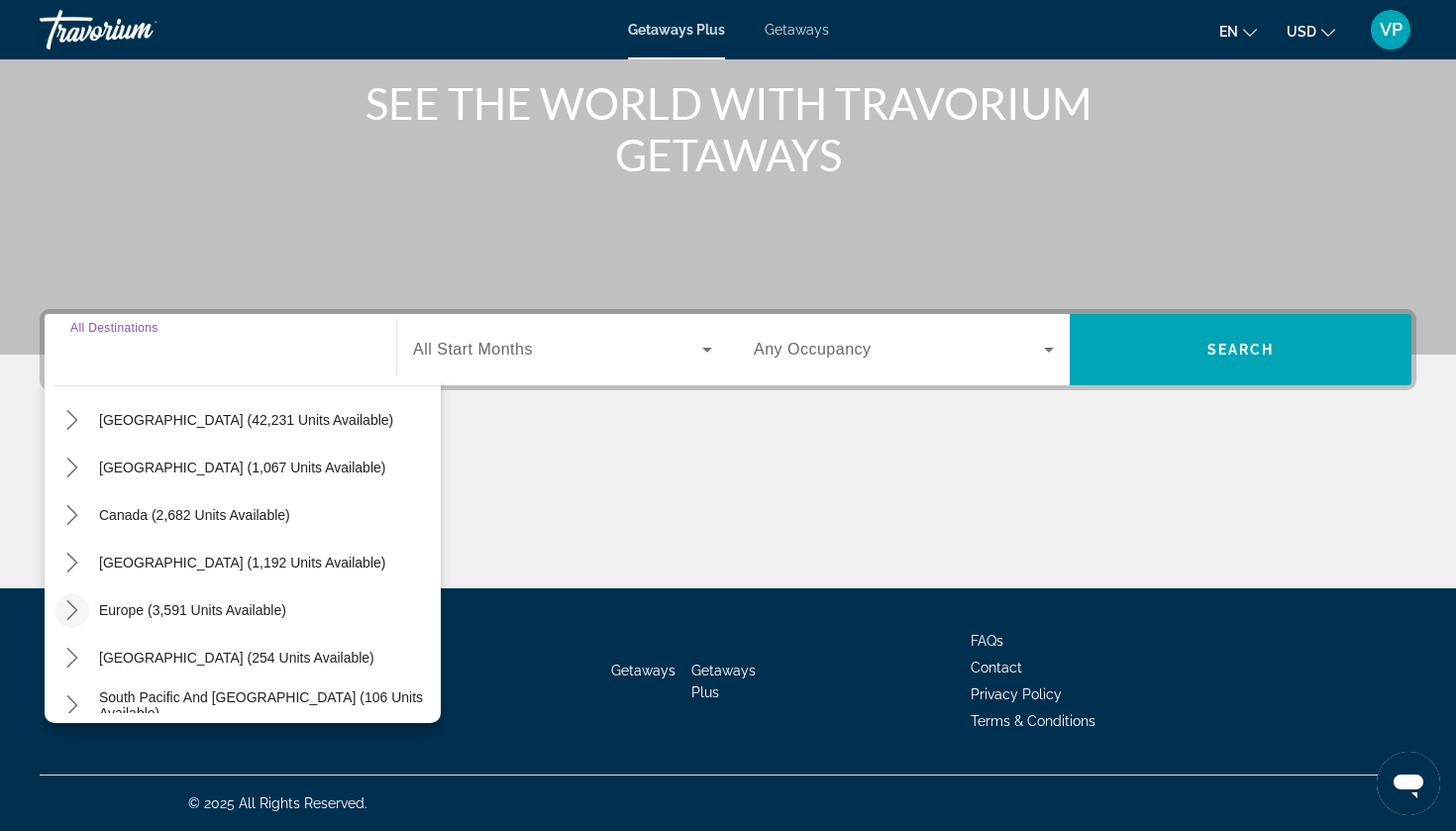
click at [82, 620] on mat-icon "Toggle Europe (3,591 units available) submenu" at bounding box center [71, 611] width 35 height 35
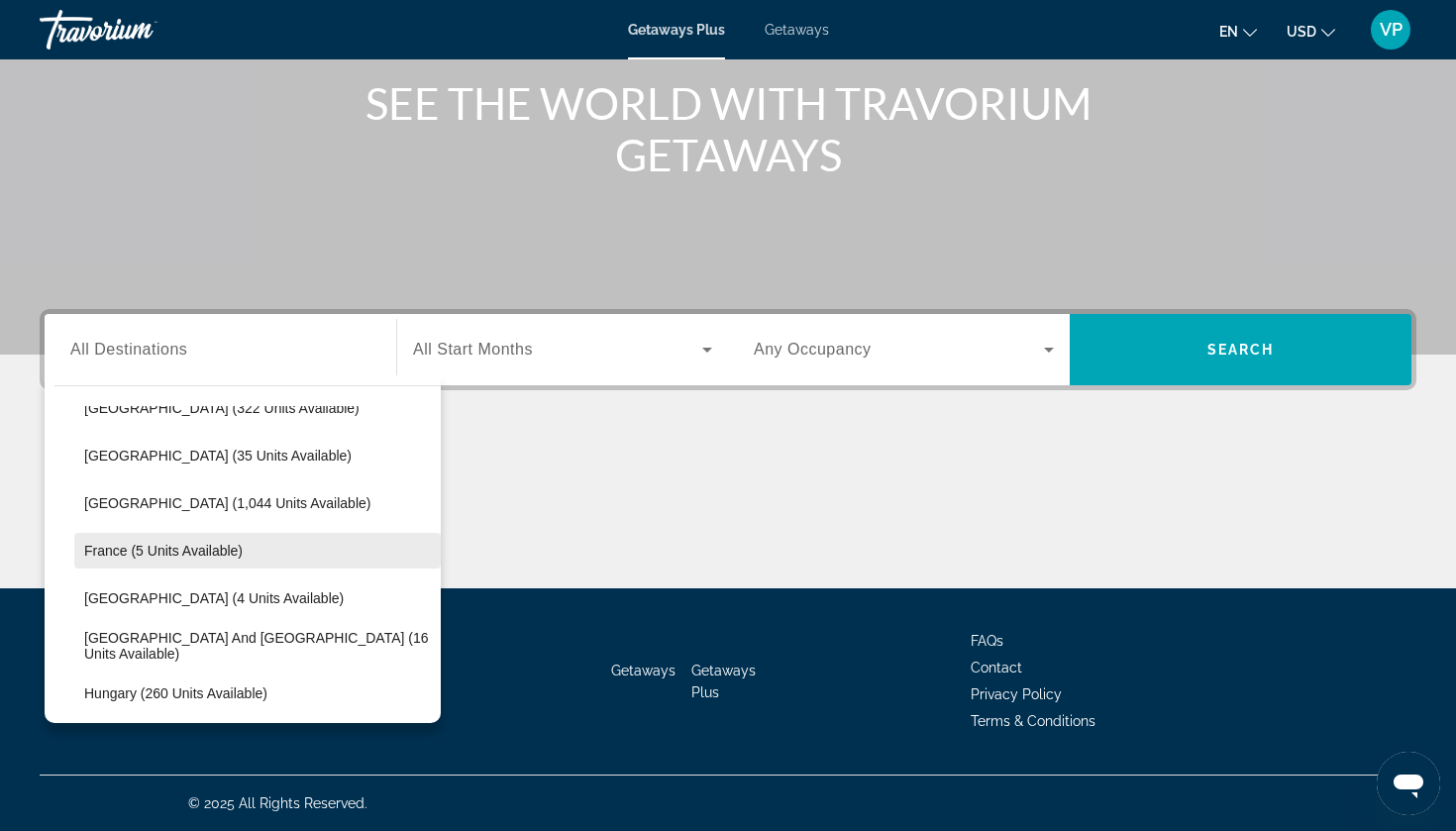
scroll to position [384, 0]
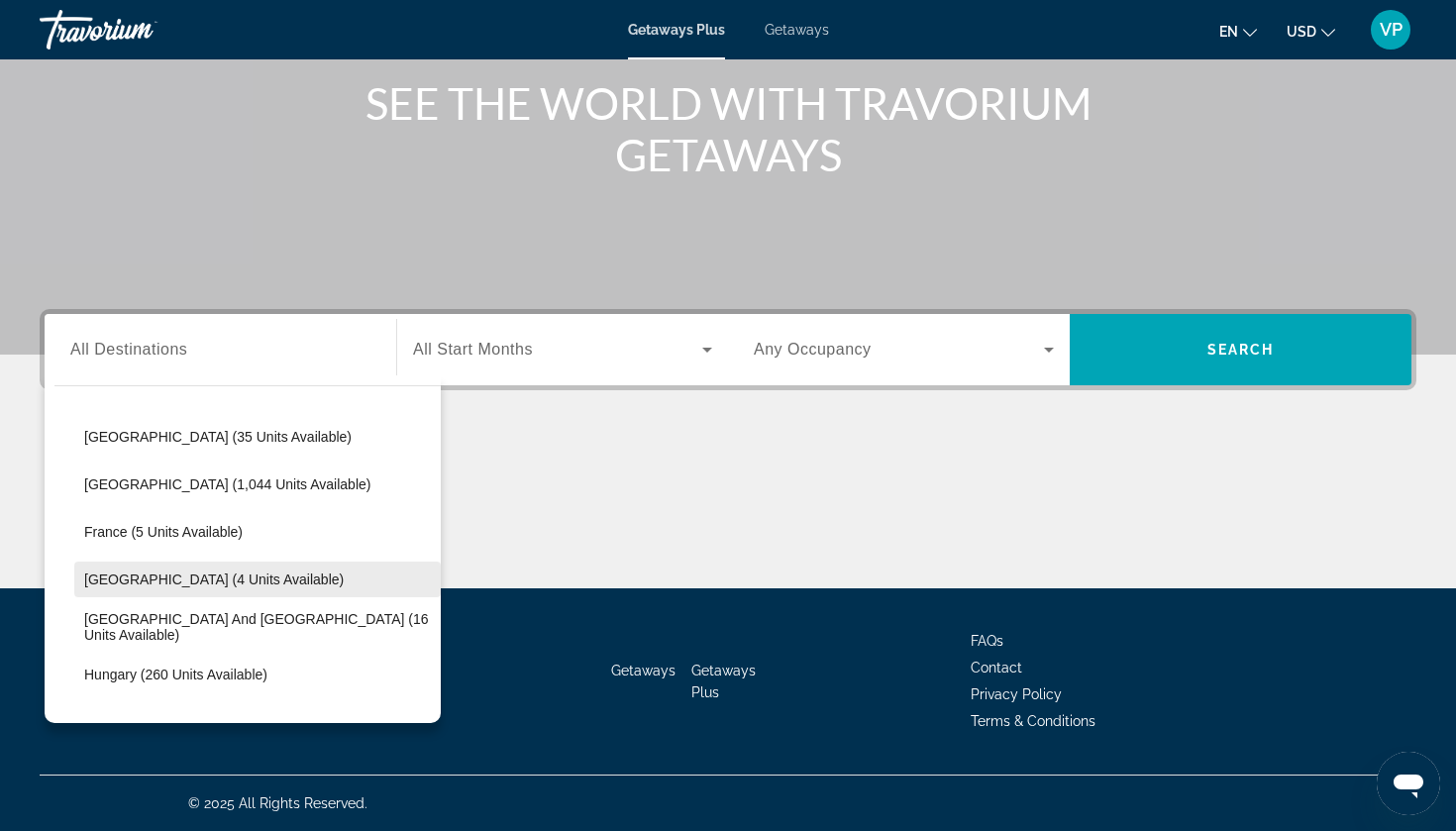
click at [184, 581] on span "Germany (4 units available)" at bounding box center [214, 580] width 260 height 16
type input "**********"
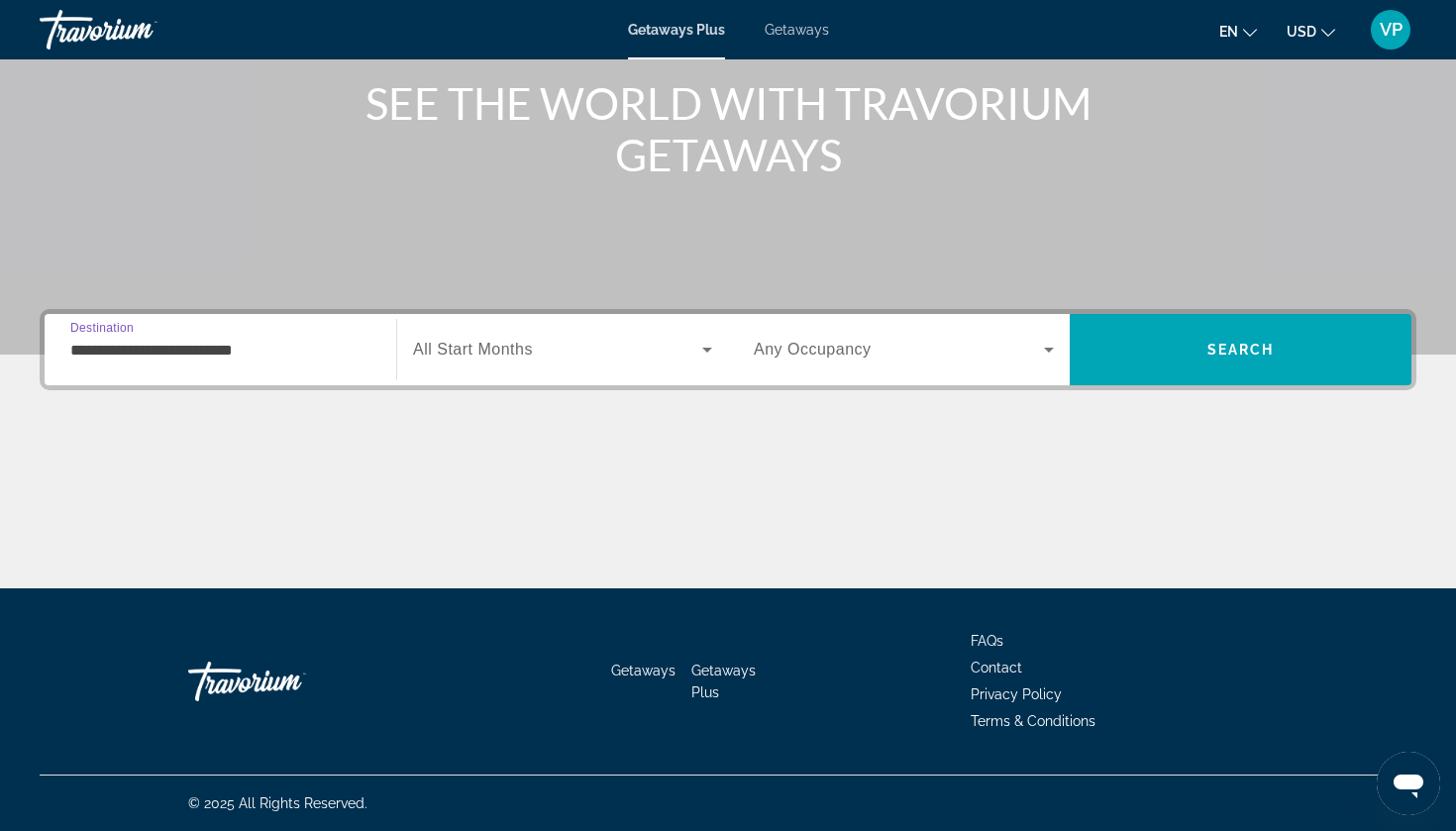
click at [523, 375] on div "Search widget" at bounding box center [563, 350] width 299 height 56
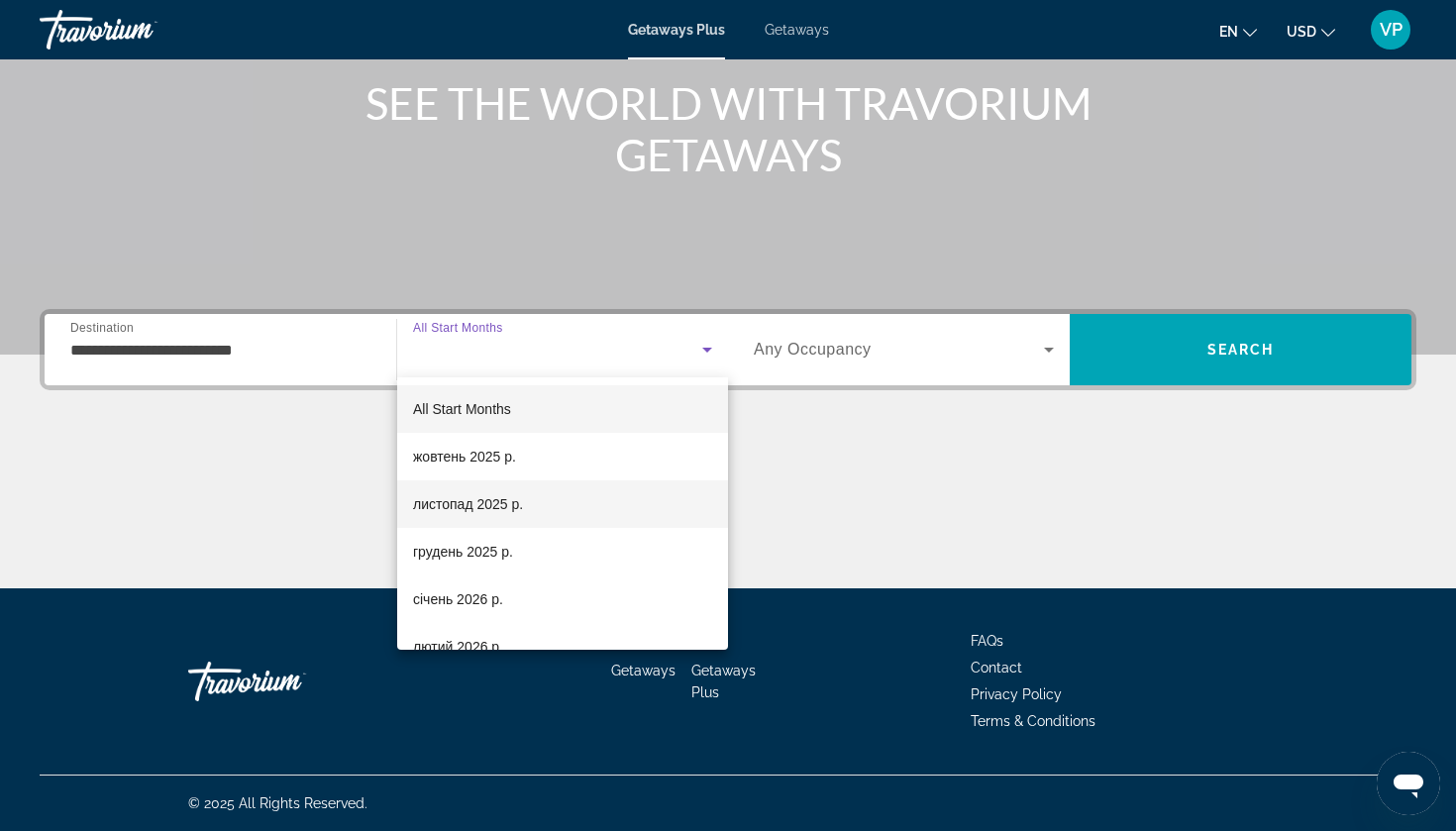
click at [518, 502] on span "листопад 2025 р." at bounding box center [468, 505] width 110 height 24
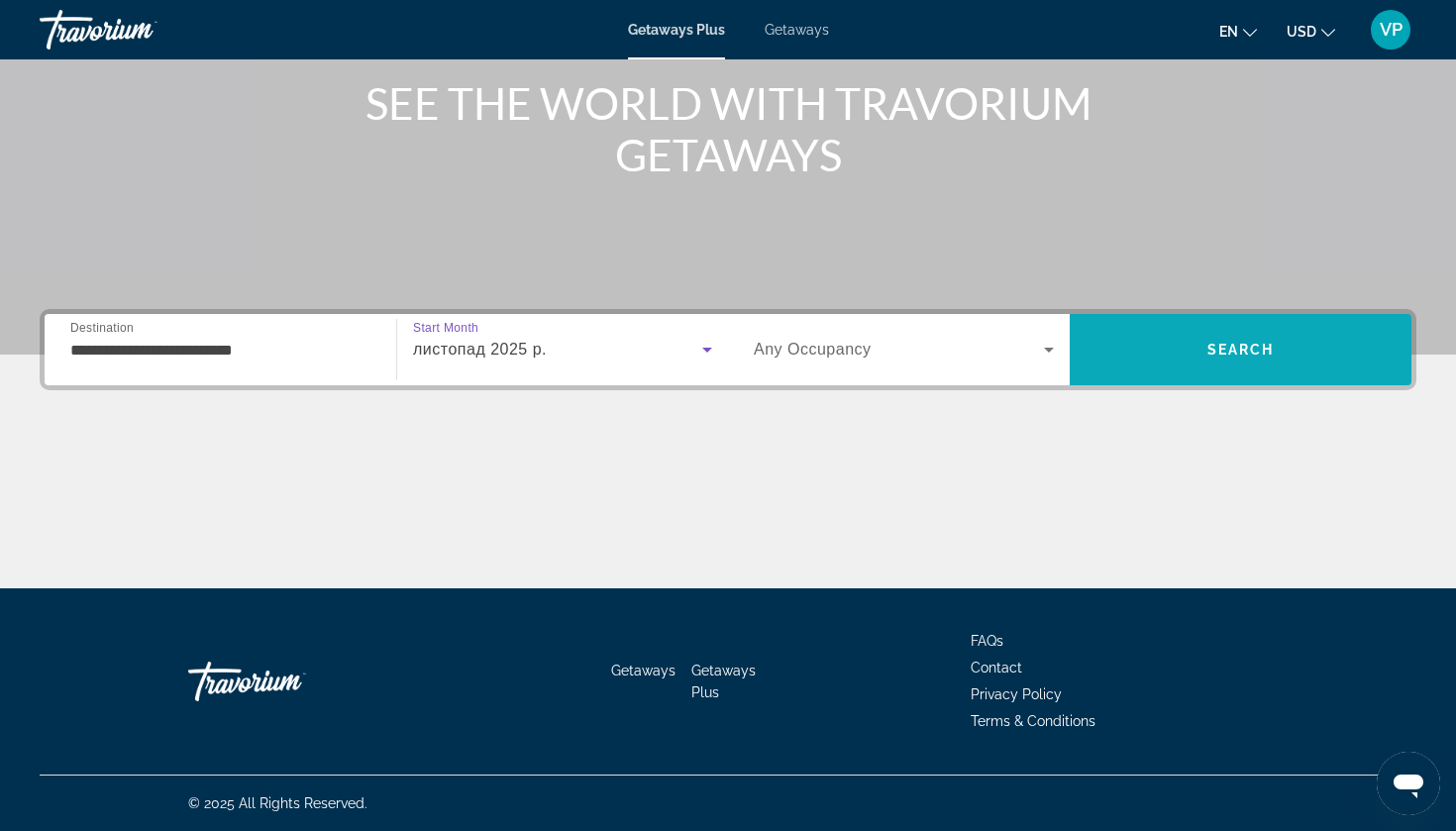
click at [1166, 344] on span "Search" at bounding box center [1240, 350] width 342 height 48
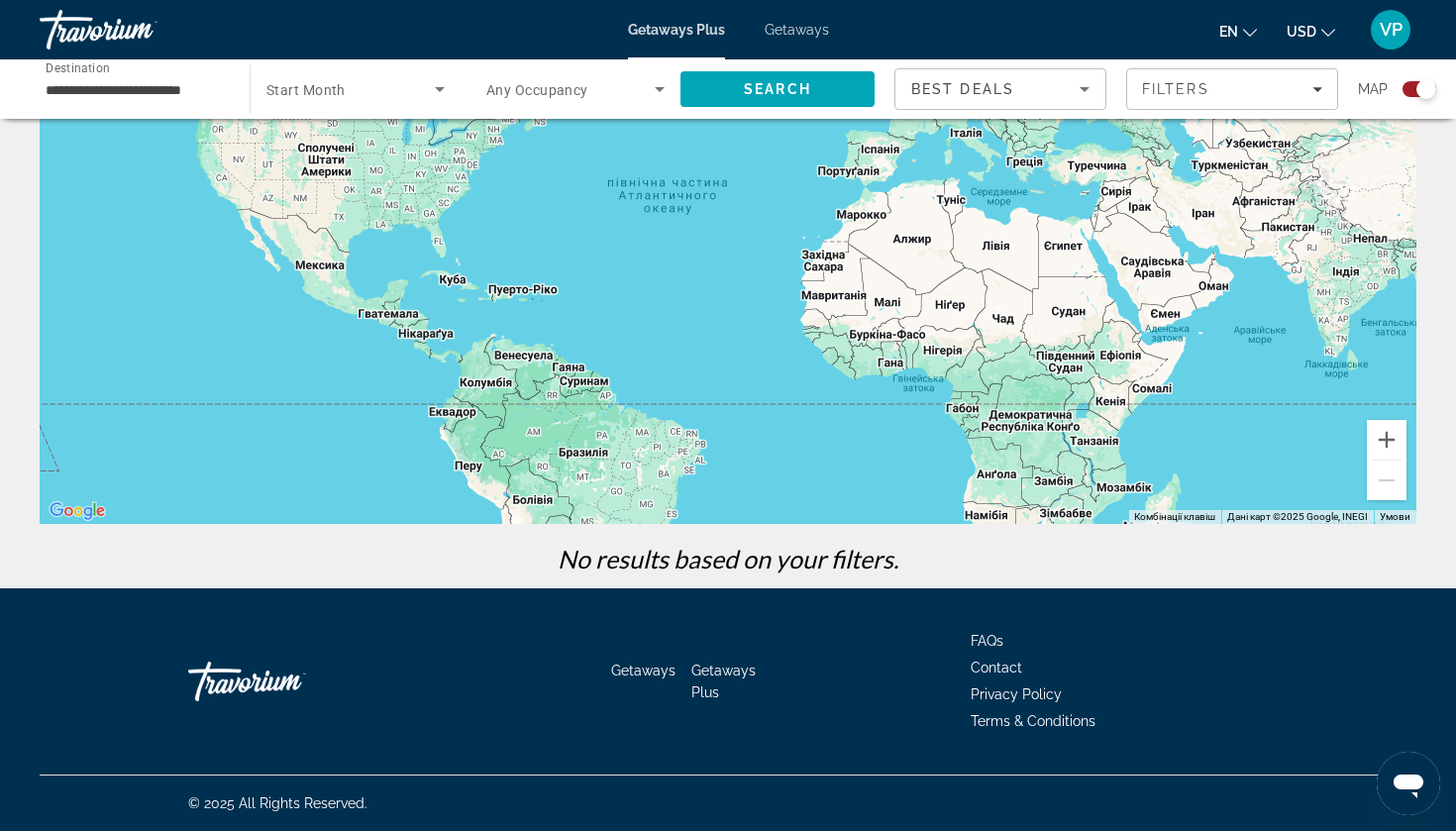
scroll to position [209, 0]
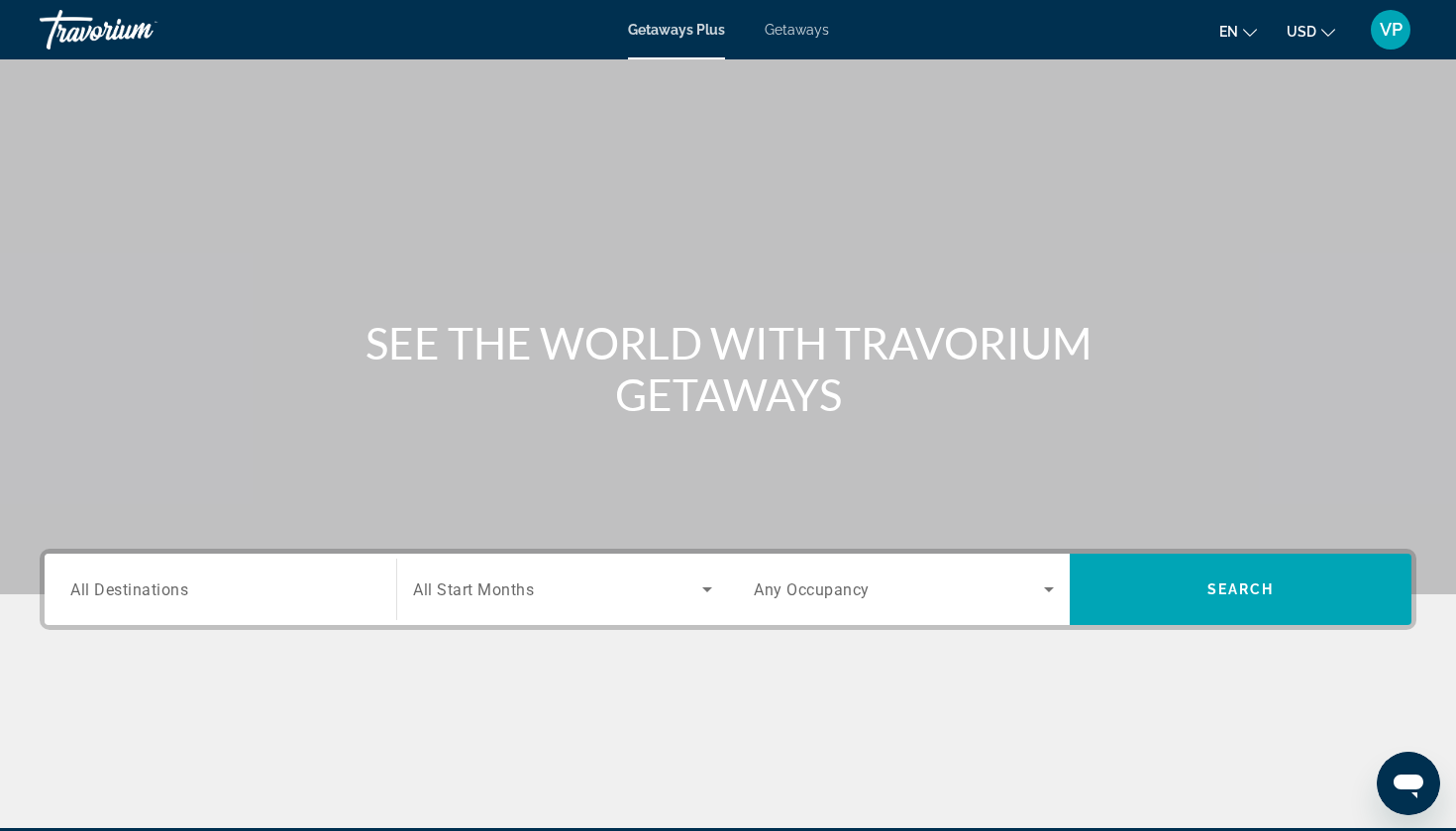
click at [211, 583] on input "Destination All Destinations" at bounding box center [220, 591] width 300 height 24
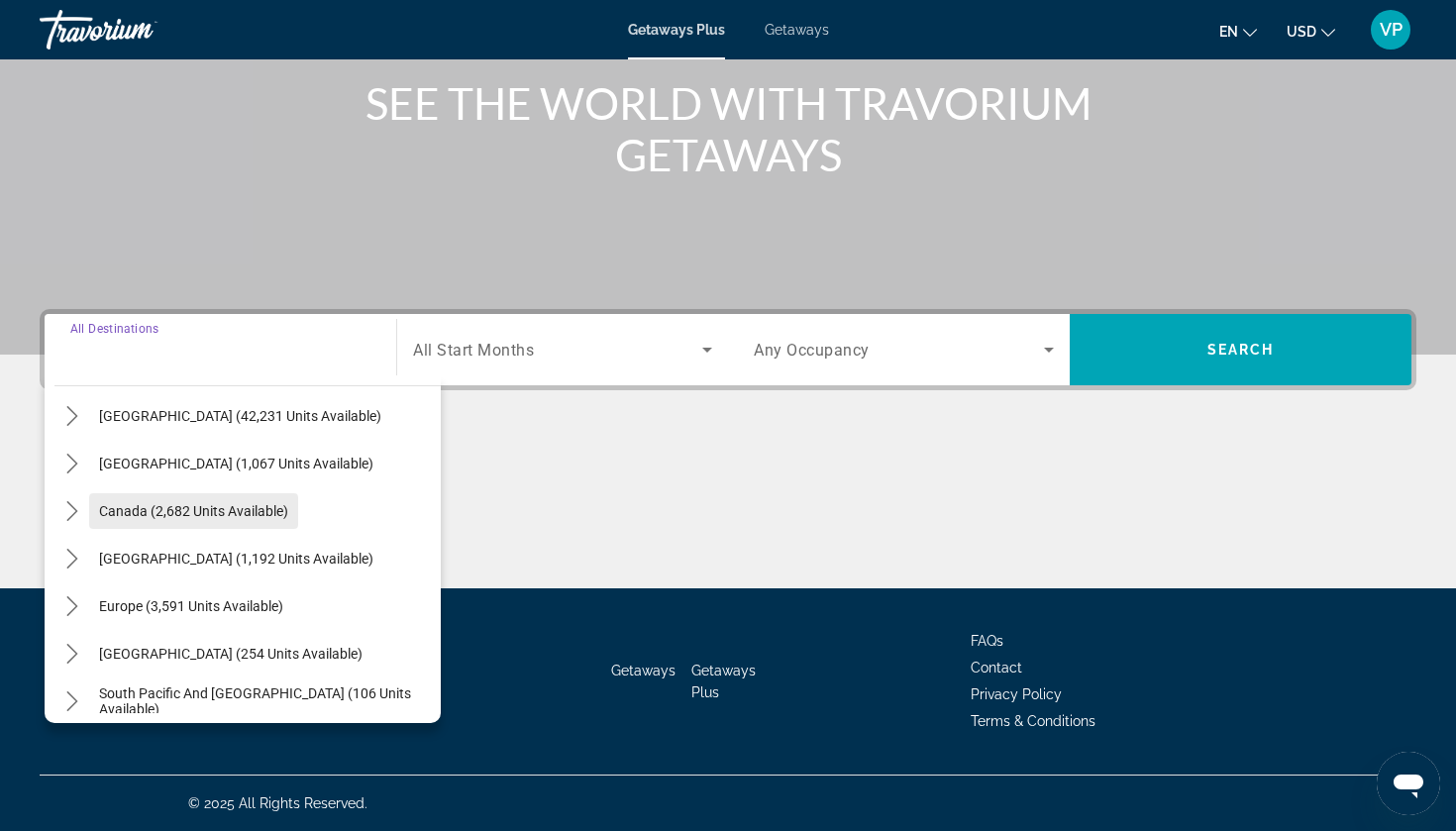
scroll to position [75, 0]
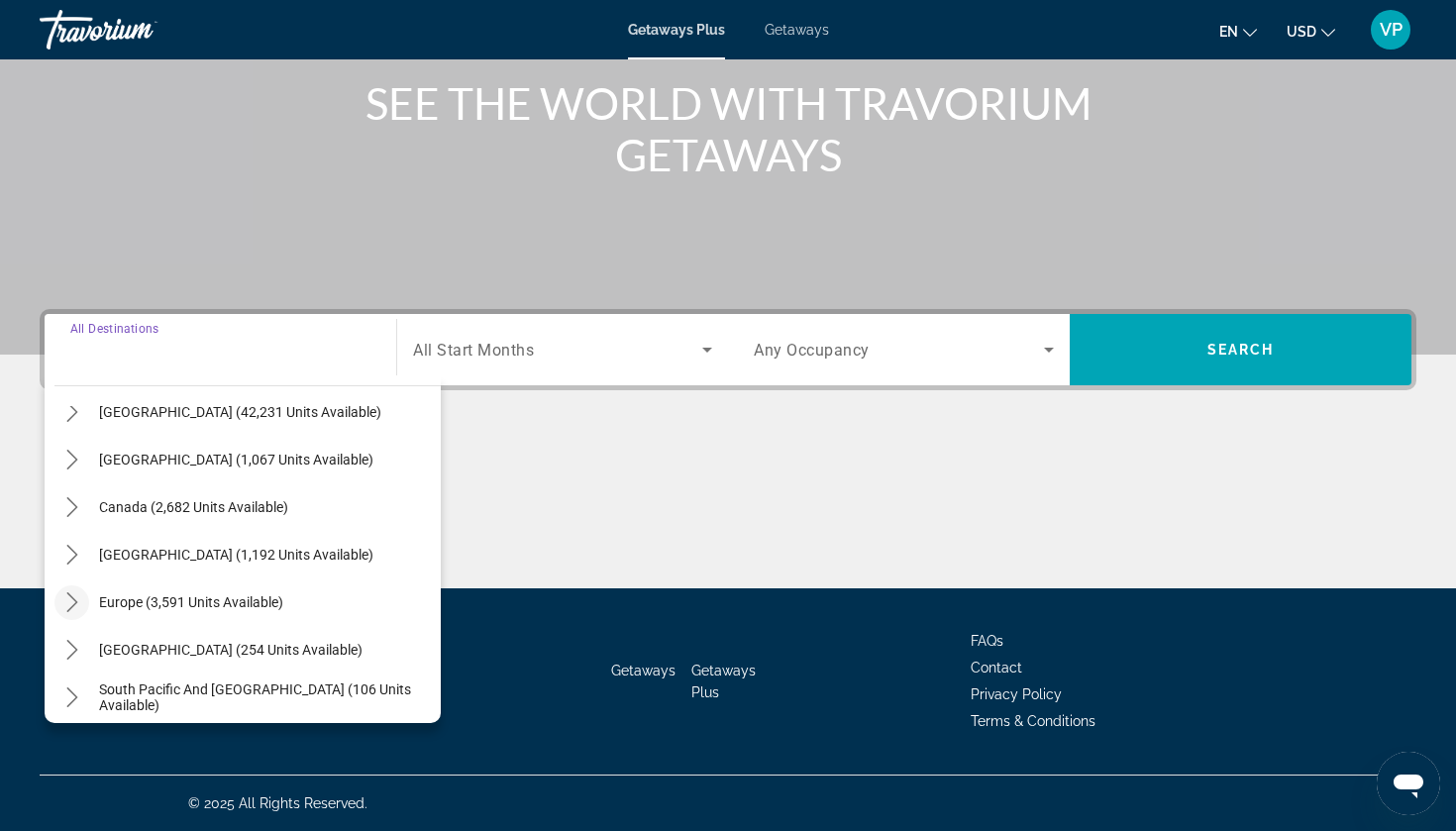
click at [78, 609] on icon "Toggle Europe (3,591 units available) submenu" at bounding box center [72, 603] width 20 height 20
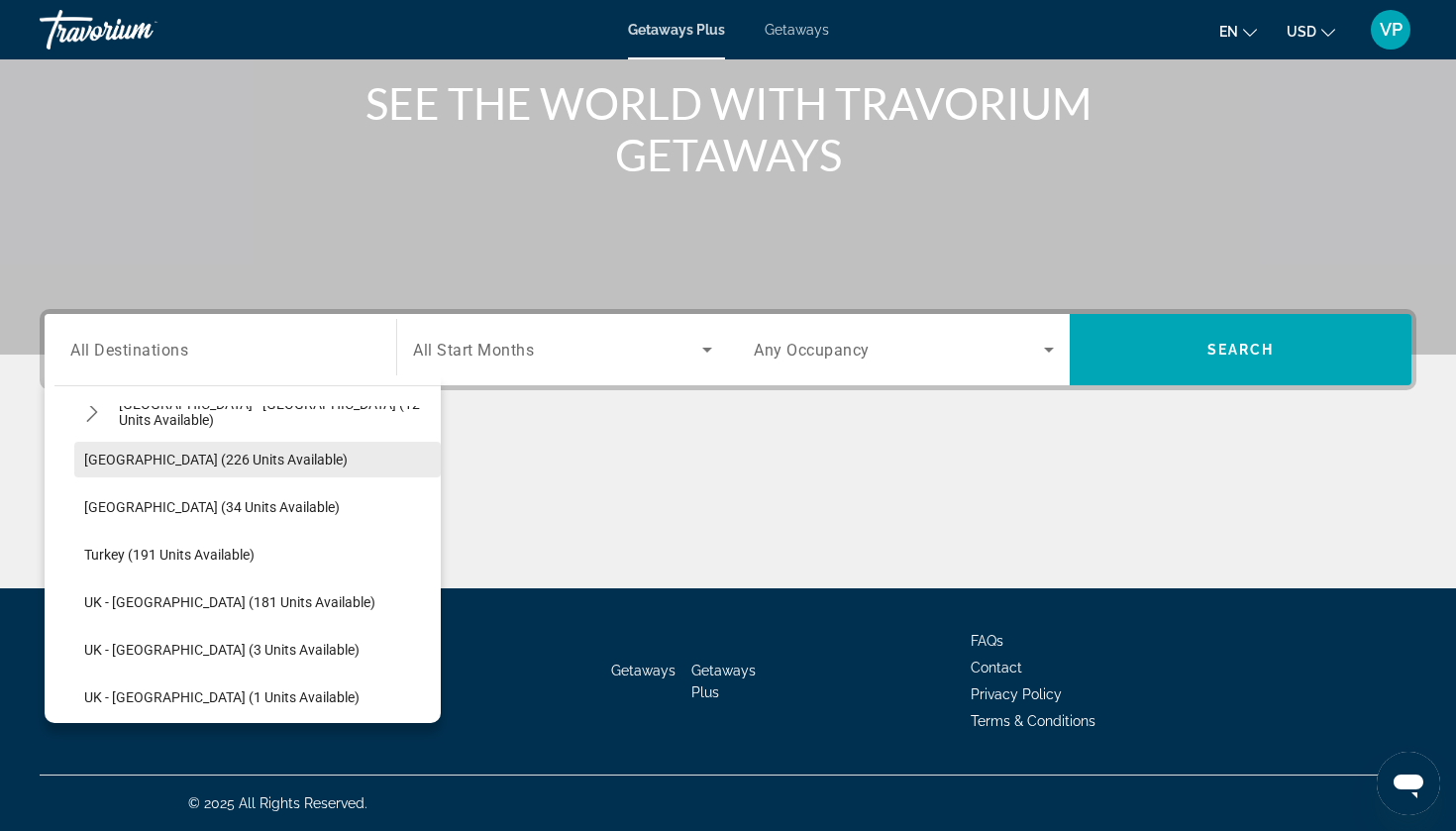
scroll to position [980, 0]
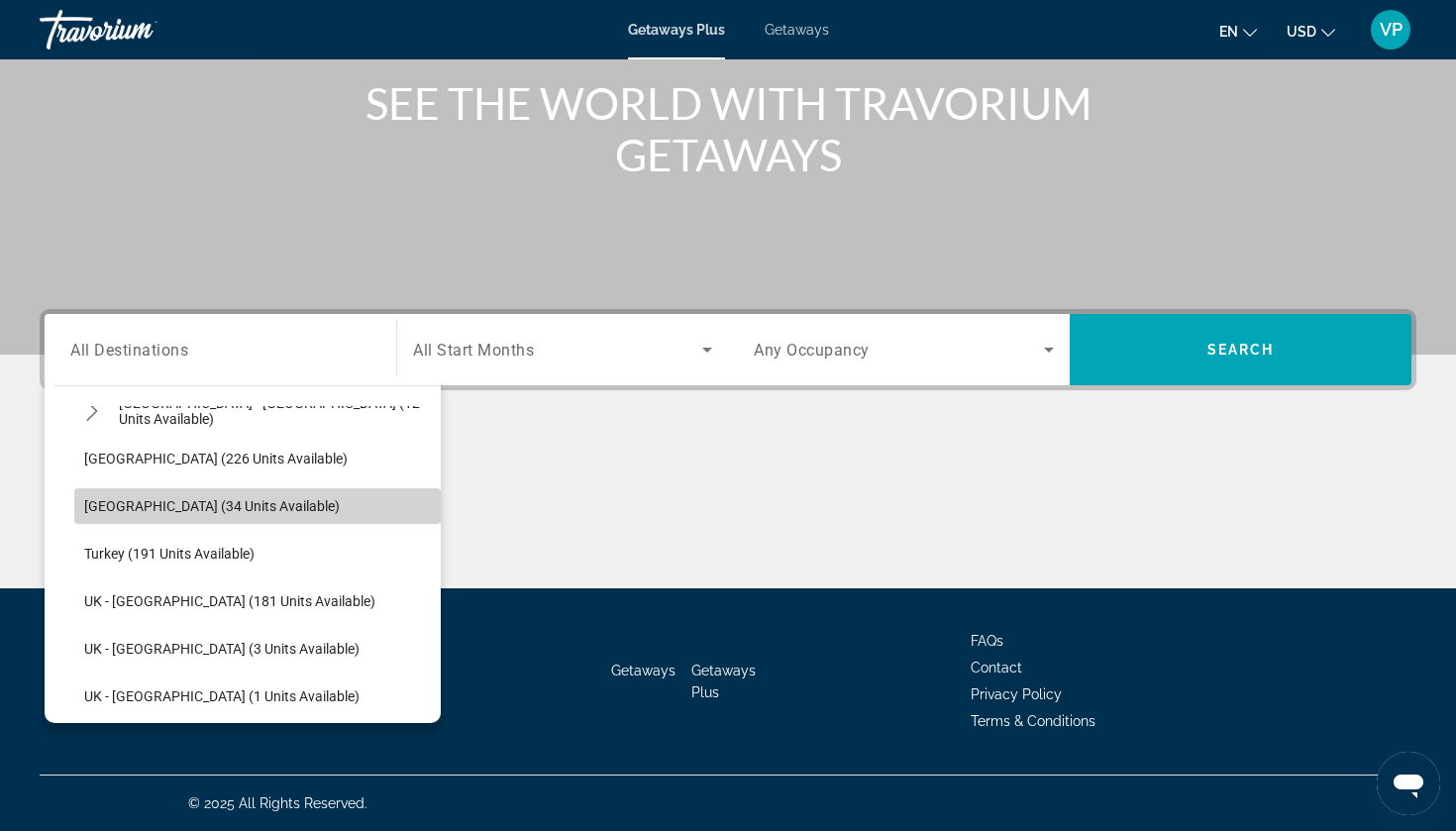
click at [193, 508] on span "Switzerland (34 units available)" at bounding box center [212, 507] width 256 height 16
type input "**********"
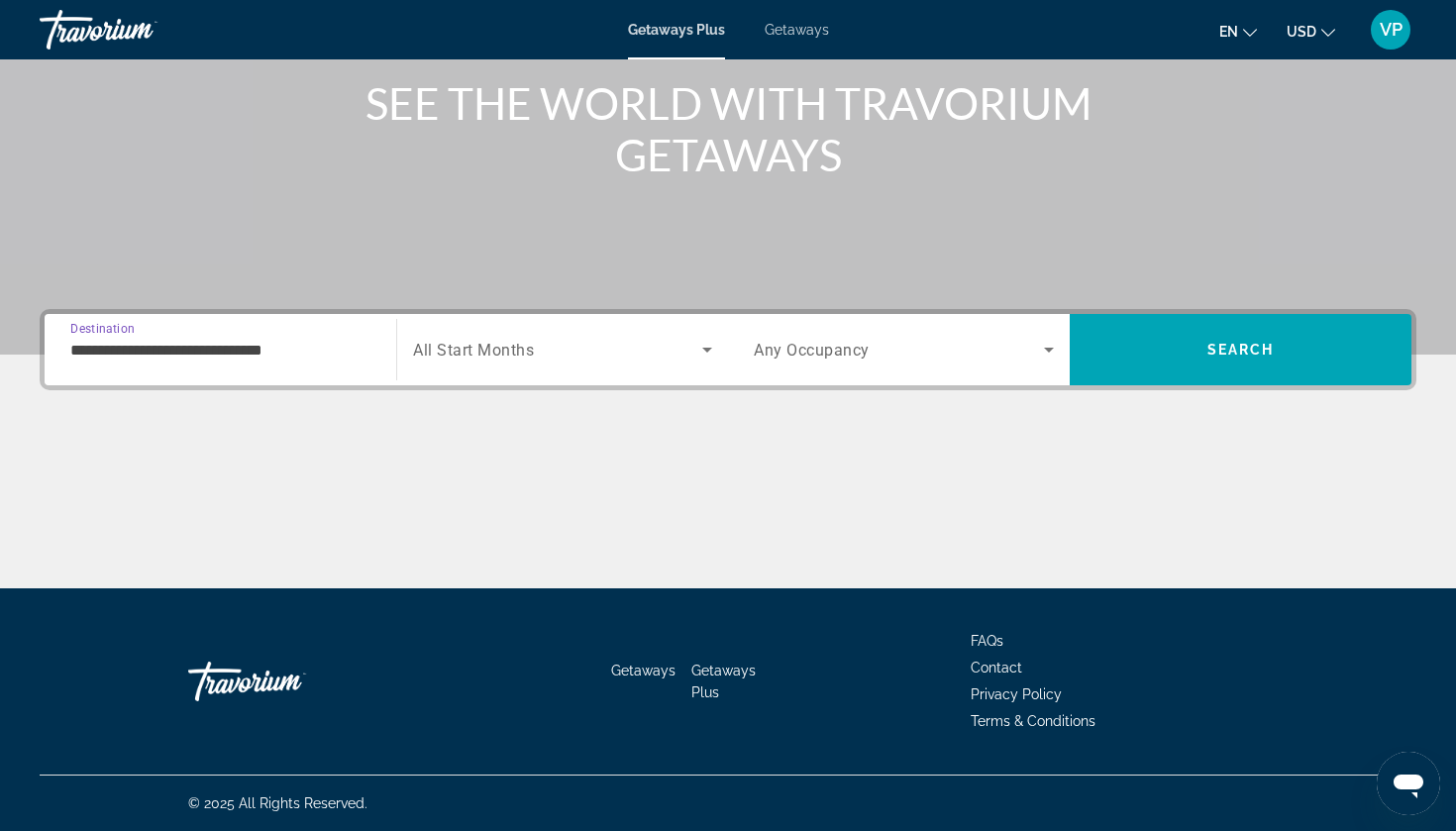
click at [593, 369] on div "Search widget" at bounding box center [563, 350] width 299 height 56
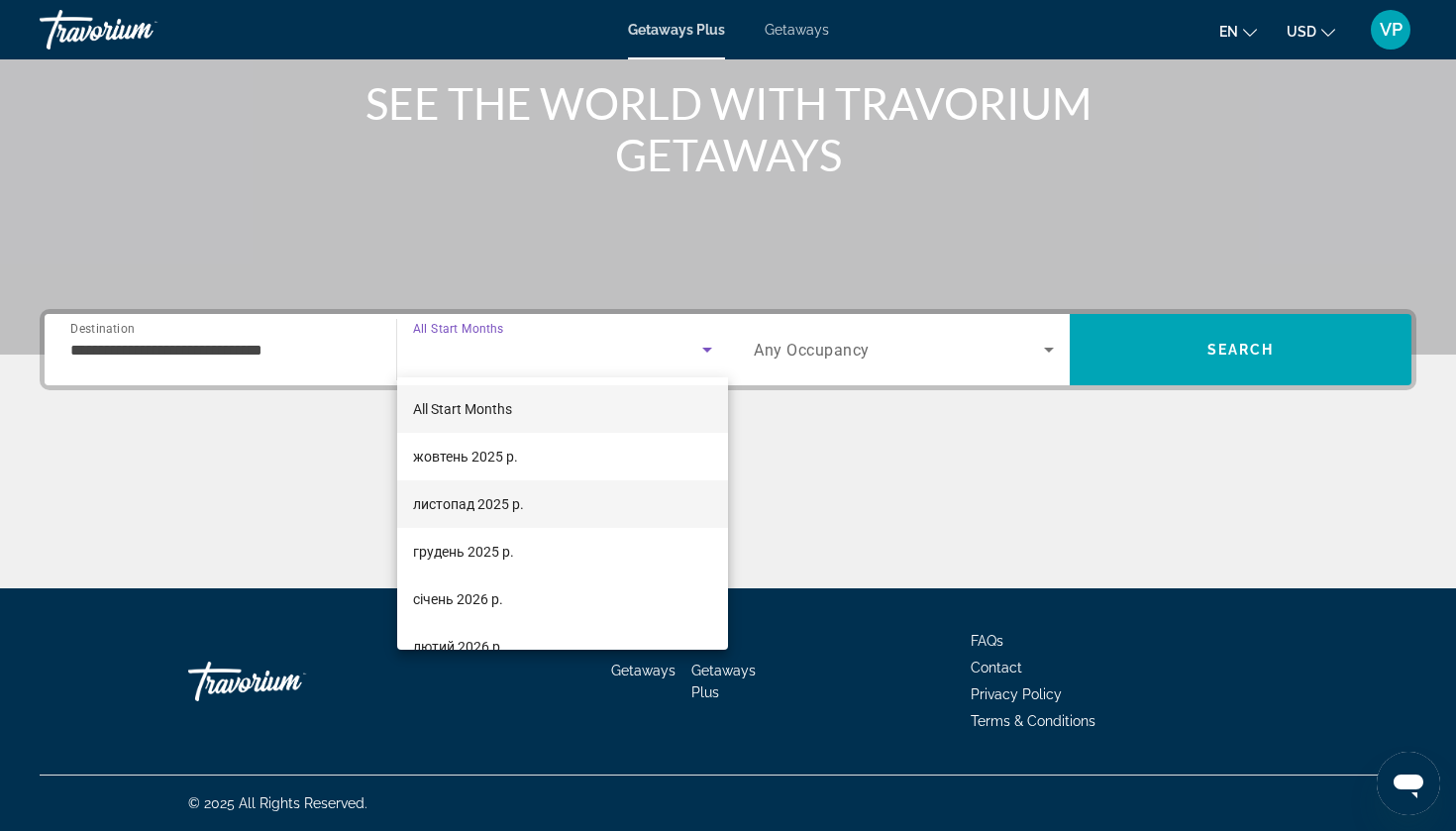
click at [537, 497] on mat-option "листопад 2025 р." at bounding box center [563, 505] width 331 height 48
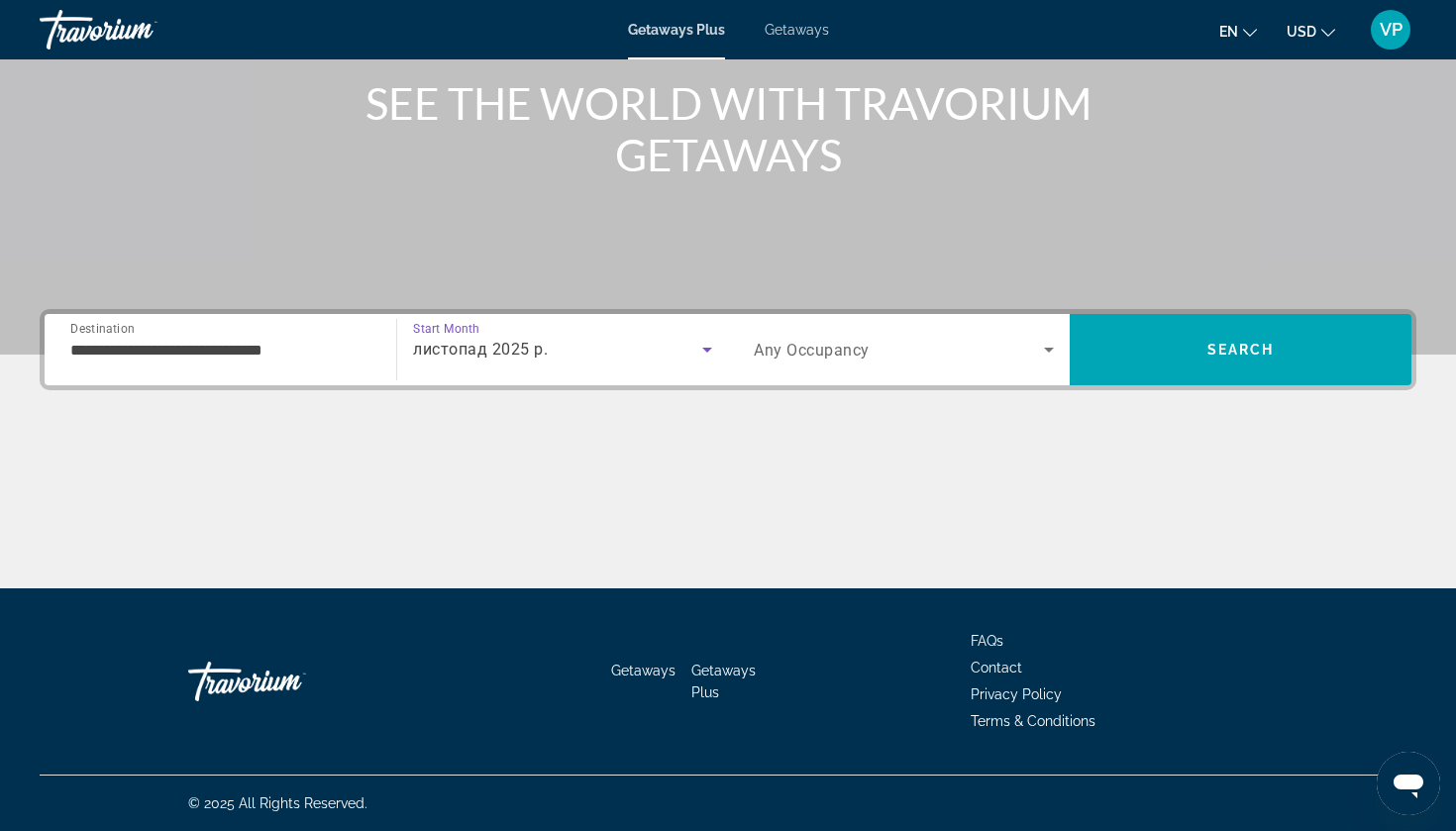
click at [849, 373] on div "Search widget" at bounding box center [904, 350] width 300 height 56
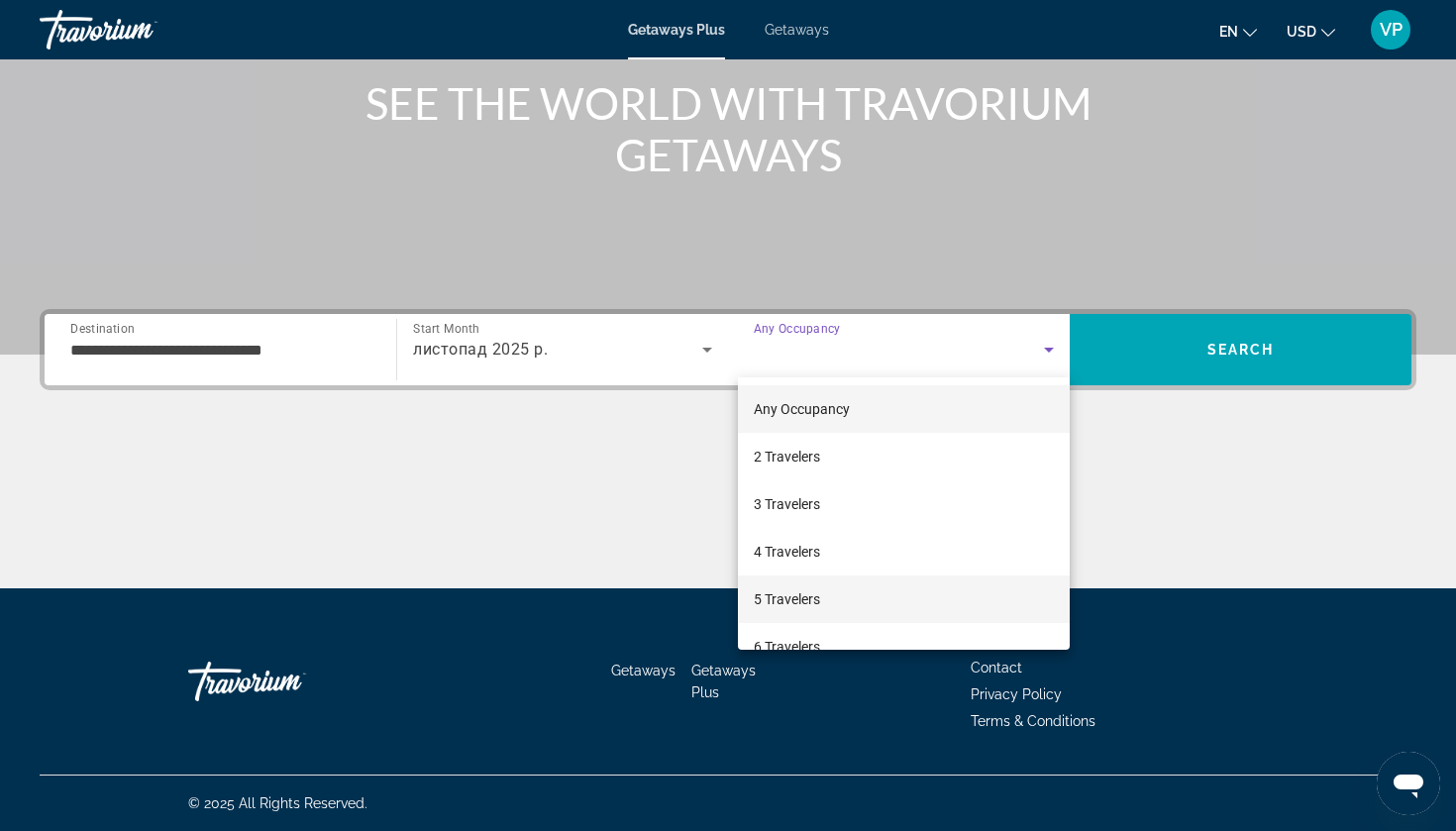
scroll to position [38, 0]
click at [818, 614] on span "6 Travelers" at bounding box center [787, 610] width 66 height 24
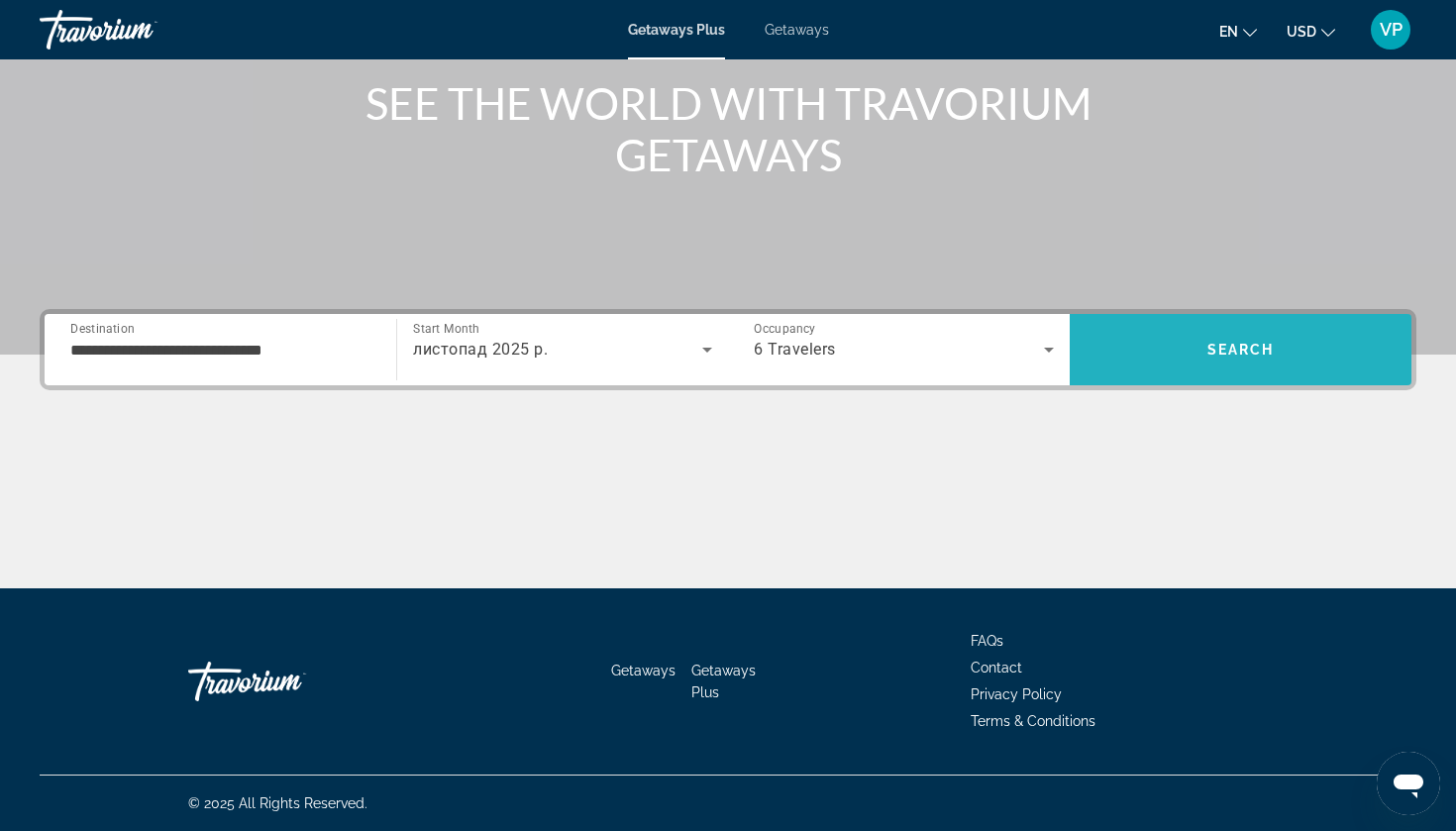
click at [1243, 360] on span "Search" at bounding box center [1240, 350] width 342 height 48
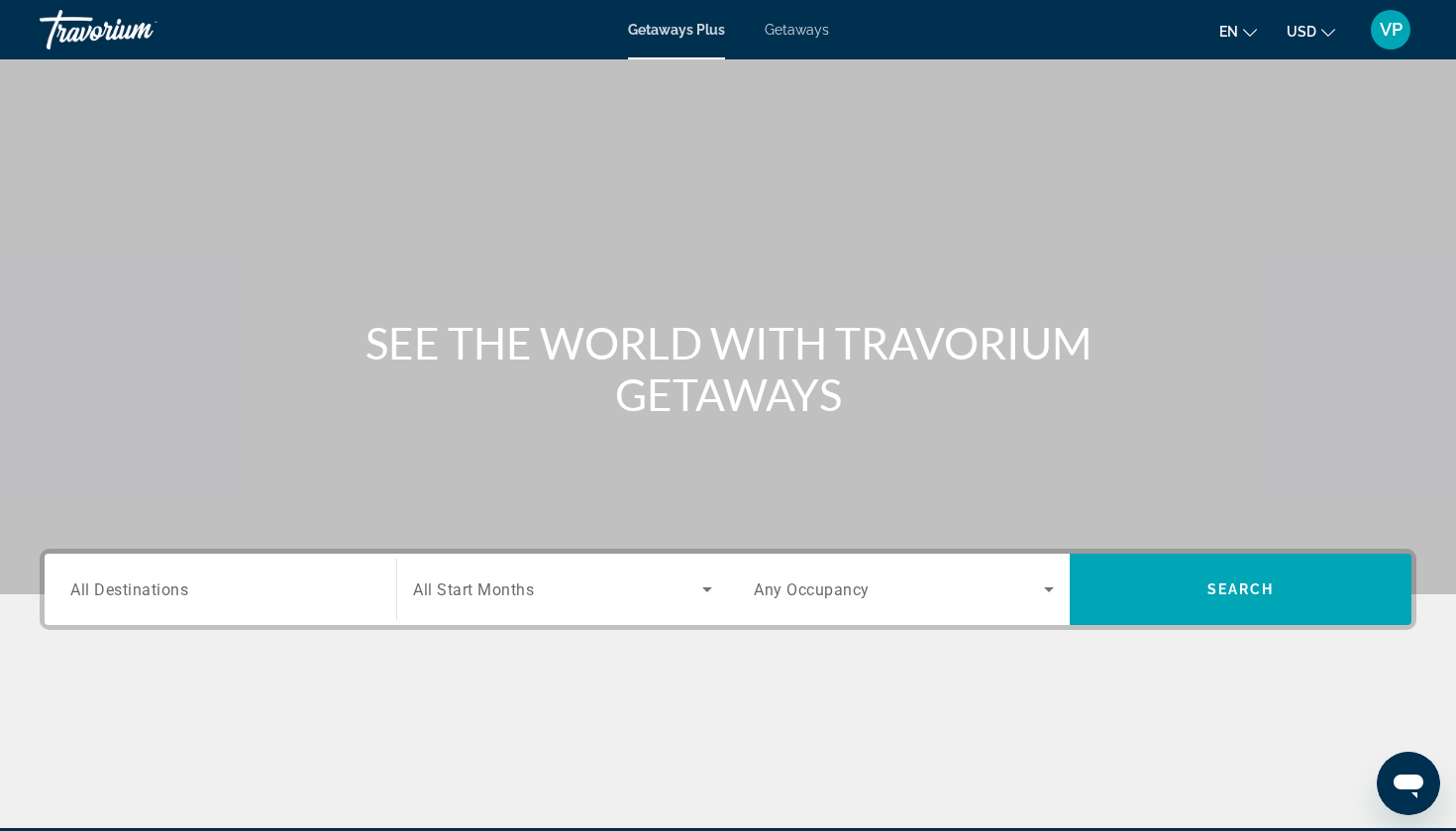
click at [804, 20] on div "Getaways Plus Getaways en English Español Français Italiano Português русский U…" at bounding box center [728, 30] width 1456 height 52
click at [800, 47] on div "Getaways Plus Getaways en English Español Français Italiano Português русский U…" at bounding box center [728, 30] width 1456 height 52
click at [799, 34] on span "Getaways" at bounding box center [797, 30] width 64 height 16
click at [284, 591] on input "Destination All Destinations" at bounding box center [220, 591] width 300 height 24
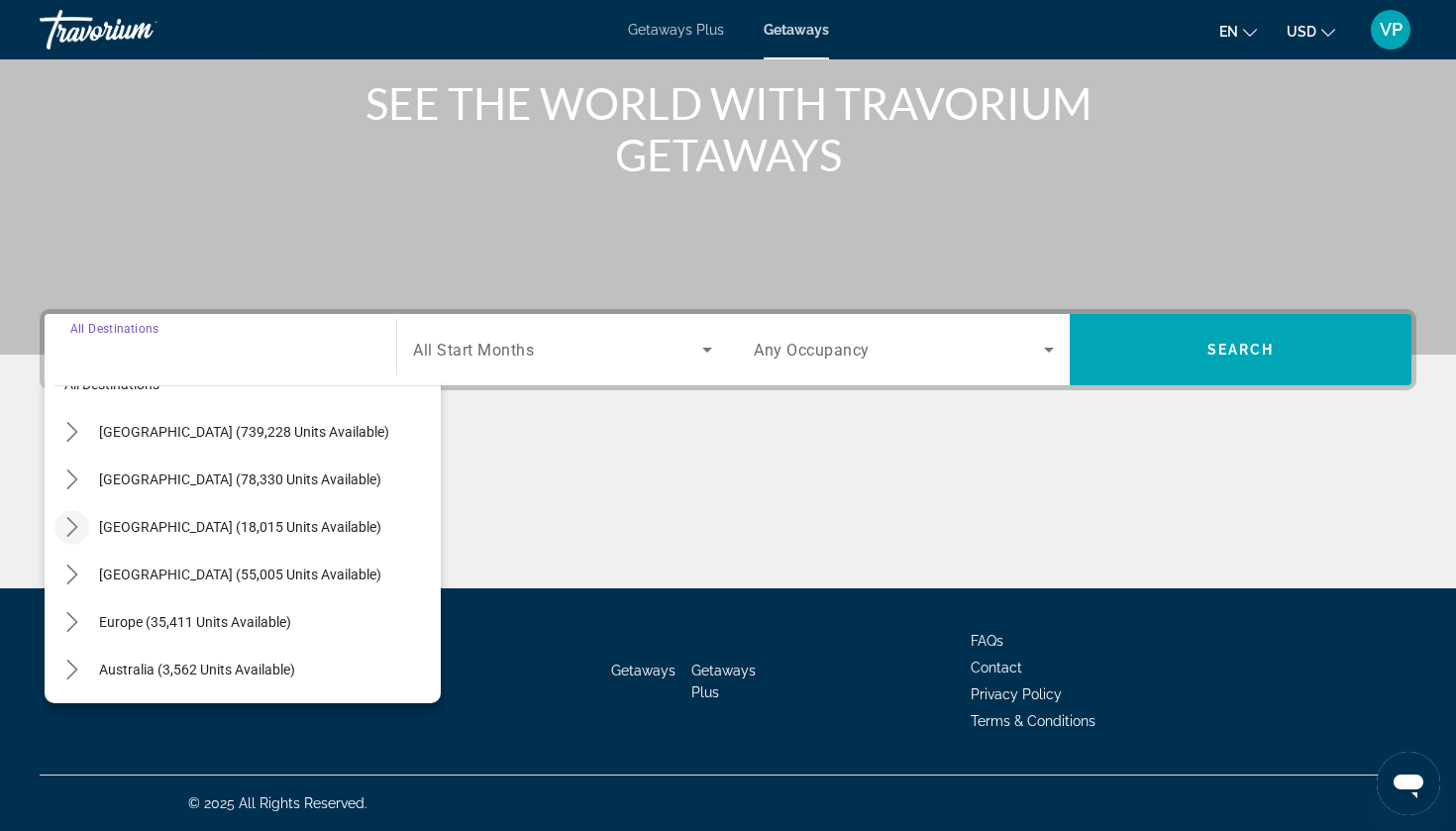
scroll to position [47, 0]
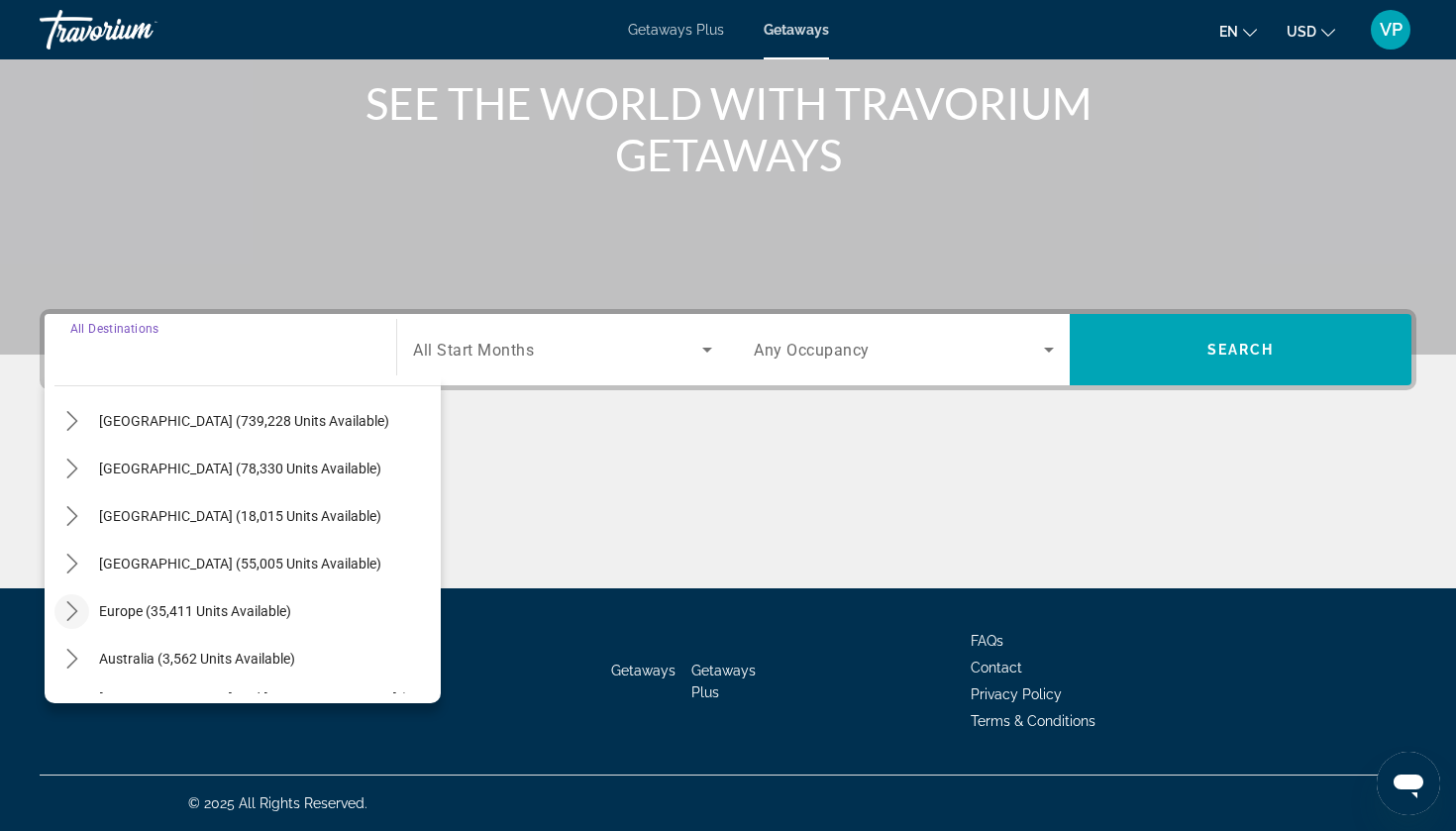
click at [80, 615] on icon "Toggle Europe (35,411 units available) submenu" at bounding box center [72, 612] width 20 height 20
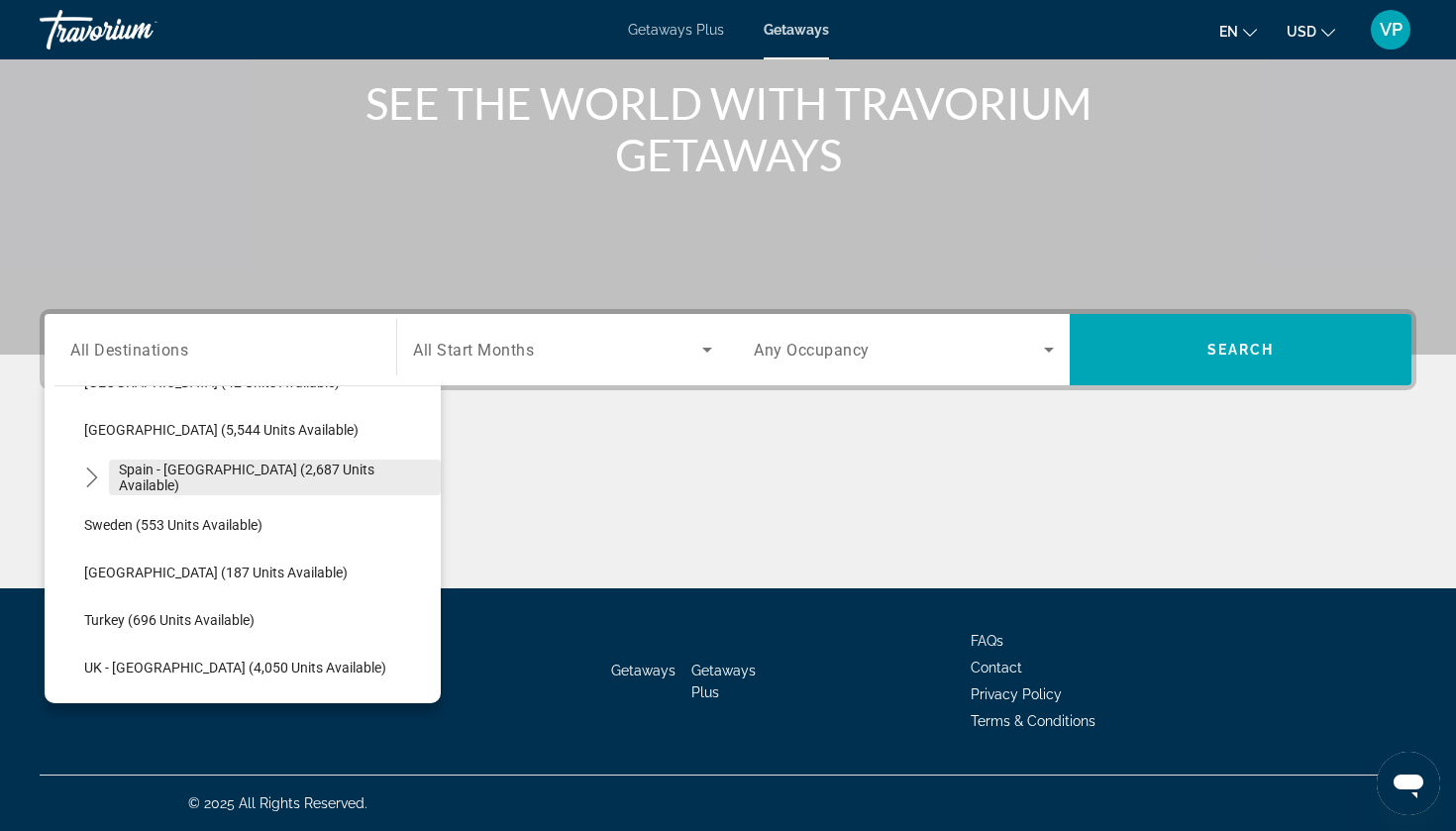
scroll to position [1047, 0]
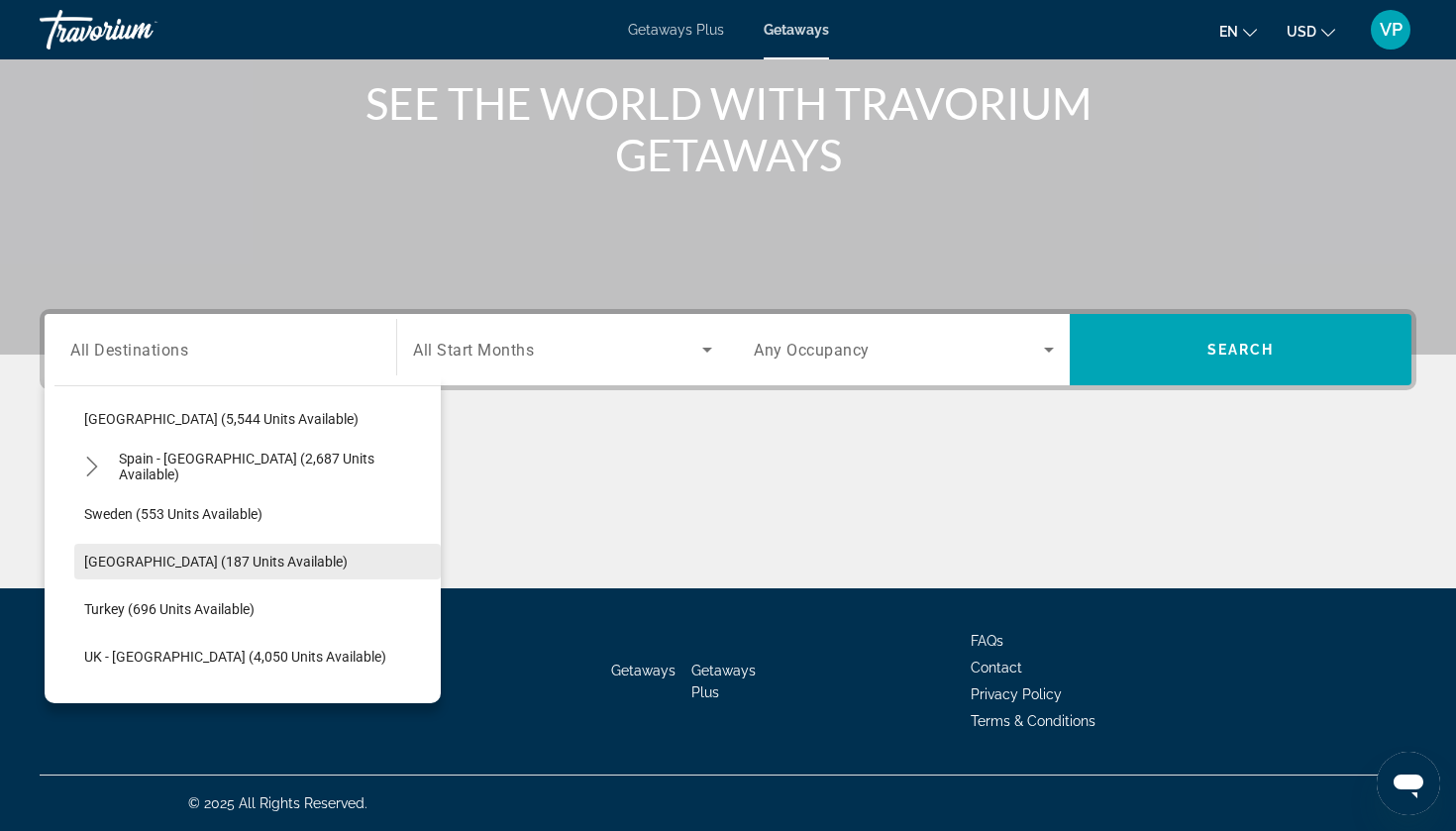
click at [207, 563] on span "Switzerland (187 units available)" at bounding box center [216, 562] width 264 height 16
type input "**********"
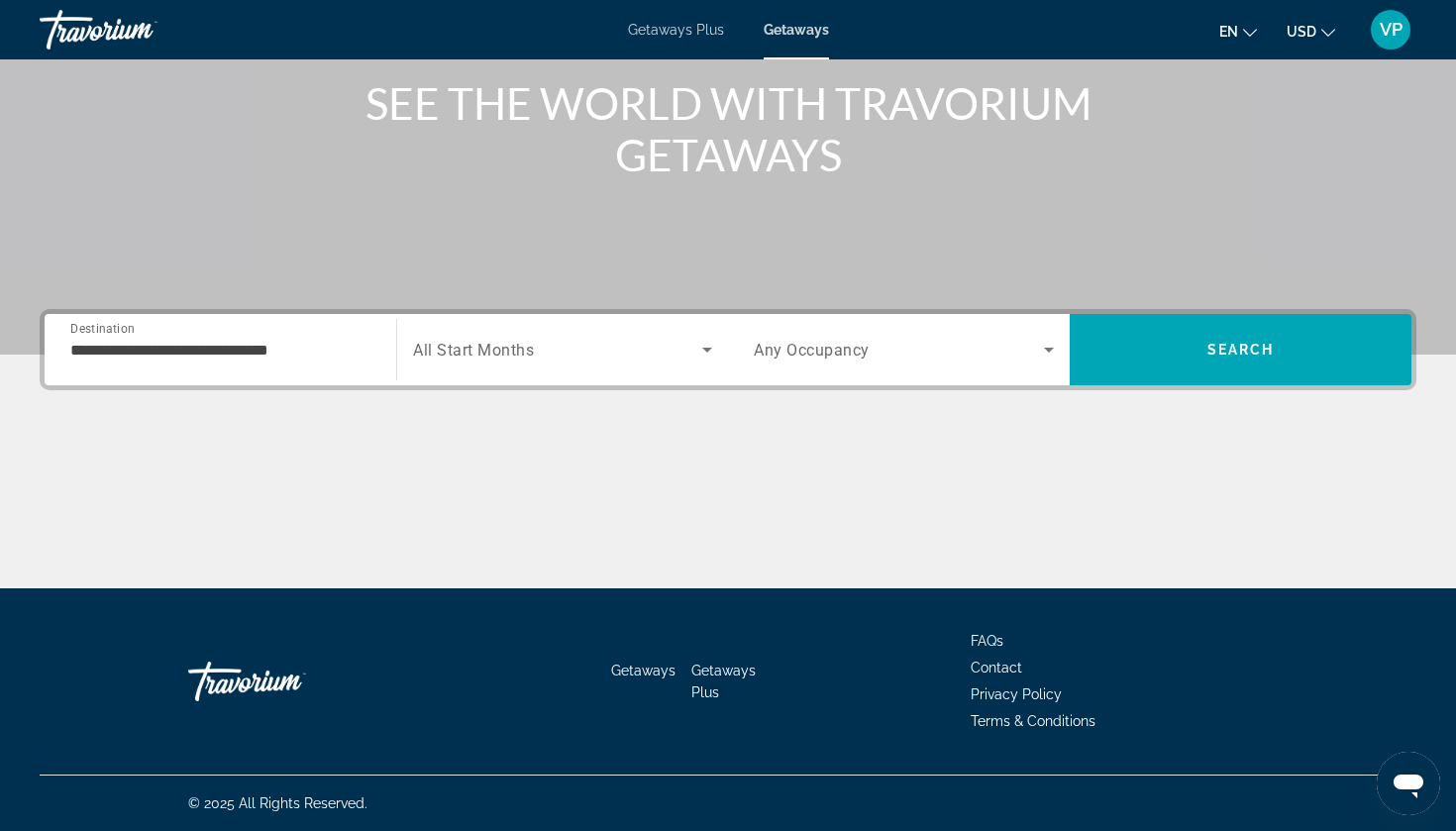
click at [516, 363] on div "Search widget" at bounding box center [563, 350] width 299 height 56
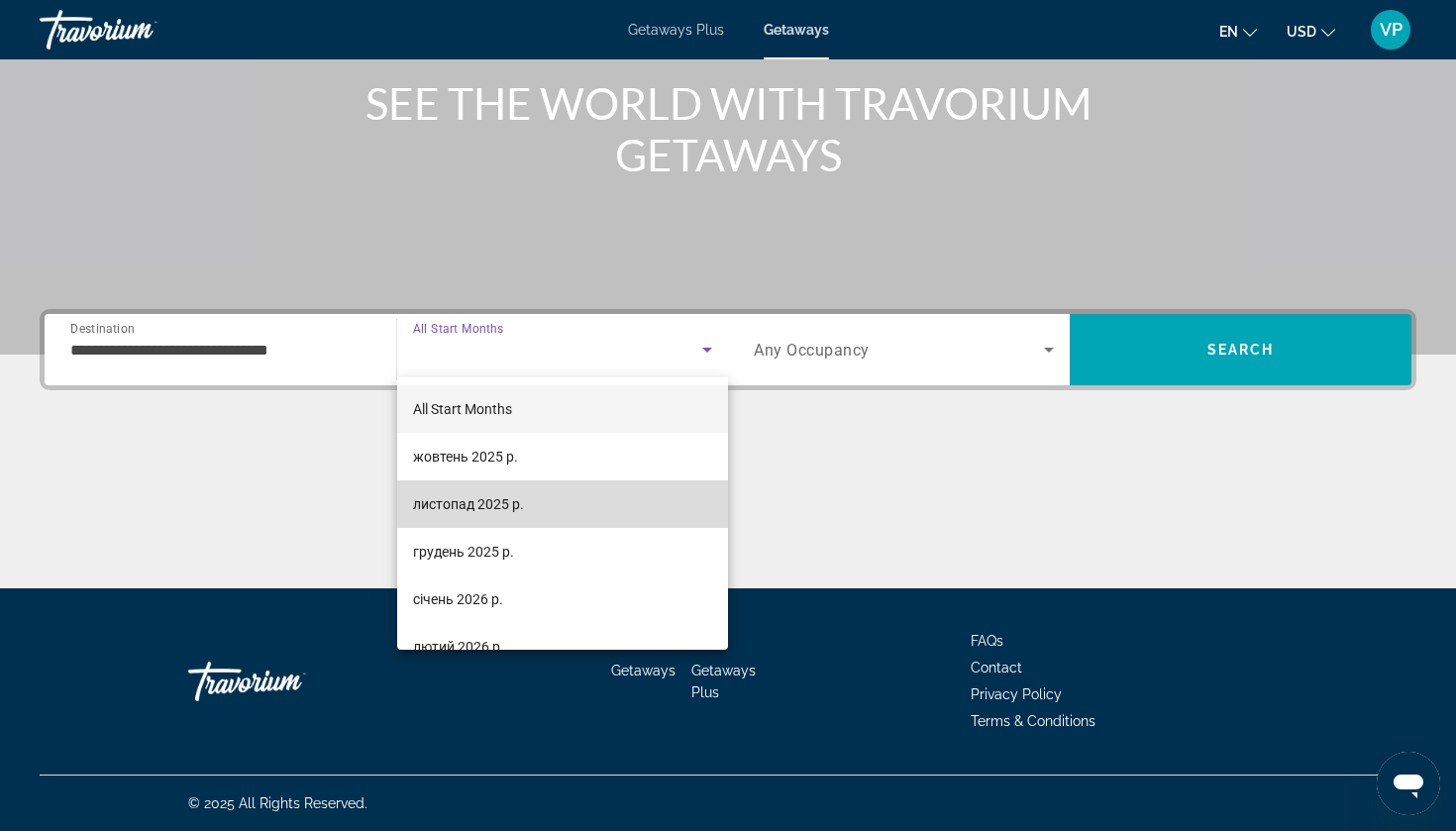
click at [509, 486] on mat-option "листопад 2025 р." at bounding box center [563, 505] width 331 height 48
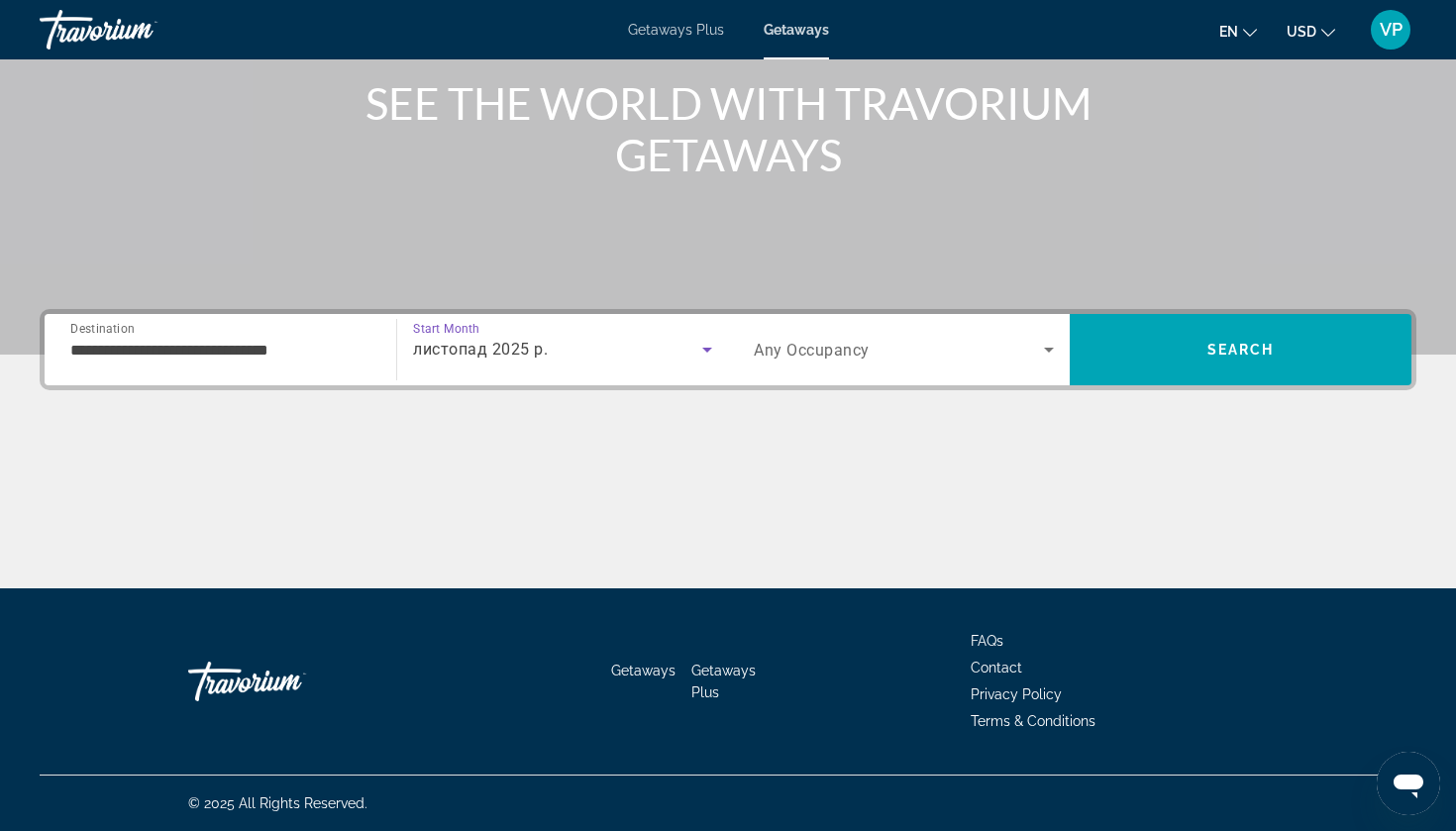
click at [839, 344] on span "Any Occupancy" at bounding box center [812, 350] width 116 height 19
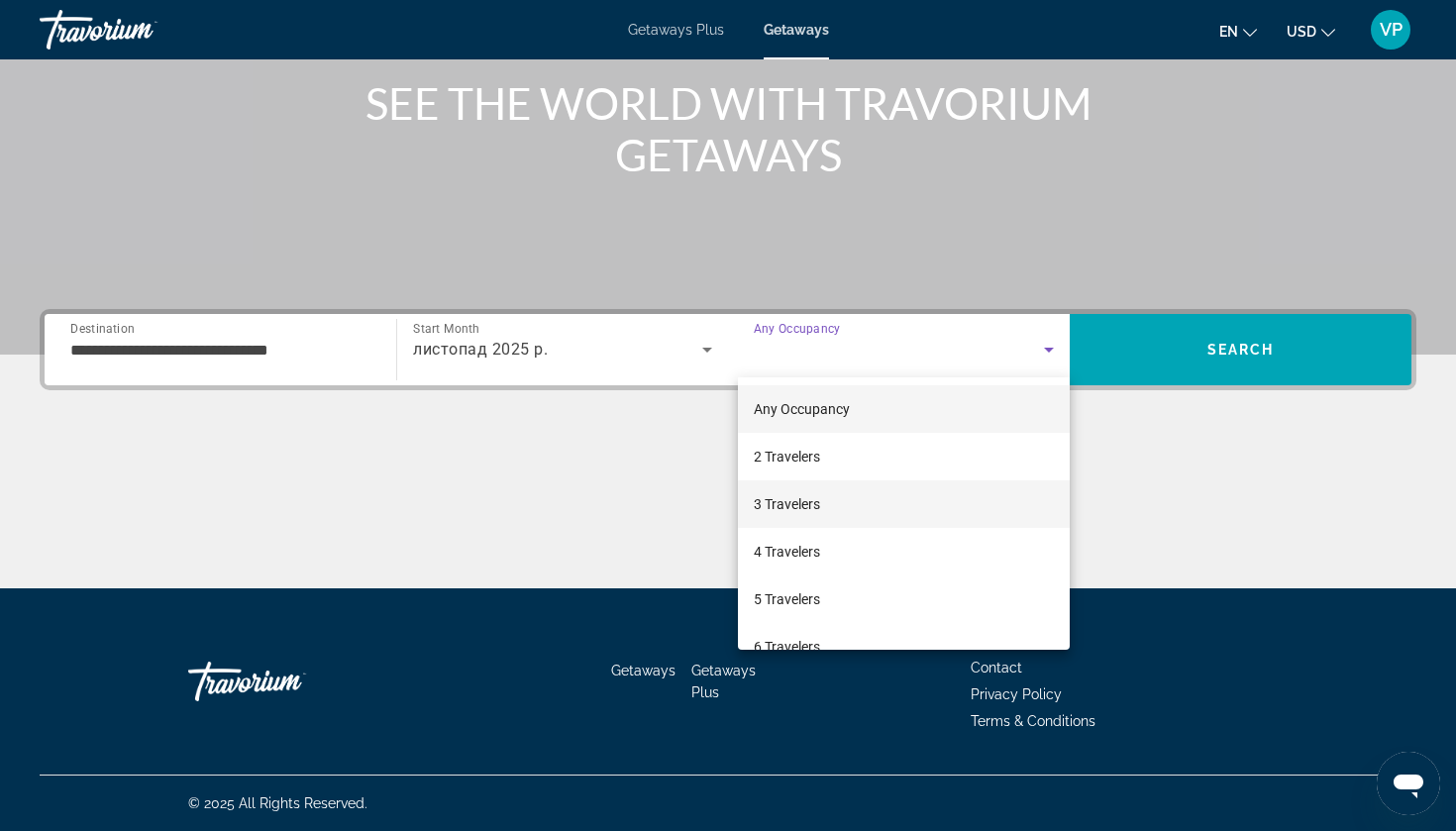
scroll to position [44, 0]
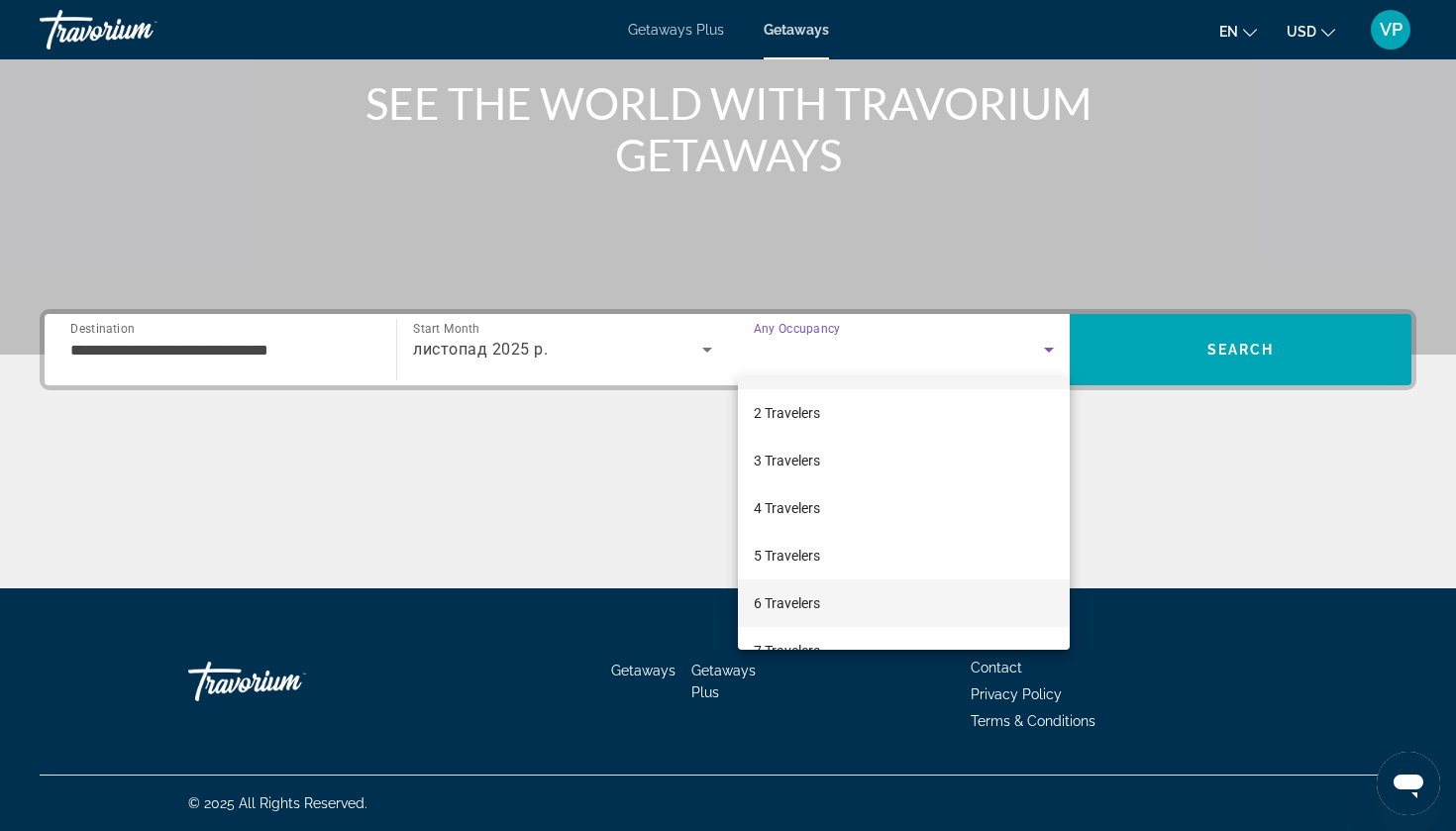
click at [817, 595] on span "6 Travelers" at bounding box center [787, 604] width 66 height 24
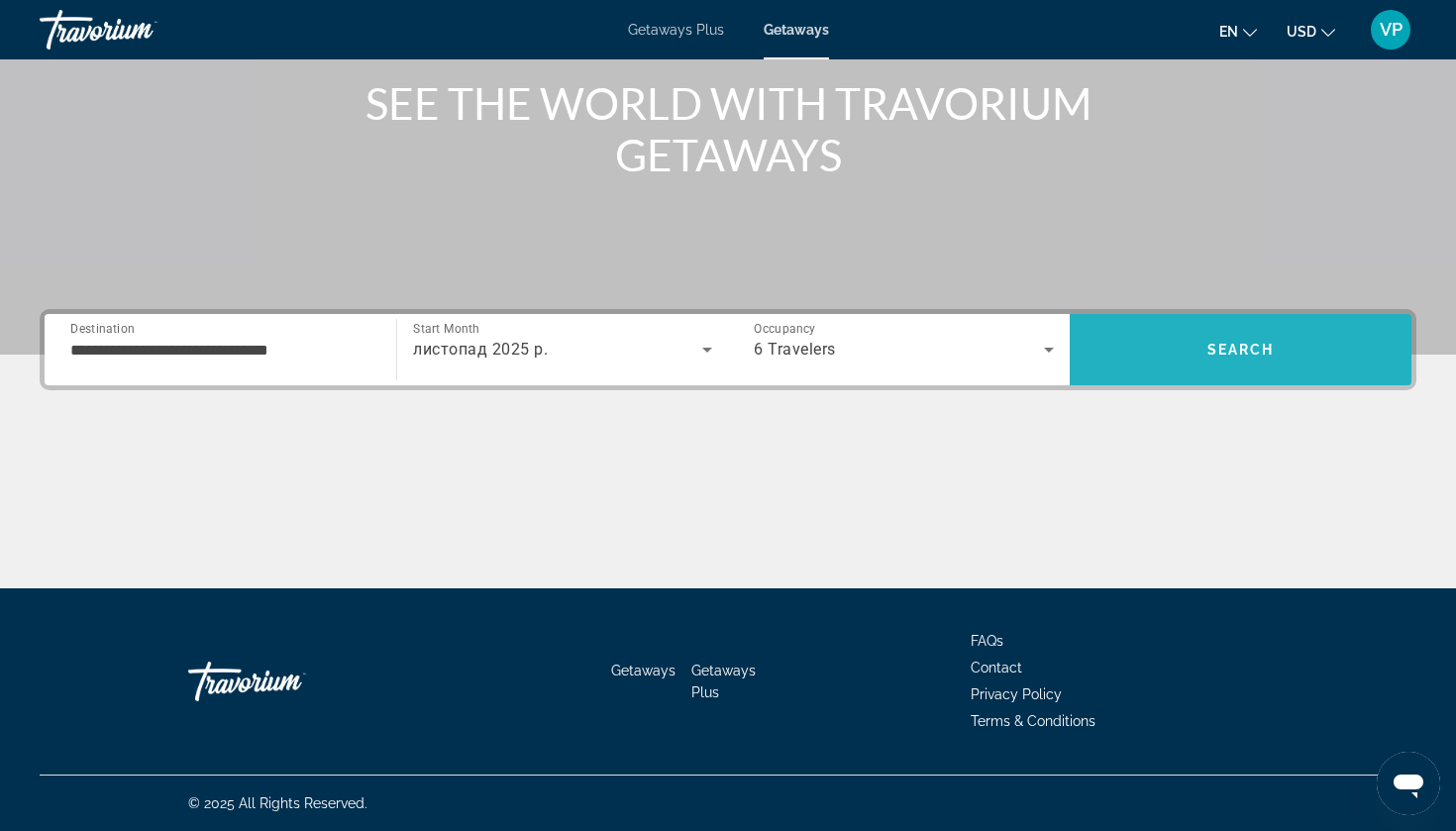
click at [1207, 372] on span "Search" at bounding box center [1240, 350] width 342 height 48
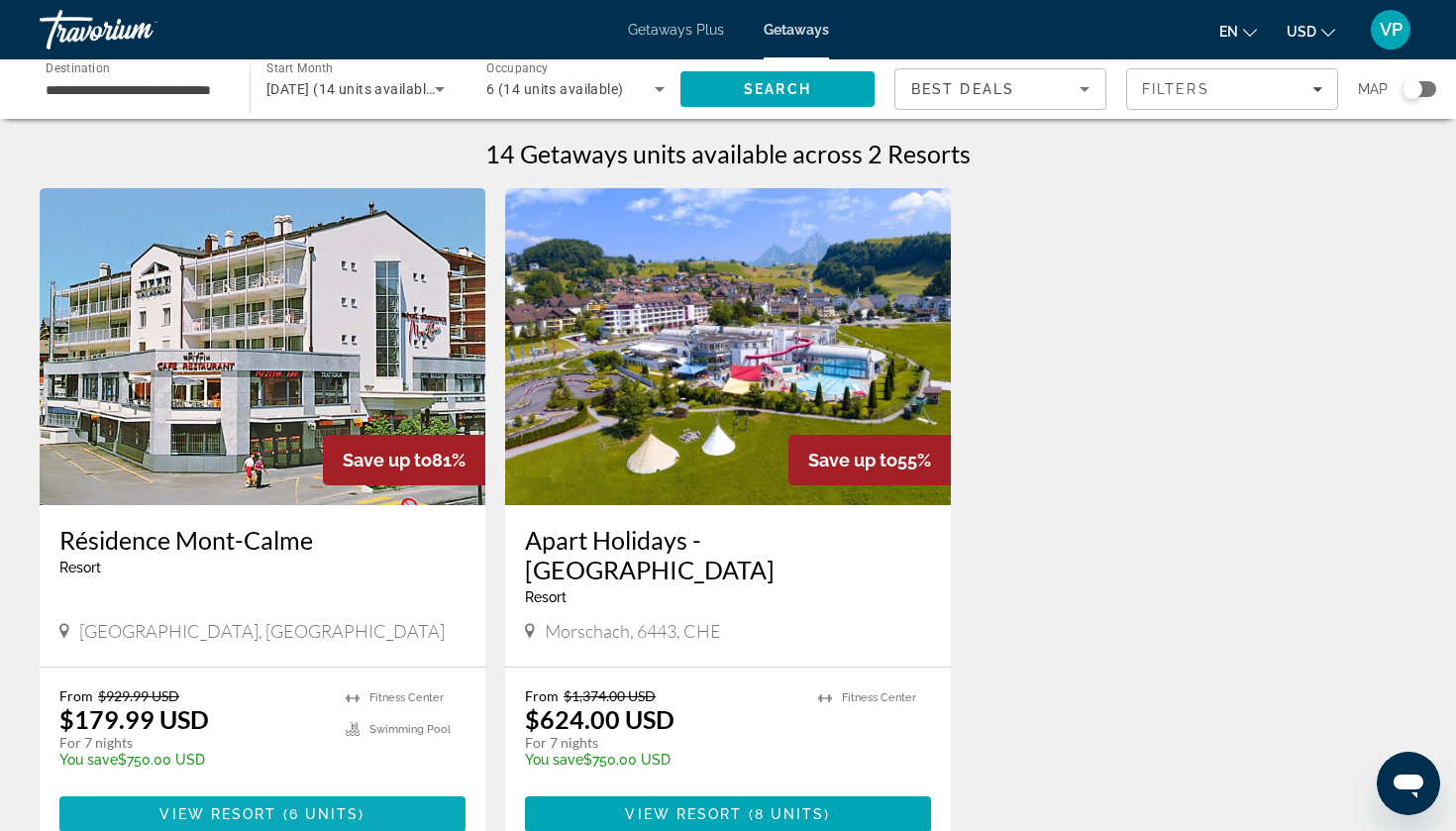
click at [310, 807] on span "6 units" at bounding box center [324, 815] width 70 height 16
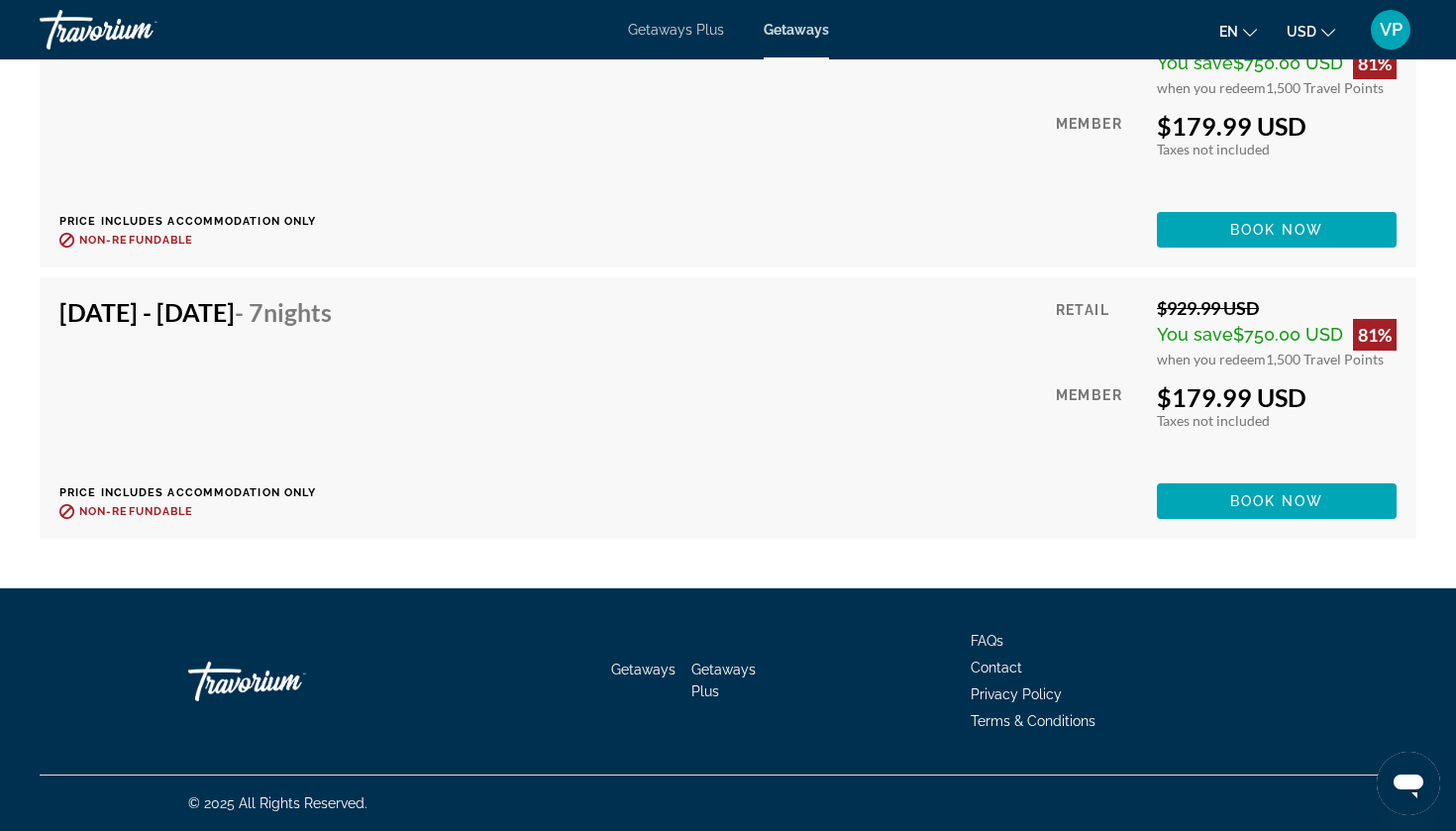
scroll to position [4361, 0]
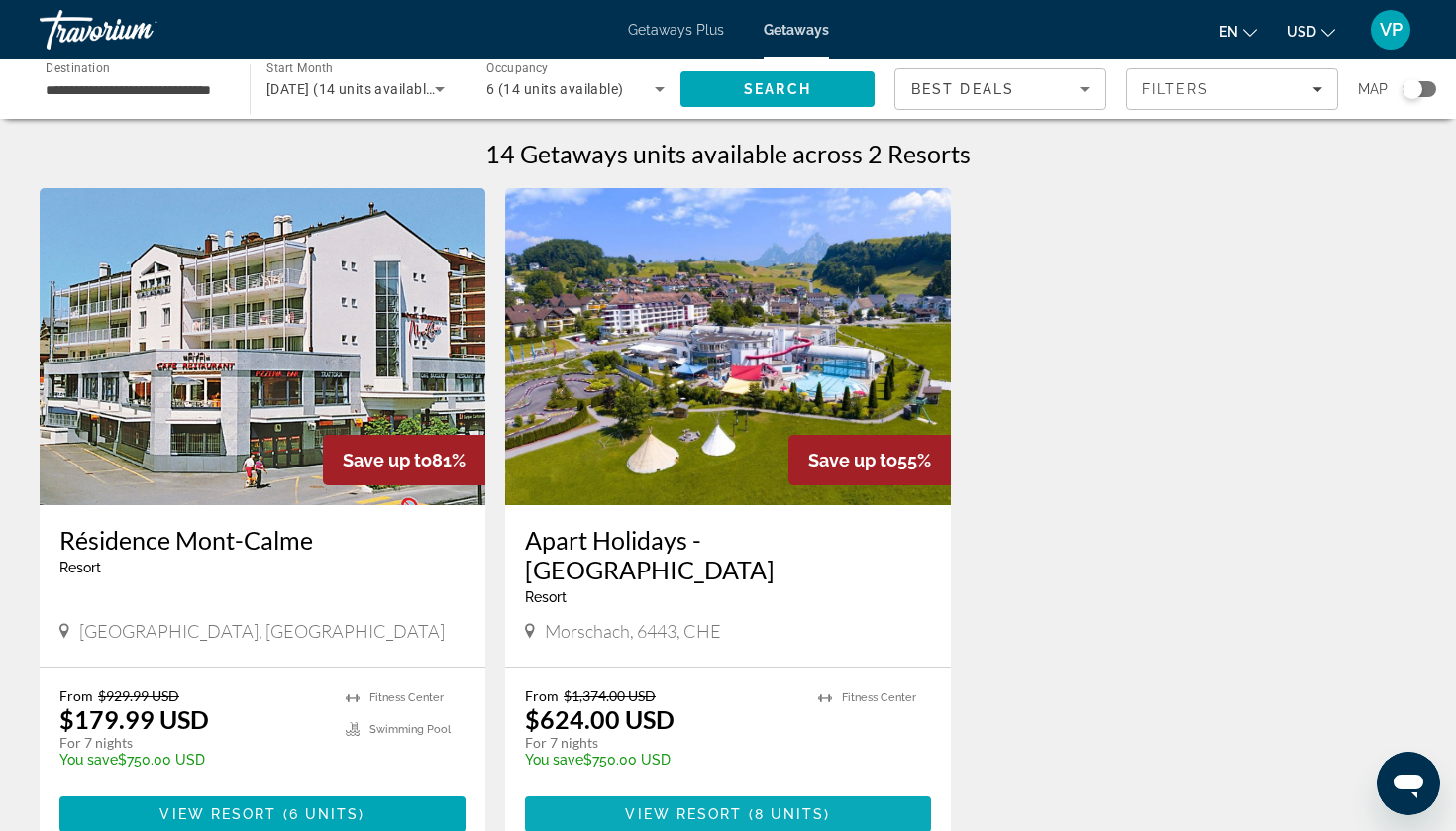
click at [774, 791] on span "Main content" at bounding box center [728, 815] width 406 height 48
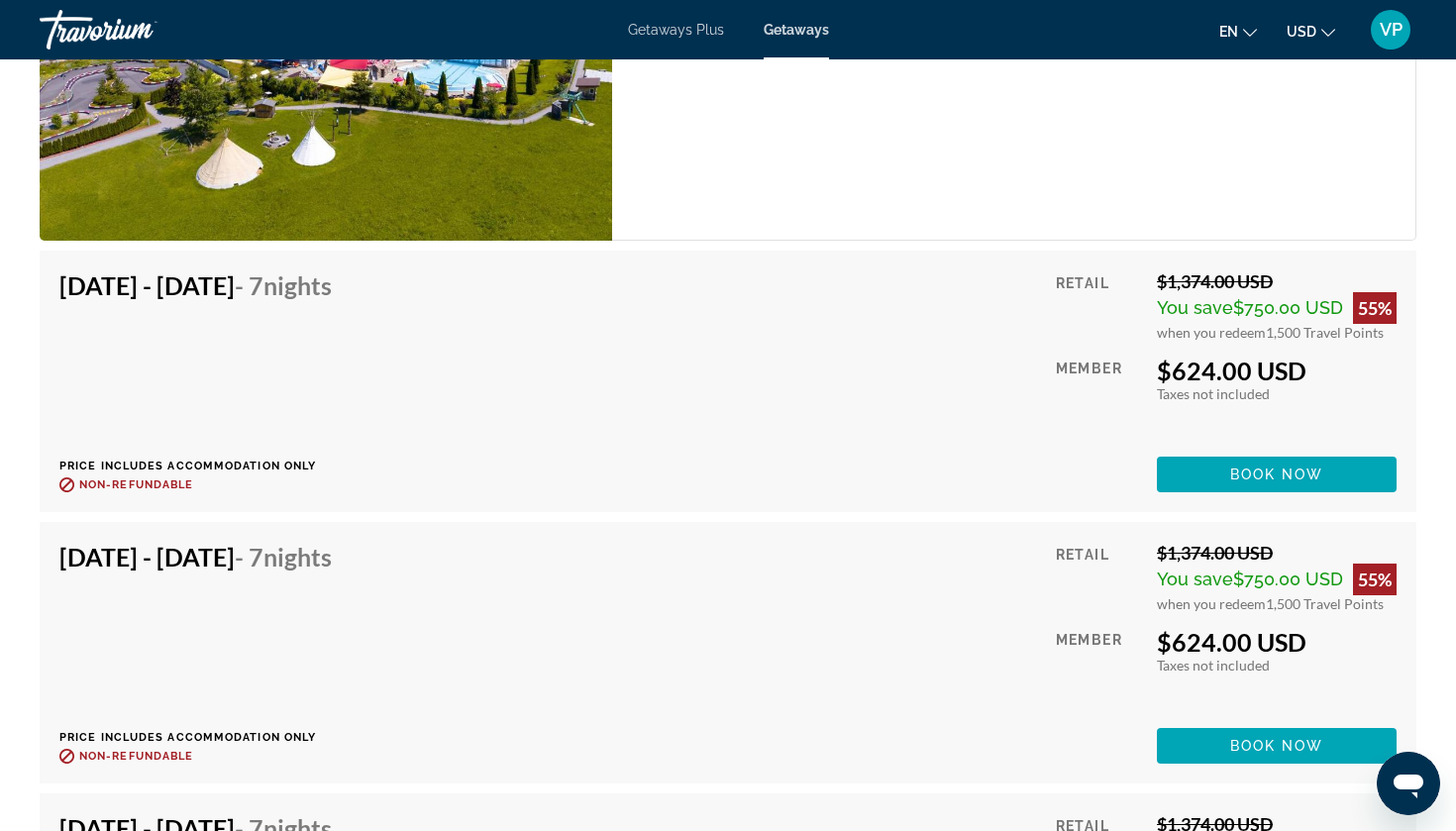
scroll to position [3483, 0]
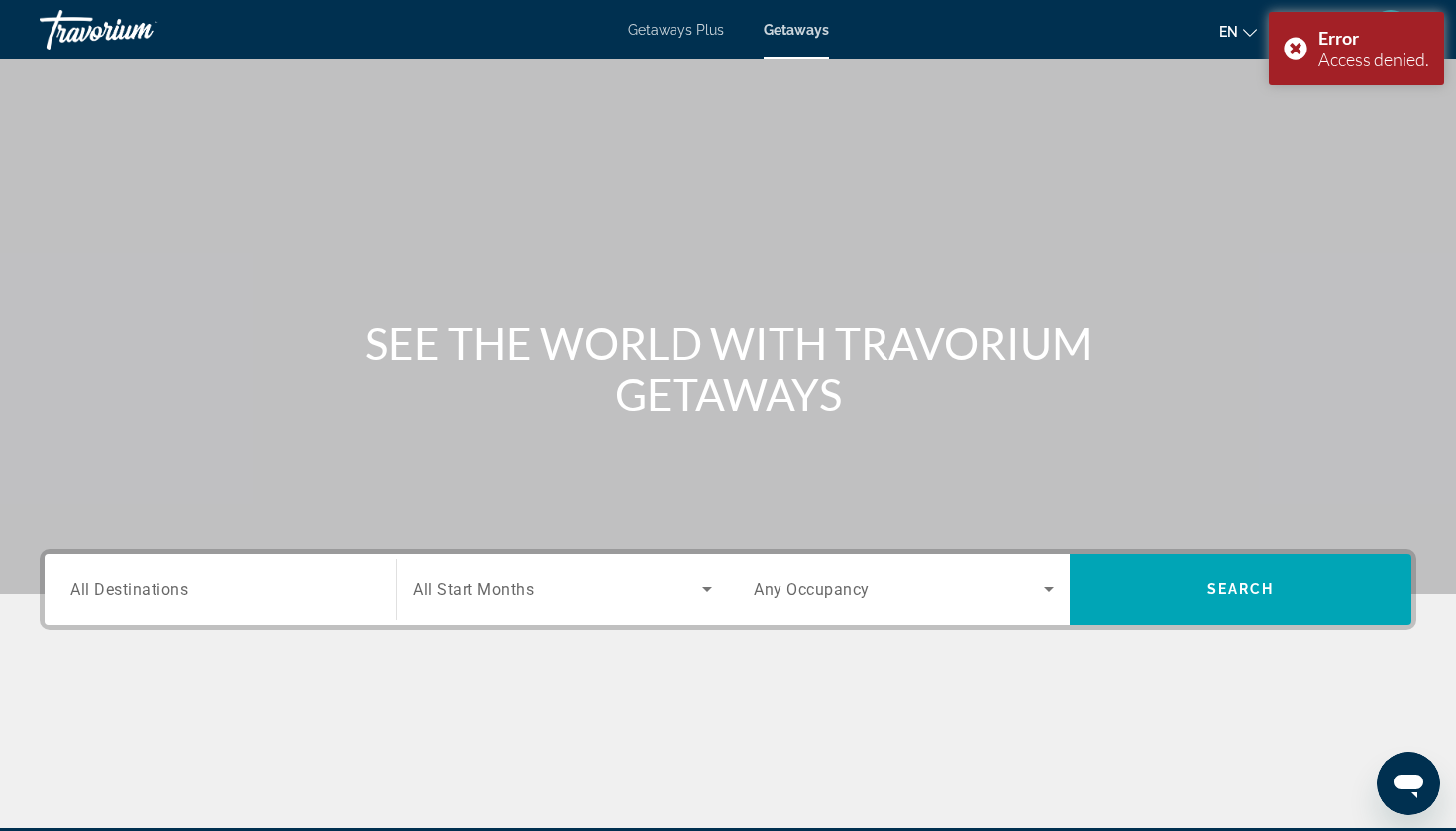
click at [270, 600] on input "Destination All Destinations" at bounding box center [220, 591] width 300 height 24
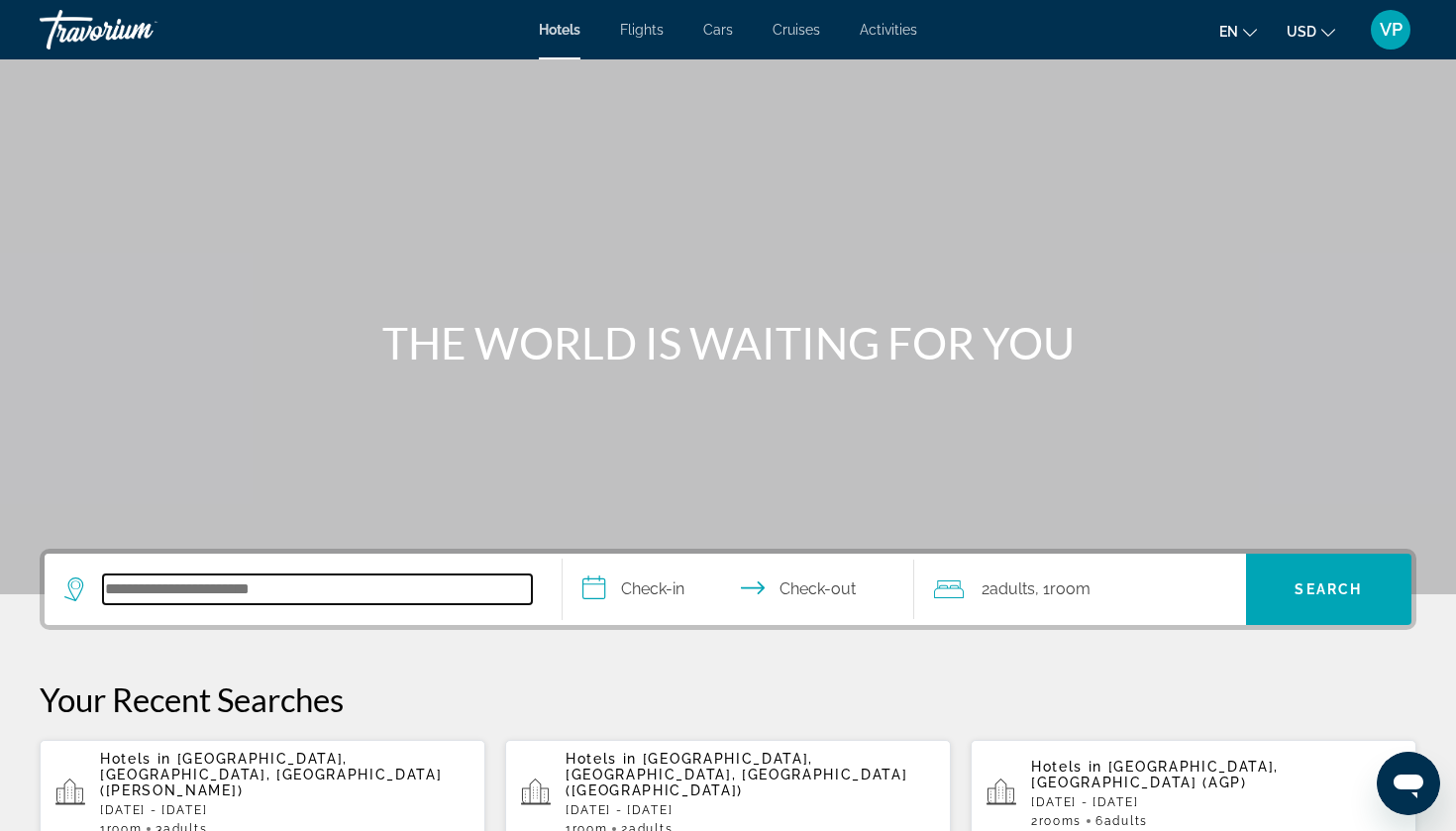
click at [244, 591] on input "Search hotel destination" at bounding box center [317, 590] width 429 height 30
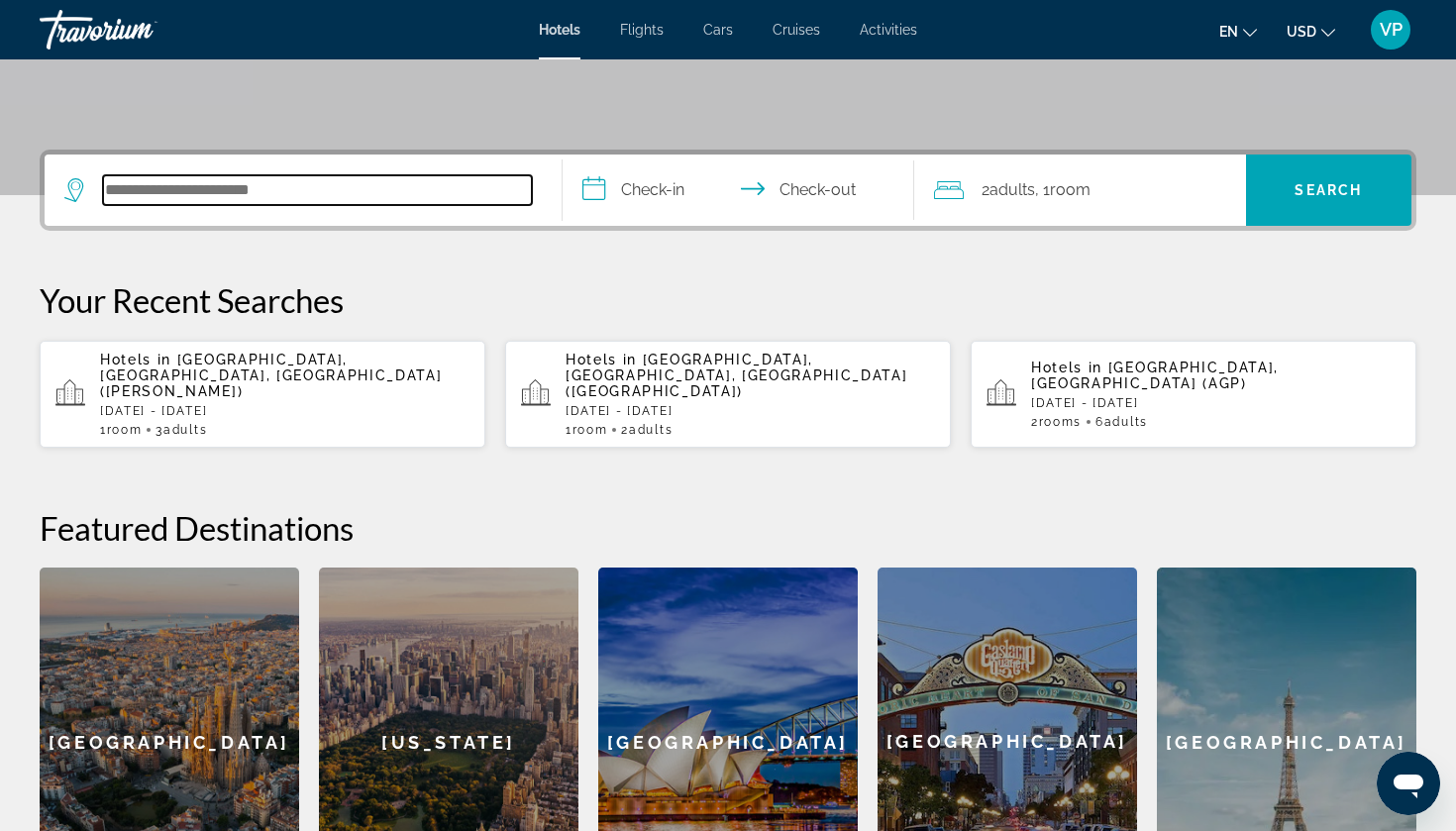
scroll to position [485, 0]
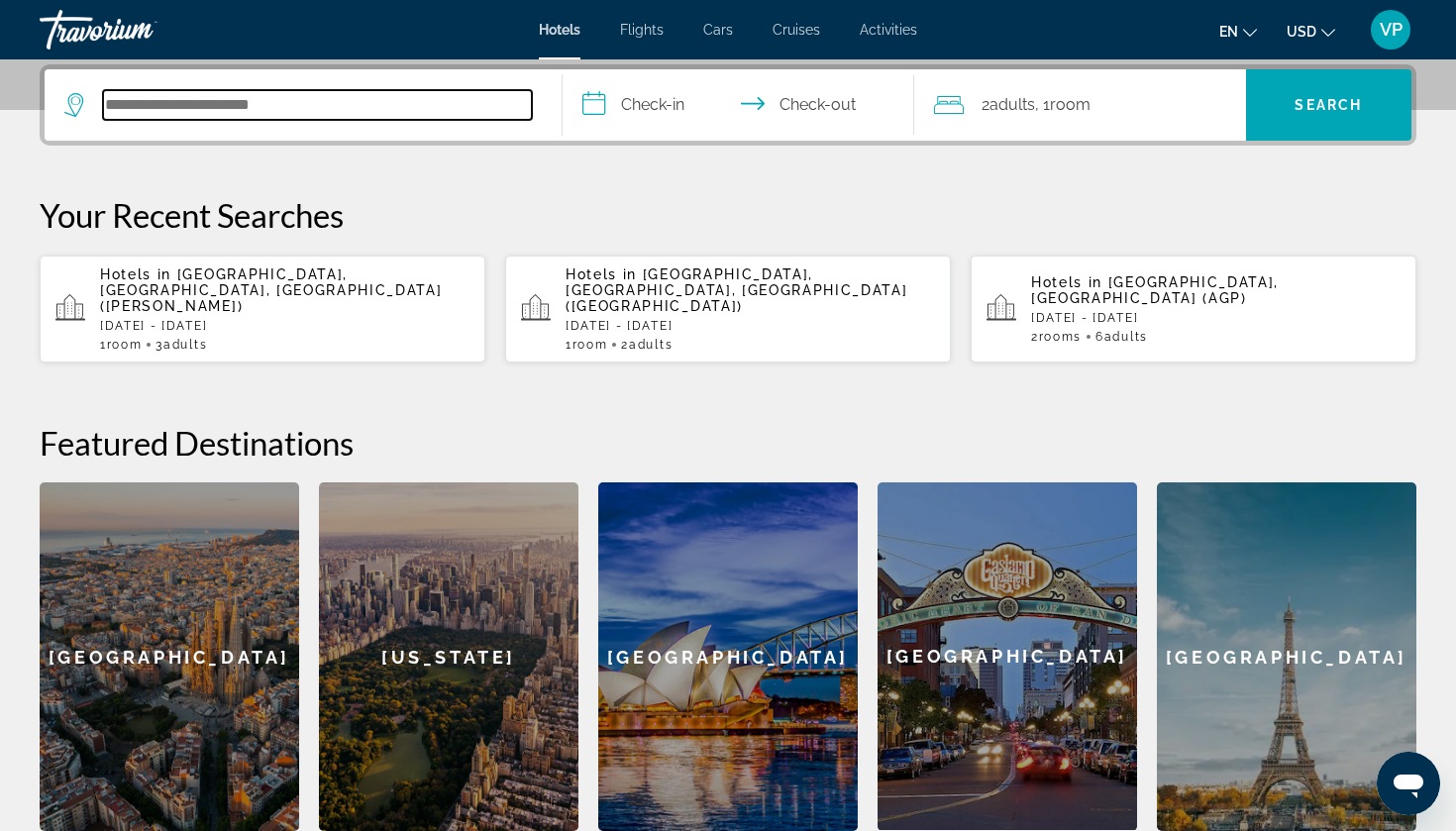
paste input "**********"
type input "**********"
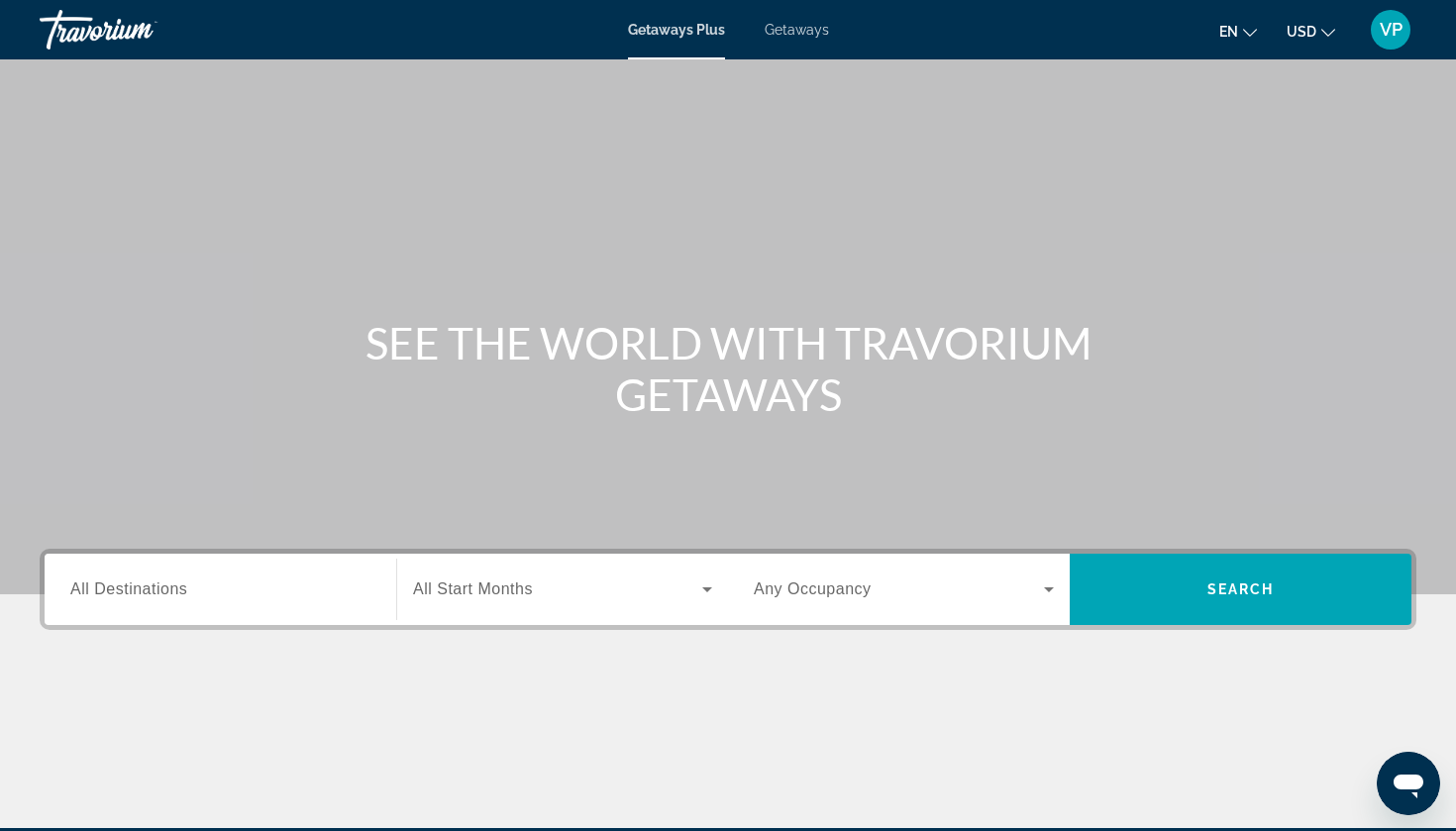
click at [809, 35] on span "Getaways" at bounding box center [797, 30] width 64 height 16
click at [299, 595] on input "Destination All Destinations" at bounding box center [220, 591] width 300 height 24
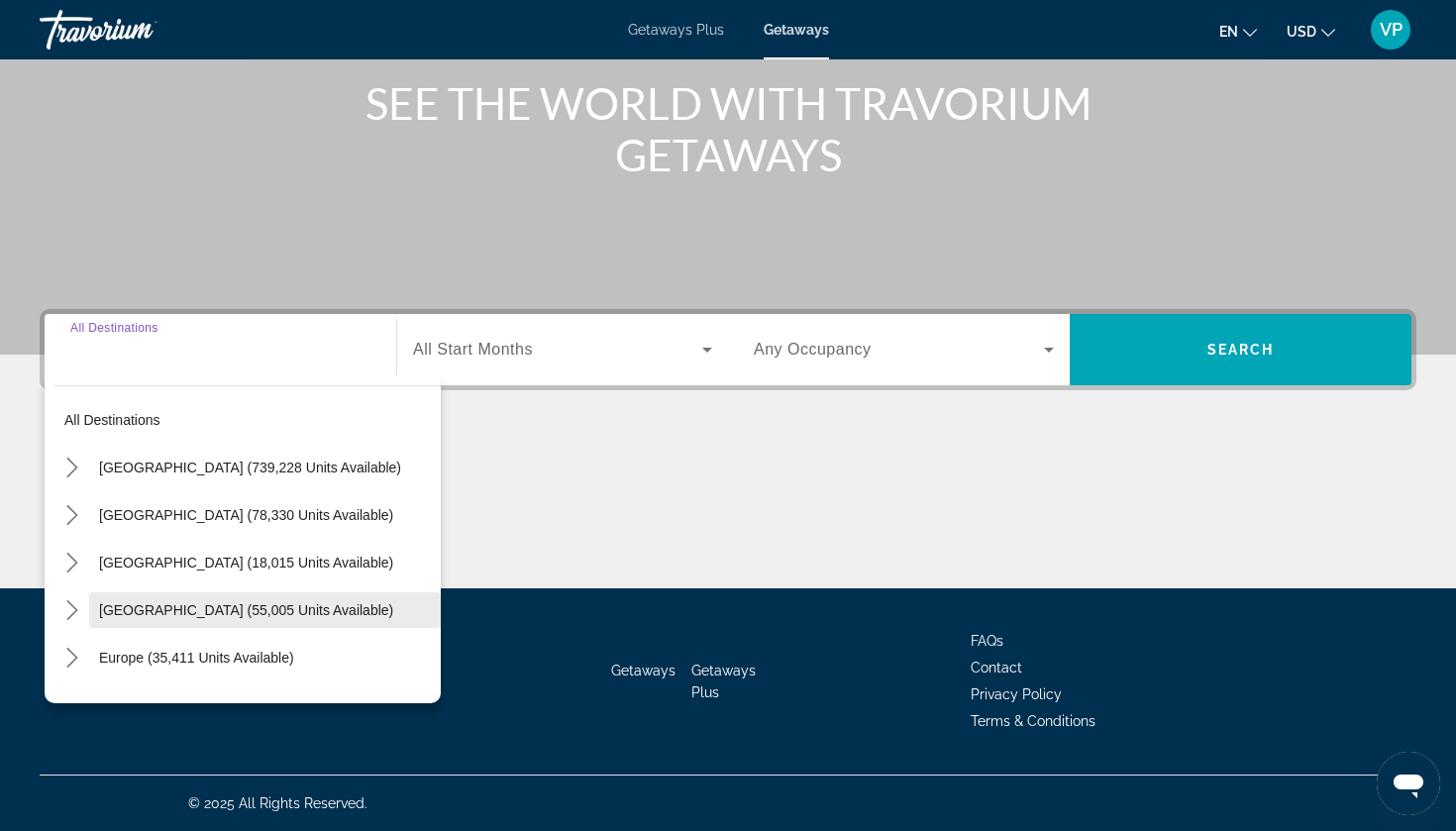
scroll to position [65, 0]
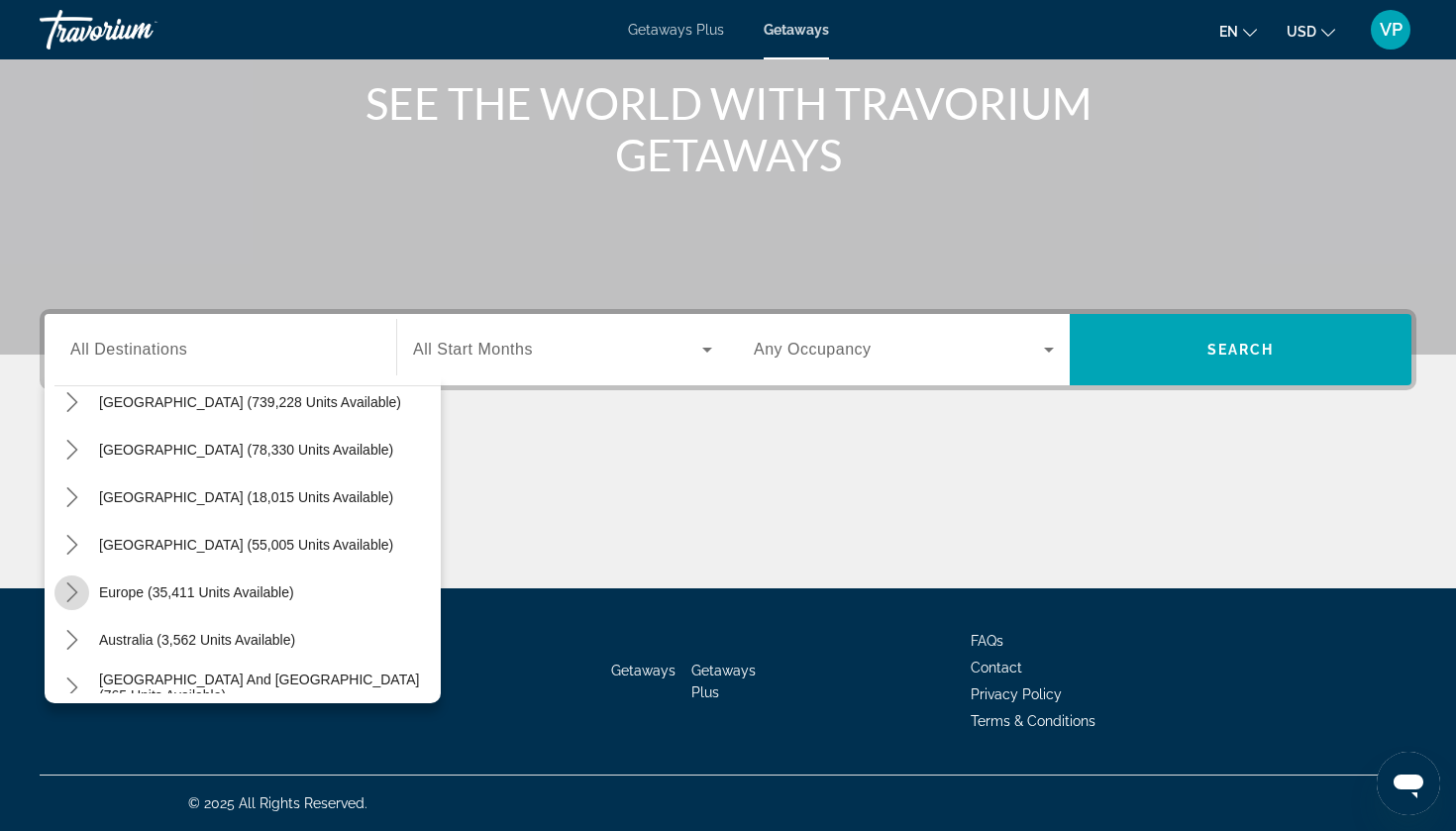
click at [79, 590] on icon "Toggle Europe (35,411 units available) submenu" at bounding box center [72, 593] width 20 height 20
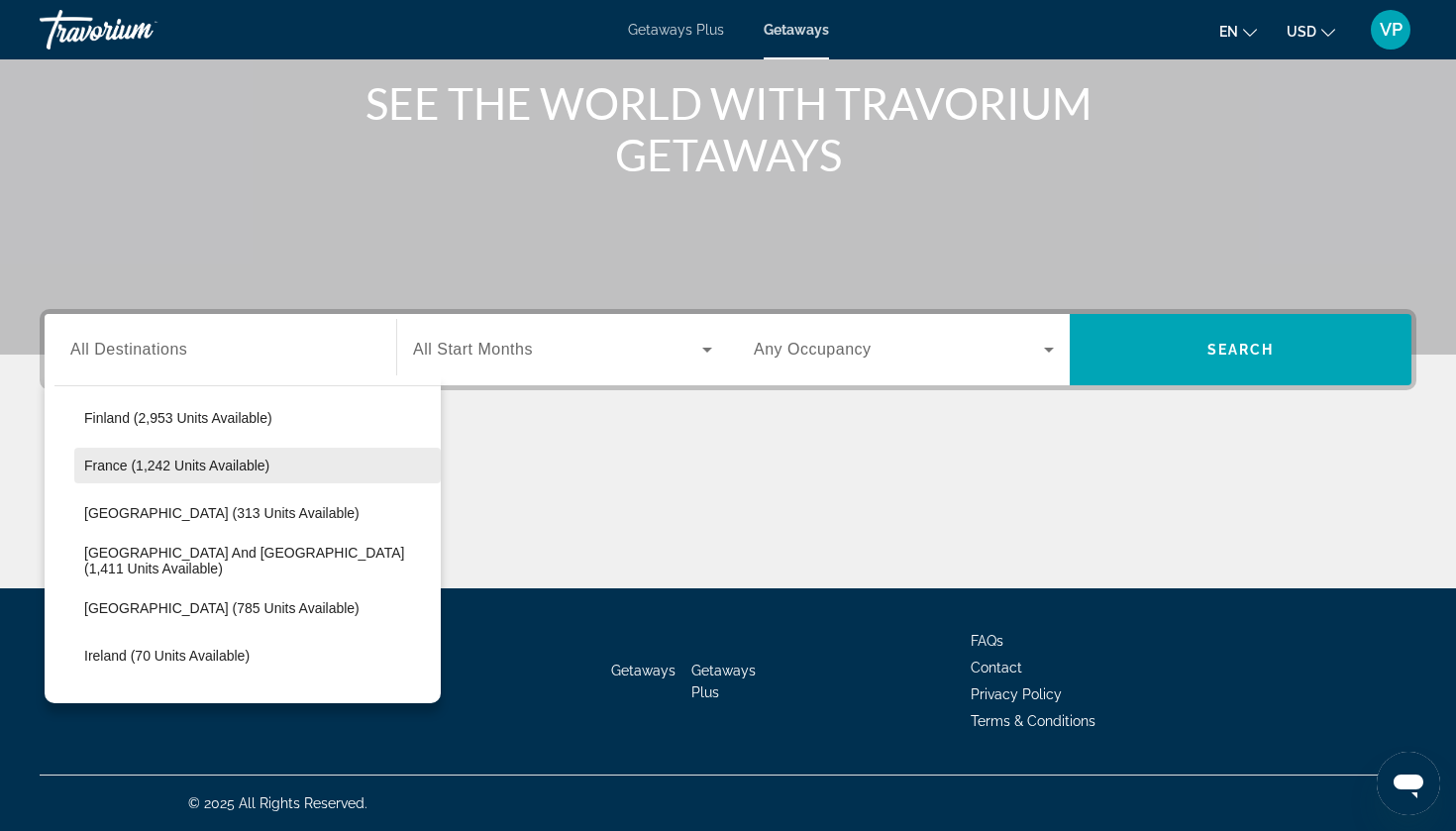
scroll to position [542, 0]
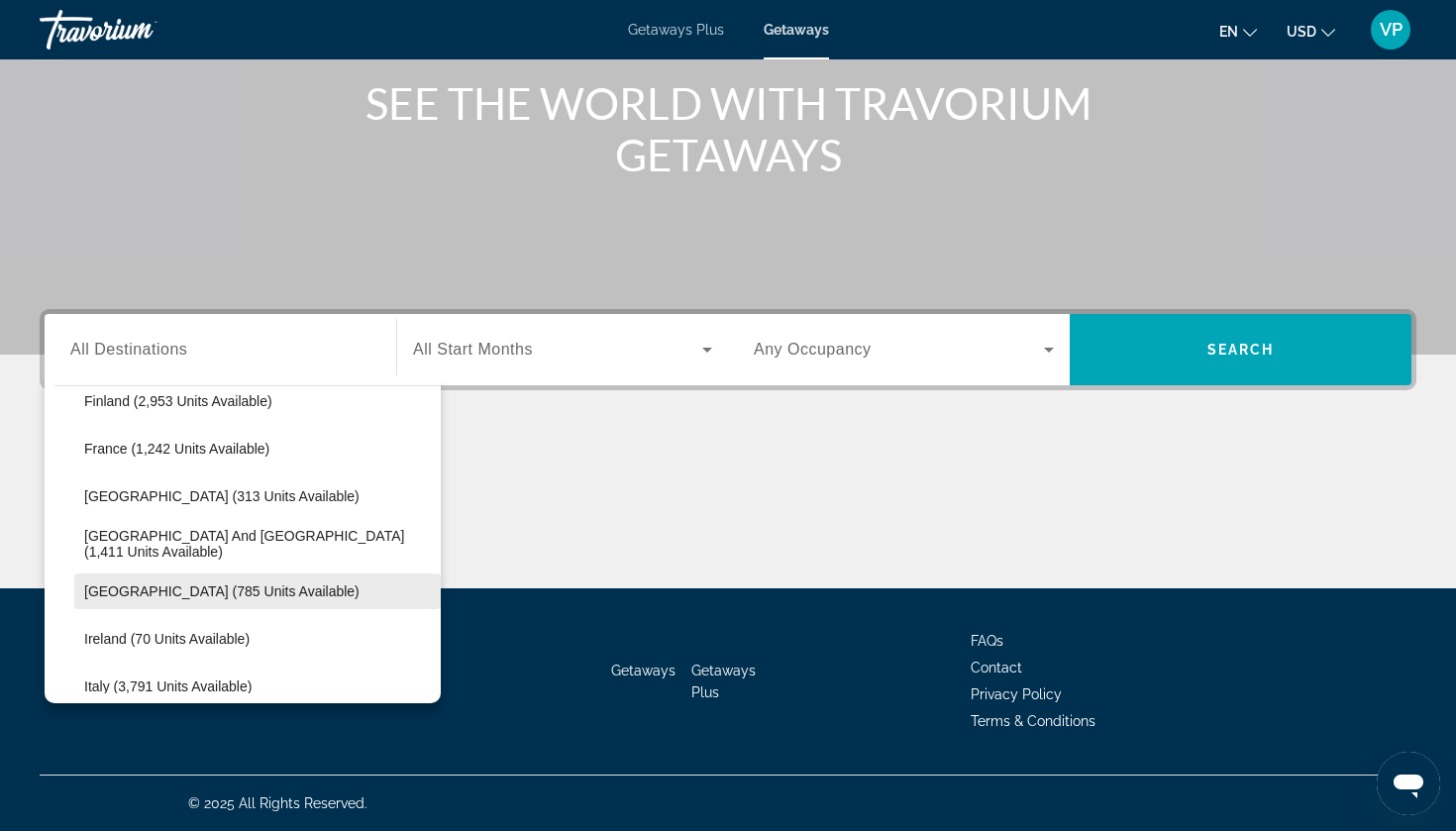
click at [168, 589] on span "Hungary (785 units available)" at bounding box center [222, 592] width 276 height 16
type input "**********"
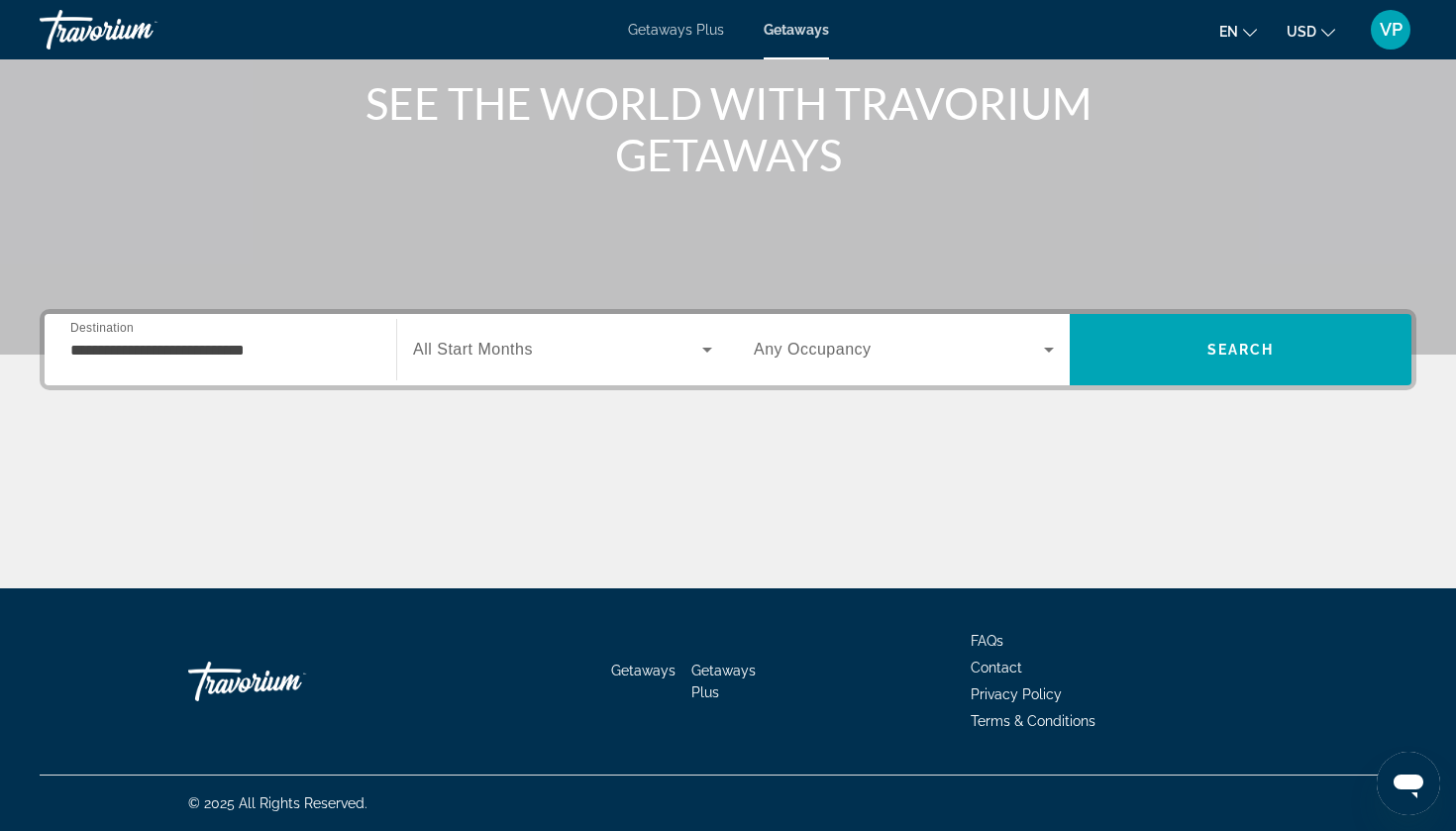
click at [523, 370] on div "Search widget" at bounding box center [563, 350] width 299 height 56
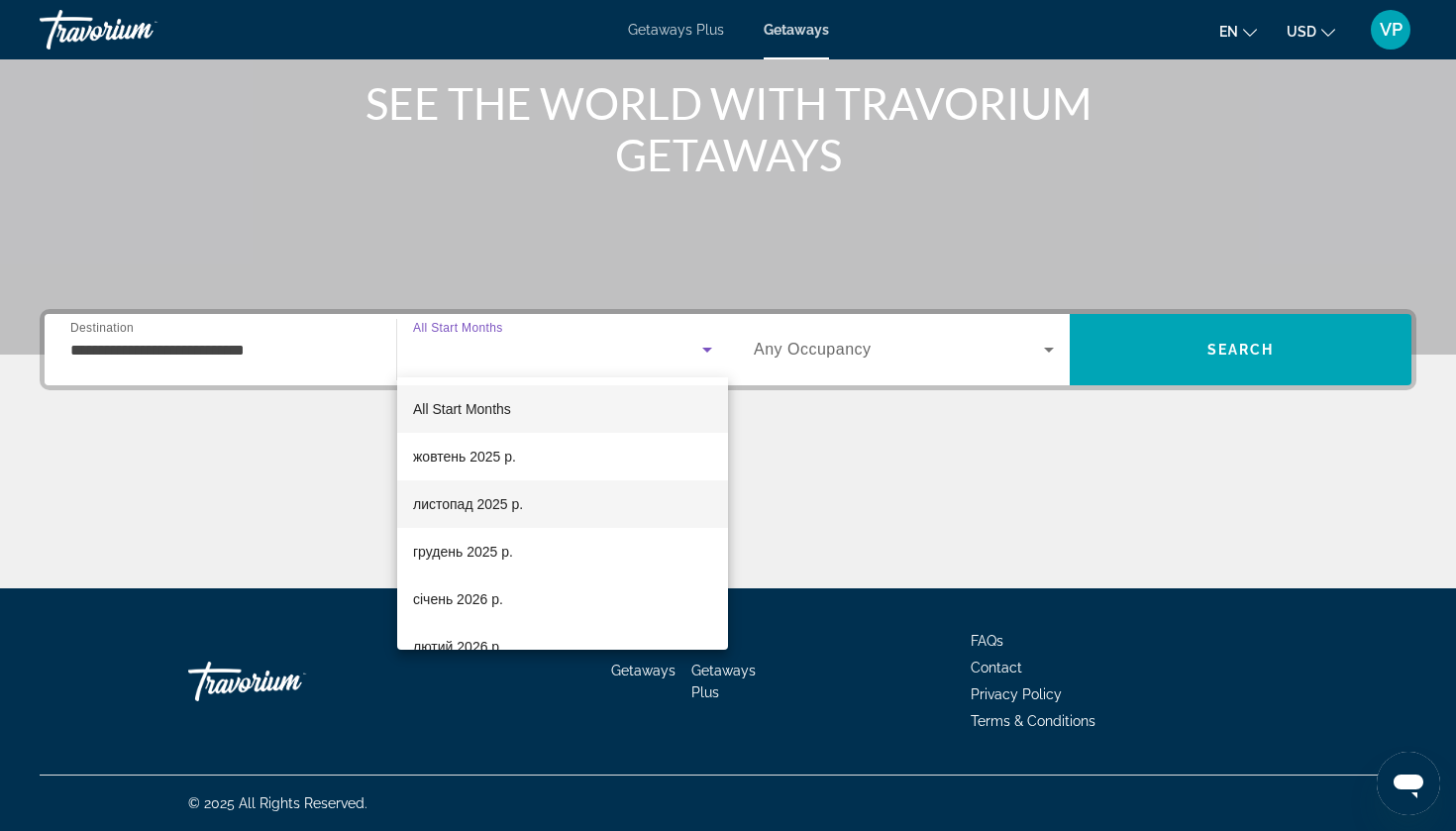
click at [481, 517] on mat-option "листопад 2025 р." at bounding box center [563, 505] width 331 height 48
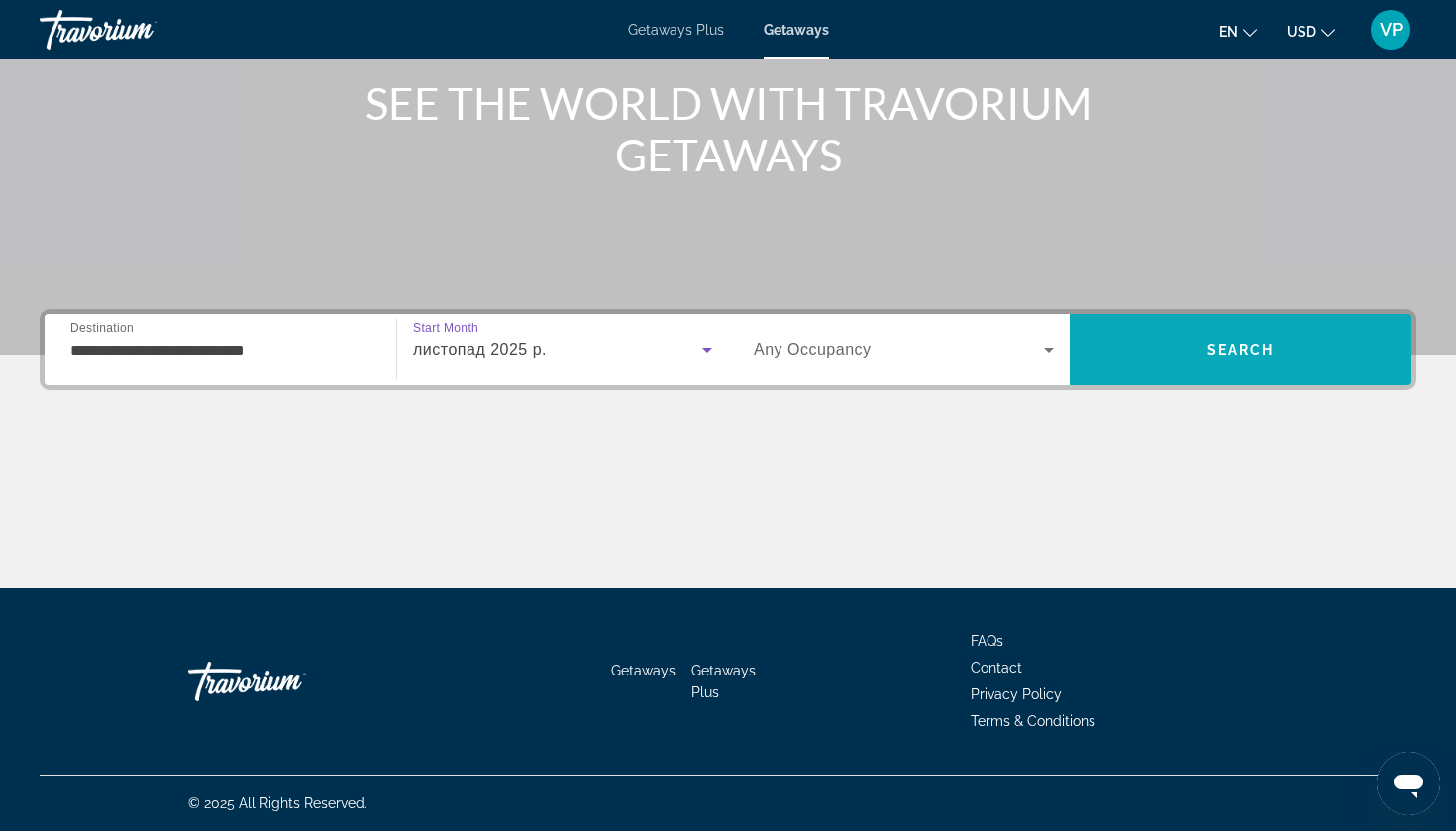
click at [1209, 368] on span "Search" at bounding box center [1240, 350] width 342 height 48
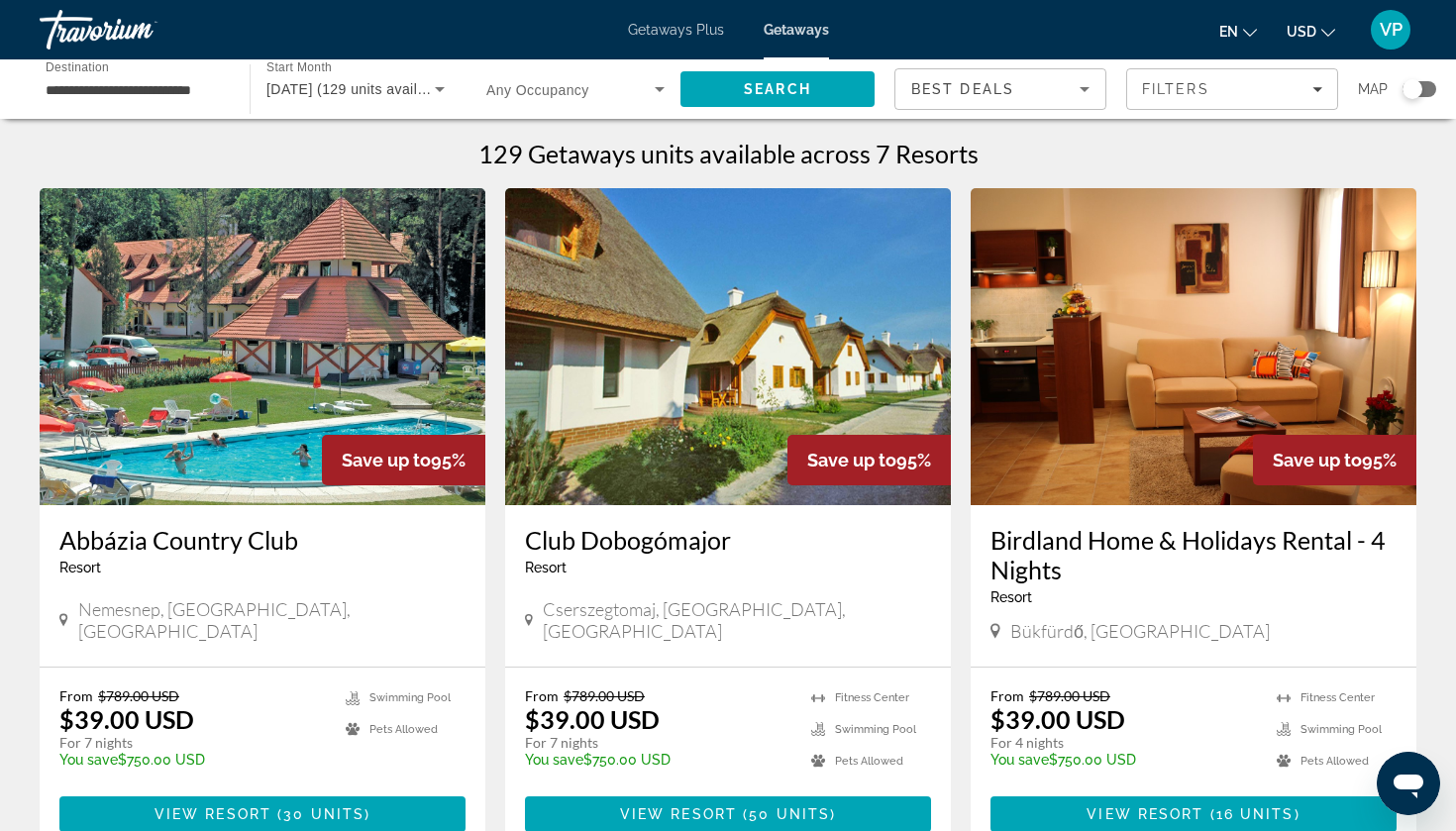
drag, startPoint x: 514, startPoint y: 526, endPoint x: 750, endPoint y: 534, distance: 236.1
click at [750, 534] on div "Club Dobogómajor Resort - This is an adults only resort Cserszegtomaj, HUNGARY,…" at bounding box center [728, 586] width 446 height 162
copy h3 "Club Dobogómajor"
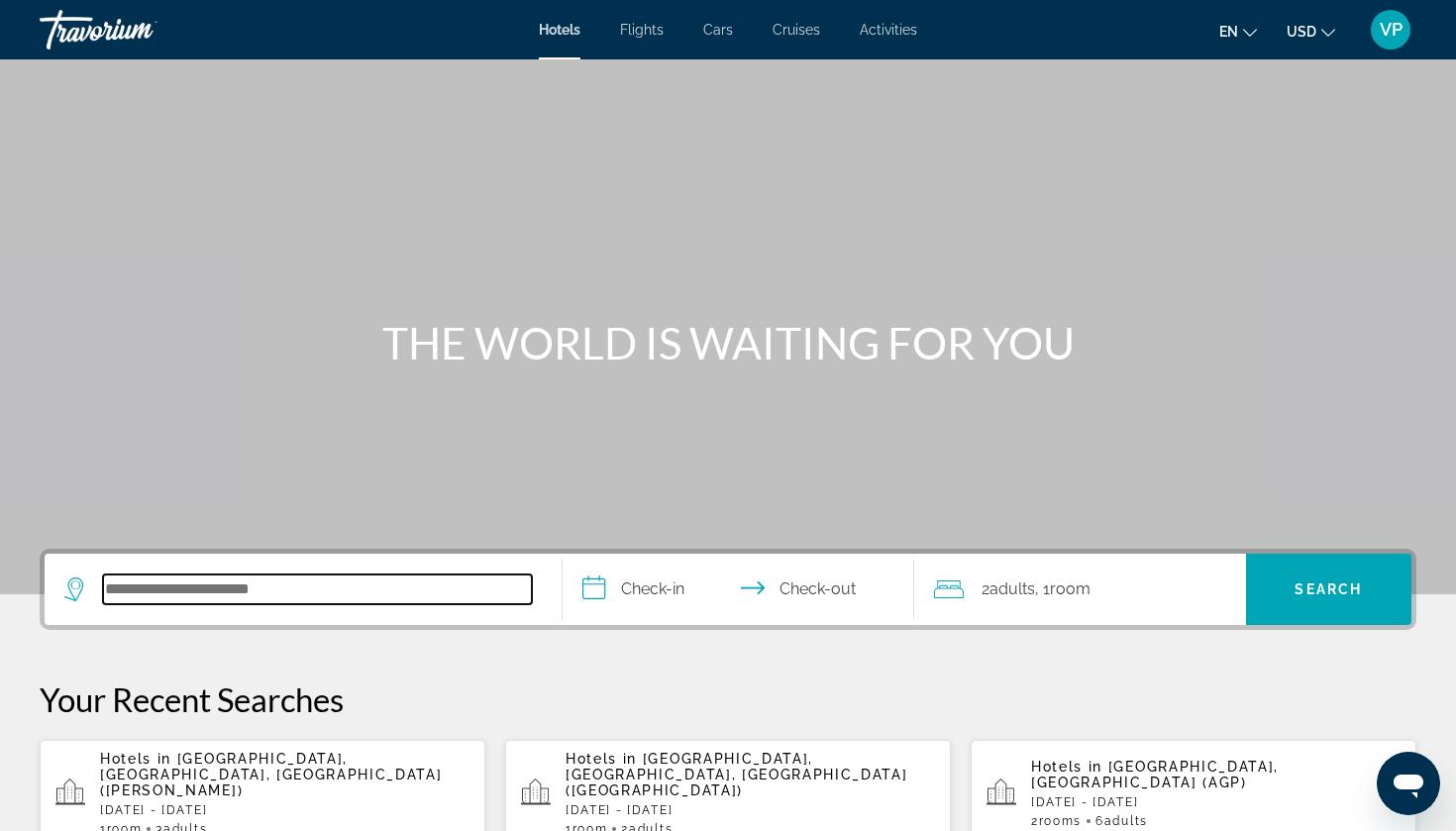
click at [273, 583] on input "Search hotel destination" at bounding box center [317, 590] width 429 height 30
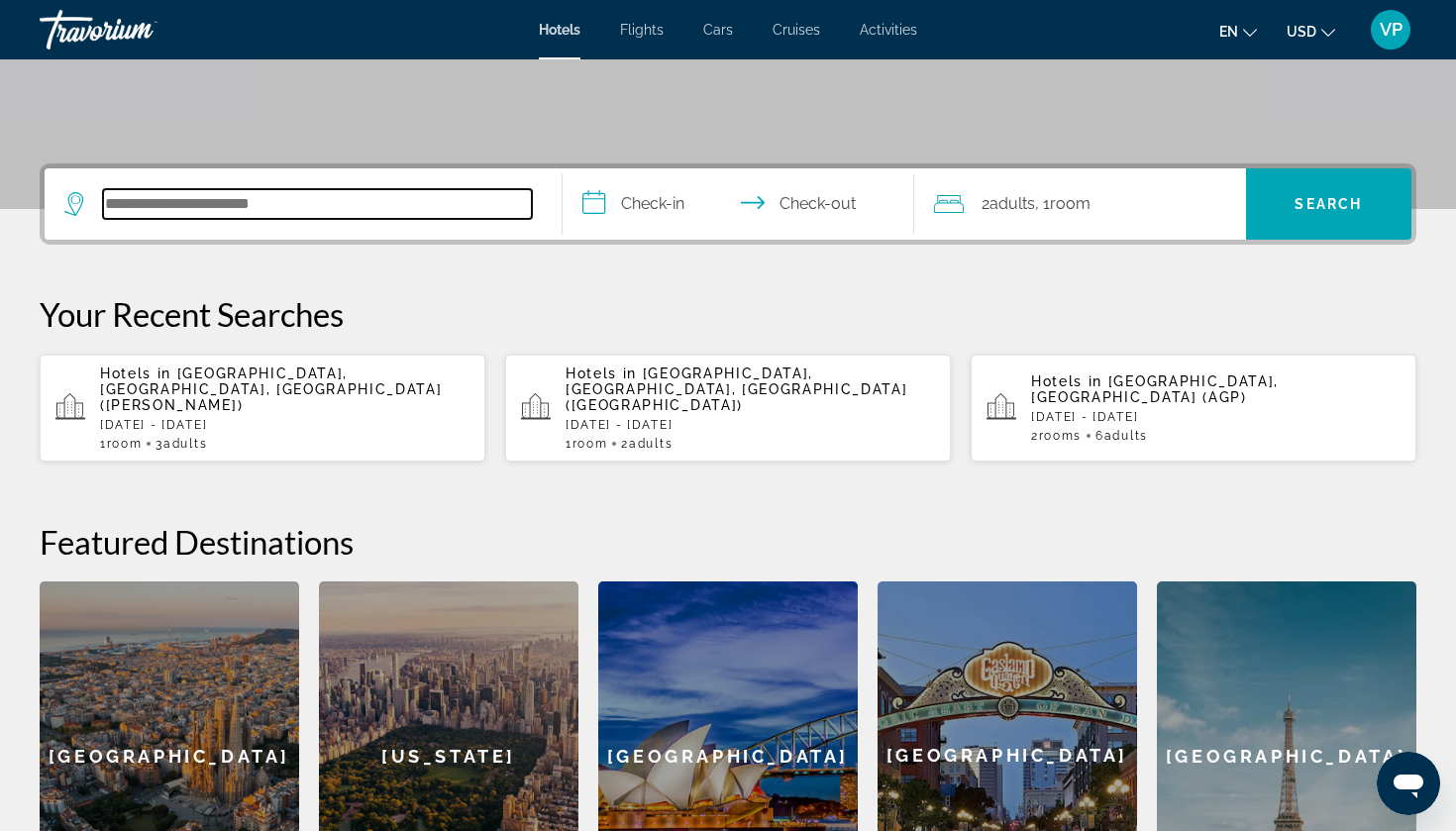
scroll to position [485, 0]
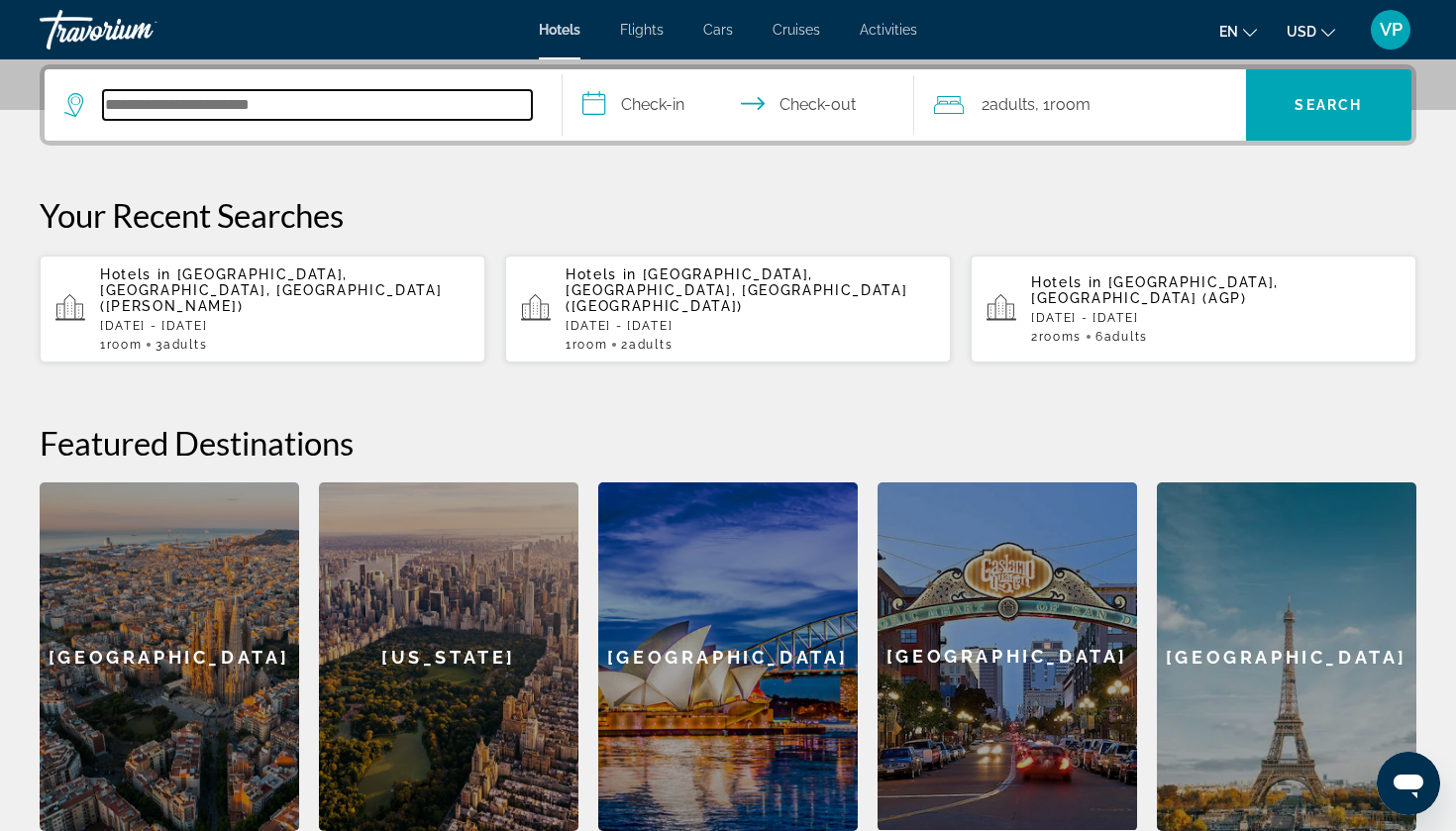
paste input "**********"
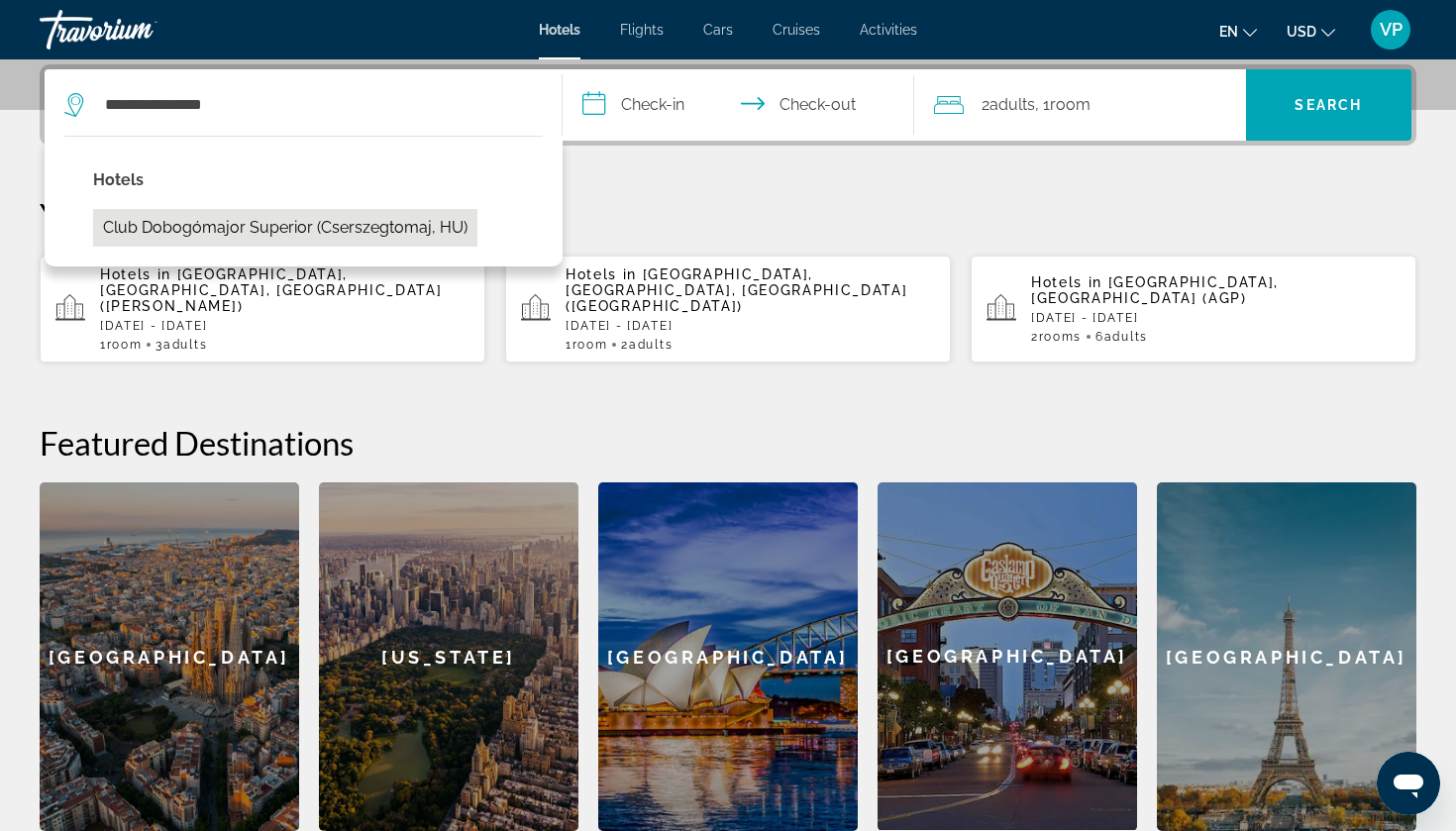
click at [248, 214] on button "Club Dobogómajor superior (Cserszegtomaj, HU)" at bounding box center [285, 228] width 385 height 38
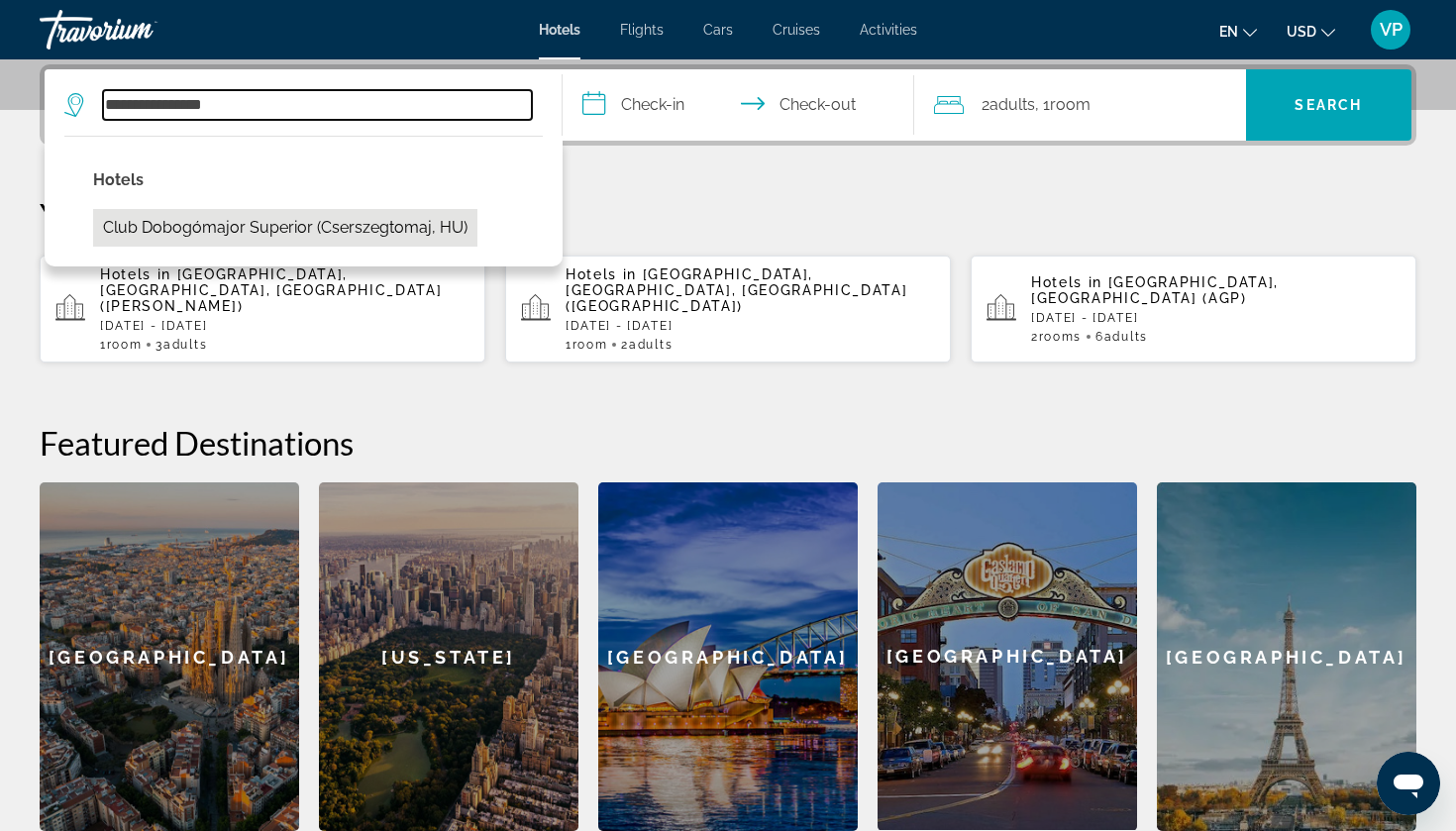
type input "**********"
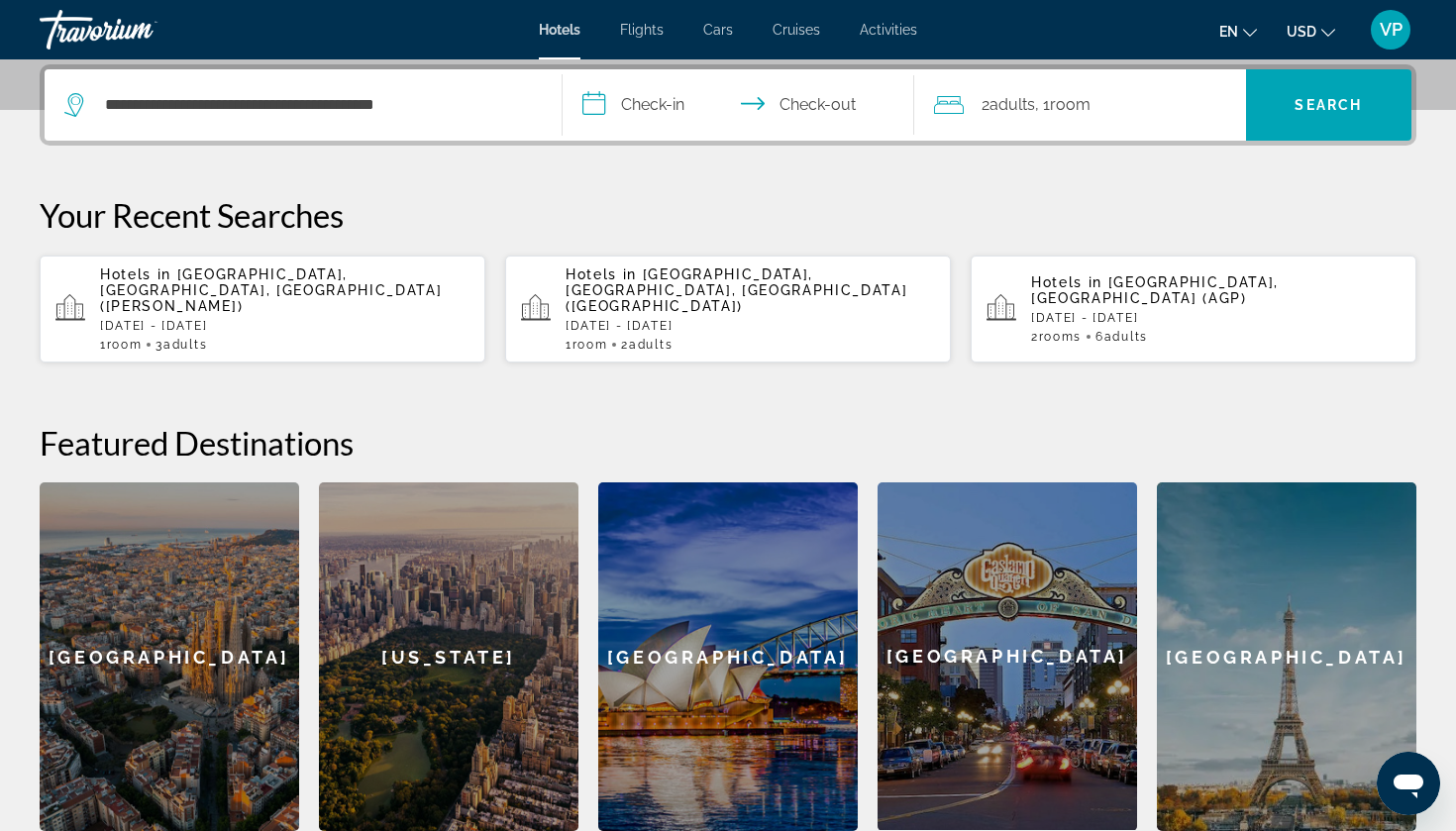
click at [667, 104] on input "**********" at bounding box center [742, 108] width 360 height 77
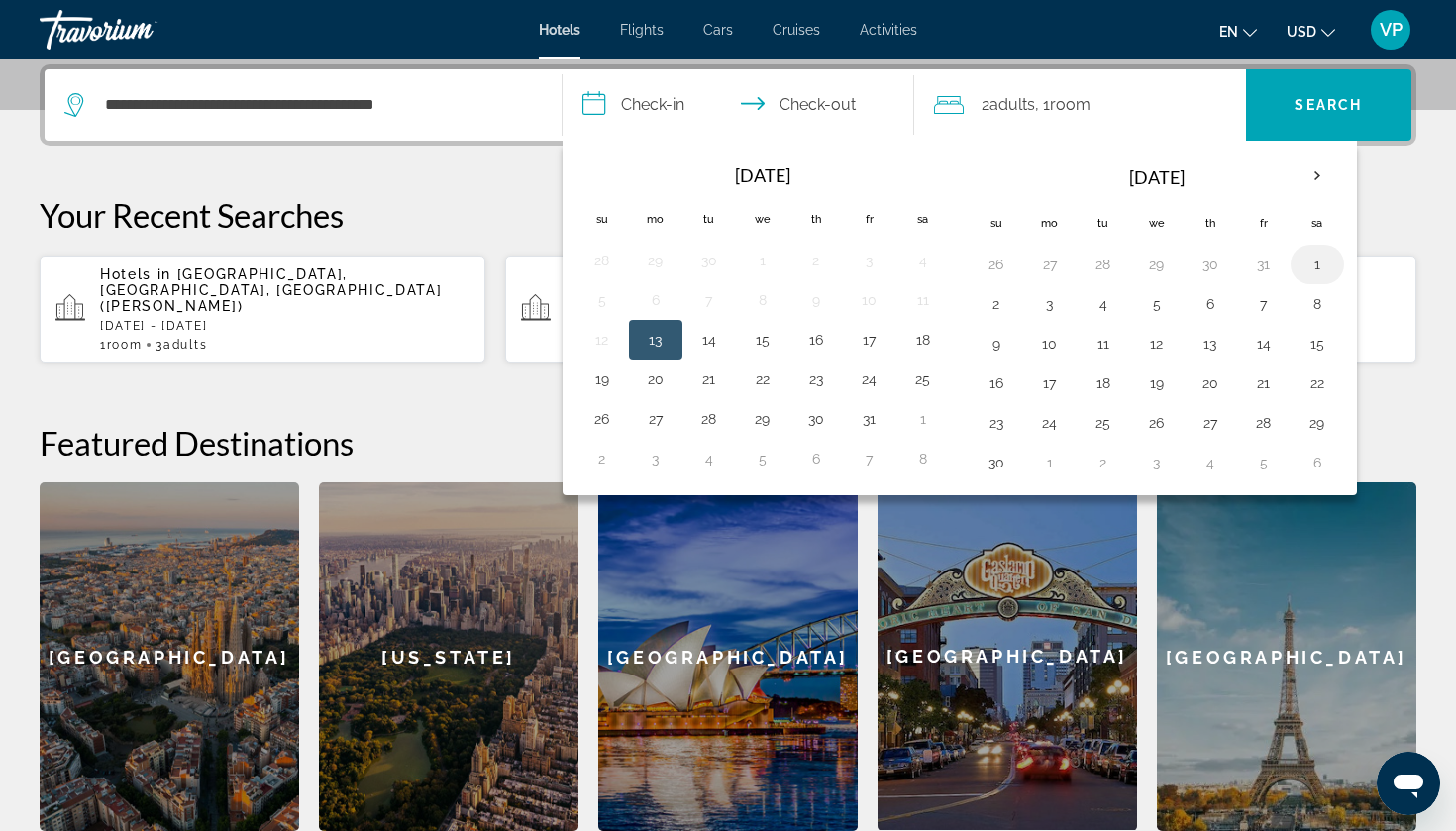
click at [1317, 263] on button "1" at bounding box center [1317, 265] width 32 height 28
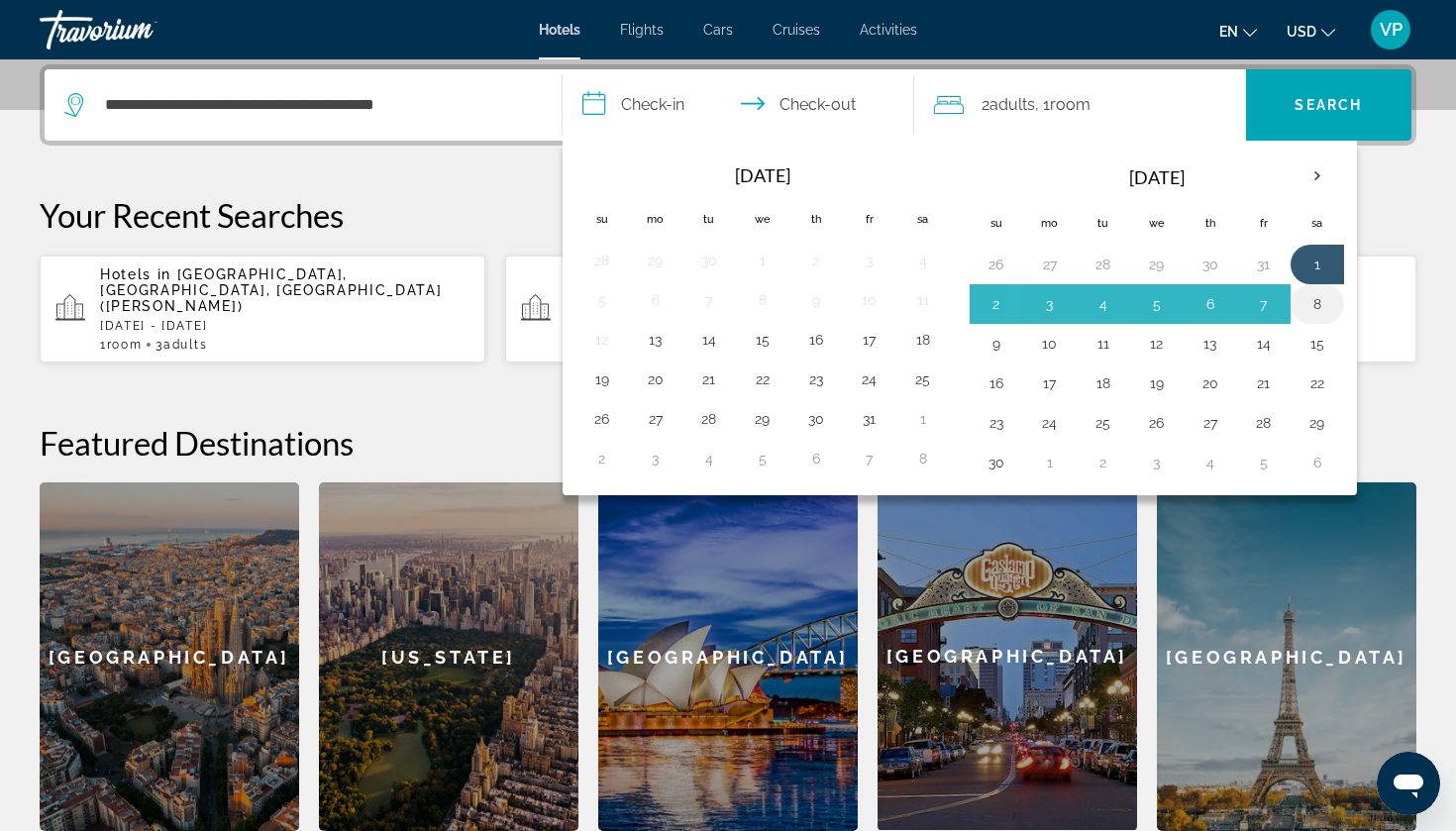
click at [1316, 308] on button "8" at bounding box center [1317, 304] width 32 height 28
type input "**********"
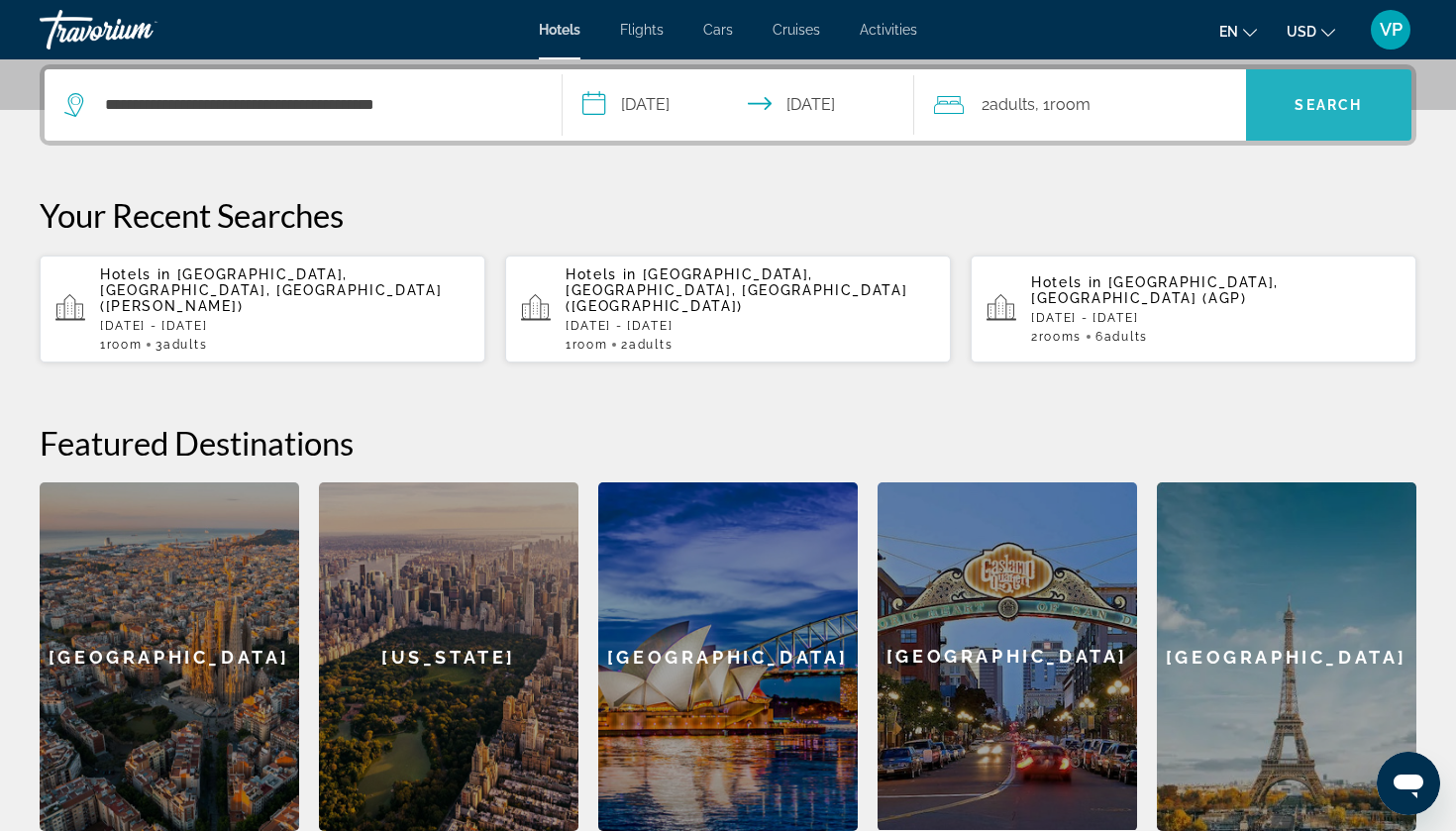
click at [1320, 105] on span "Search" at bounding box center [1328, 105] width 67 height 16
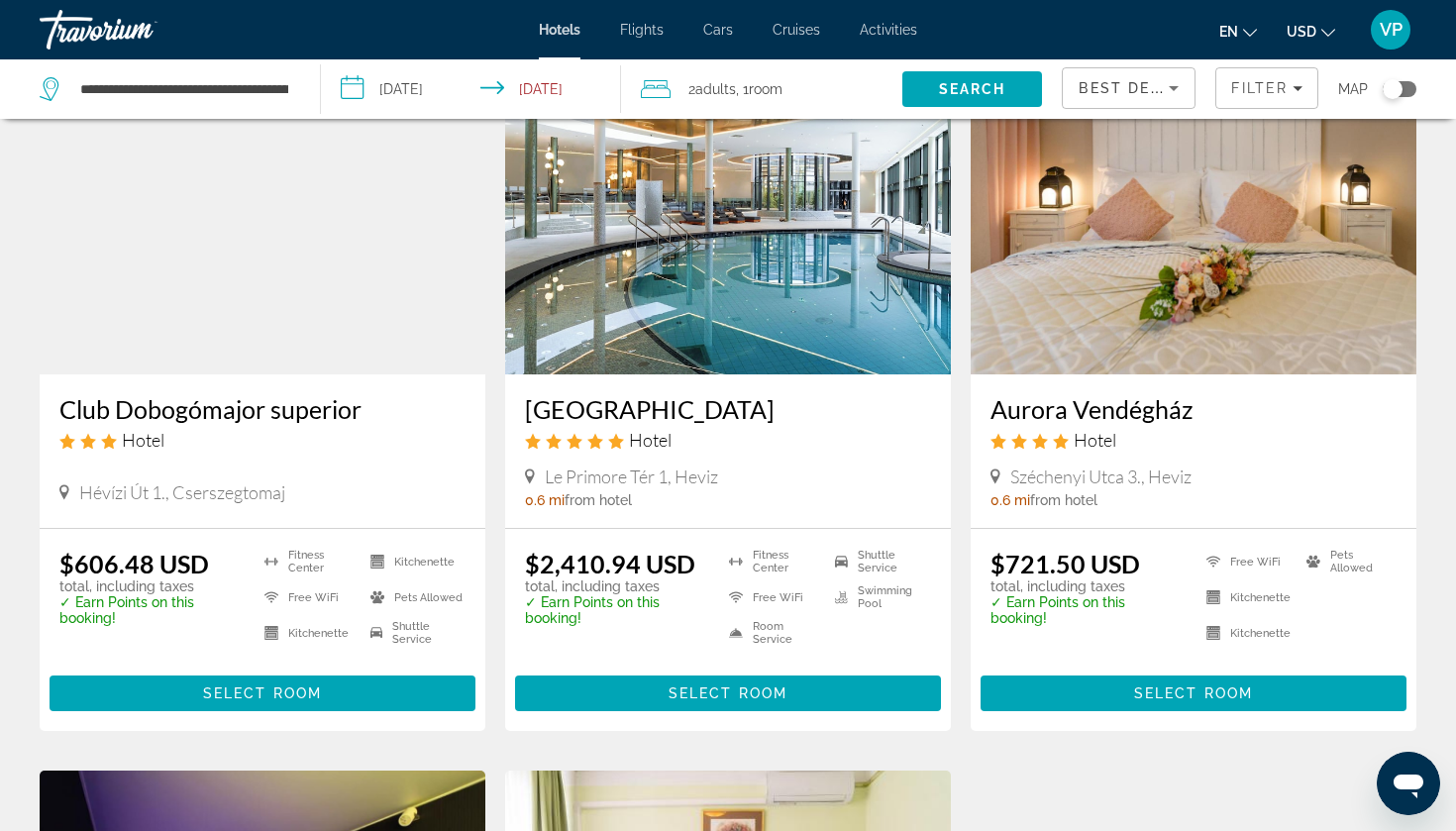
scroll to position [148, 0]
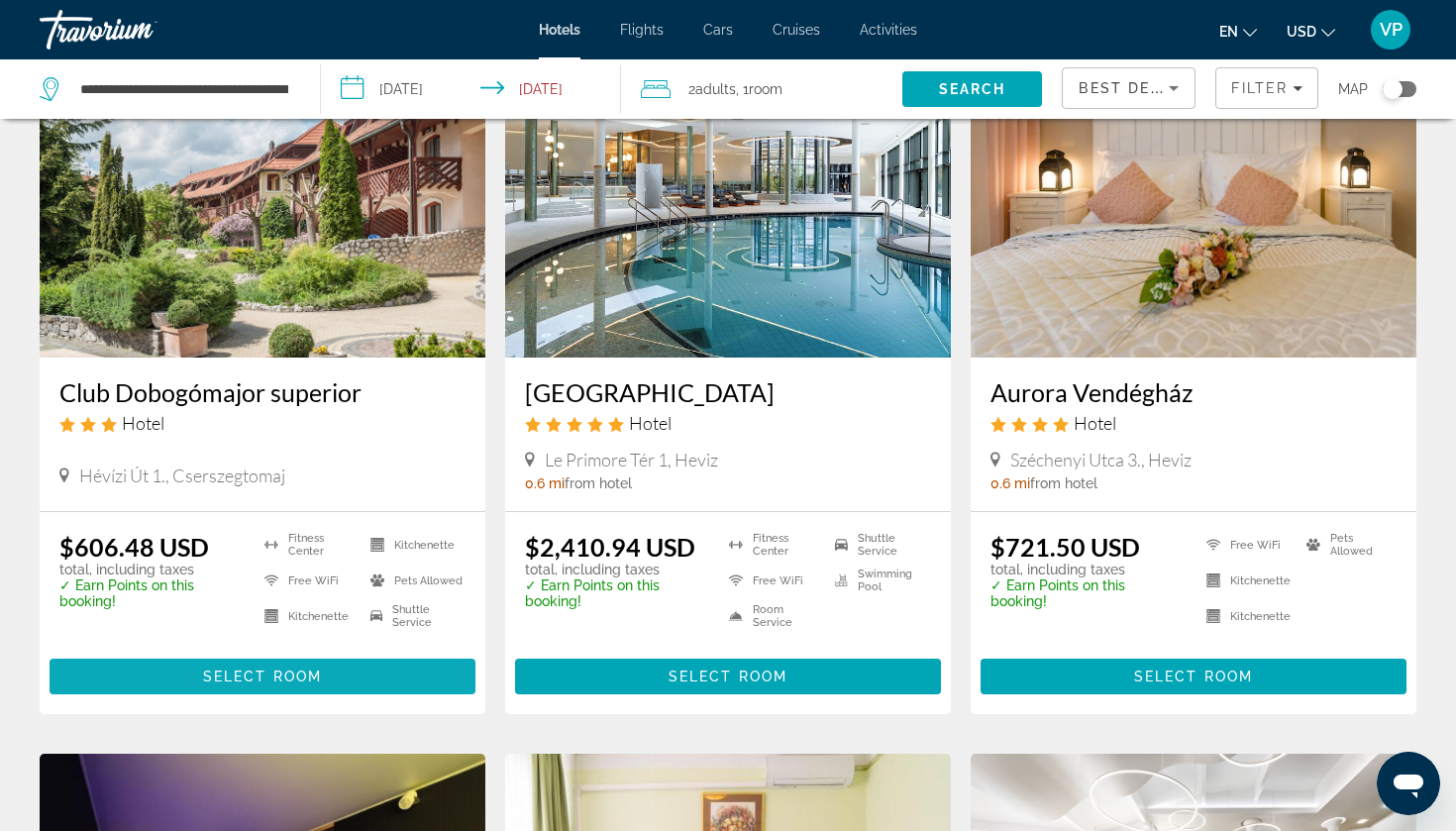
click at [308, 673] on span "Select Room" at bounding box center [263, 677] width 119 height 16
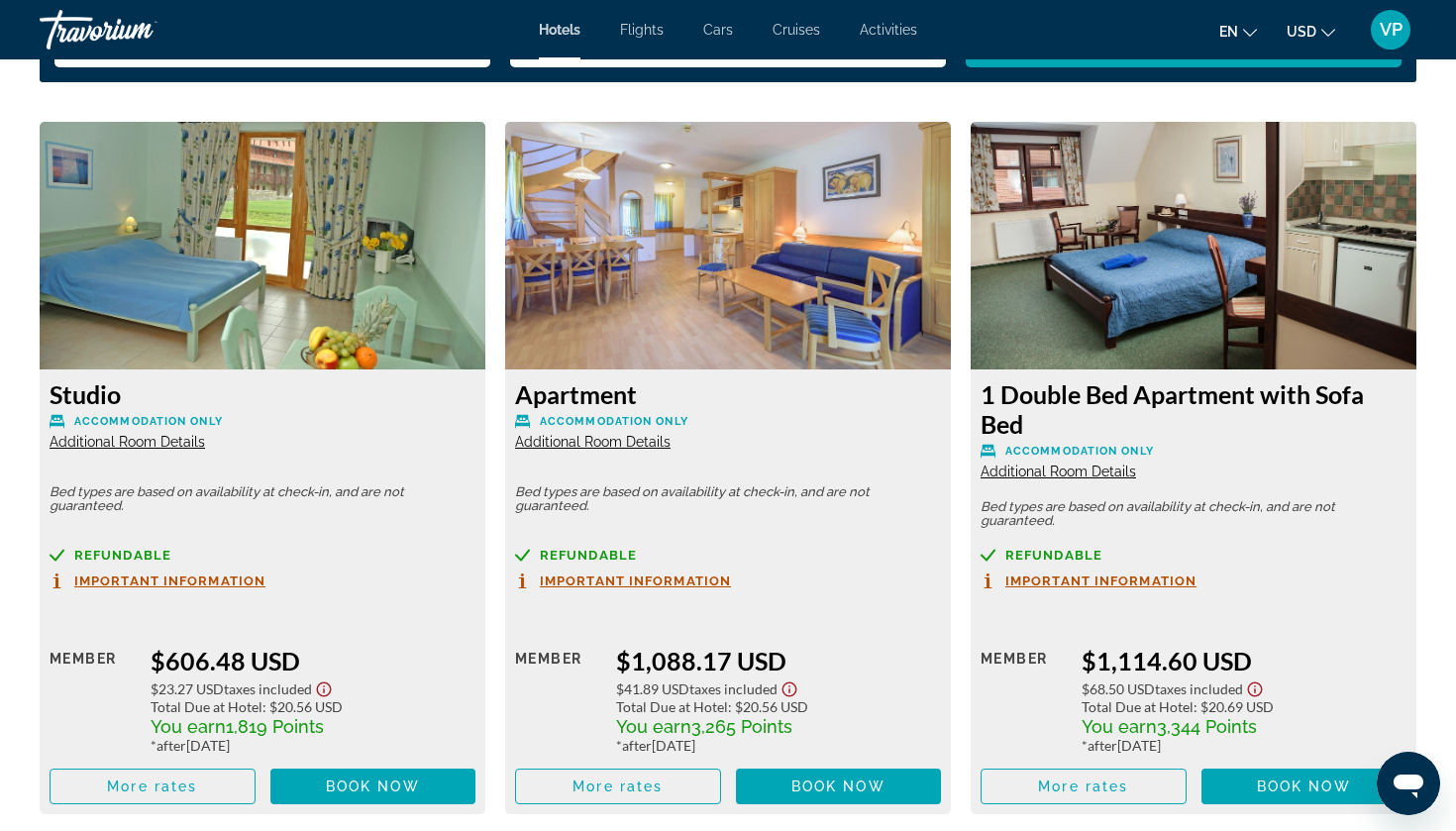
scroll to position [2682, 0]
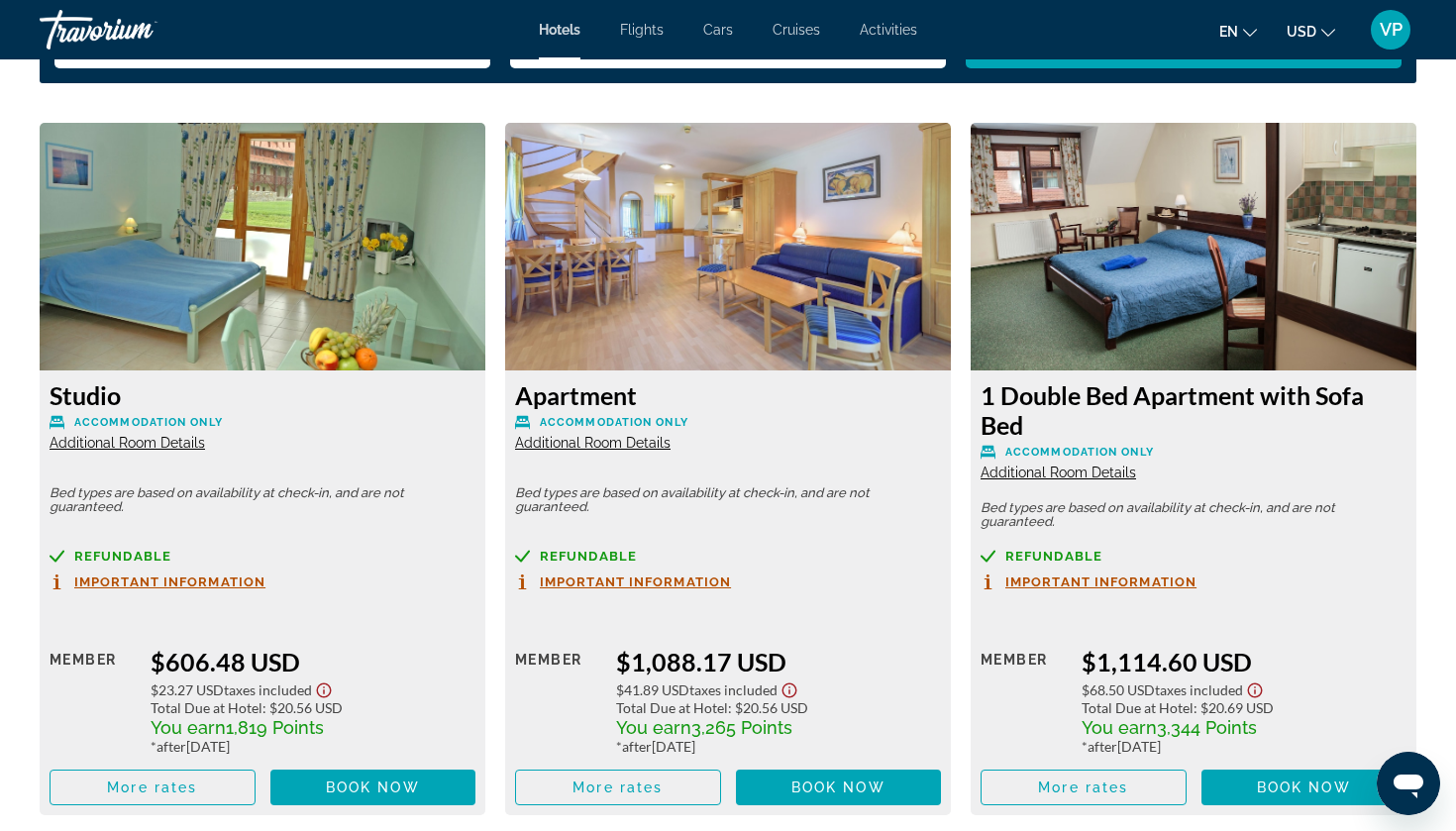
click at [666, 347] on img "Main content" at bounding box center [728, 247] width 446 height 248
click at [626, 447] on span "Additional Room Details" at bounding box center [593, 443] width 156 height 16
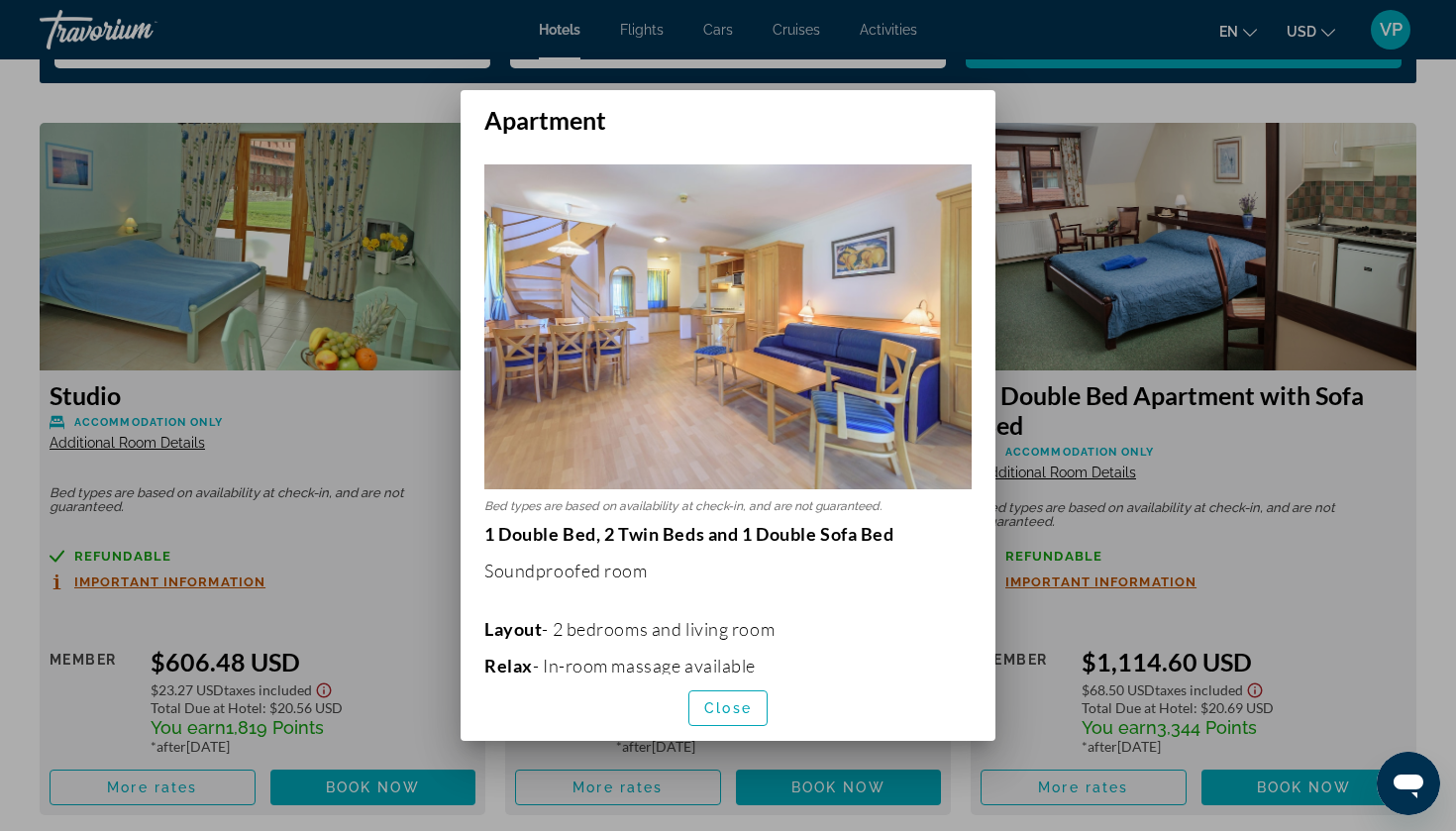
scroll to position [0, 0]
click at [728, 711] on span "Close" at bounding box center [728, 709] width 48 height 16
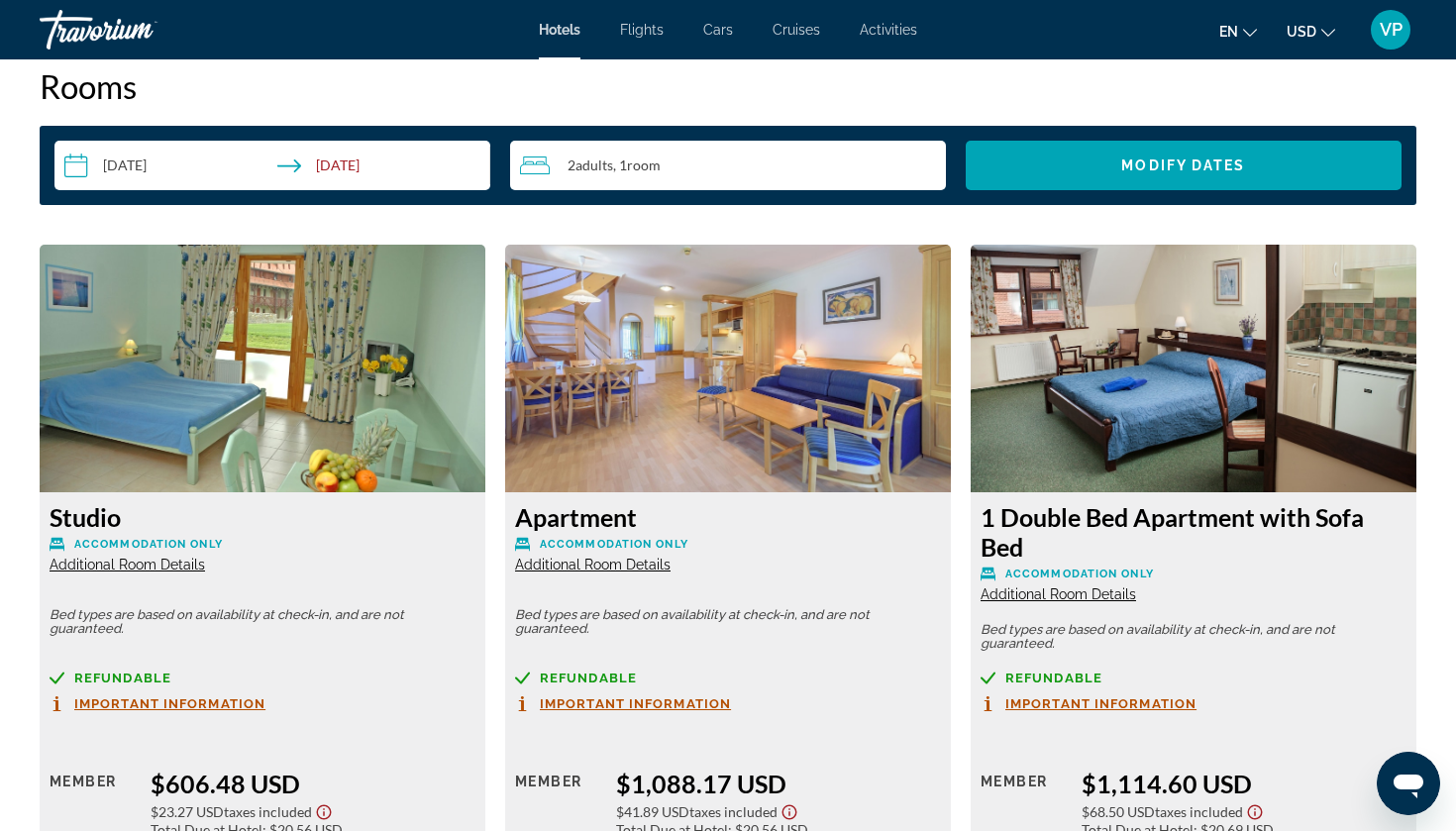
scroll to position [2563, 0]
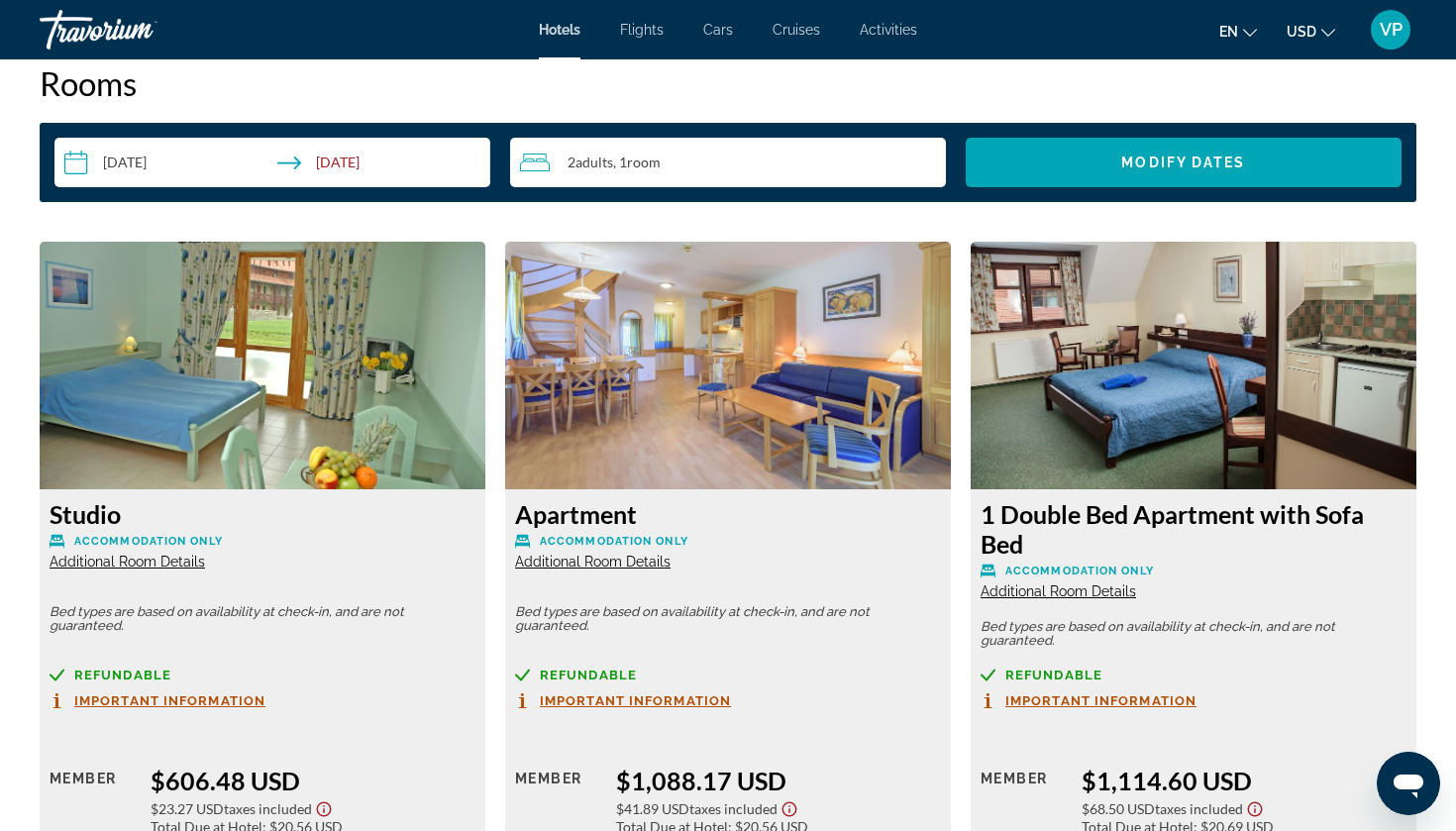
click at [642, 152] on div "2 Adult Adults , 1 Room rooms" at bounding box center [733, 163] width 426 height 24
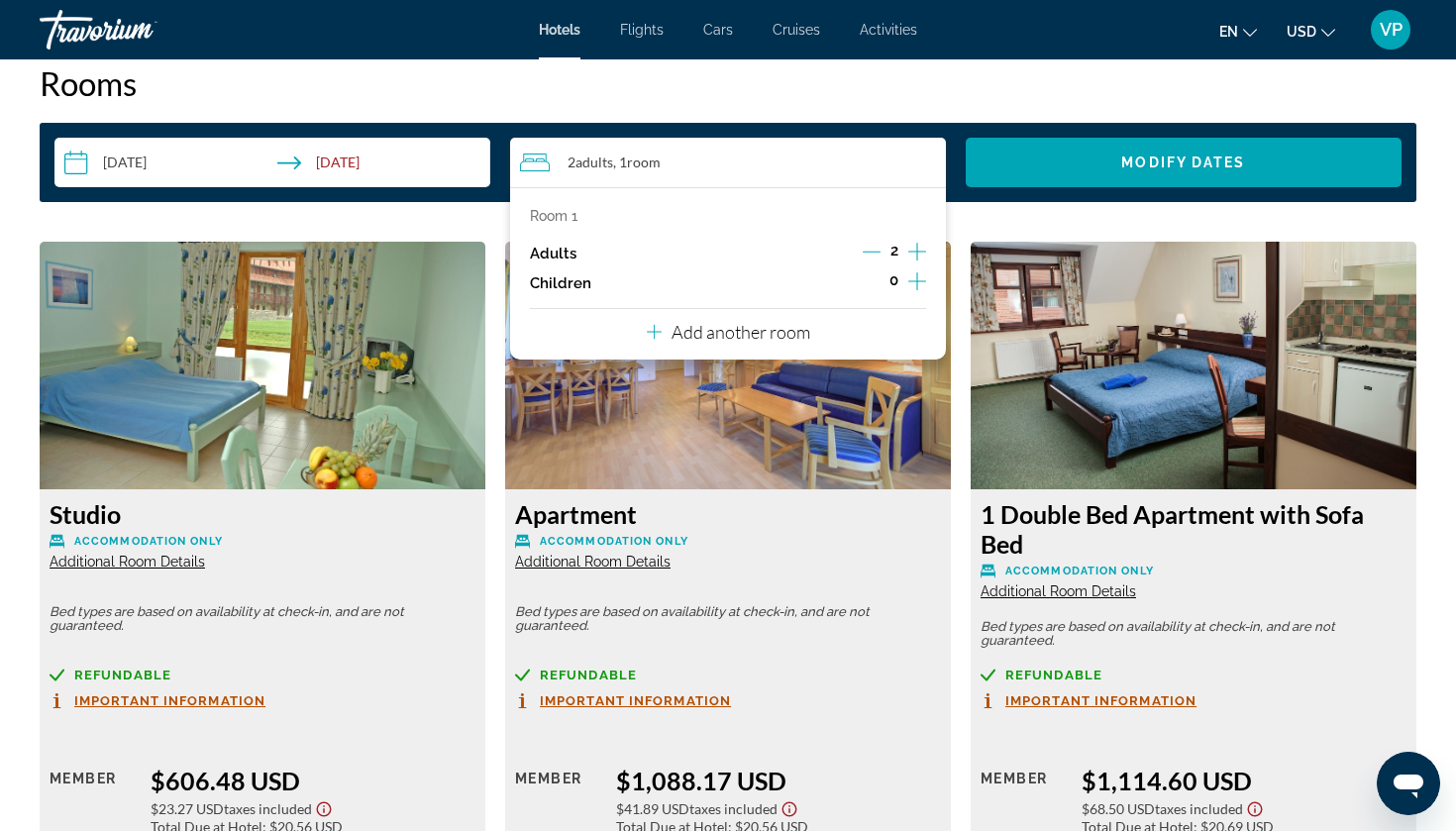
click at [917, 253] on icon "Increment adults" at bounding box center [917, 252] width 18 height 18
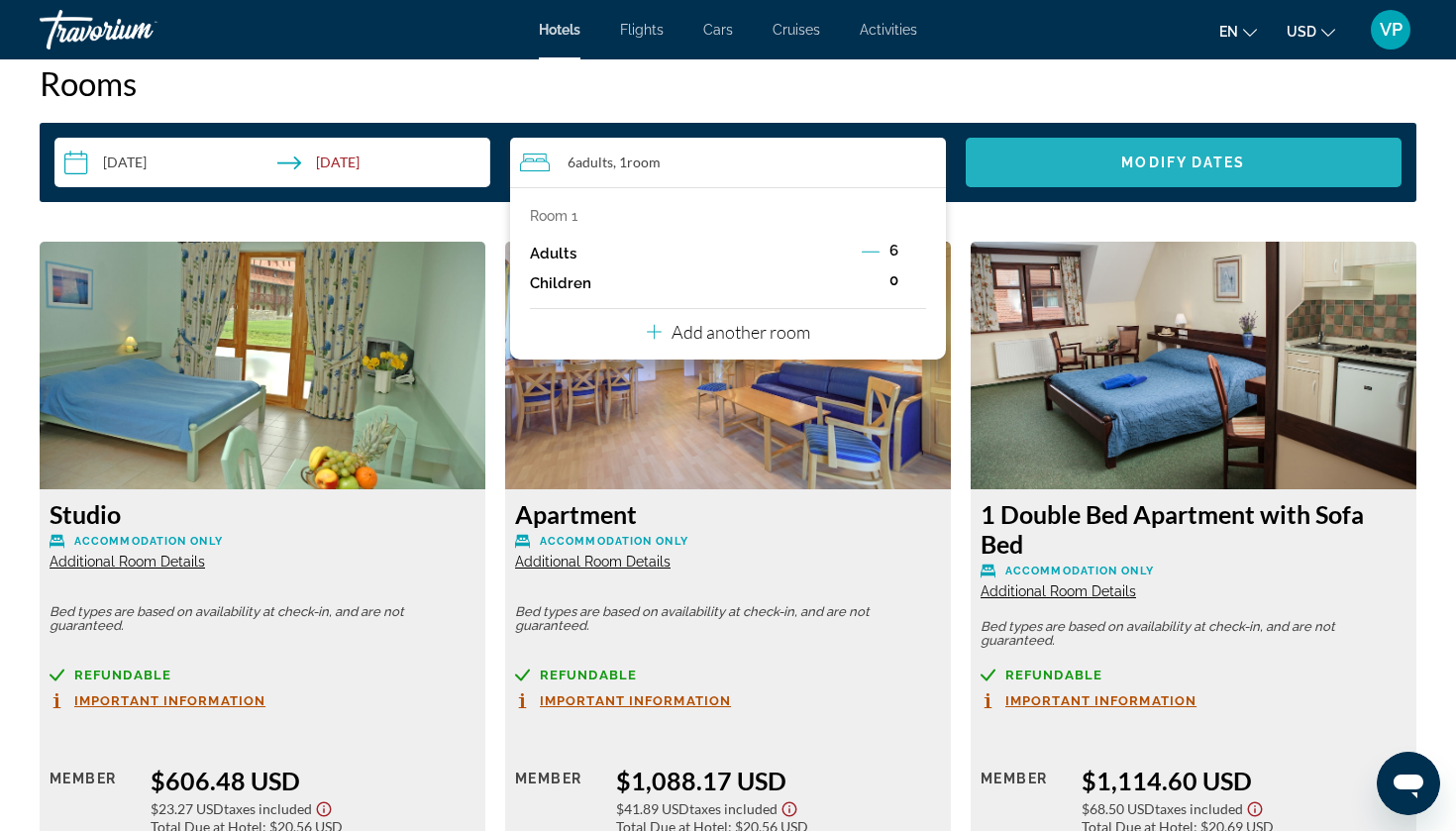
click at [1165, 173] on span "Search widget" at bounding box center [1183, 163] width 436 height 48
